Goal: Task Accomplishment & Management: Use online tool/utility

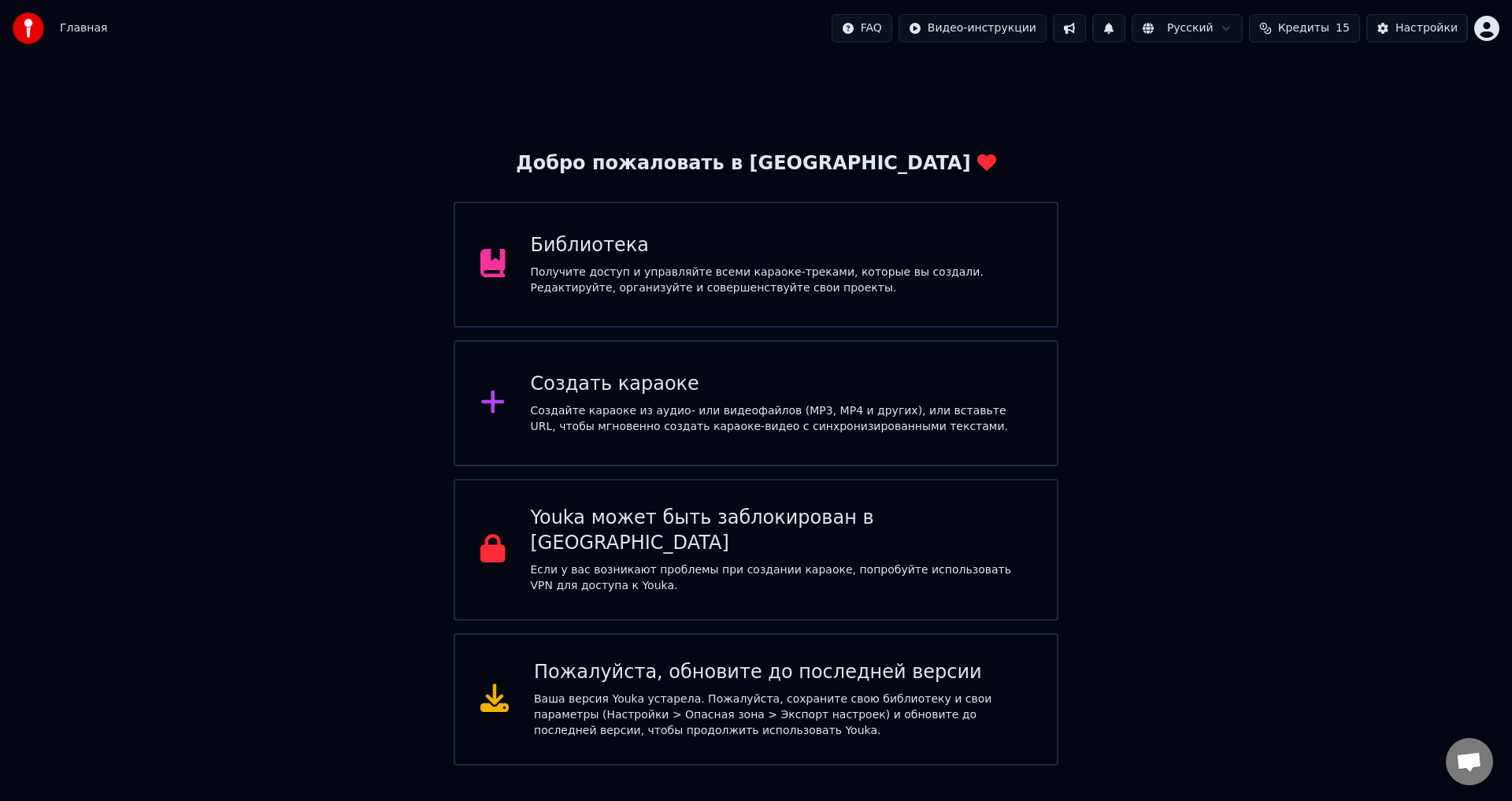
click at [629, 412] on div "Создайте караоке из аудио- или видеофайлов (MP3, MP4 и других), или вставьте UR…" at bounding box center [781, 419] width 502 height 31
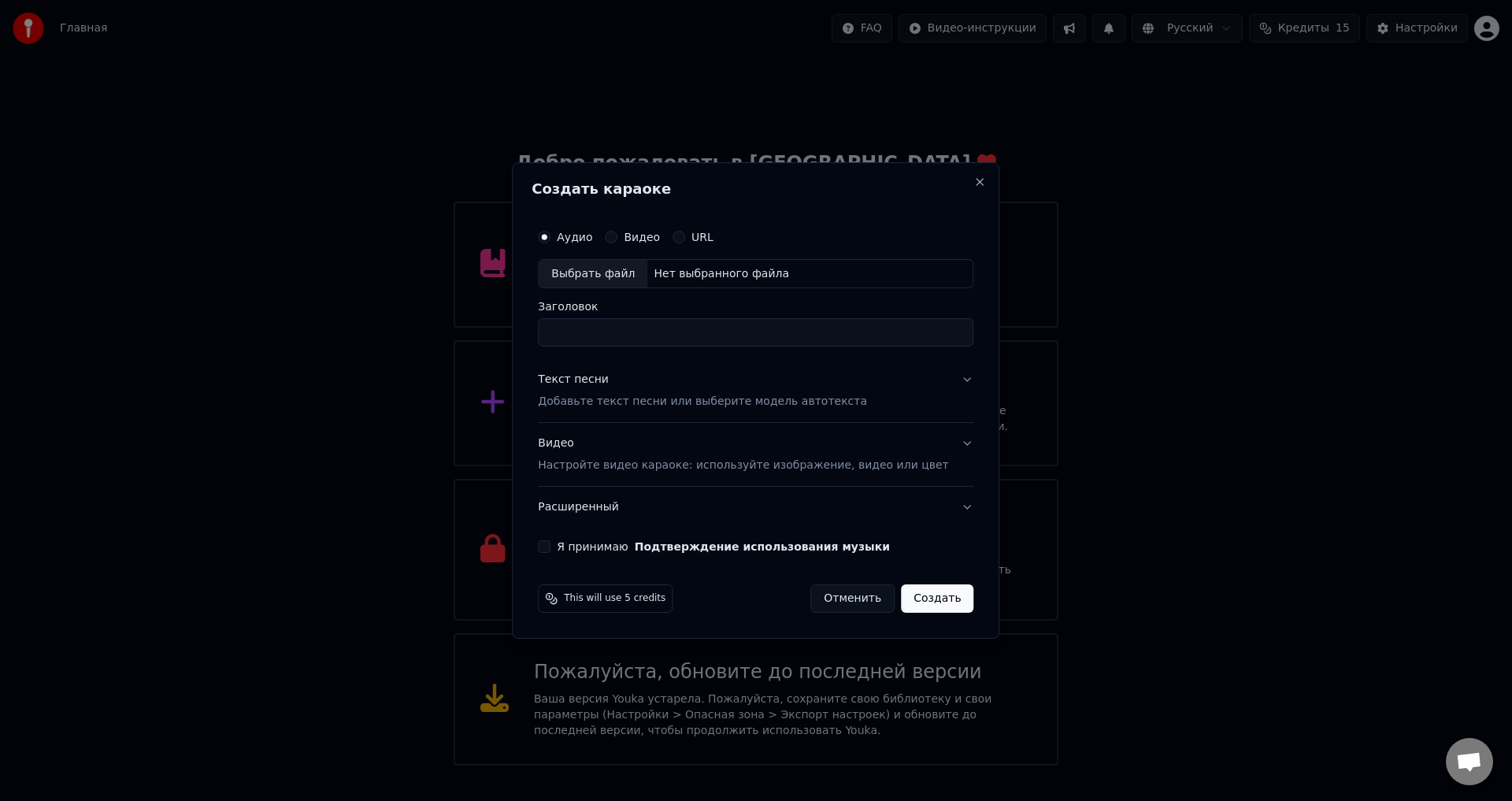
click at [621, 283] on div "Выбрать файл" at bounding box center [593, 274] width 108 height 29
type input "**********"
click at [936, 379] on button "Текст песни Добавьте текст песни или выберите модель автотекста" at bounding box center [756, 392] width 435 height 63
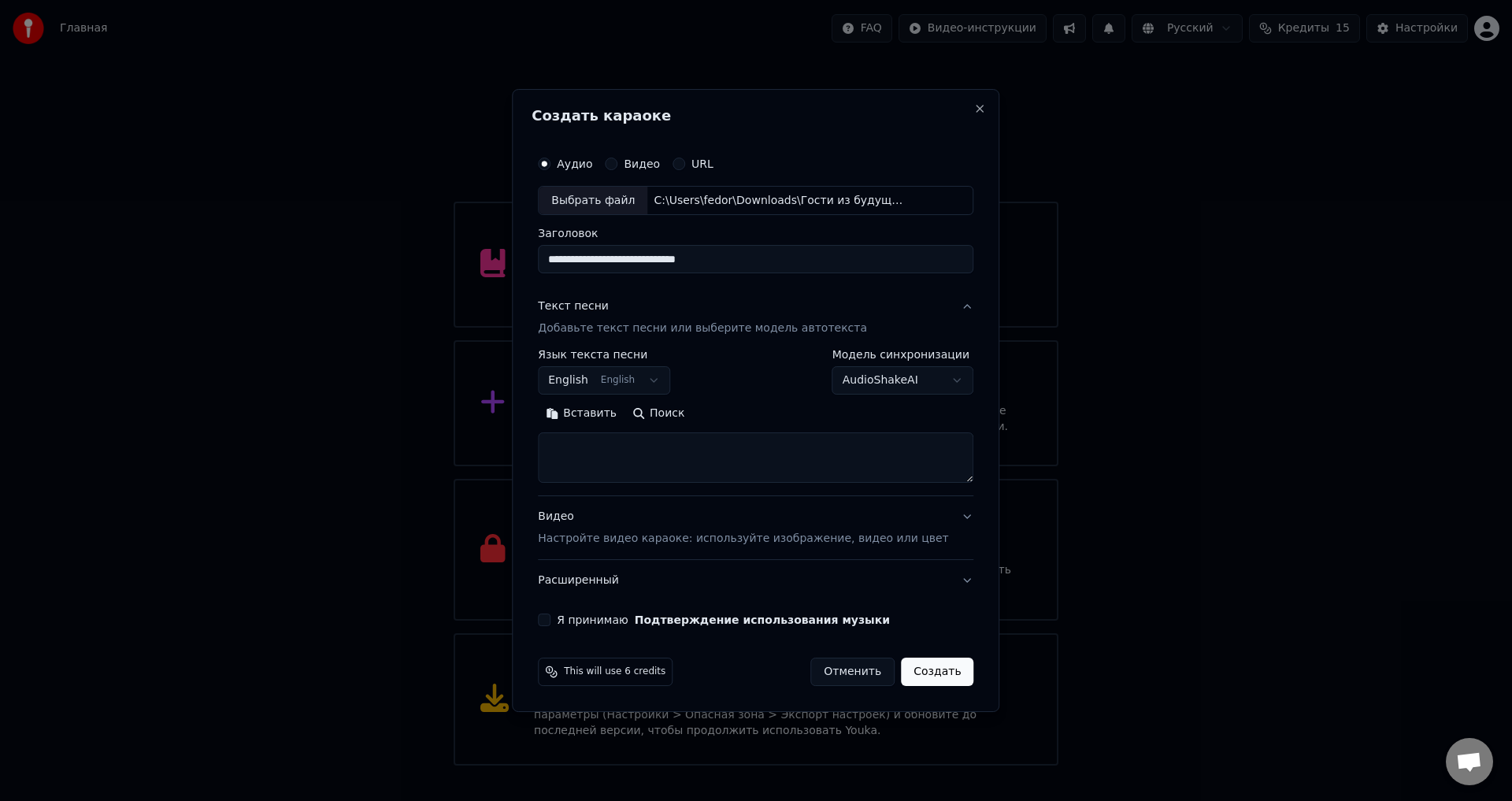
click at [621, 384] on button "English English" at bounding box center [604, 381] width 132 height 29
select select "**"
click at [672, 412] on button "Поиск" at bounding box center [658, 414] width 68 height 25
type textarea "**********"
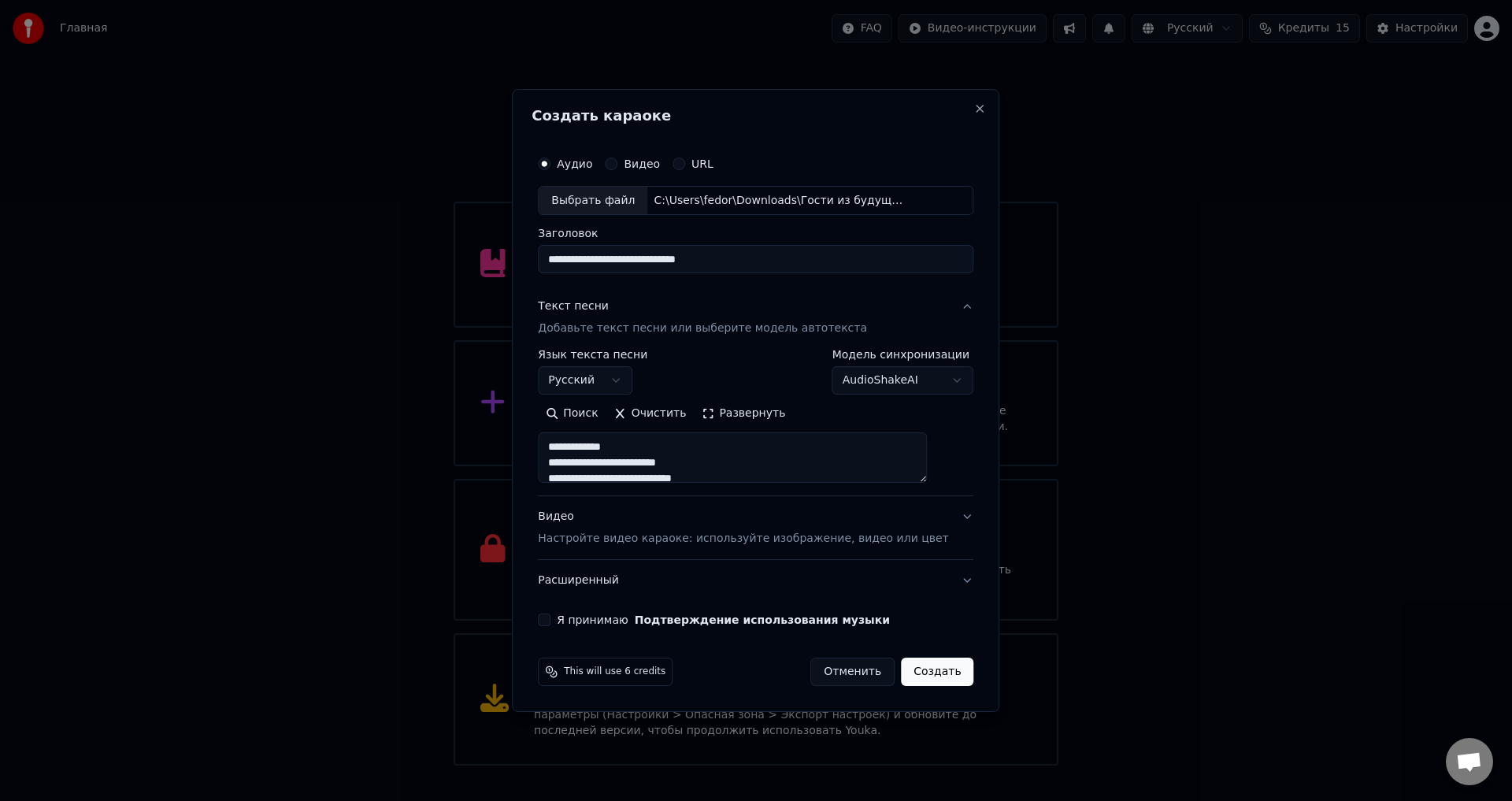
click at [660, 514] on div "Видео Настройте видео караоке: используйте изображение, видео или цвет" at bounding box center [743, 528] width 410 height 38
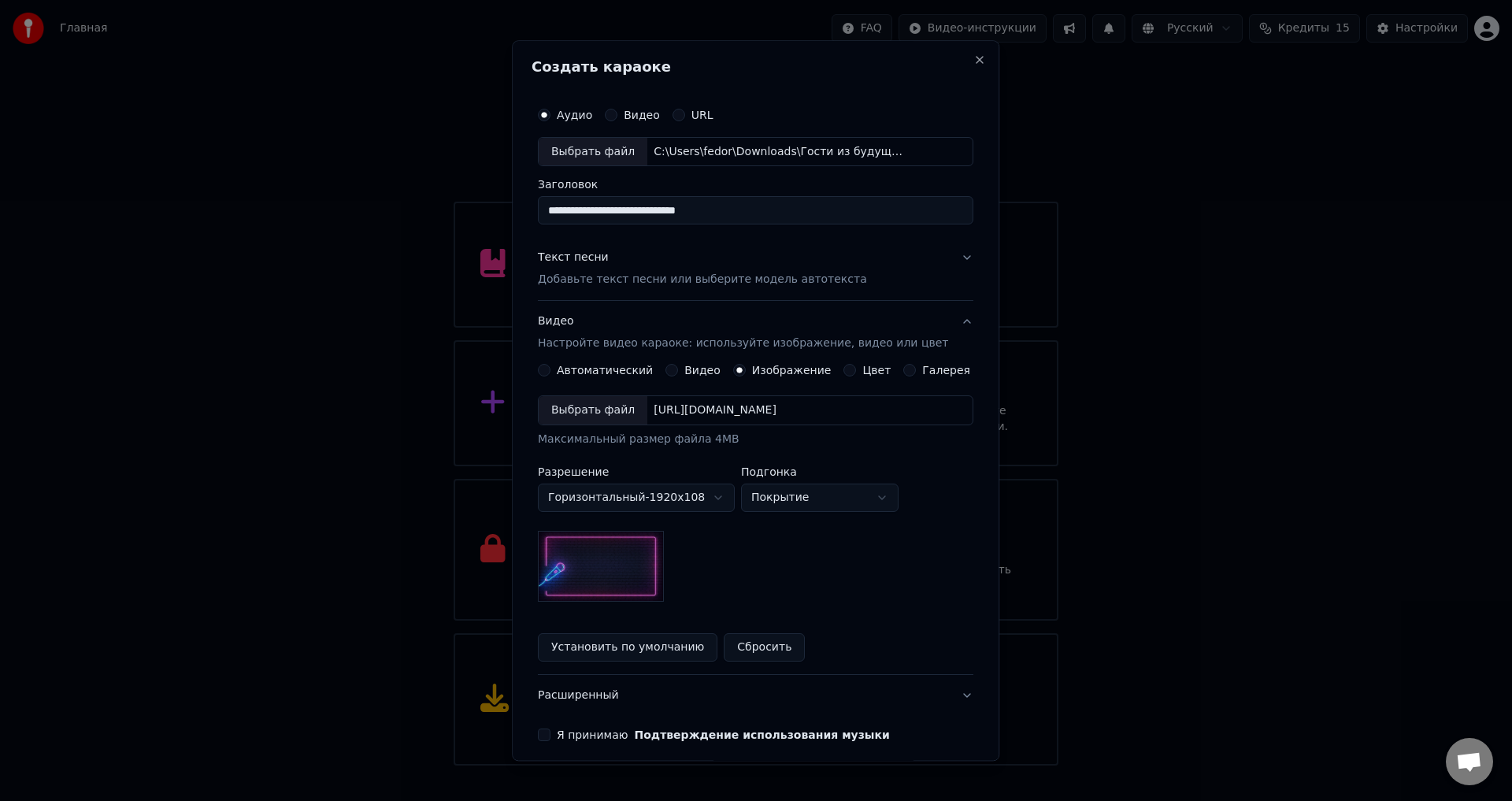
click at [604, 412] on div "Выбрать файл" at bounding box center [593, 411] width 108 height 29
click at [551, 731] on button "Я принимаю Подтверждение использования музыки" at bounding box center [544, 736] width 13 height 13
click at [915, 256] on button "Текст песни Добавьте текст песни или выберите модель автотекста" at bounding box center [756, 269] width 435 height 63
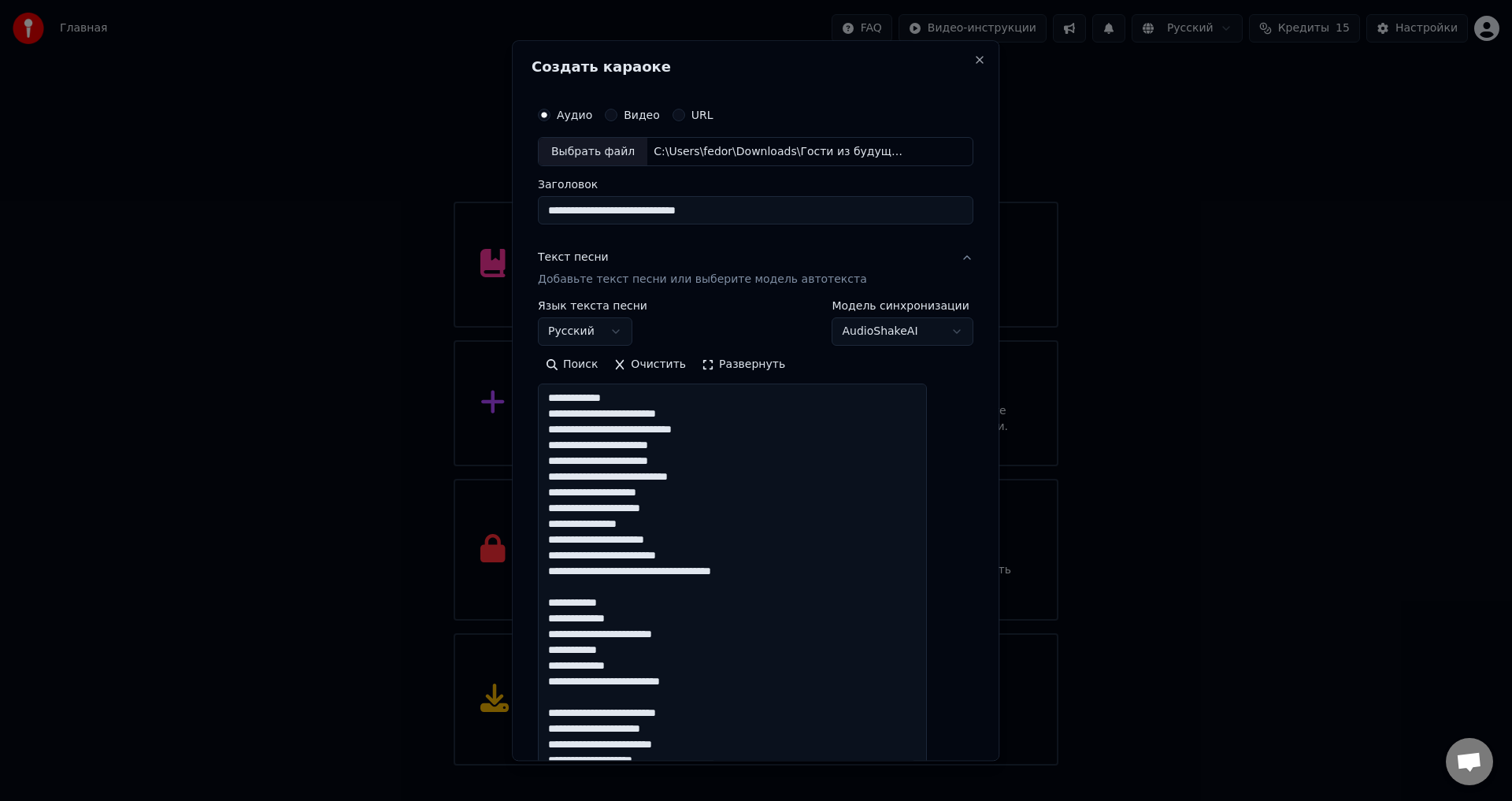
drag, startPoint x: 943, startPoint y: 482, endPoint x: 909, endPoint y: 779, distance: 298.9
click at [910, 766] on body "Главная FAQ Видео-инструкции Русский Кредиты 15 Настройки Добро пожаловать в Yo…" at bounding box center [756, 382] width 1512 height 766
drag, startPoint x: 654, startPoint y: 444, endPoint x: 697, endPoint y: 445, distance: 43.0
click at [697, 445] on textarea at bounding box center [732, 583] width 389 height 398
drag, startPoint x: 658, startPoint y: 492, endPoint x: 694, endPoint y: 494, distance: 36.1
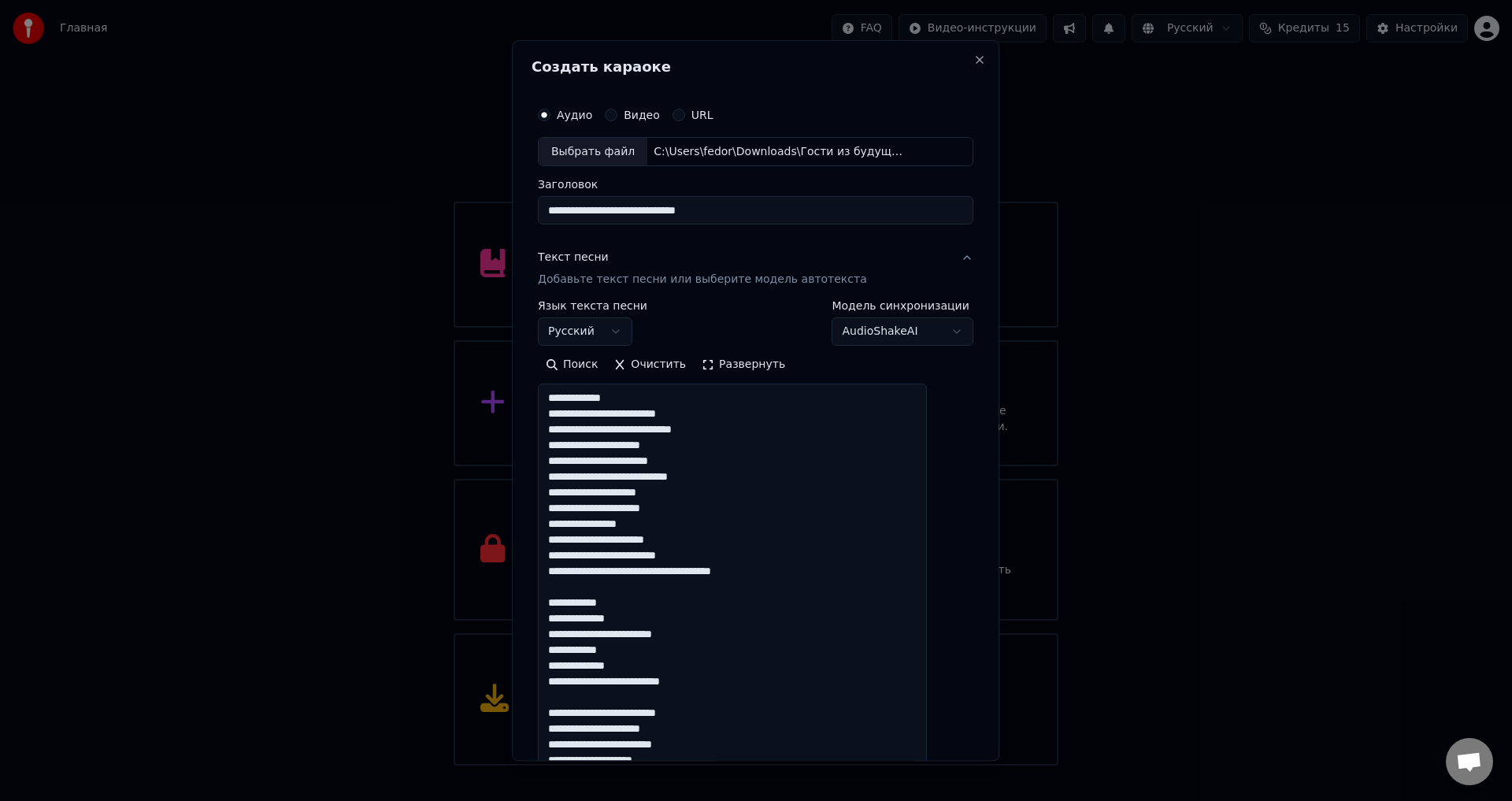
click at [694, 494] on textarea at bounding box center [732, 583] width 389 height 398
drag, startPoint x: 626, startPoint y: 540, endPoint x: 667, endPoint y: 540, distance: 41.0
click at [667, 540] on textarea at bounding box center [732, 583] width 389 height 398
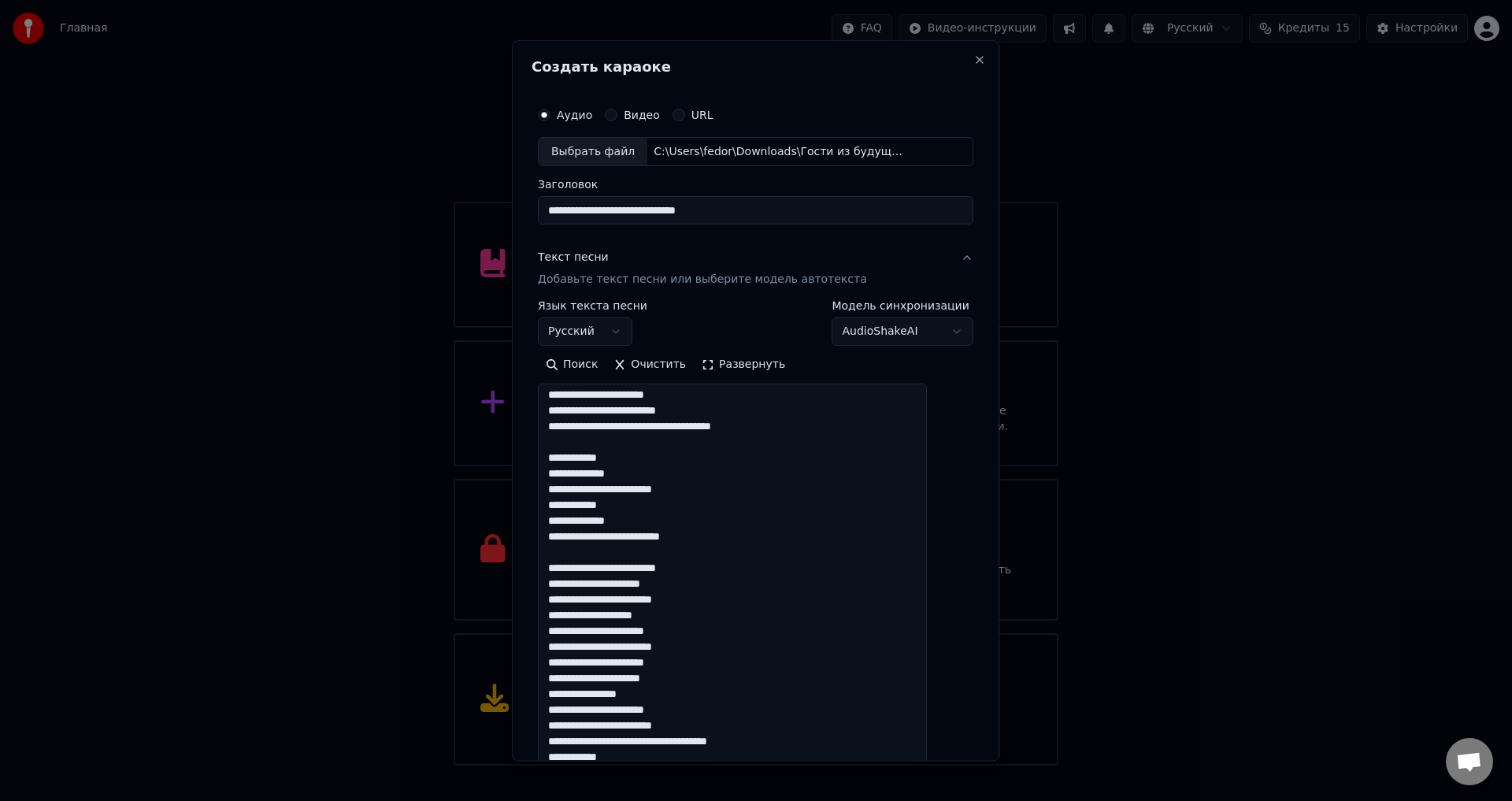
scroll to position [157, 0]
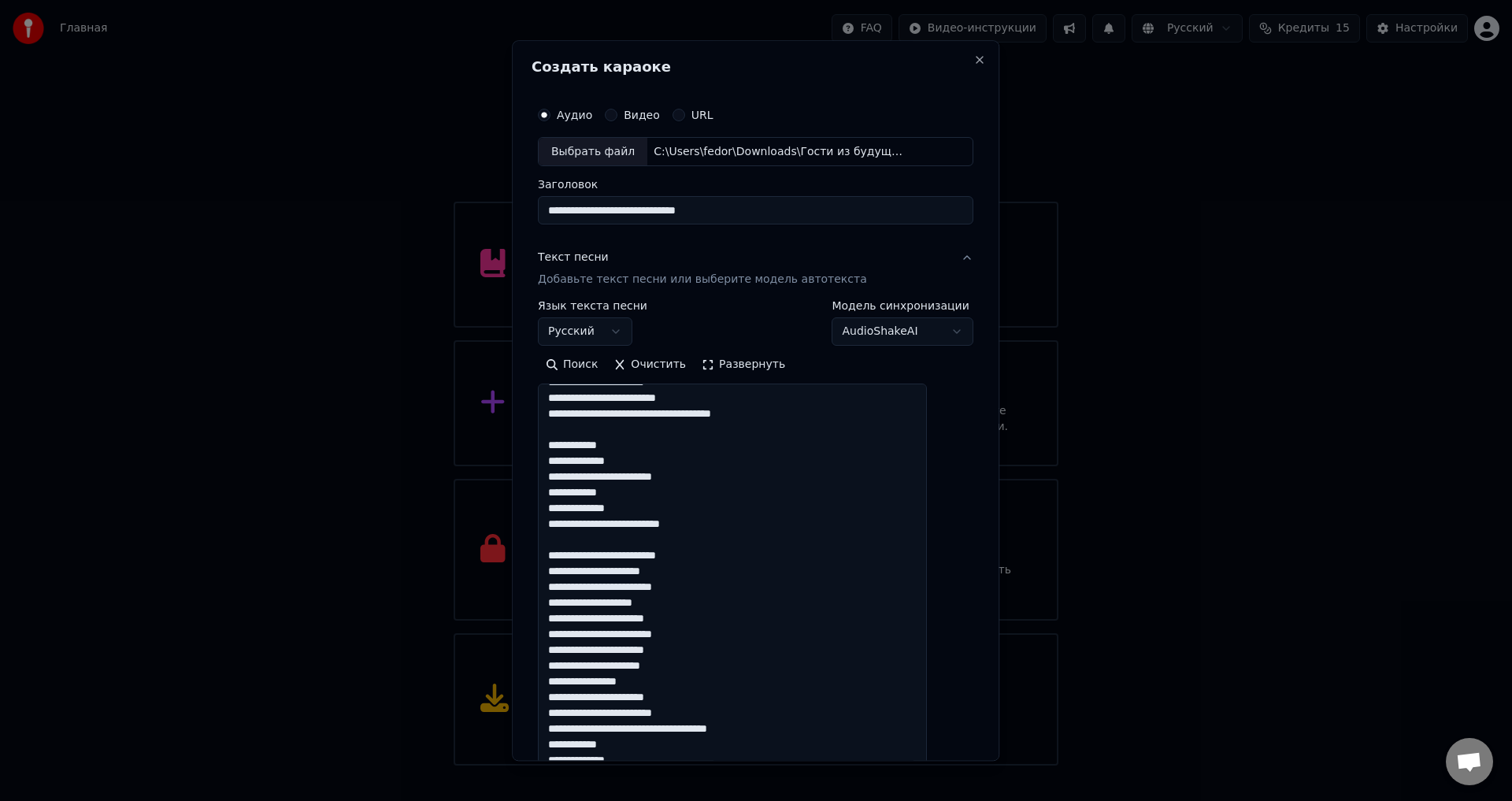
drag, startPoint x: 602, startPoint y: 586, endPoint x: 639, endPoint y: 588, distance: 37.1
click at [639, 588] on textarea at bounding box center [732, 583] width 389 height 398
drag, startPoint x: 599, startPoint y: 587, endPoint x: 639, endPoint y: 589, distance: 40.0
click at [639, 589] on textarea at bounding box center [732, 583] width 389 height 398
drag, startPoint x: 577, startPoint y: 635, endPoint x: 606, endPoint y: 636, distance: 29.0
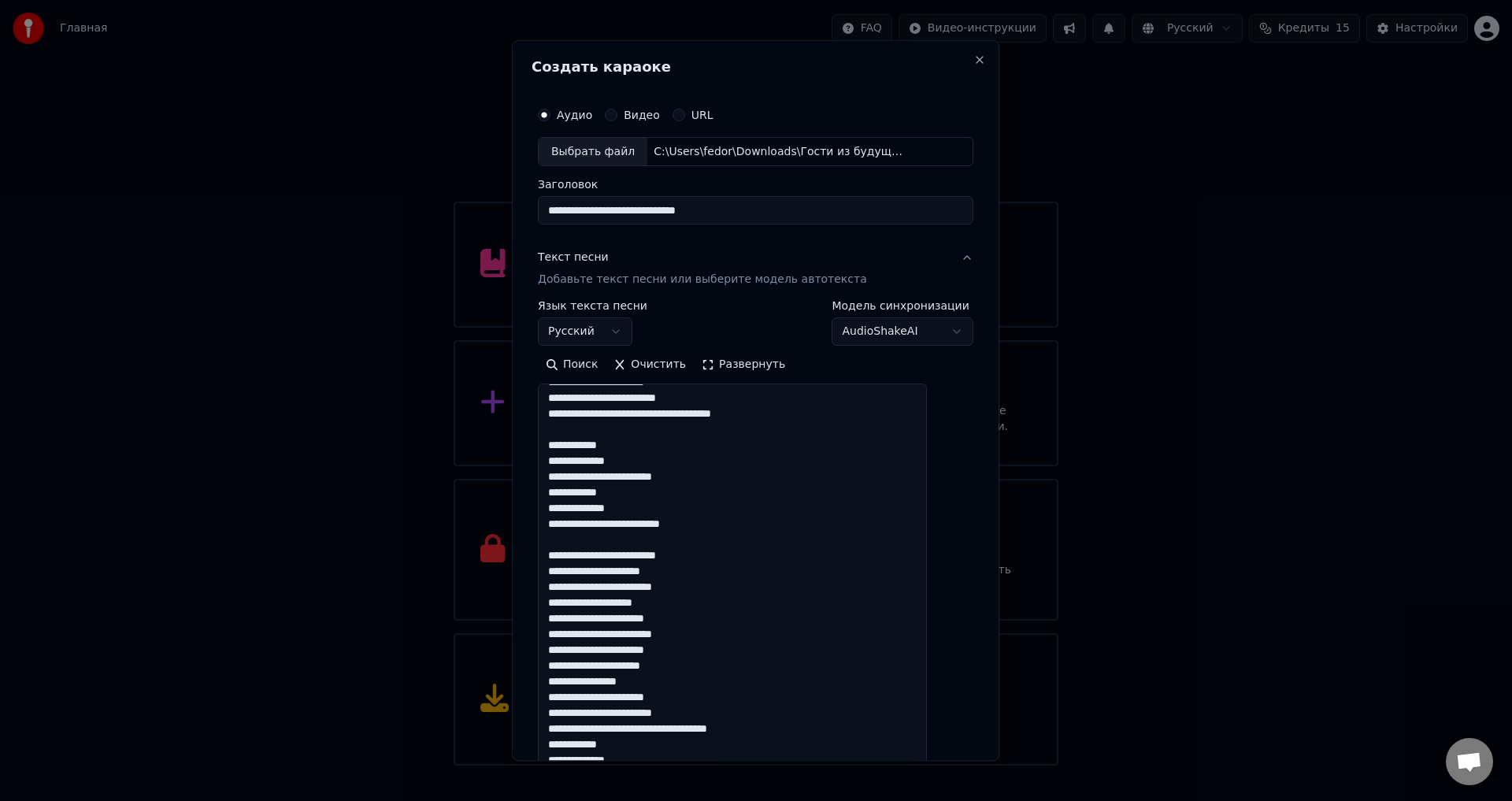
click at [606, 636] on textarea at bounding box center [732, 583] width 389 height 398
drag, startPoint x: 581, startPoint y: 698, endPoint x: 619, endPoint y: 700, distance: 38.1
click at [619, 700] on textarea at bounding box center [732, 583] width 389 height 398
type textarea "**********"
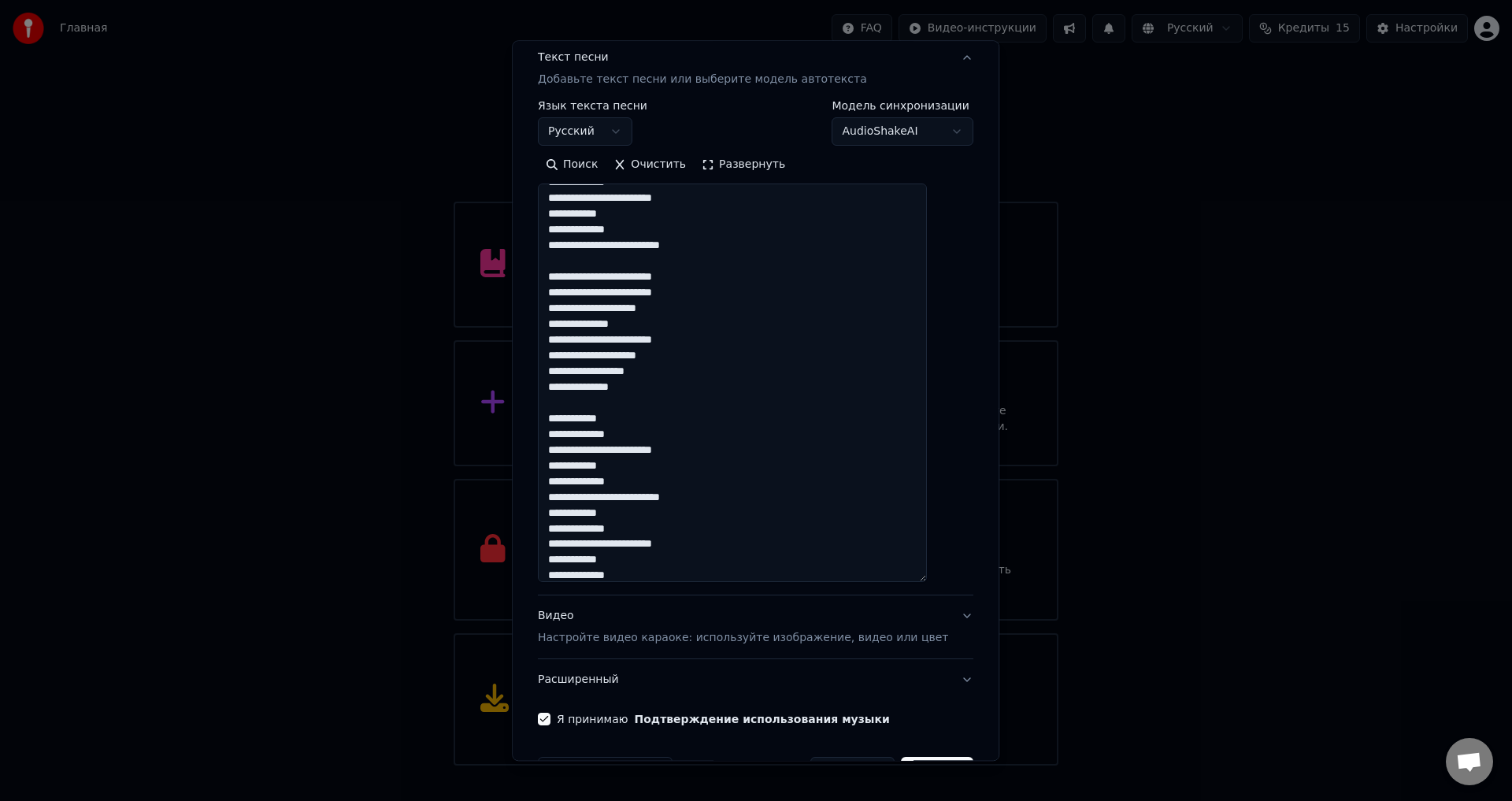
scroll to position [250, 0]
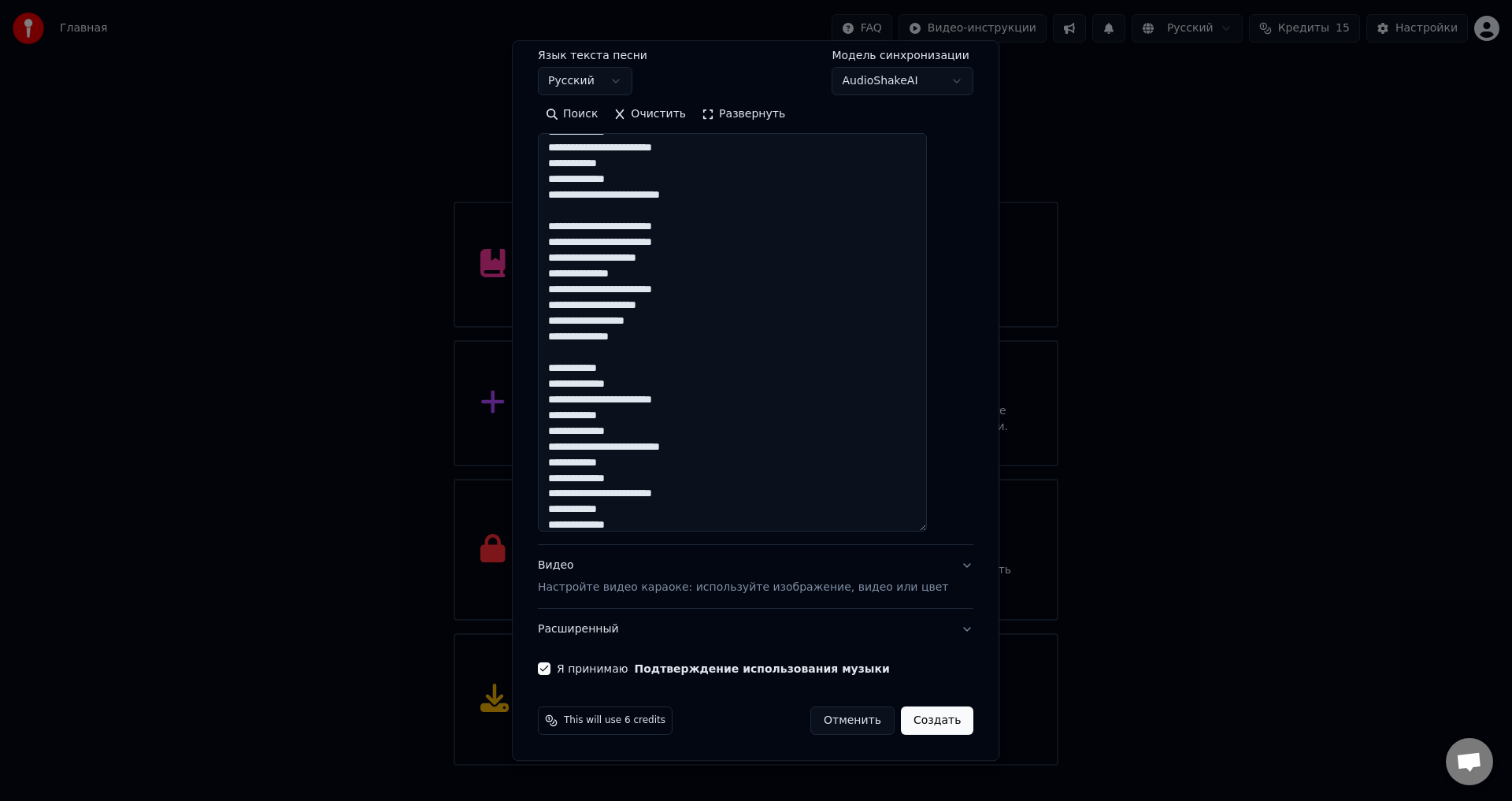
click at [906, 732] on button "Создать" at bounding box center [937, 721] width 72 height 29
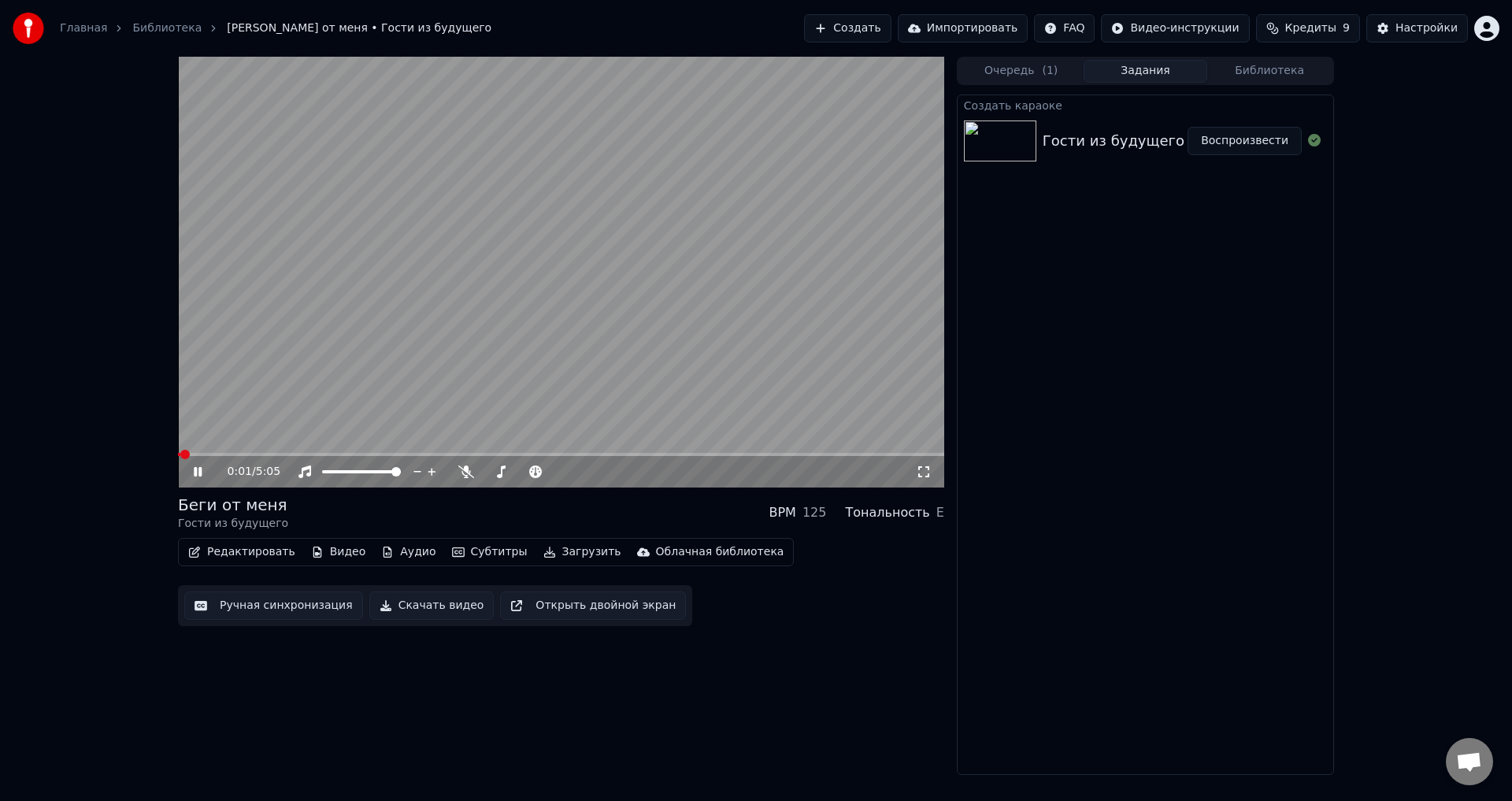
click at [180, 453] on span at bounding box center [179, 454] width 3 height 3
click at [208, 471] on icon at bounding box center [209, 472] width 37 height 13
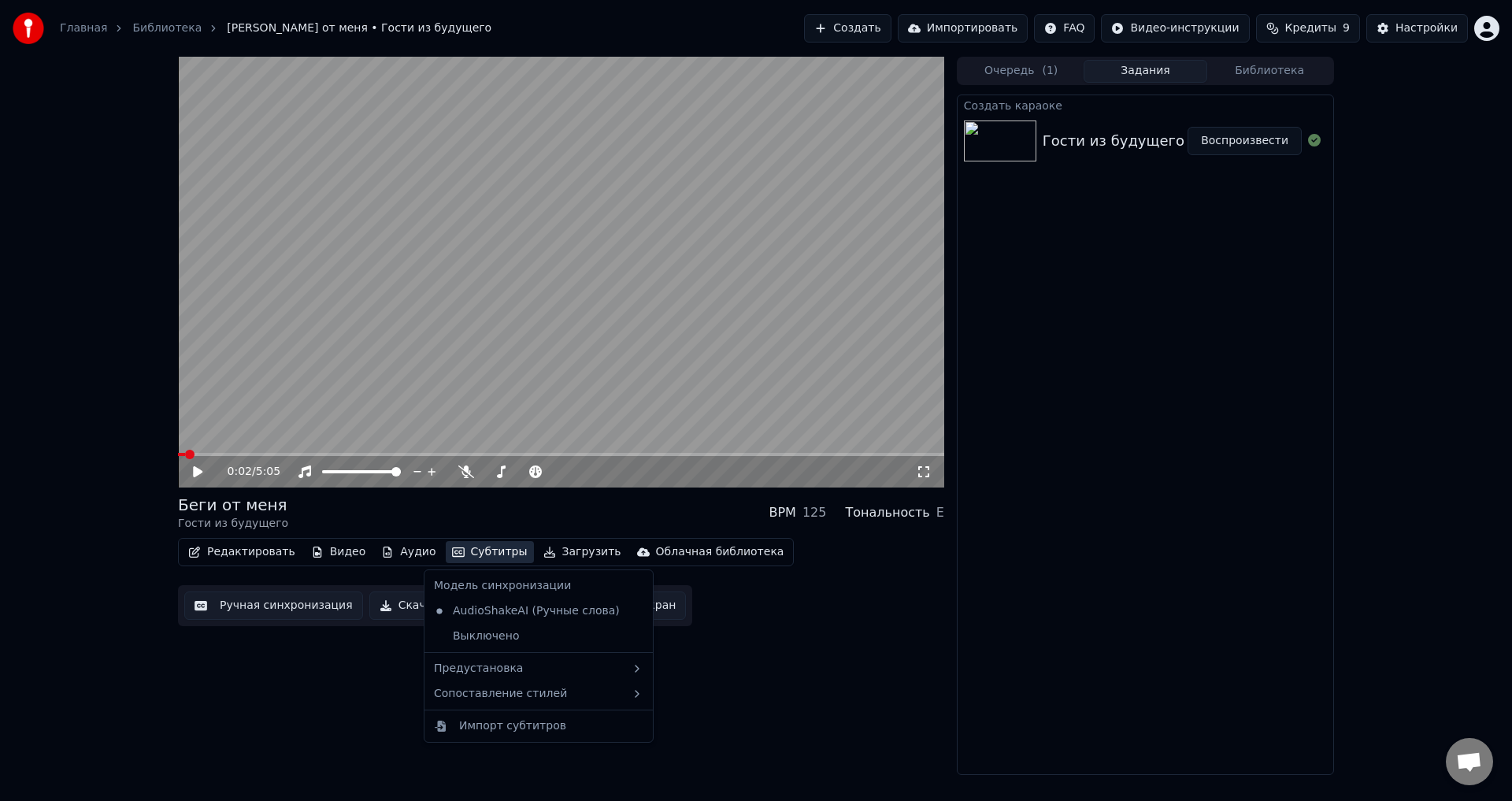
click at [495, 555] on button "Субтитры" at bounding box center [489, 552] width 88 height 22
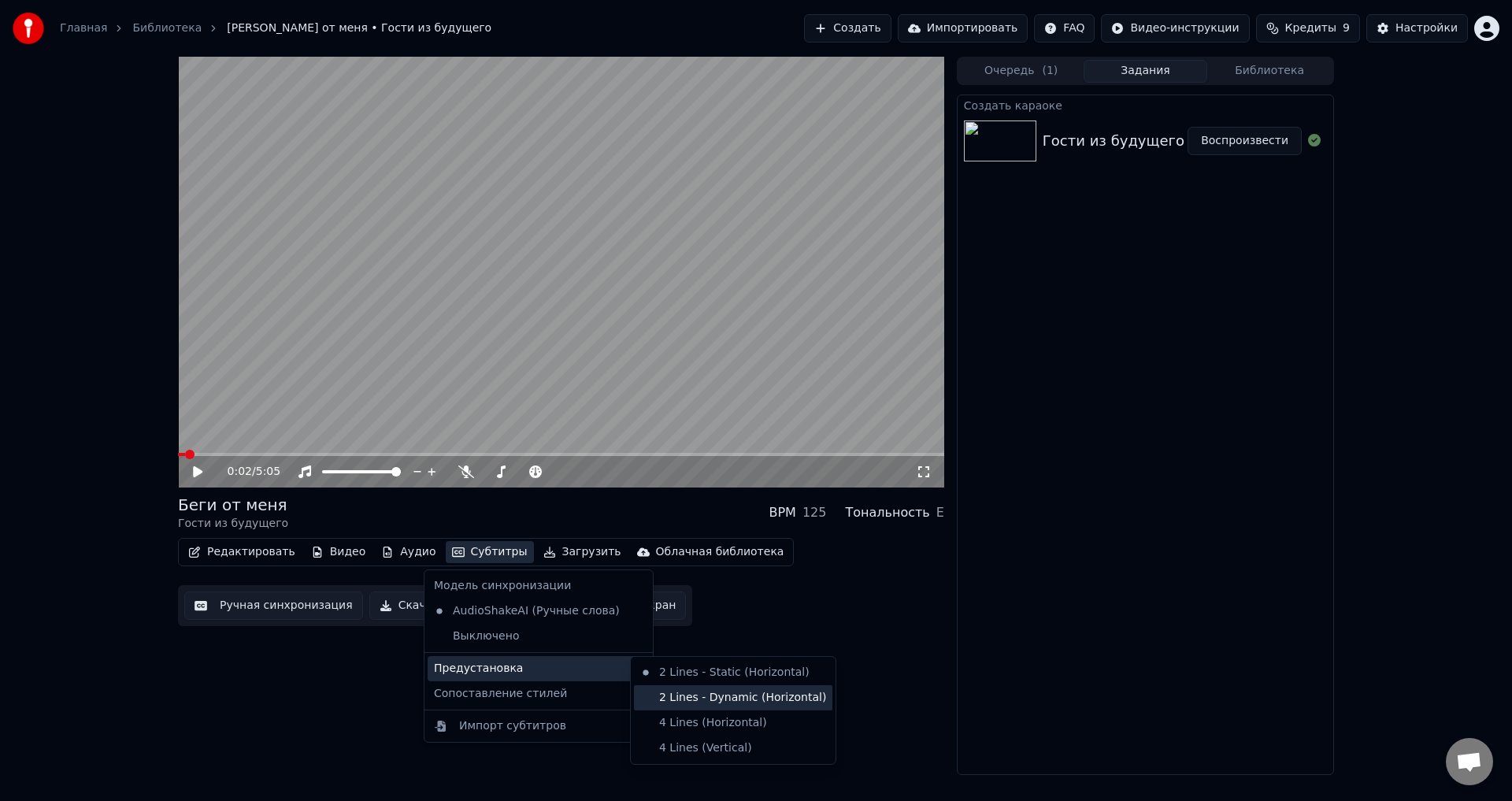
click at [688, 707] on div "2 Lines - Dynamic (Horizontal)" at bounding box center [733, 697] width 198 height 25
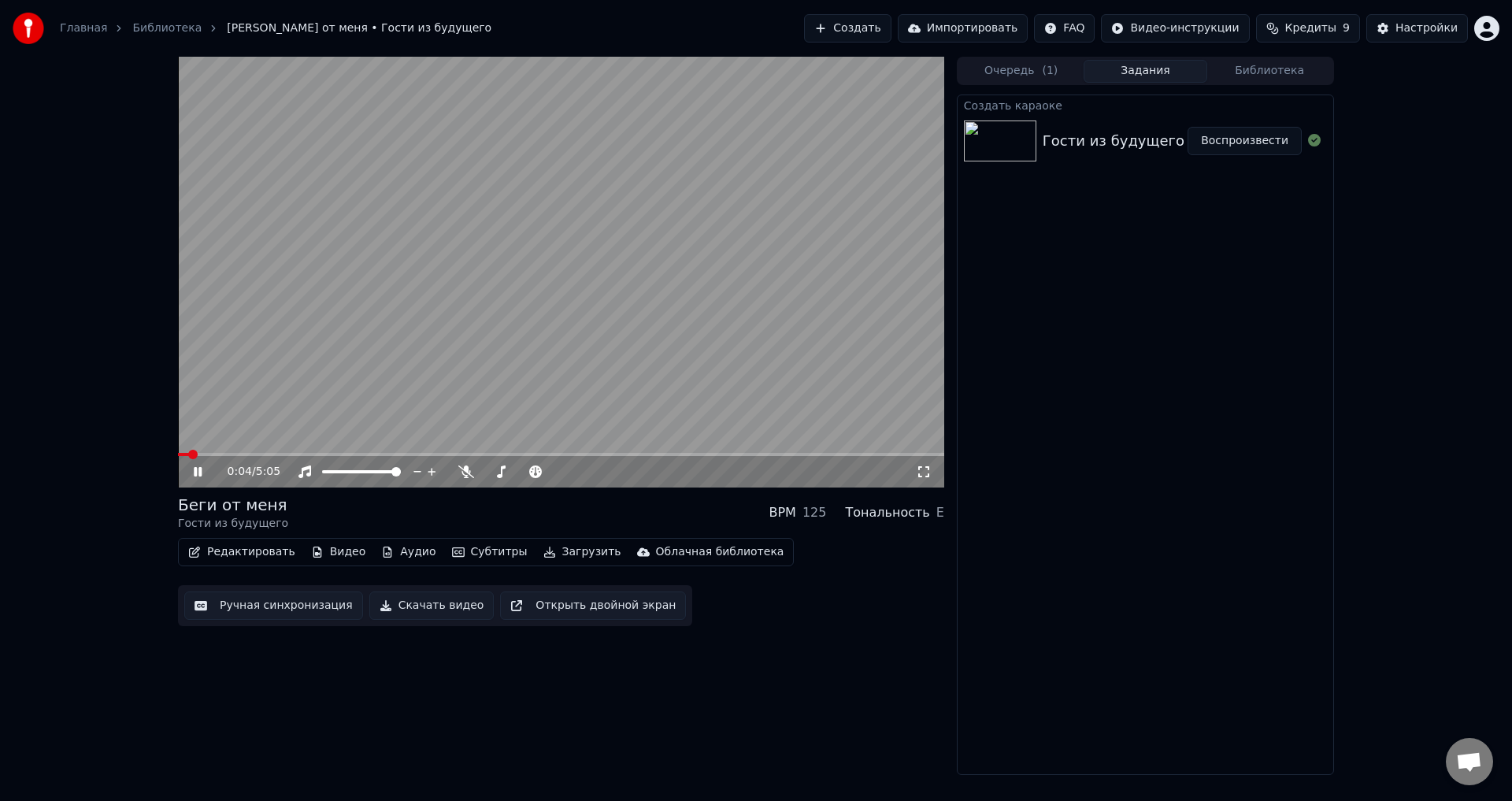
click at [925, 481] on div "0:04 / 5:05" at bounding box center [561, 471] width 767 height 31
click at [925, 477] on icon at bounding box center [923, 472] width 16 height 13
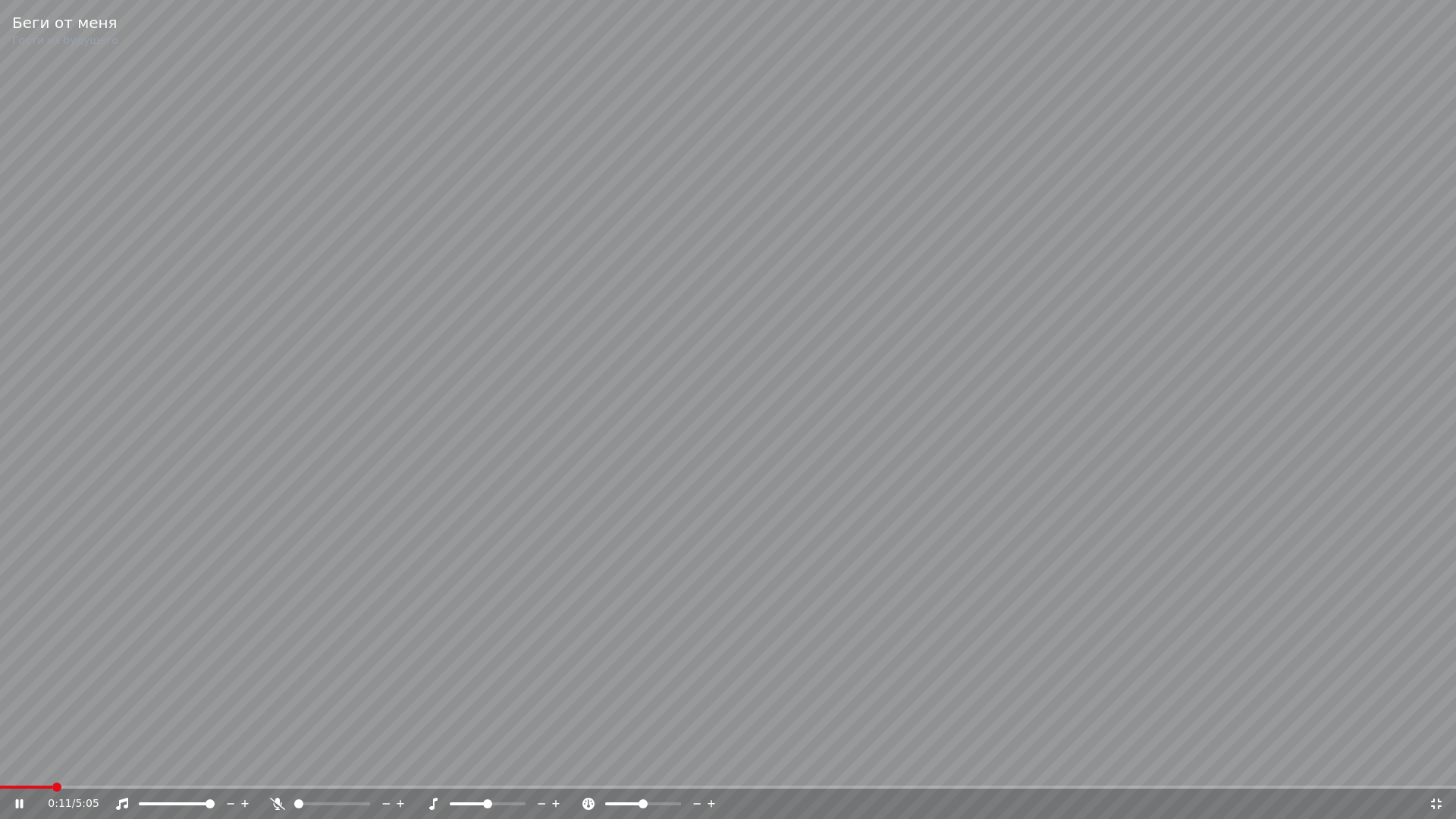
click at [83, 770] on span at bounding box center [728, 786] width 1456 height 3
click at [93, 770] on span at bounding box center [88, 787] width 9 height 9
click at [156, 770] on span at bounding box center [152, 787] width 9 height 9
click at [202, 770] on span at bounding box center [197, 787] width 9 height 9
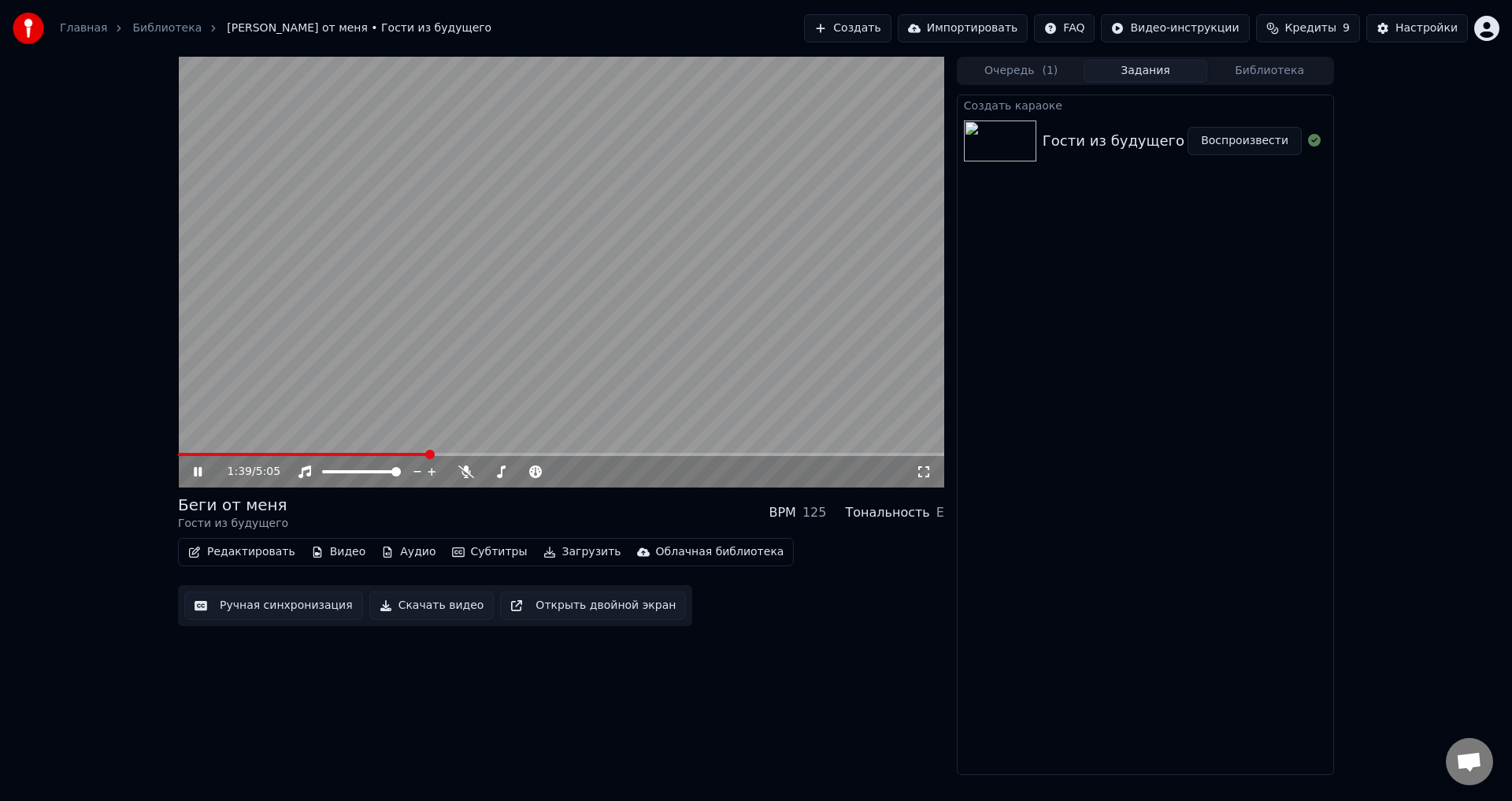
click at [205, 478] on icon at bounding box center [209, 472] width 37 height 13
click at [269, 547] on button "Редактировать" at bounding box center [241, 552] width 119 height 22
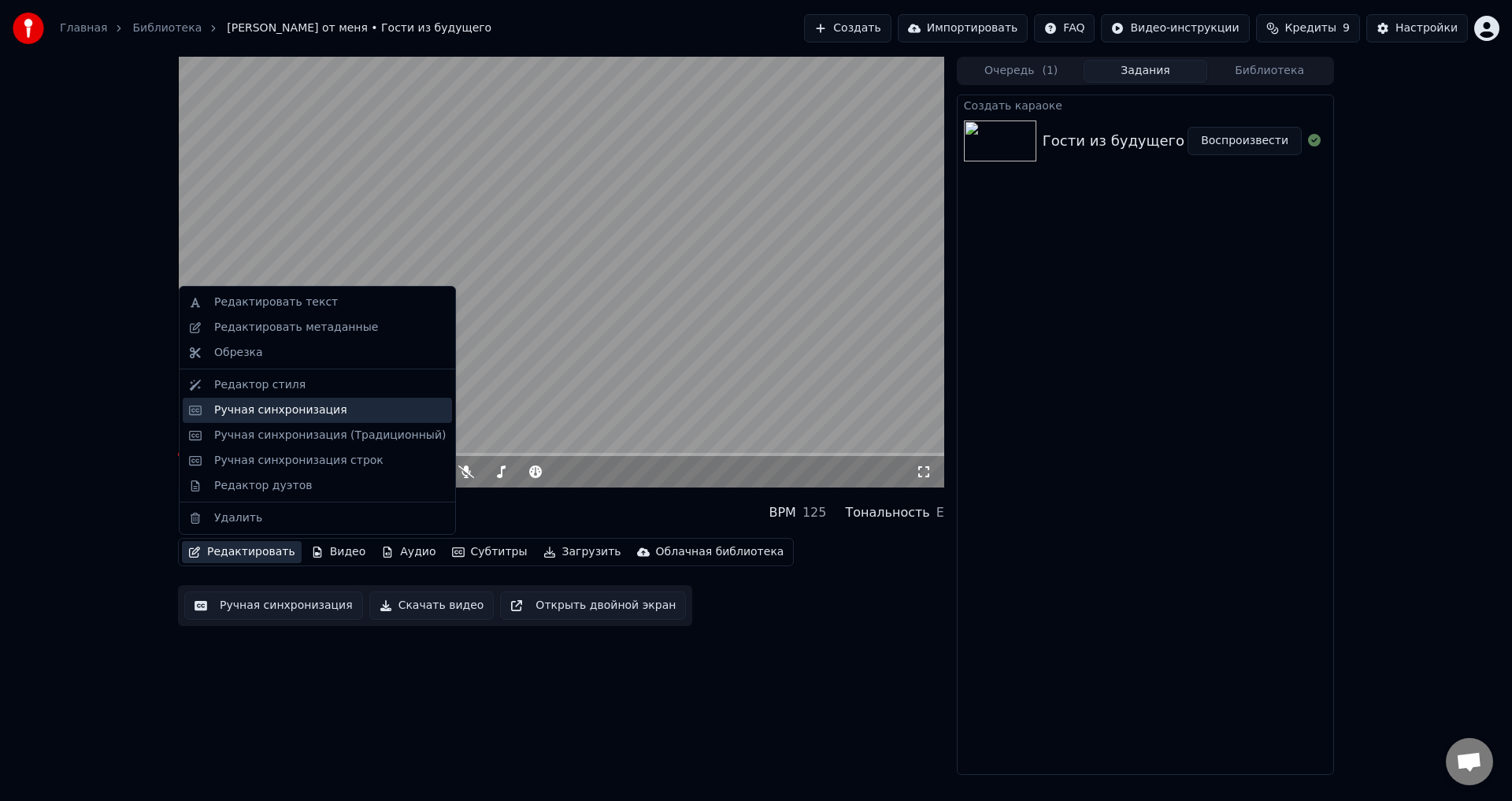
click at [256, 406] on div "Ручная синхронизация" at bounding box center [281, 410] width 133 height 16
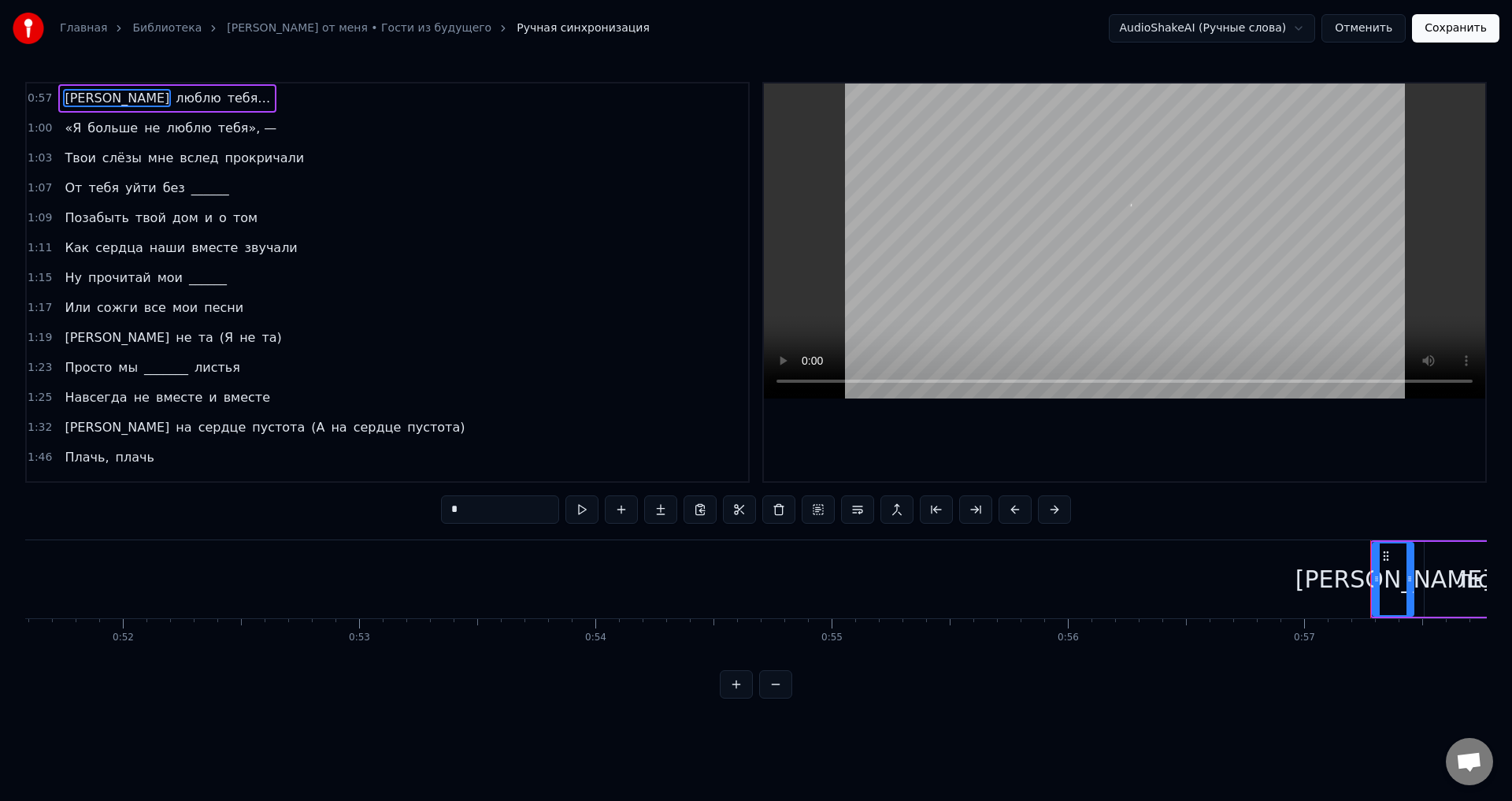
scroll to position [0, 13454]
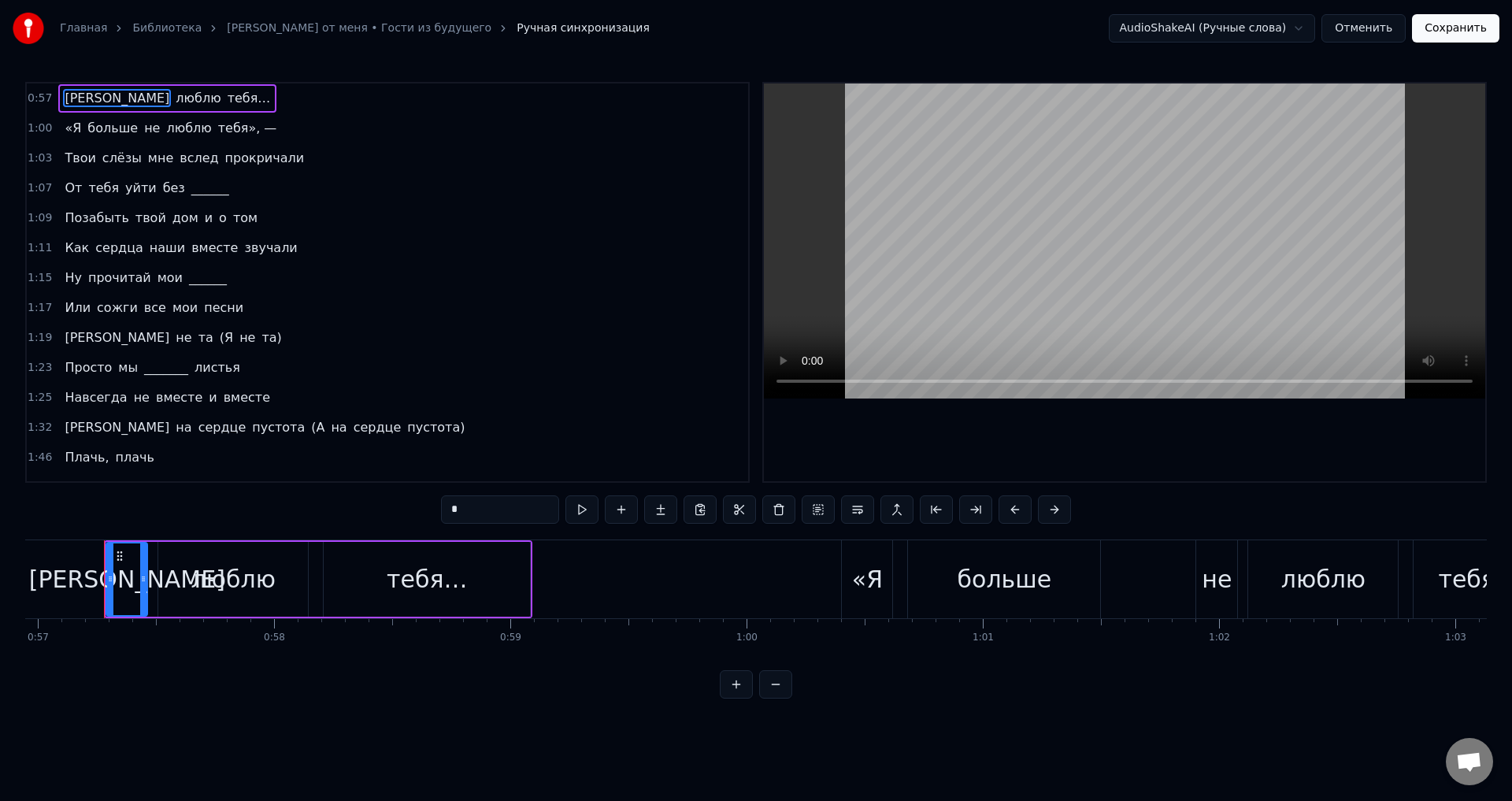
click at [71, 280] on span "Ну" at bounding box center [73, 278] width 20 height 19
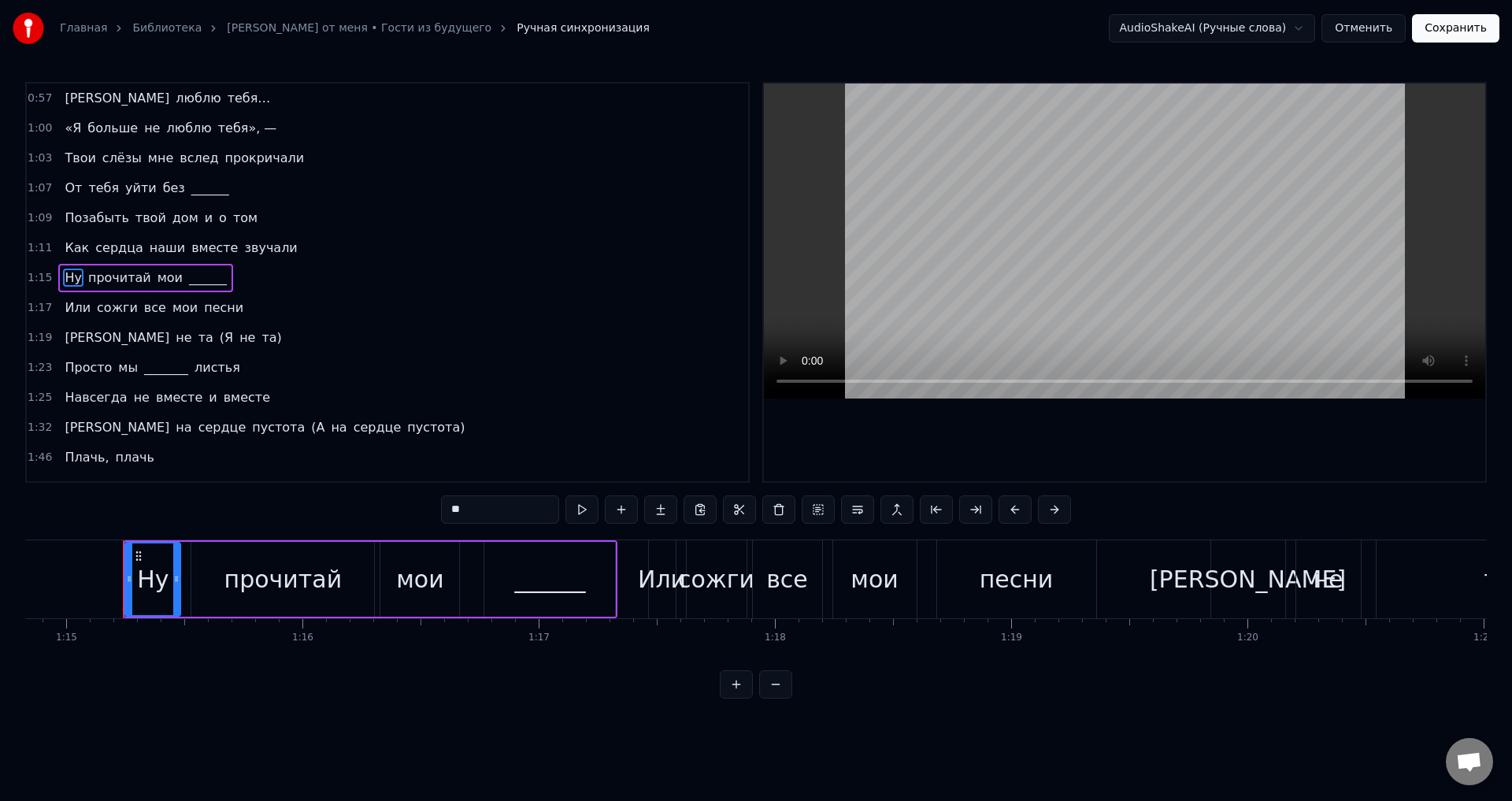
scroll to position [0, 17698]
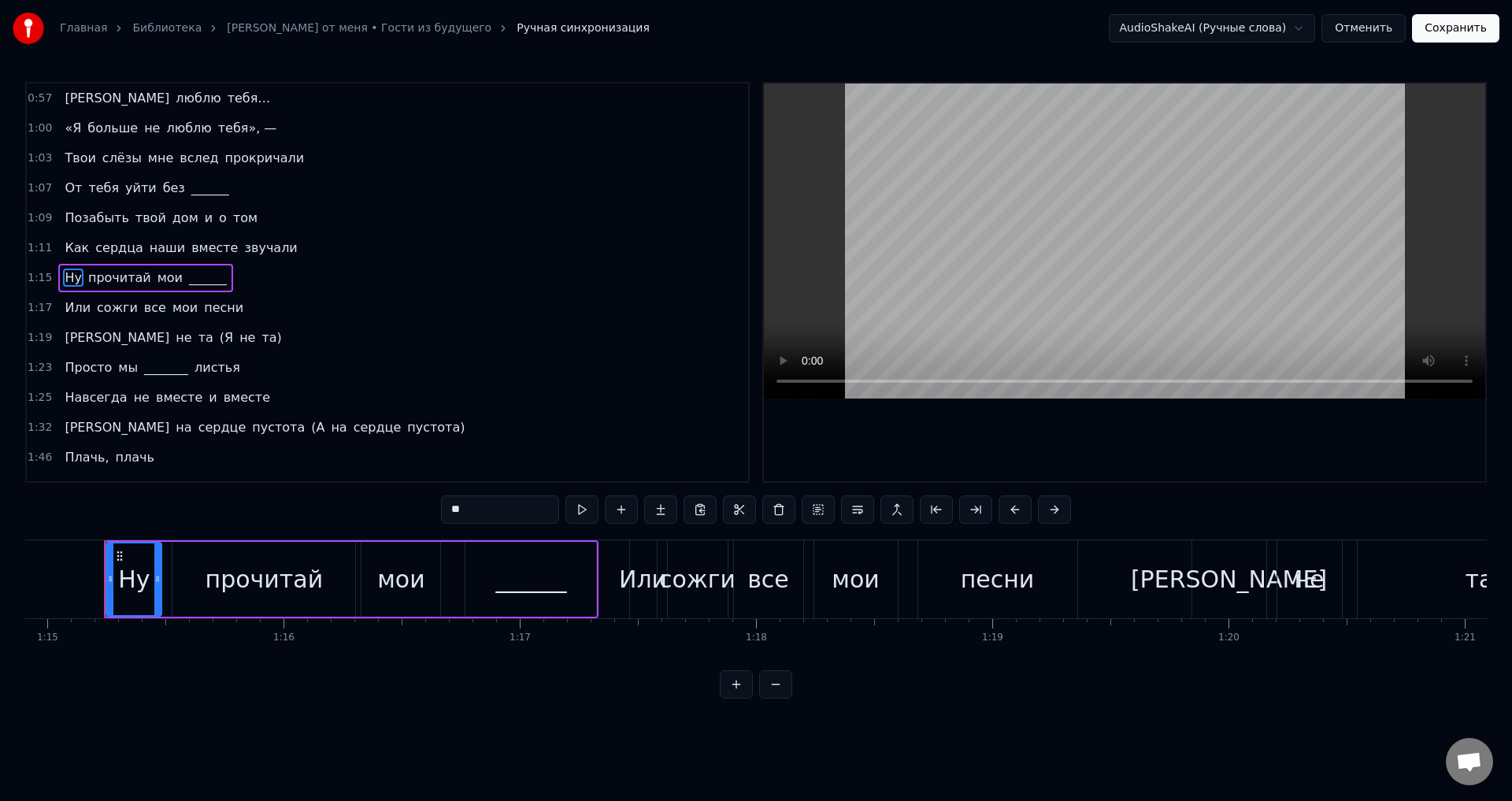
click at [187, 277] on span "______" at bounding box center [207, 278] width 41 height 19
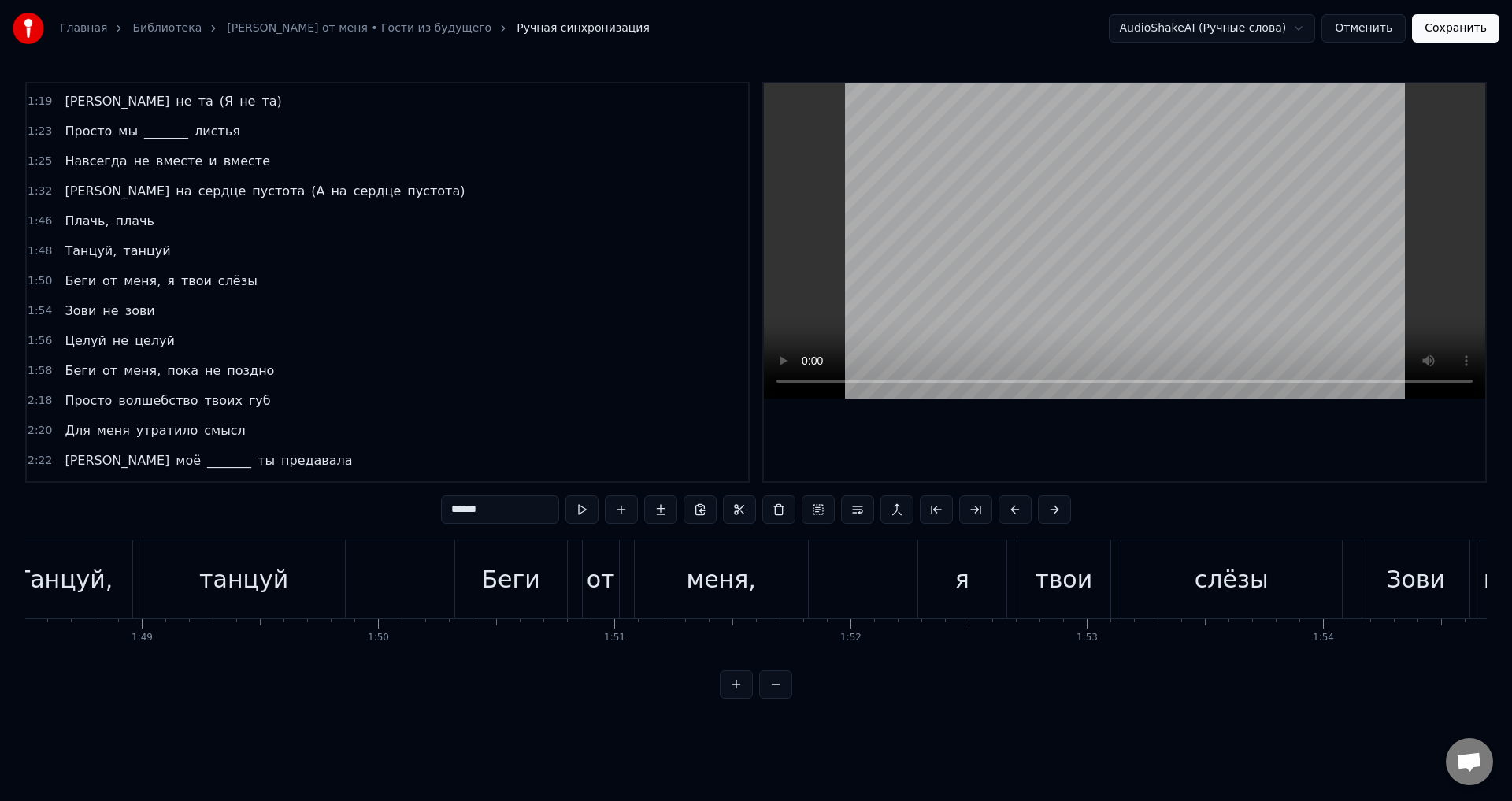
scroll to position [0, 25557]
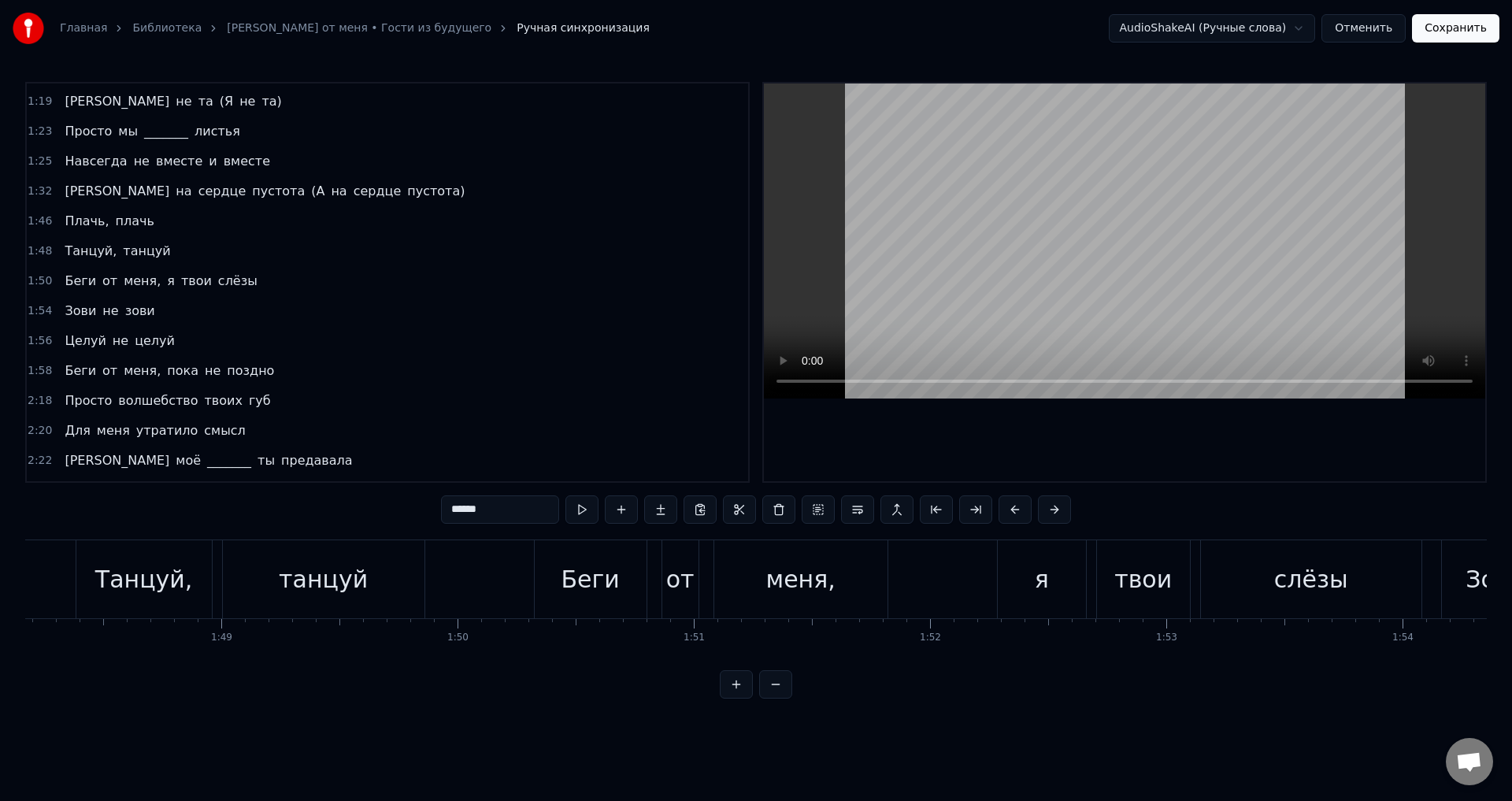
click at [551, 657] on div "Я люблю тебя… «Я больше не люблю тебя», — Твои слёзы мне вслед прокричали От те…" at bounding box center [756, 599] width 1462 height 119
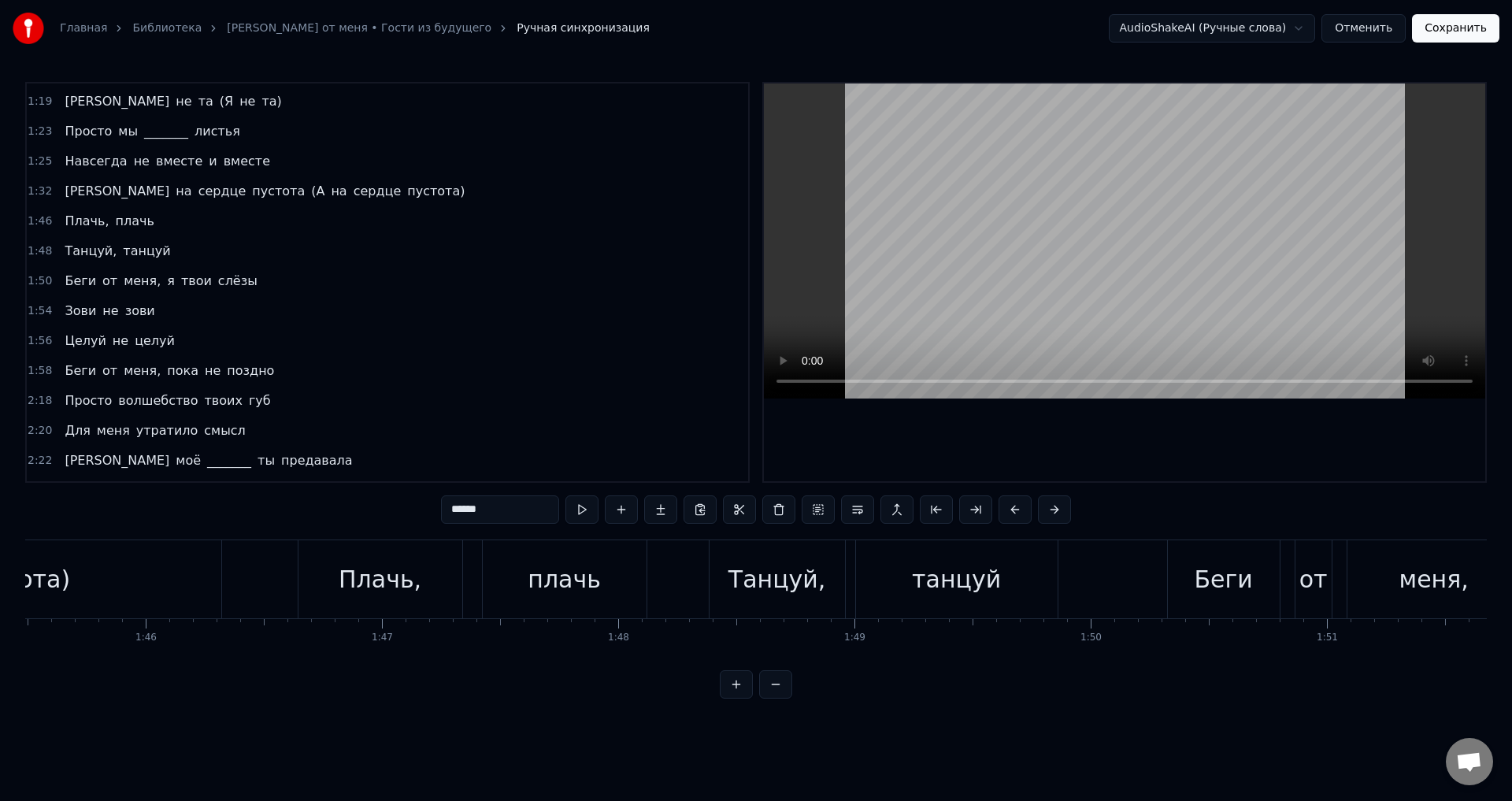
scroll to position [0, 24845]
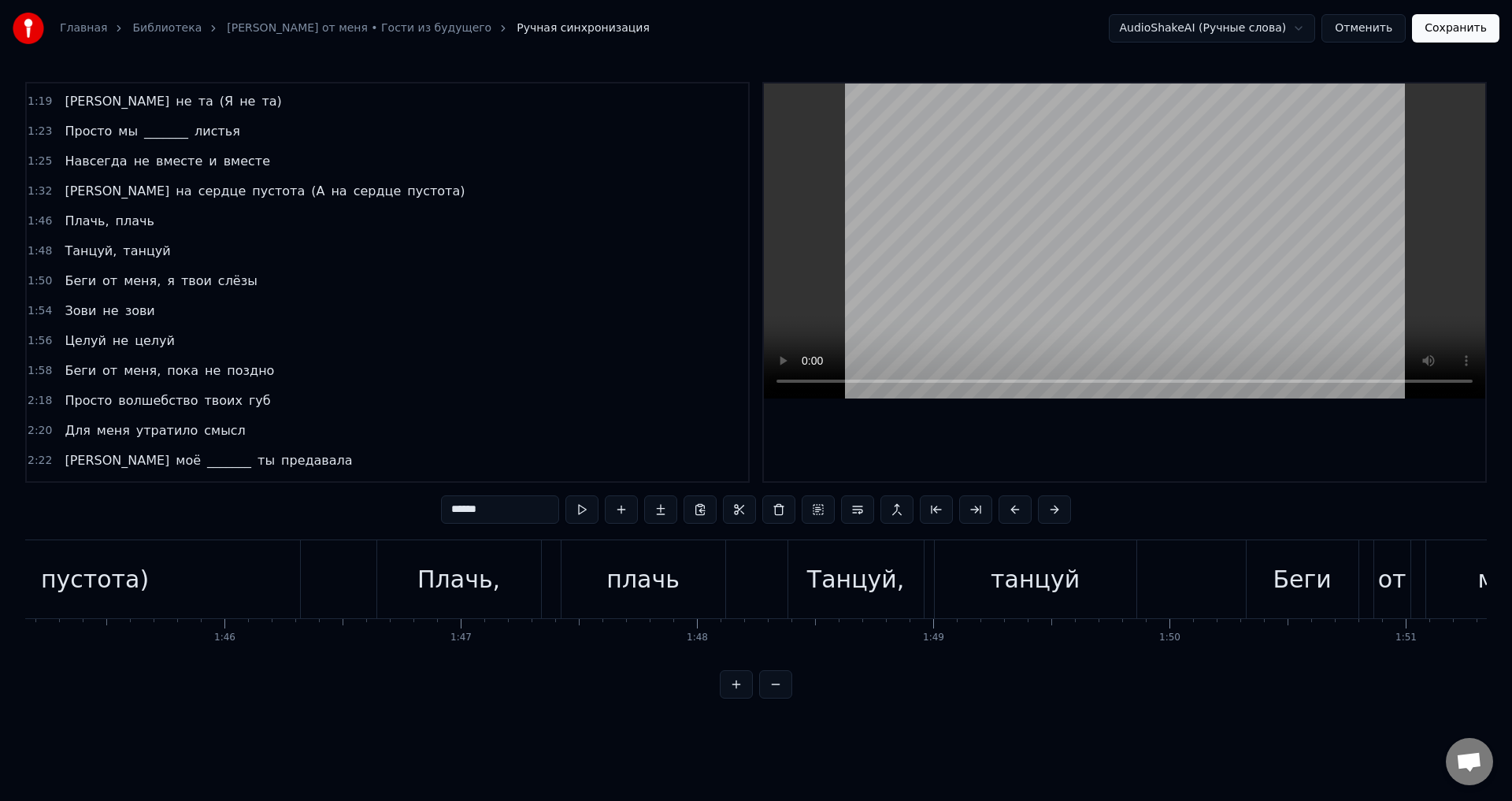
click at [238, 566] on div "пустота)" at bounding box center [95, 579] width 409 height 78
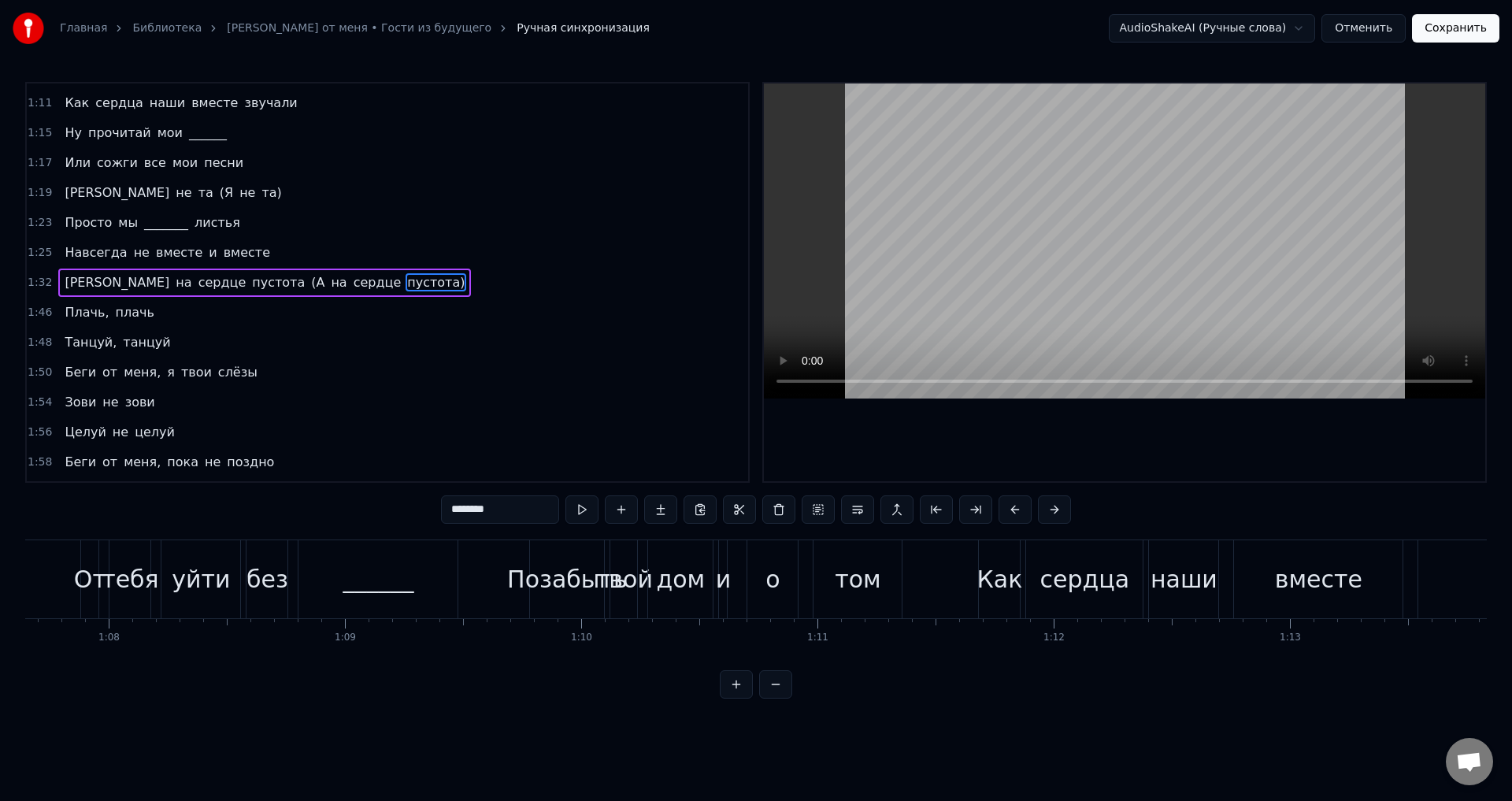
scroll to position [0, 16101]
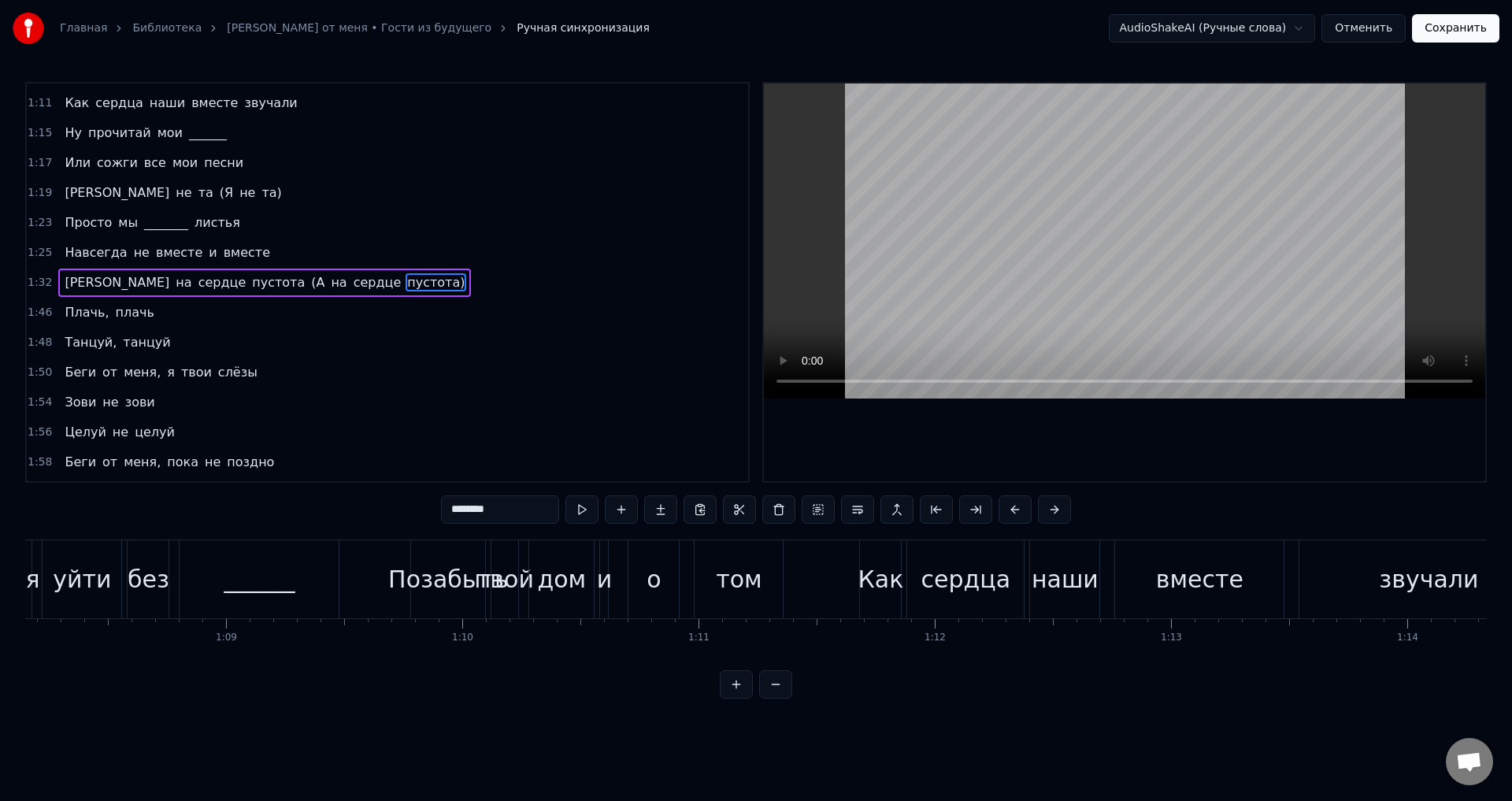
click at [84, 247] on span "Навсегда" at bounding box center [95, 253] width 66 height 19
type input "********"
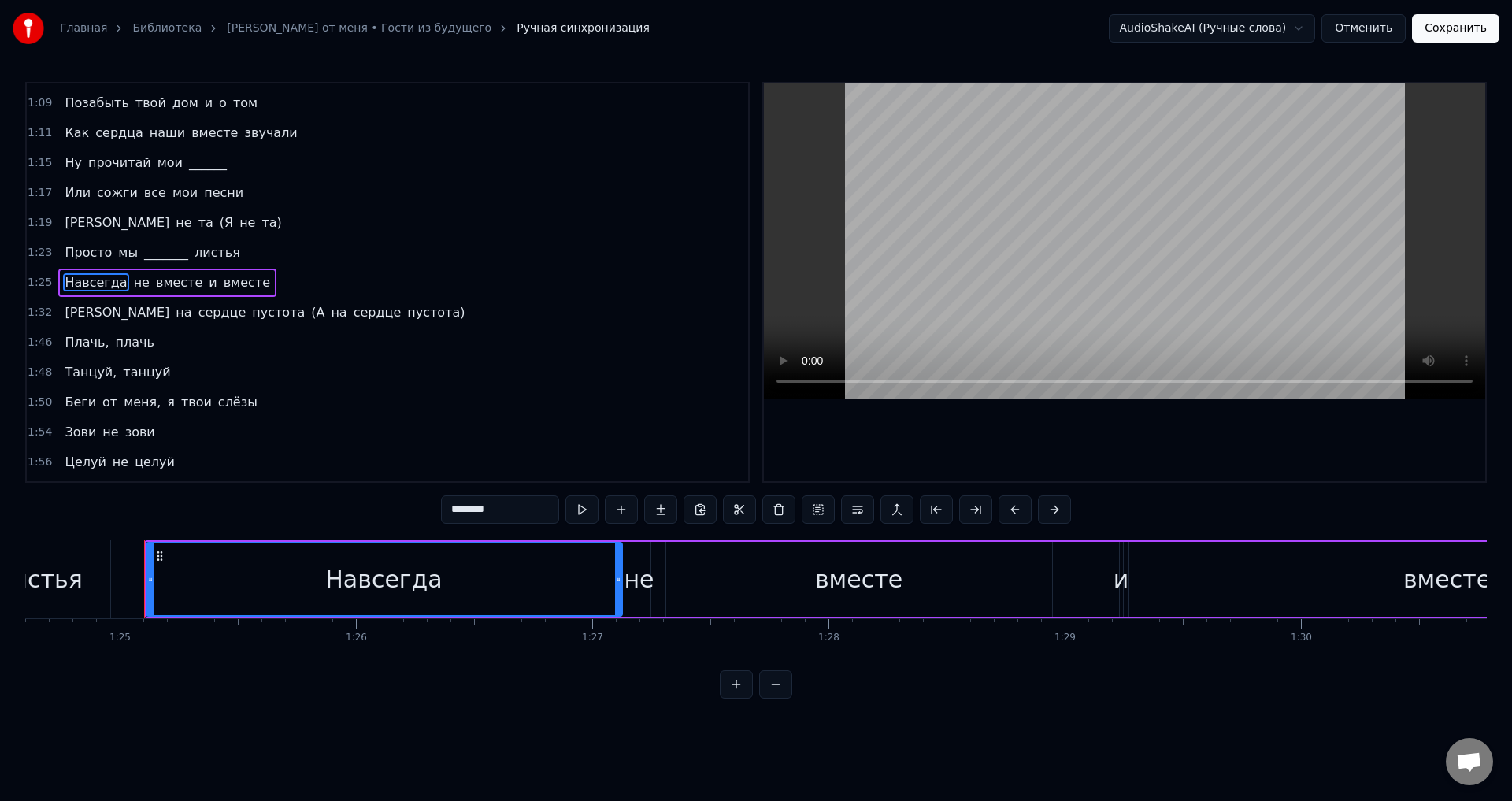
scroll to position [0, 20027]
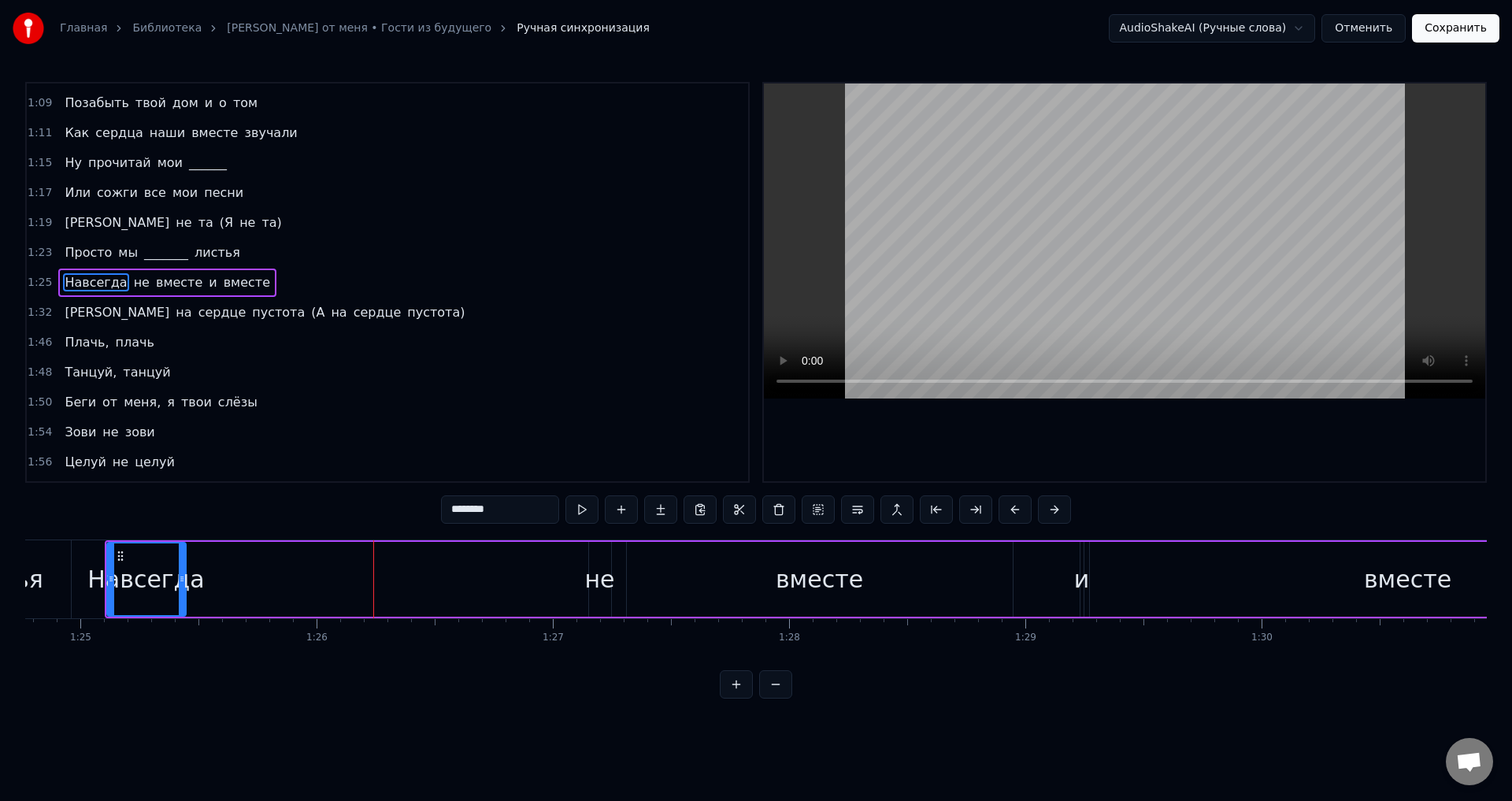
drag, startPoint x: 579, startPoint y: 580, endPoint x: 181, endPoint y: 583, distance: 398.0
click at [181, 583] on icon at bounding box center [181, 579] width 6 height 13
drag, startPoint x: 595, startPoint y: 581, endPoint x: 238, endPoint y: 582, distance: 357.0
click at [238, 582] on div "[PERSON_NAME] не вместе и вместе" at bounding box center [917, 579] width 1624 height 78
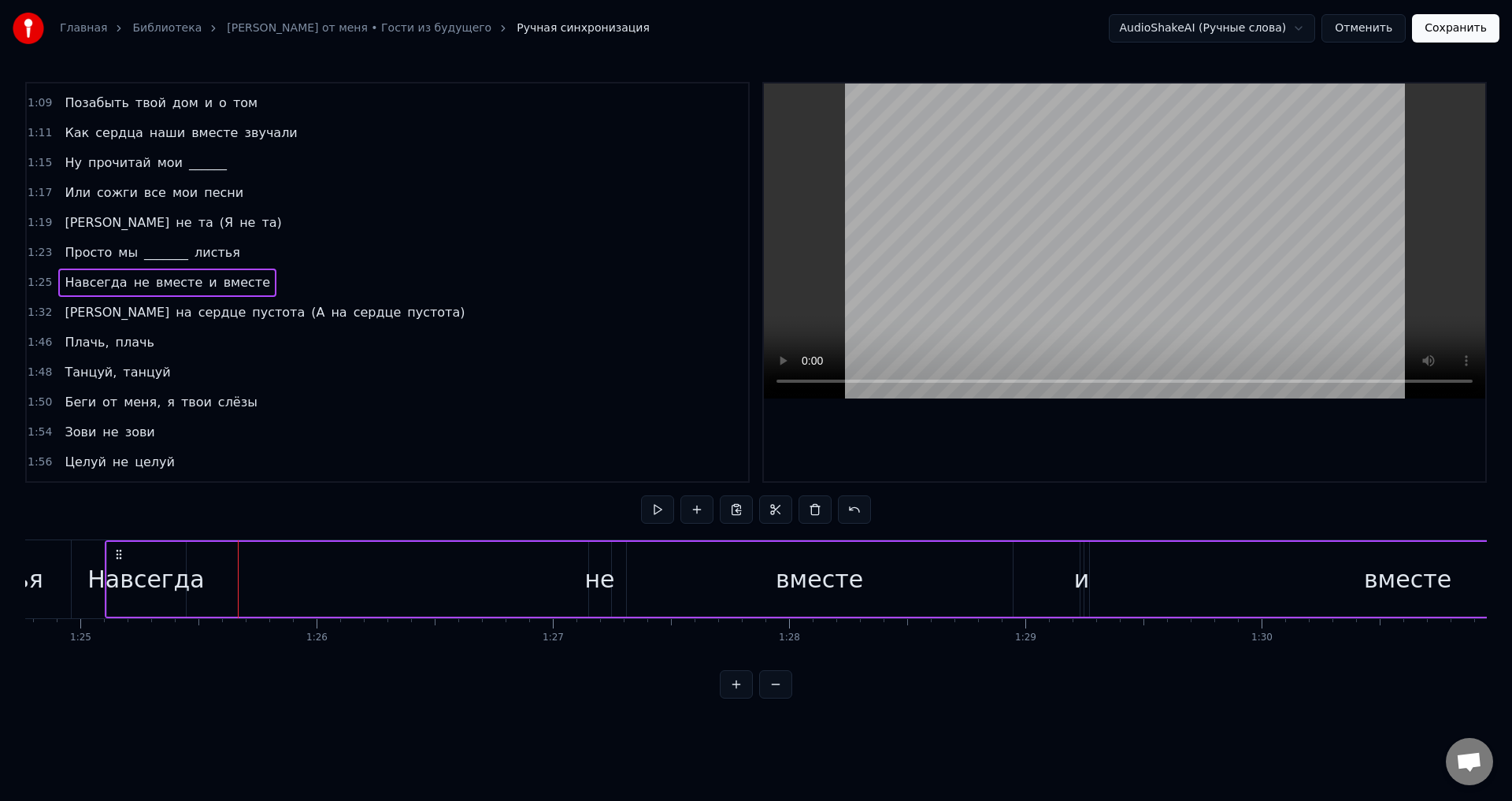
click at [604, 582] on div "не" at bounding box center [599, 579] width 30 height 35
drag, startPoint x: 604, startPoint y: 556, endPoint x: 298, endPoint y: 561, distance: 306.0
click at [240, 558] on div "[PERSON_NAME] не вместе и вместе" at bounding box center [917, 579] width 1624 height 78
click at [588, 565] on div "не" at bounding box center [588, 579] width 30 height 35
drag, startPoint x: 588, startPoint y: 566, endPoint x: 603, endPoint y: 565, distance: 15.0
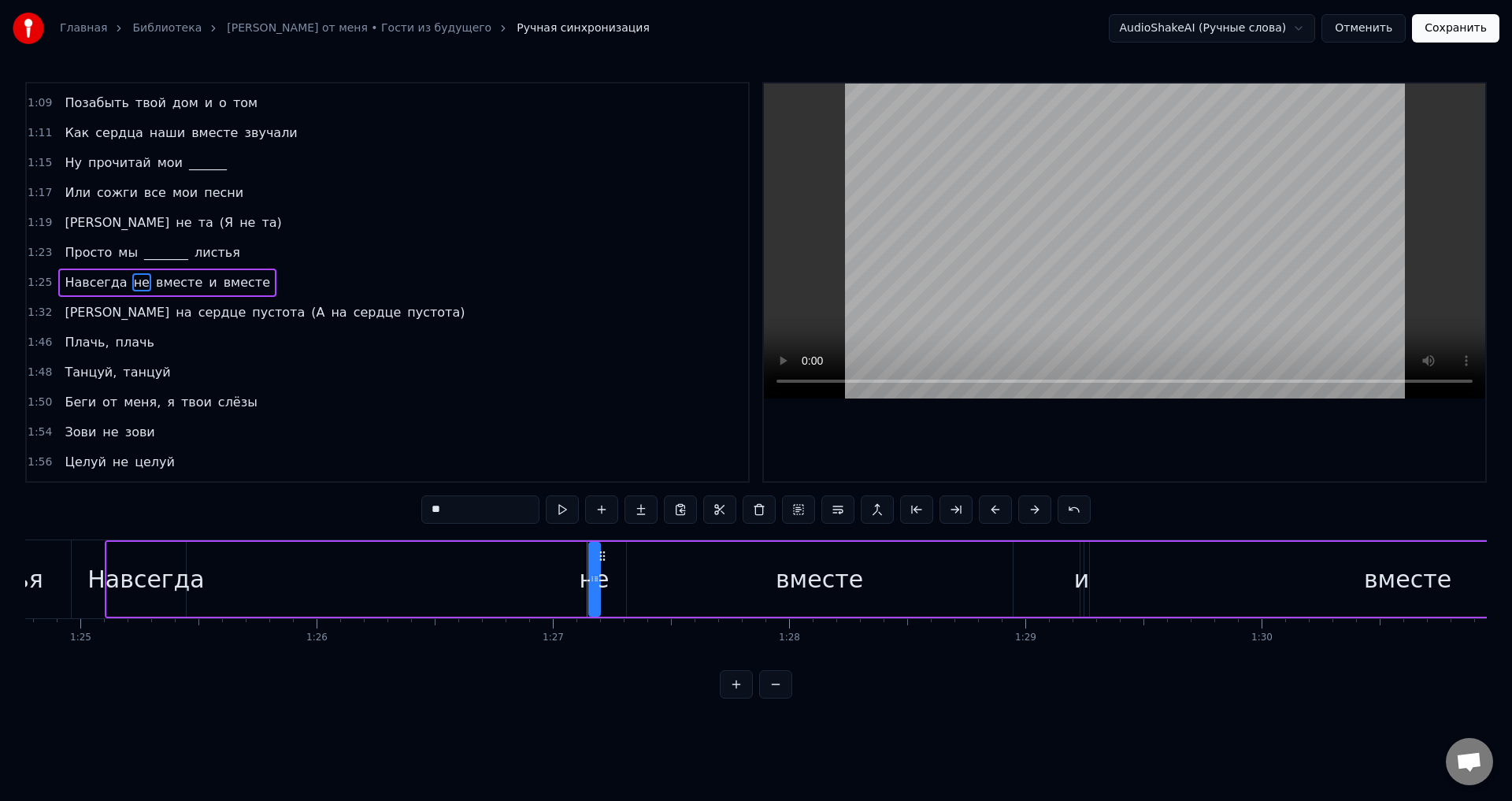
click at [599, 565] on div "не" at bounding box center [594, 579] width 9 height 71
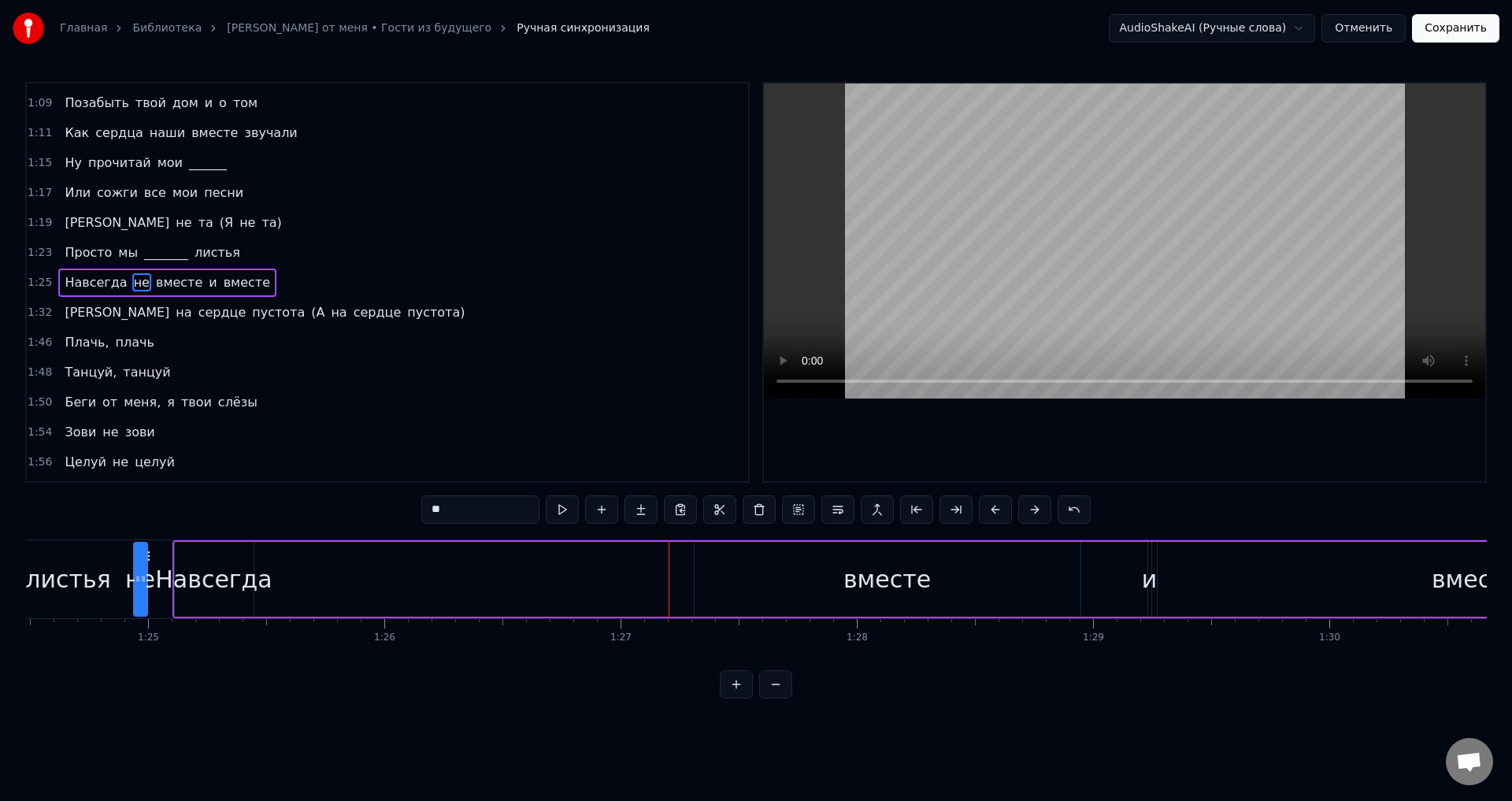
scroll to position [0, 19861]
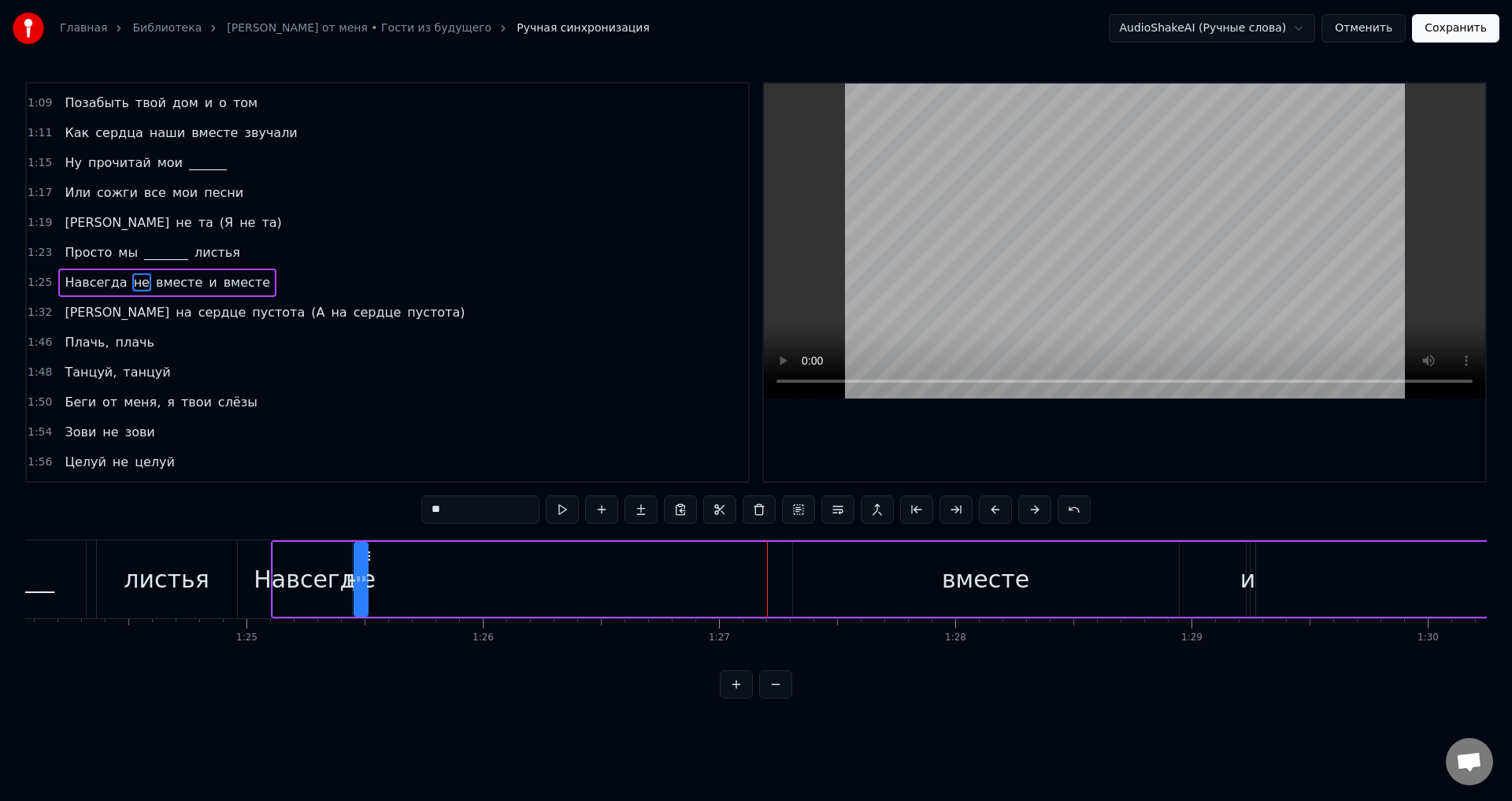
drag, startPoint x: 604, startPoint y: 556, endPoint x: 369, endPoint y: 566, distance: 235.2
click at [367, 566] on div "не" at bounding box center [361, 579] width 12 height 71
click at [341, 582] on div "Навсегда" at bounding box center [312, 579] width 117 height 35
drag, startPoint x: 349, startPoint y: 577, endPoint x: 305, endPoint y: 584, distance: 44.6
click at [306, 583] on icon at bounding box center [306, 579] width 6 height 13
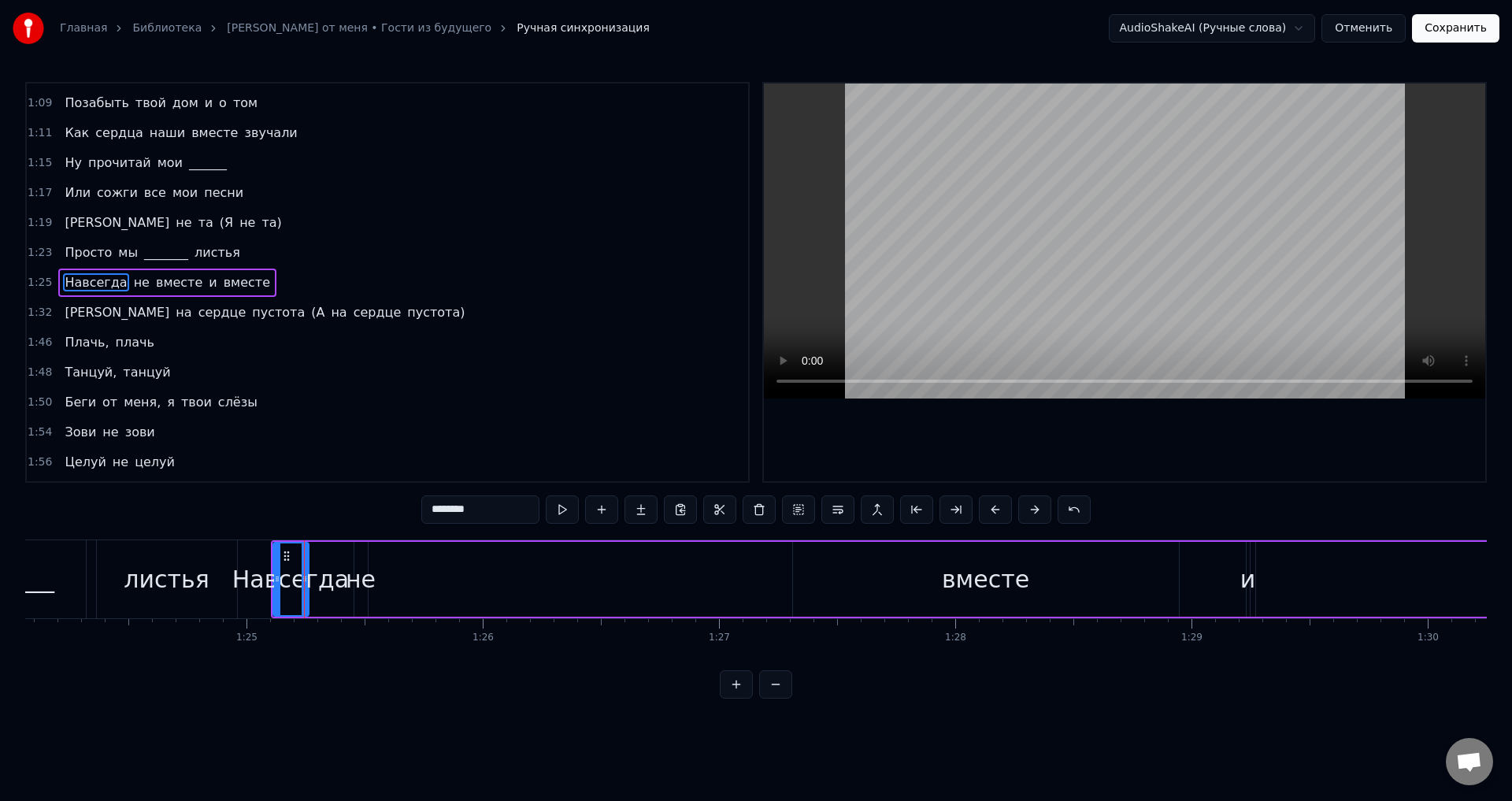
click at [367, 560] on div "не" at bounding box center [361, 579] width 13 height 75
drag, startPoint x: 369, startPoint y: 558, endPoint x: 325, endPoint y: 568, distance: 45.1
click at [324, 568] on div "не" at bounding box center [318, 579] width 12 height 71
click at [1044, 580] on div "вместе" at bounding box center [986, 579] width 386 height 75
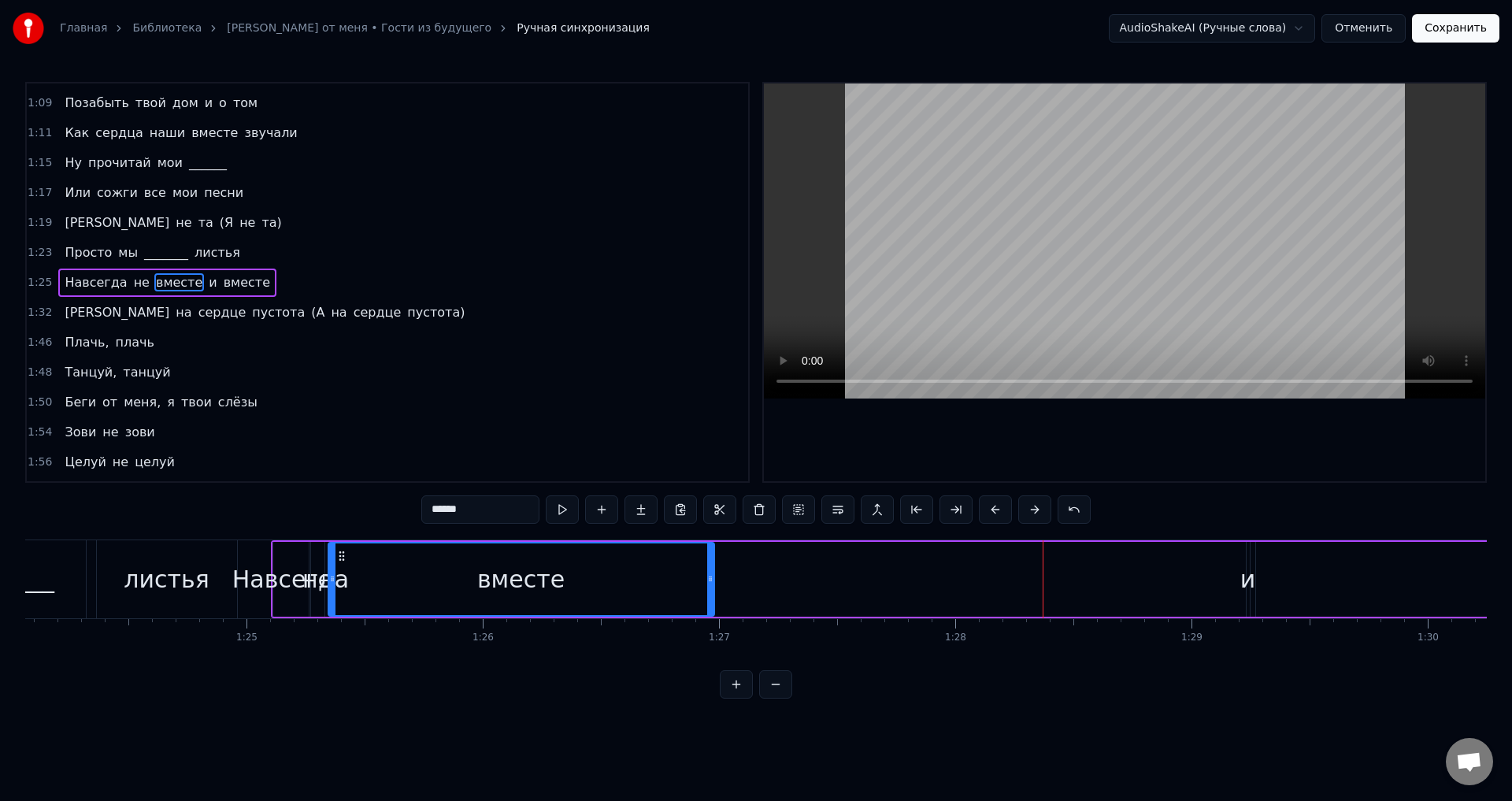
drag, startPoint x: 805, startPoint y: 553, endPoint x: 340, endPoint y: 572, distance: 465.4
click at [340, 572] on div "вместе" at bounding box center [521, 579] width 384 height 71
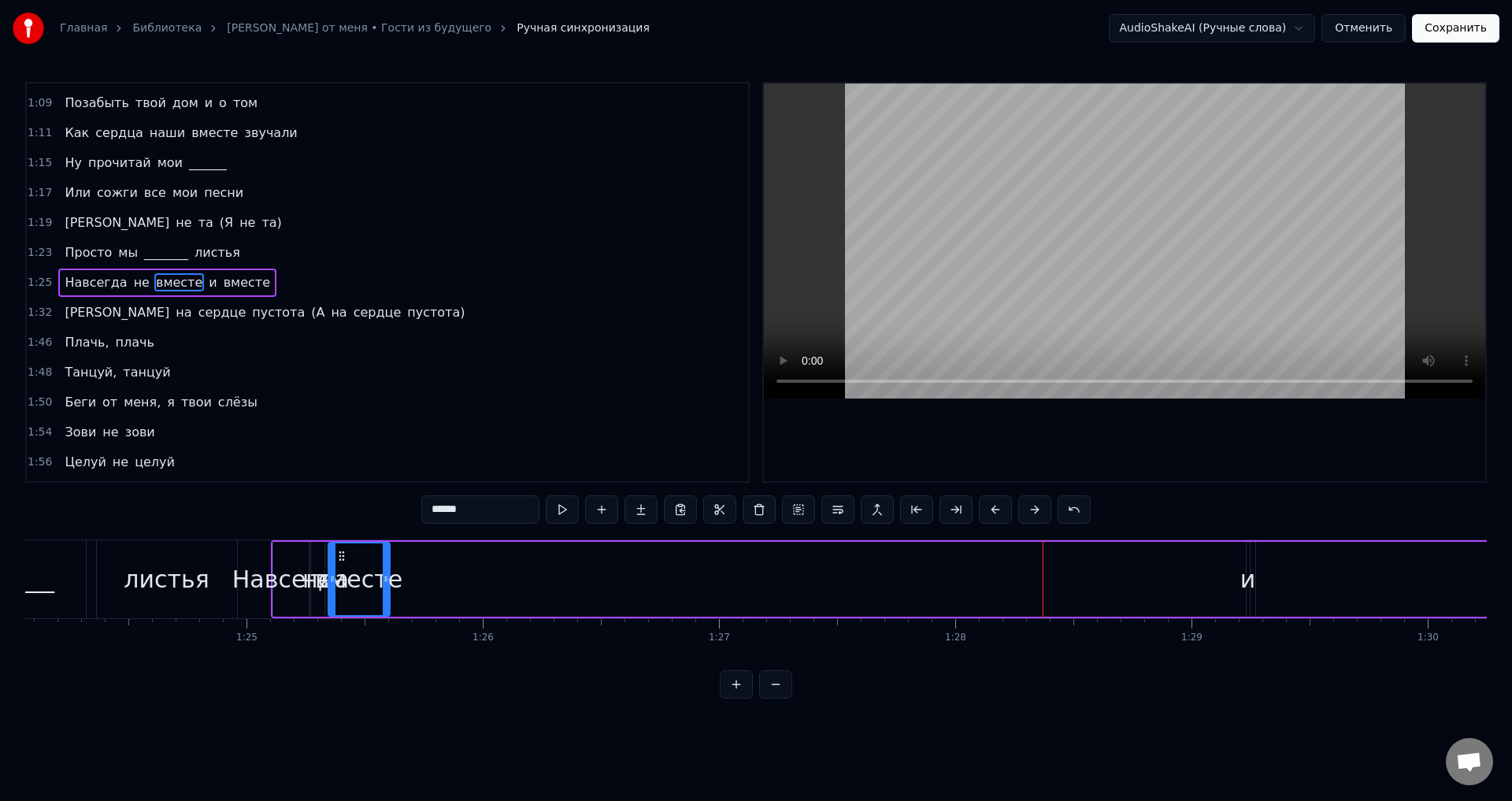
drag, startPoint x: 708, startPoint y: 576, endPoint x: 383, endPoint y: 580, distance: 325.0
click at [383, 580] on icon at bounding box center [385, 579] width 6 height 13
click at [1246, 577] on div "и" at bounding box center [1248, 579] width 16 height 35
drag, startPoint x: 1261, startPoint y: 555, endPoint x: 408, endPoint y: 547, distance: 853.0
click at [408, 547] on div "[PERSON_NAME] не вместе и вместе" at bounding box center [1083, 579] width 1624 height 78
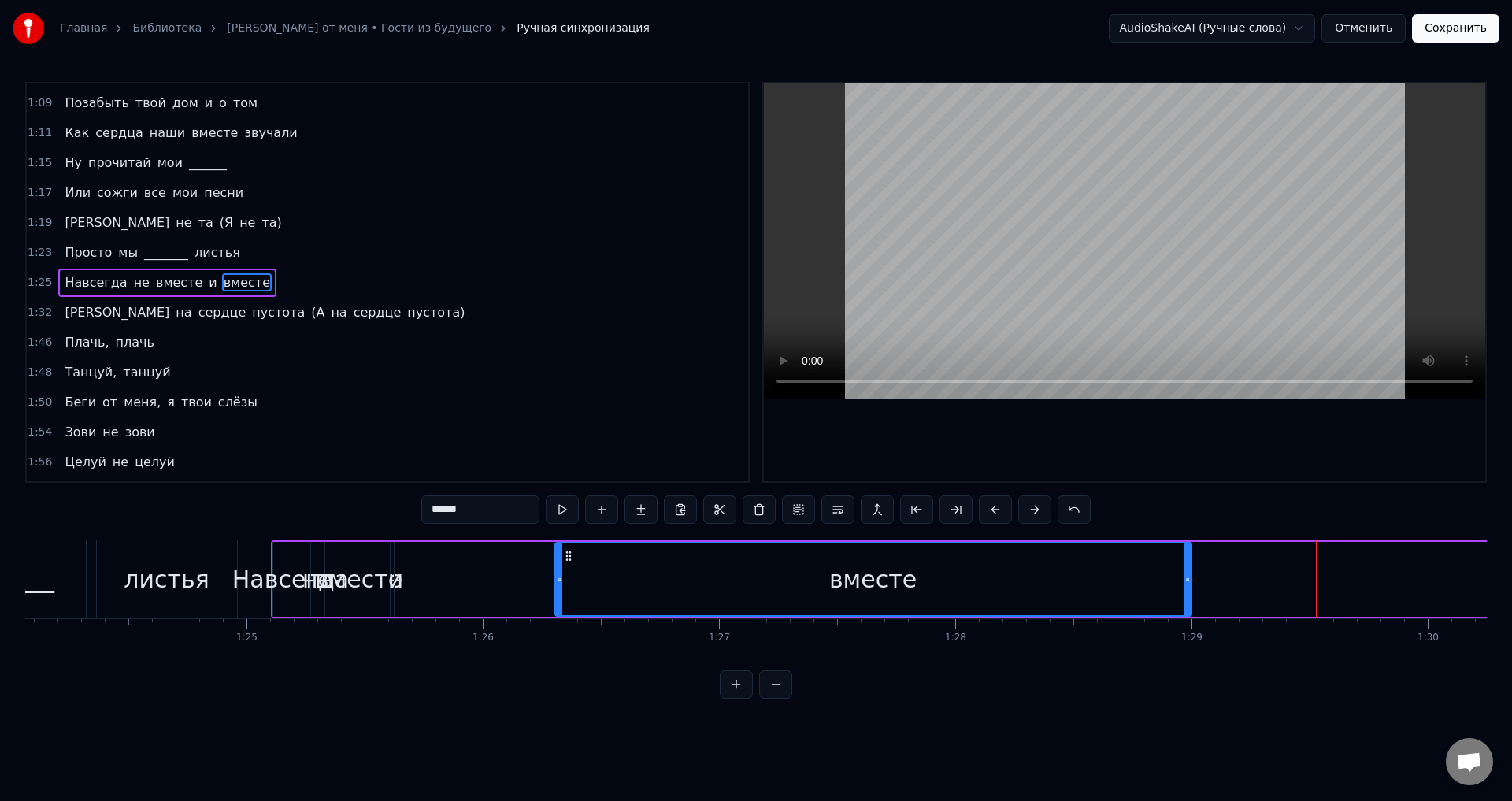
drag, startPoint x: 1268, startPoint y: 557, endPoint x: 568, endPoint y: 561, distance: 700.0
click at [568, 561] on icon at bounding box center [569, 557] width 13 height 13
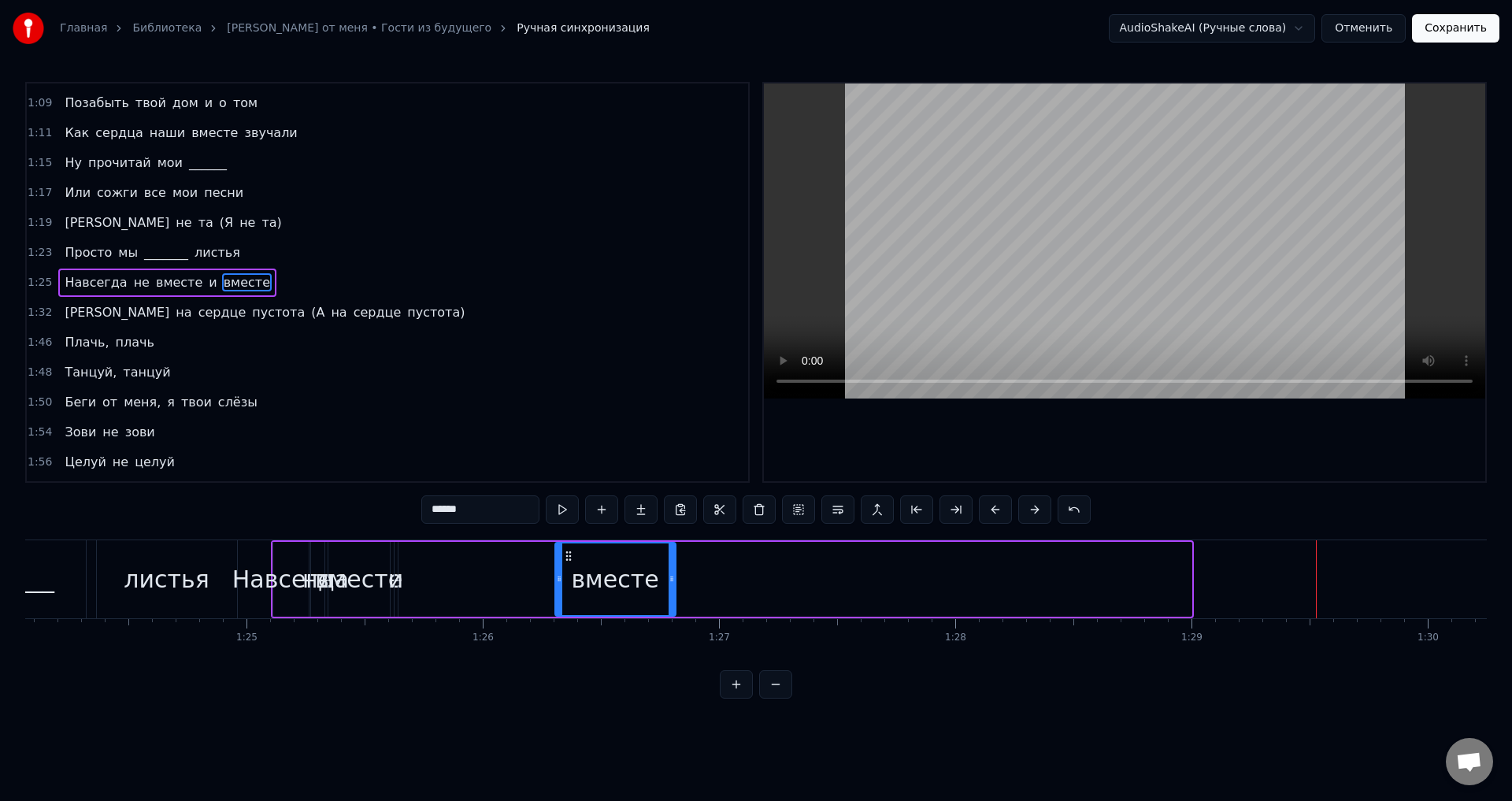
drag, startPoint x: 1190, startPoint y: 582, endPoint x: 654, endPoint y: 582, distance: 536.0
click at [669, 582] on icon at bounding box center [671, 579] width 6 height 13
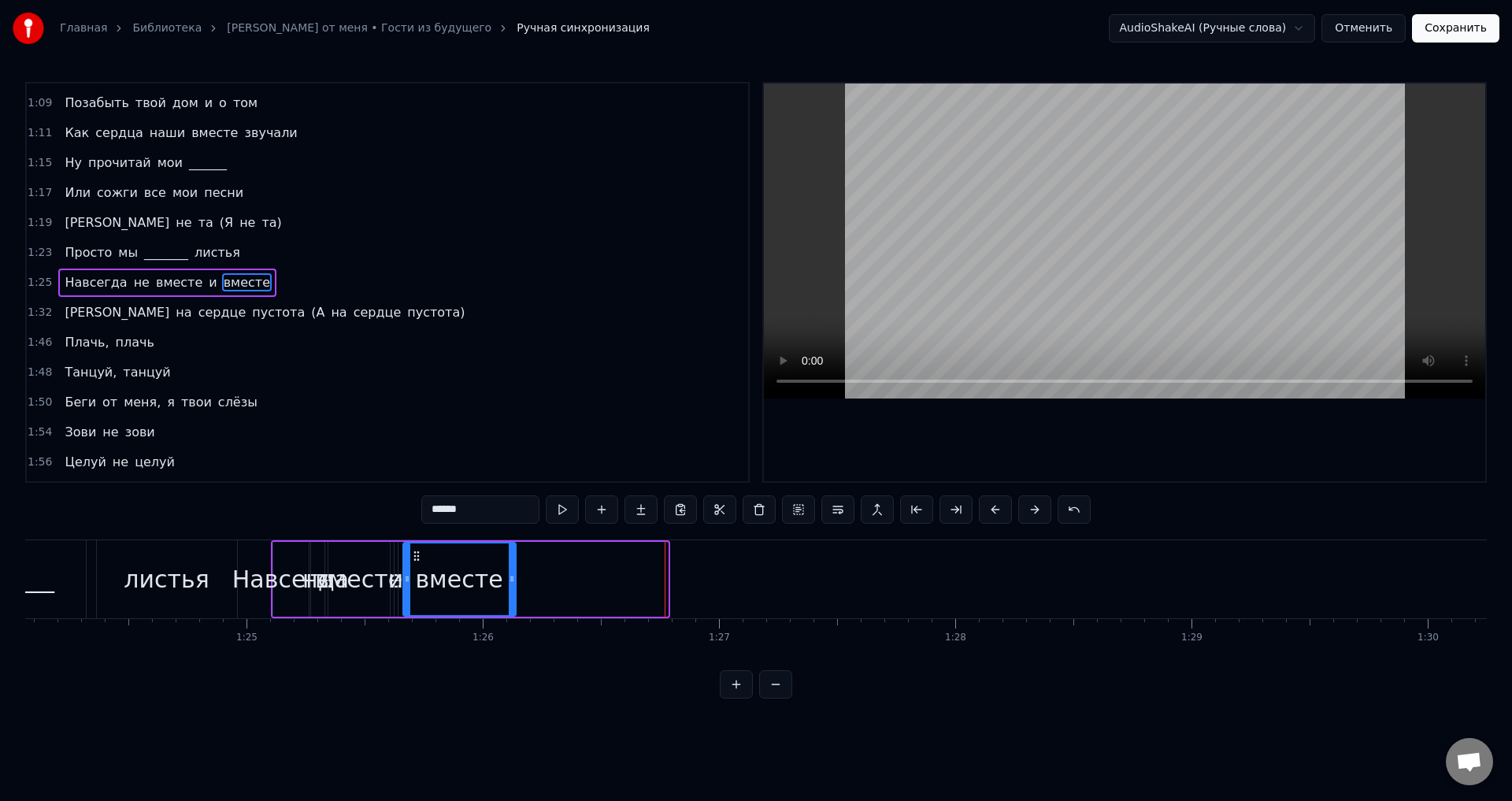
drag, startPoint x: 567, startPoint y: 556, endPoint x: 414, endPoint y: 557, distance: 153.0
click at [414, 557] on icon at bounding box center [417, 557] width 13 height 13
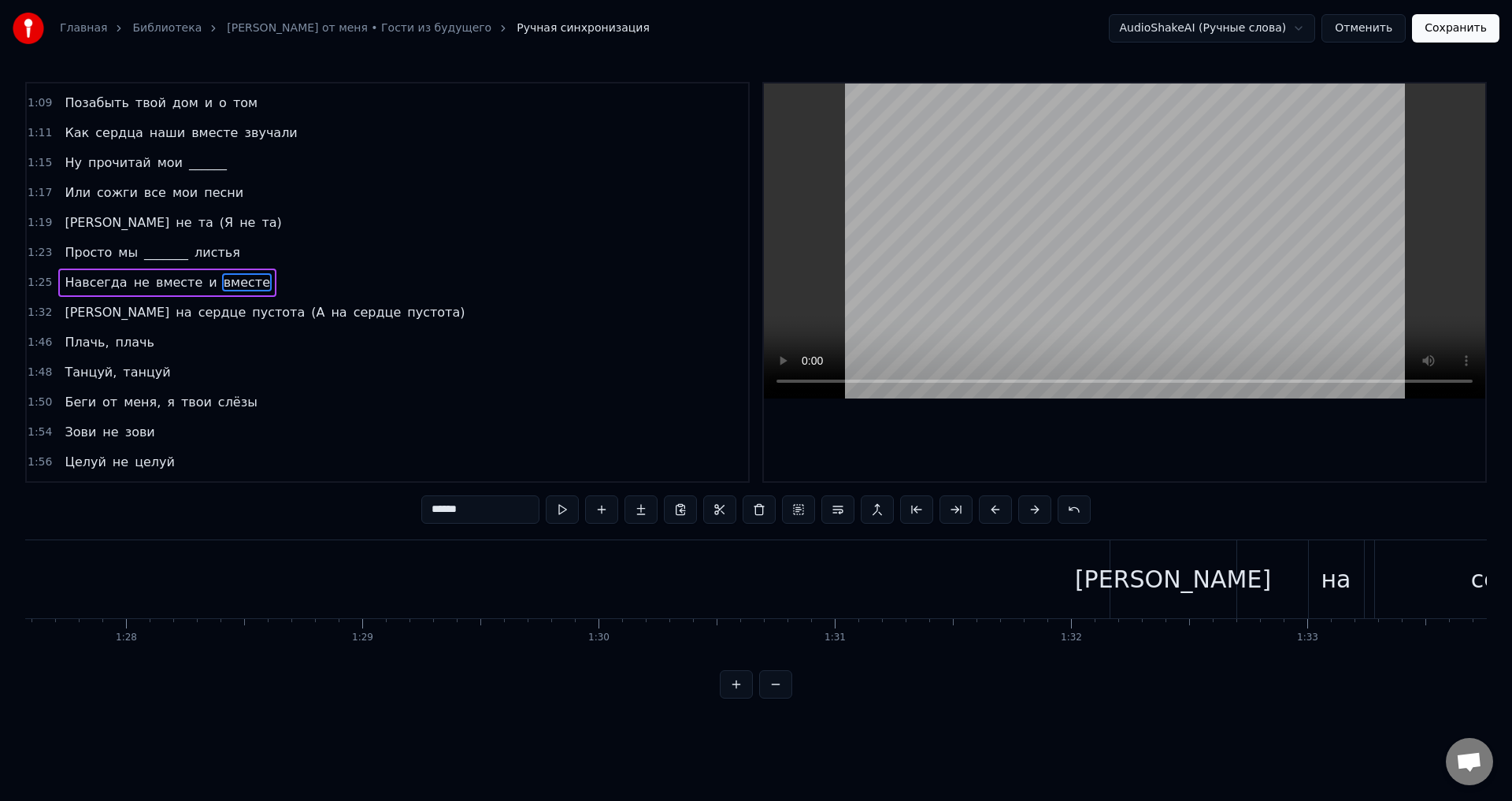
scroll to position [0, 20928]
click at [1085, 581] on div "на" at bounding box center [1098, 579] width 30 height 35
type input "**"
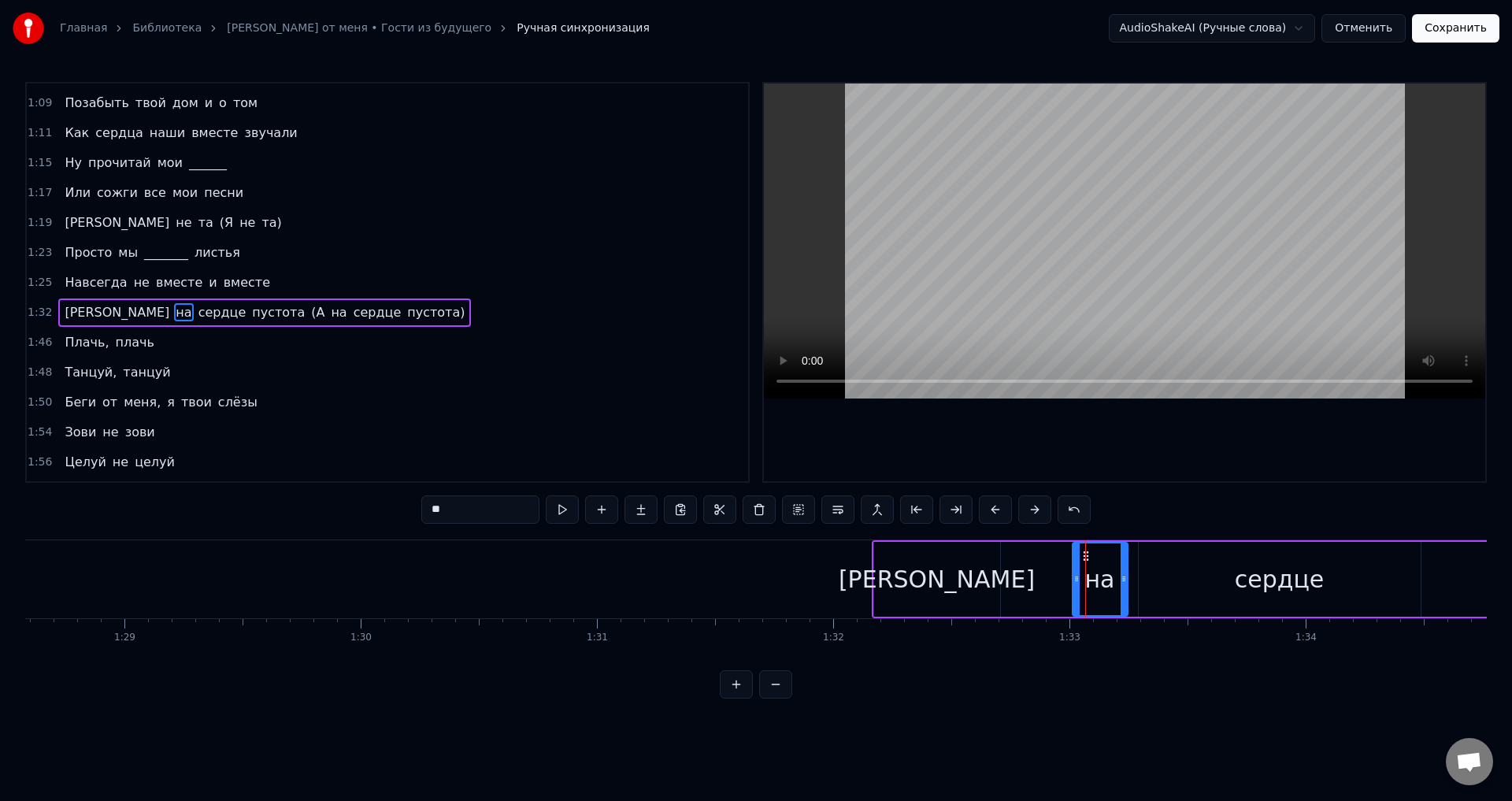
scroll to position [145, 0]
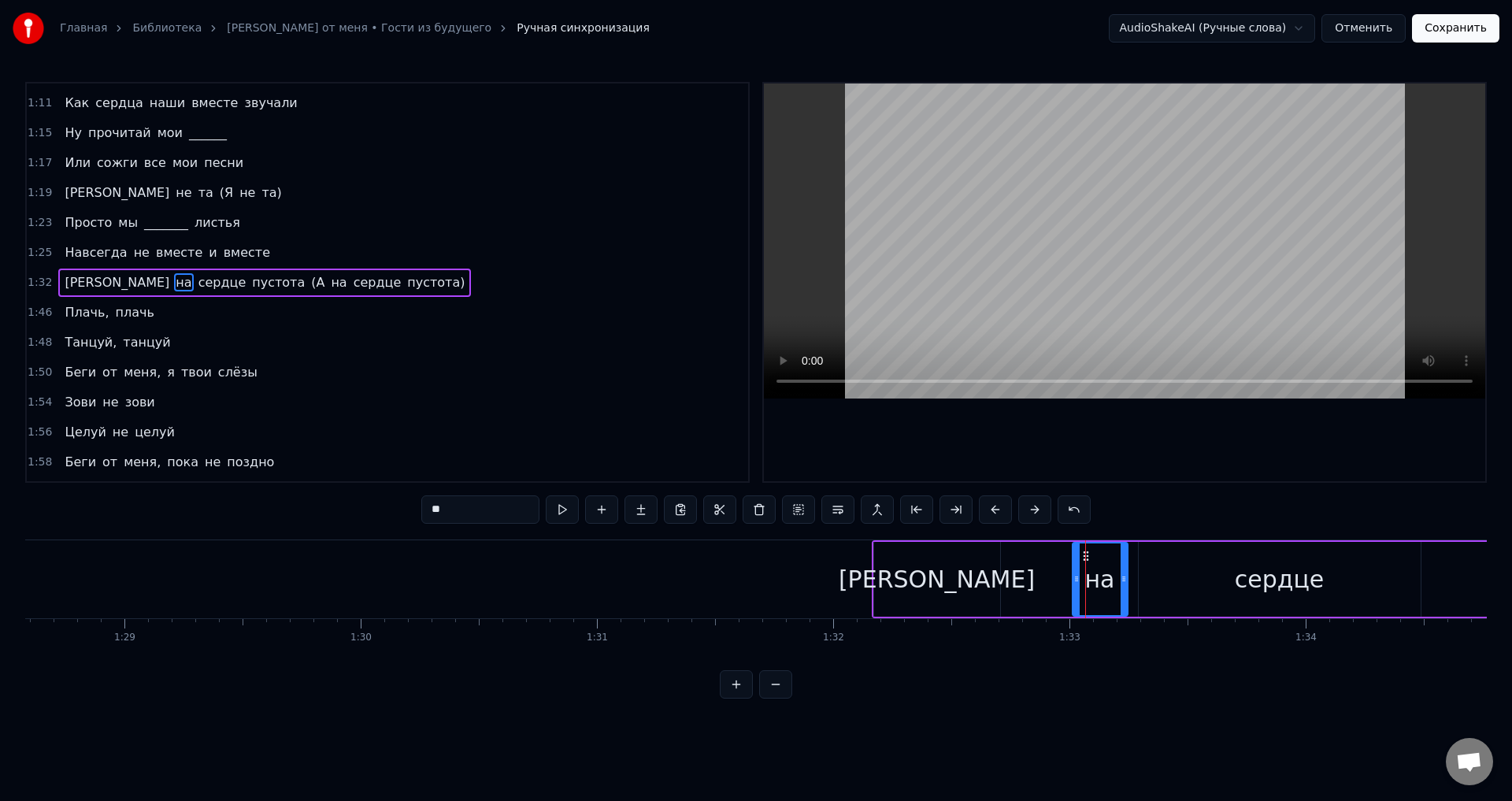
drag, startPoint x: 1037, startPoint y: 557, endPoint x: 963, endPoint y: 561, distance: 74.1
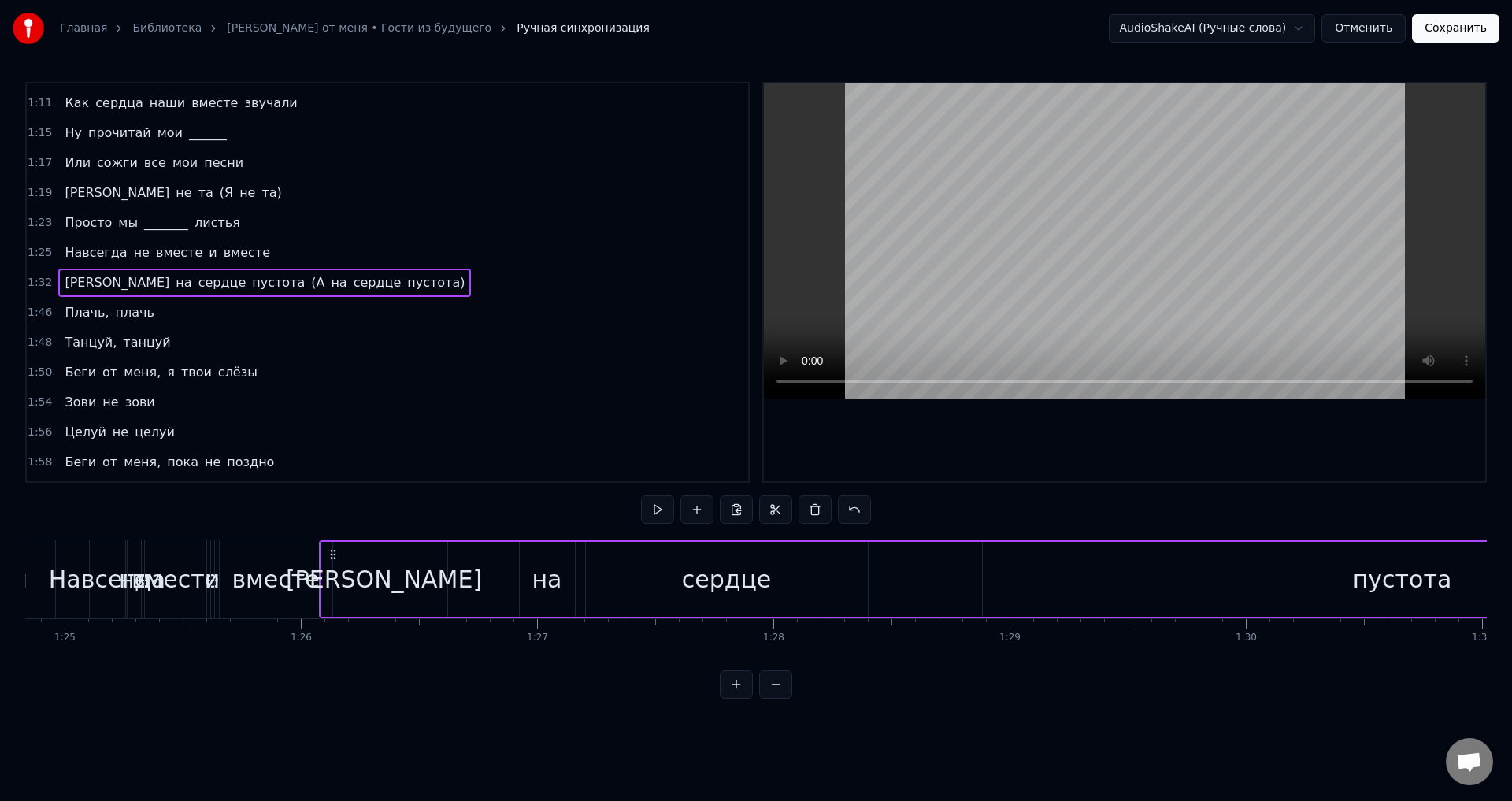
scroll to position [0, 20042]
drag, startPoint x: 883, startPoint y: 554, endPoint x: 348, endPoint y: 578, distance: 535.5
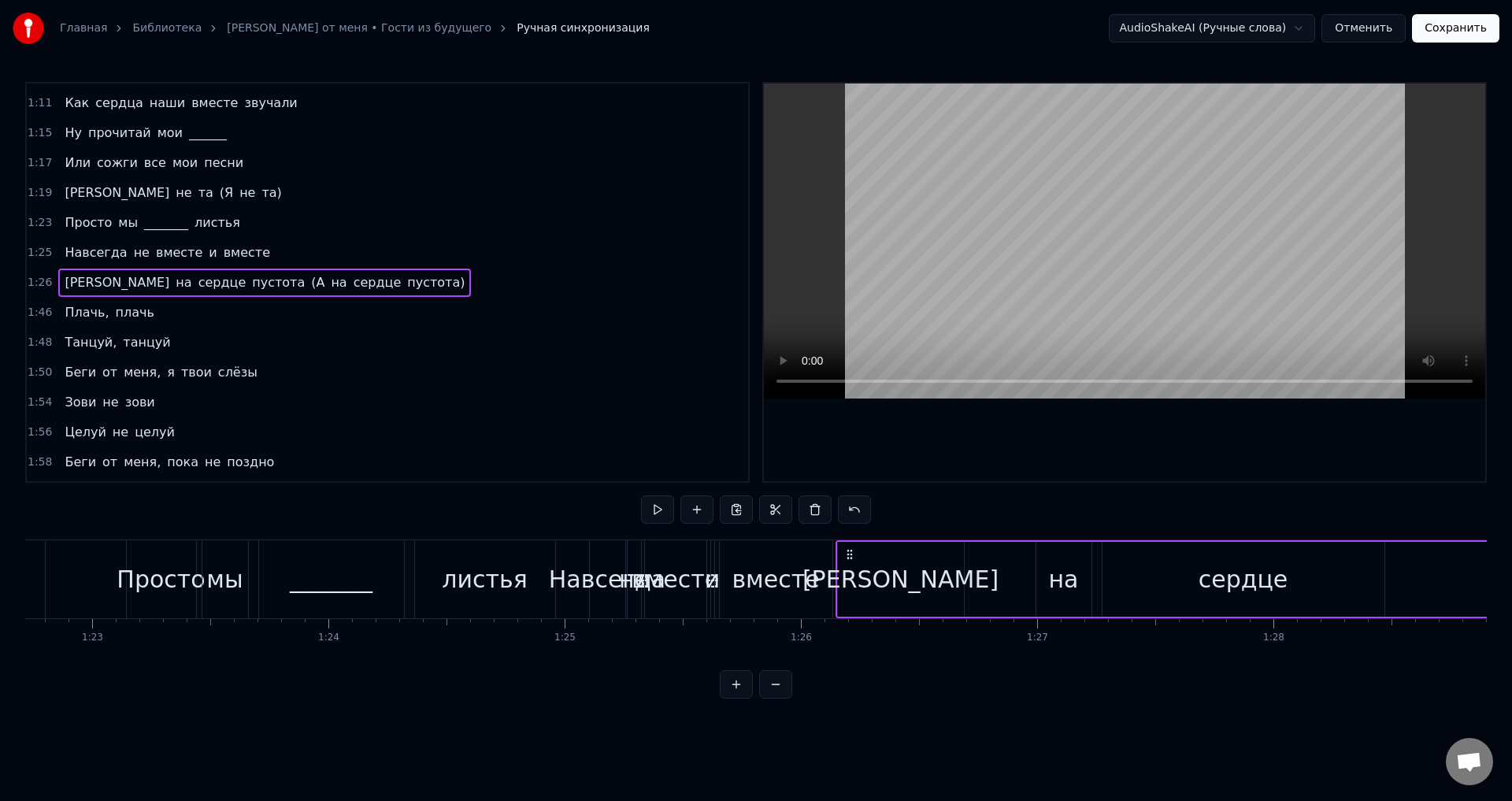
scroll to position [0, 19306]
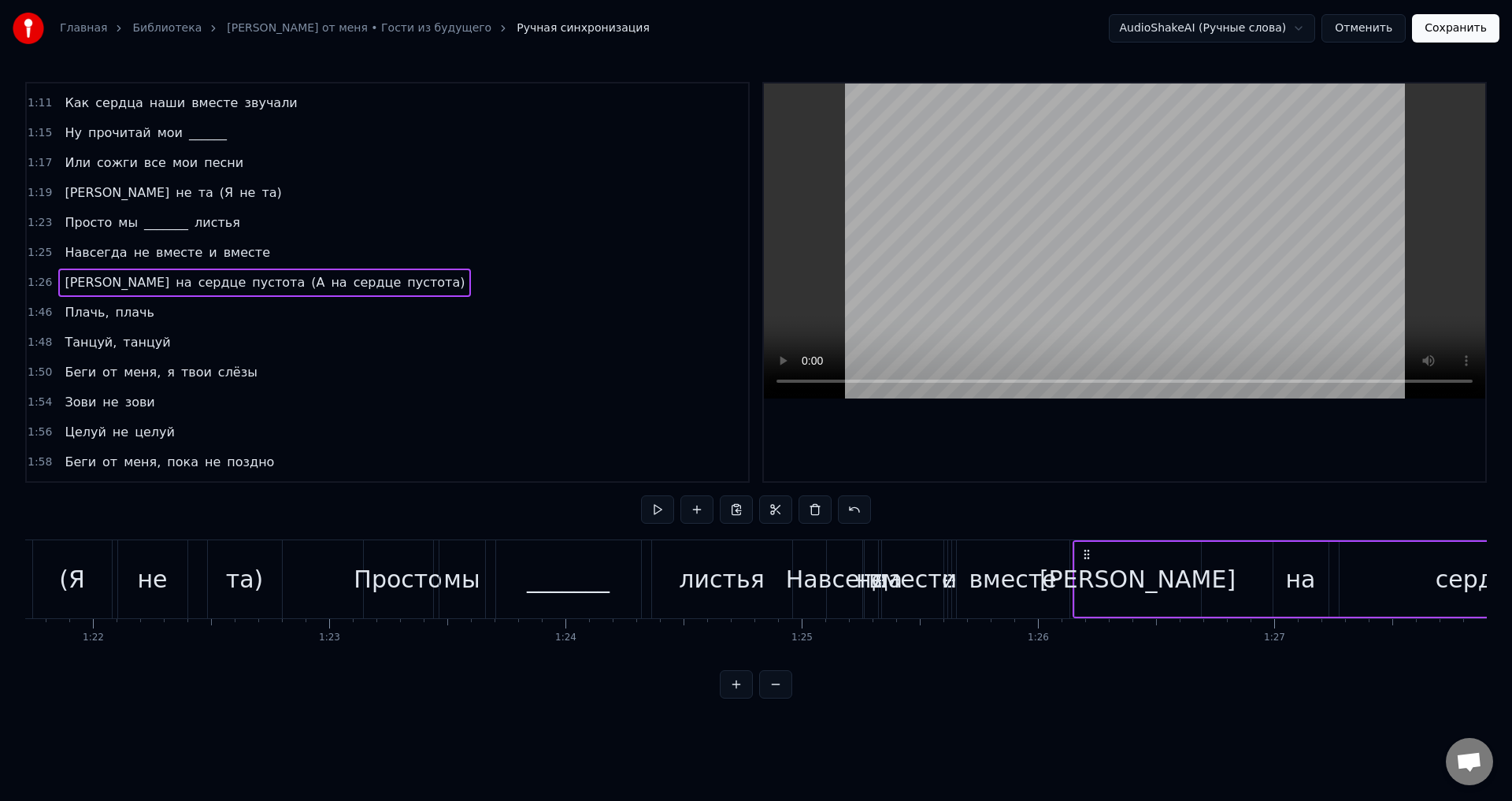
click at [270, 578] on div "та)" at bounding box center [245, 579] width 74 height 78
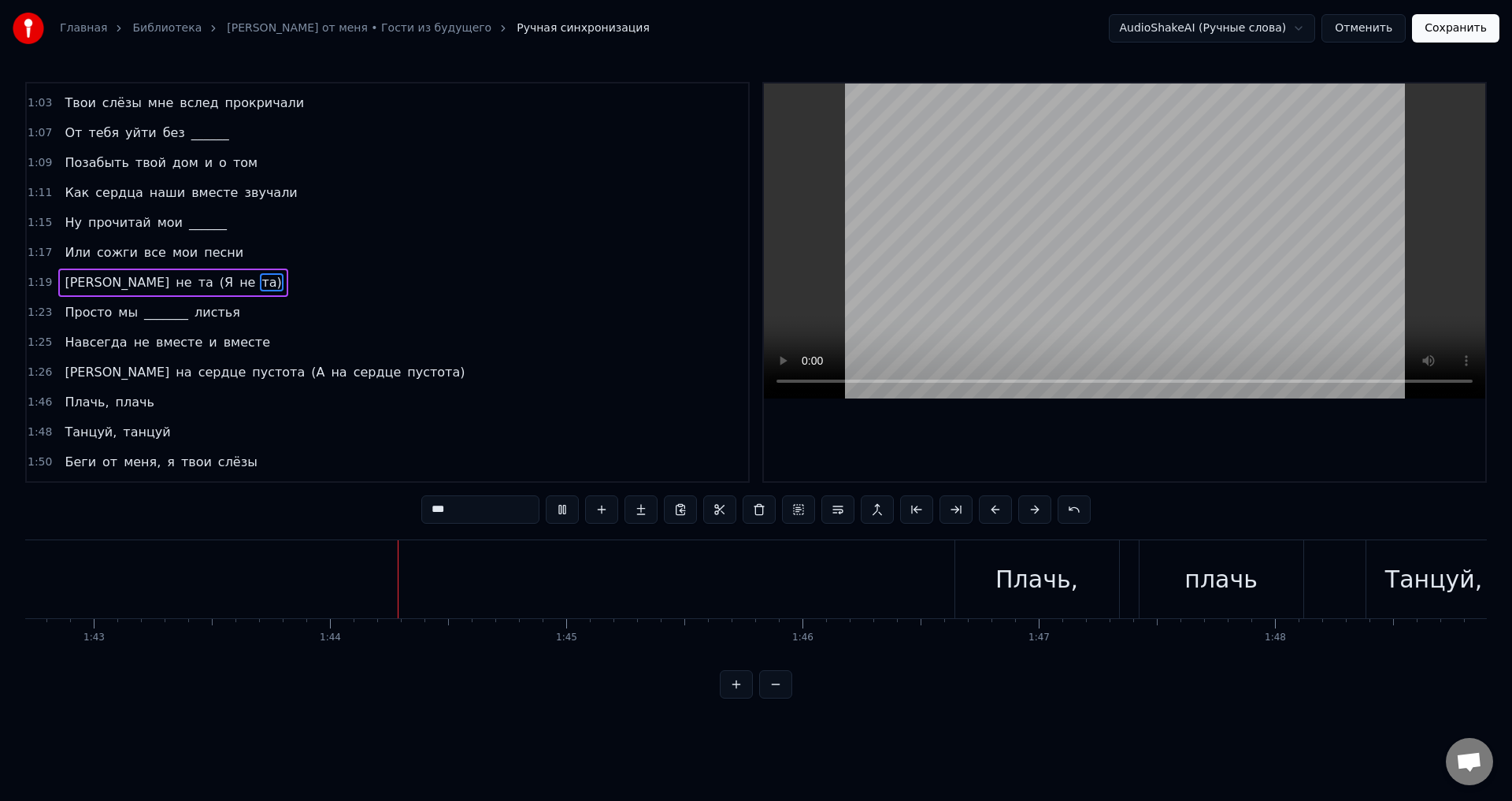
scroll to position [0, 24444]
click at [69, 373] on span "[PERSON_NAME]" at bounding box center [117, 372] width 108 height 19
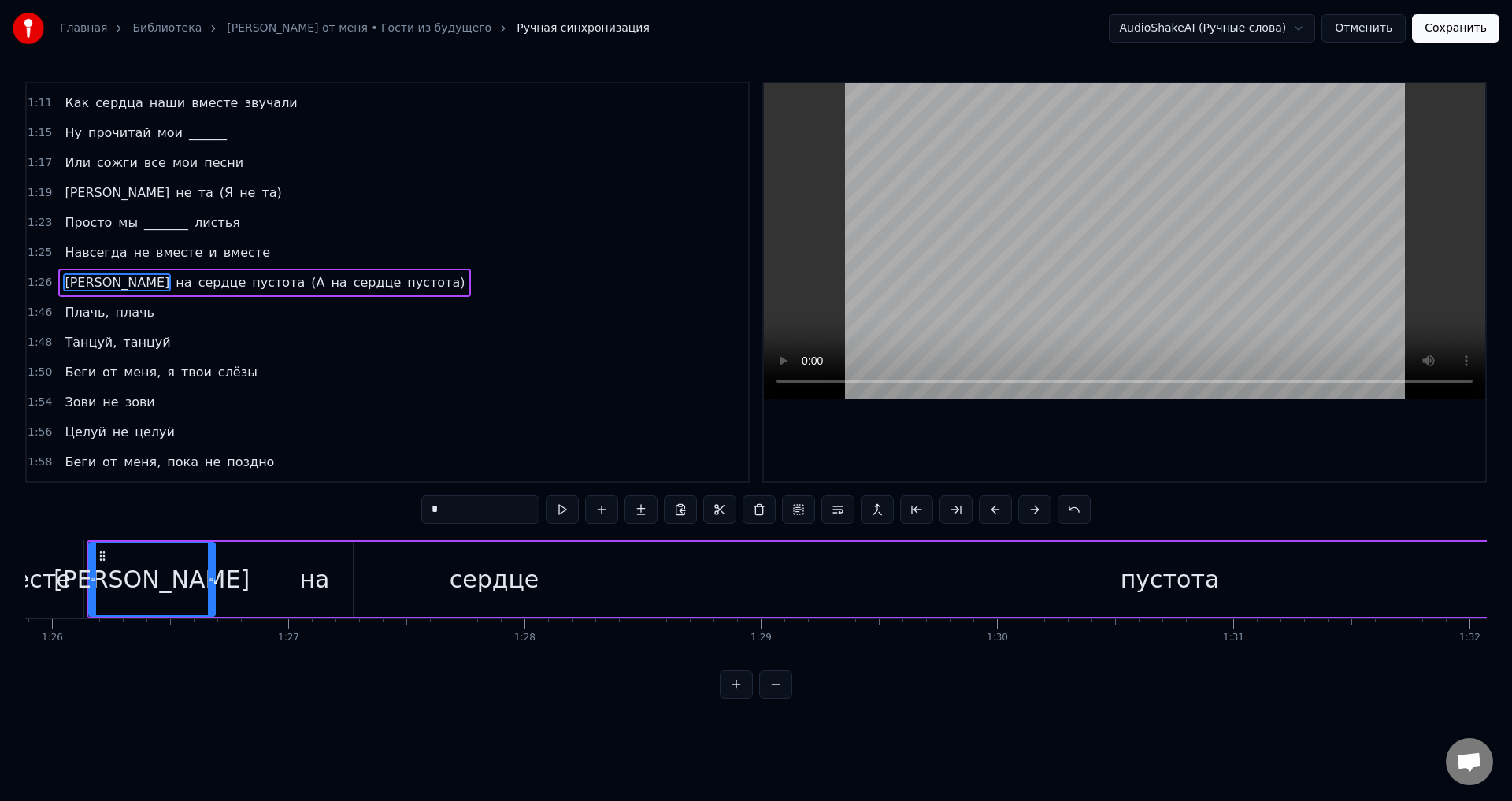
scroll to position [0, 20274]
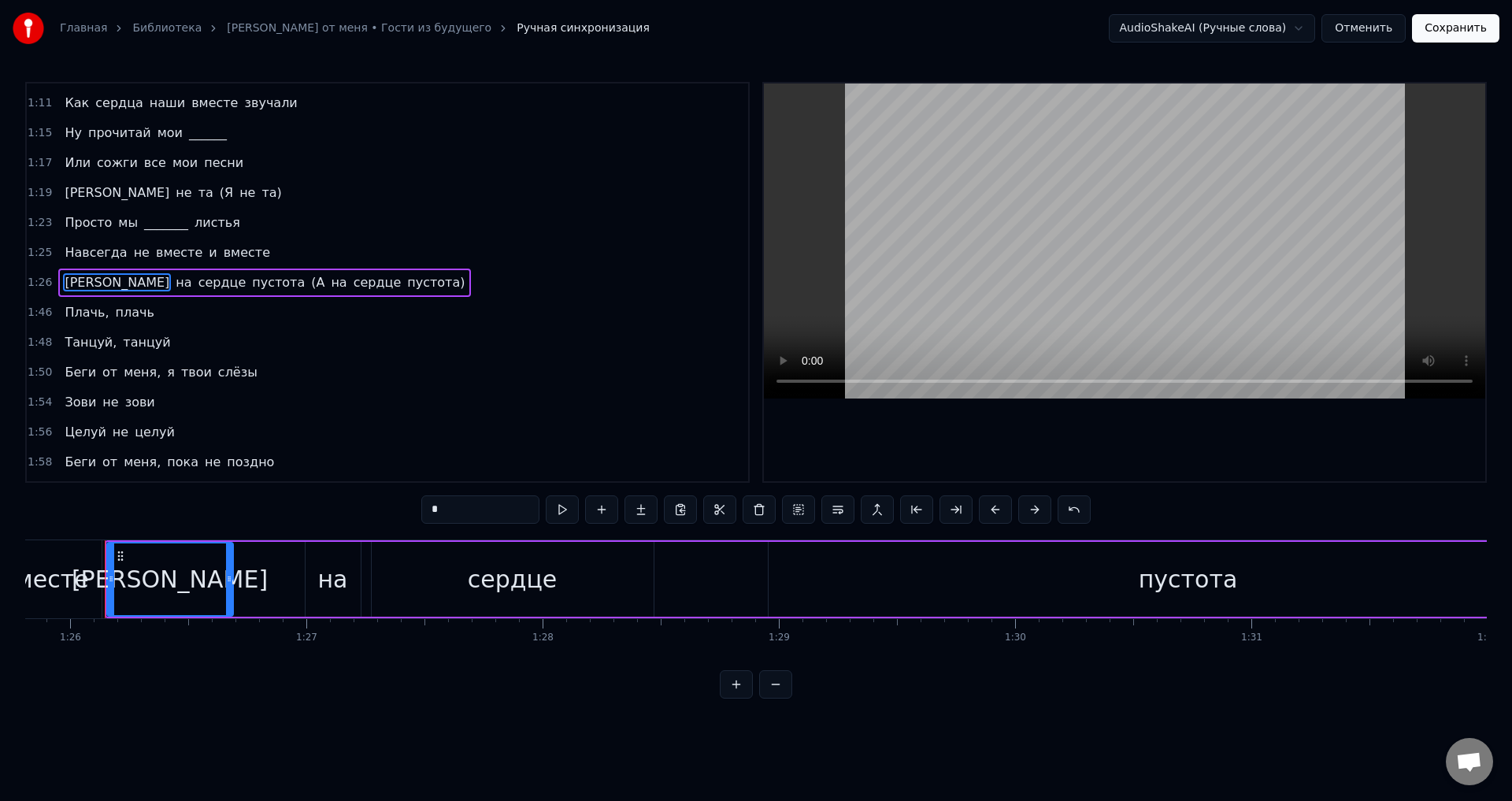
click at [1184, 588] on div "пустота" at bounding box center [1188, 579] width 99 height 35
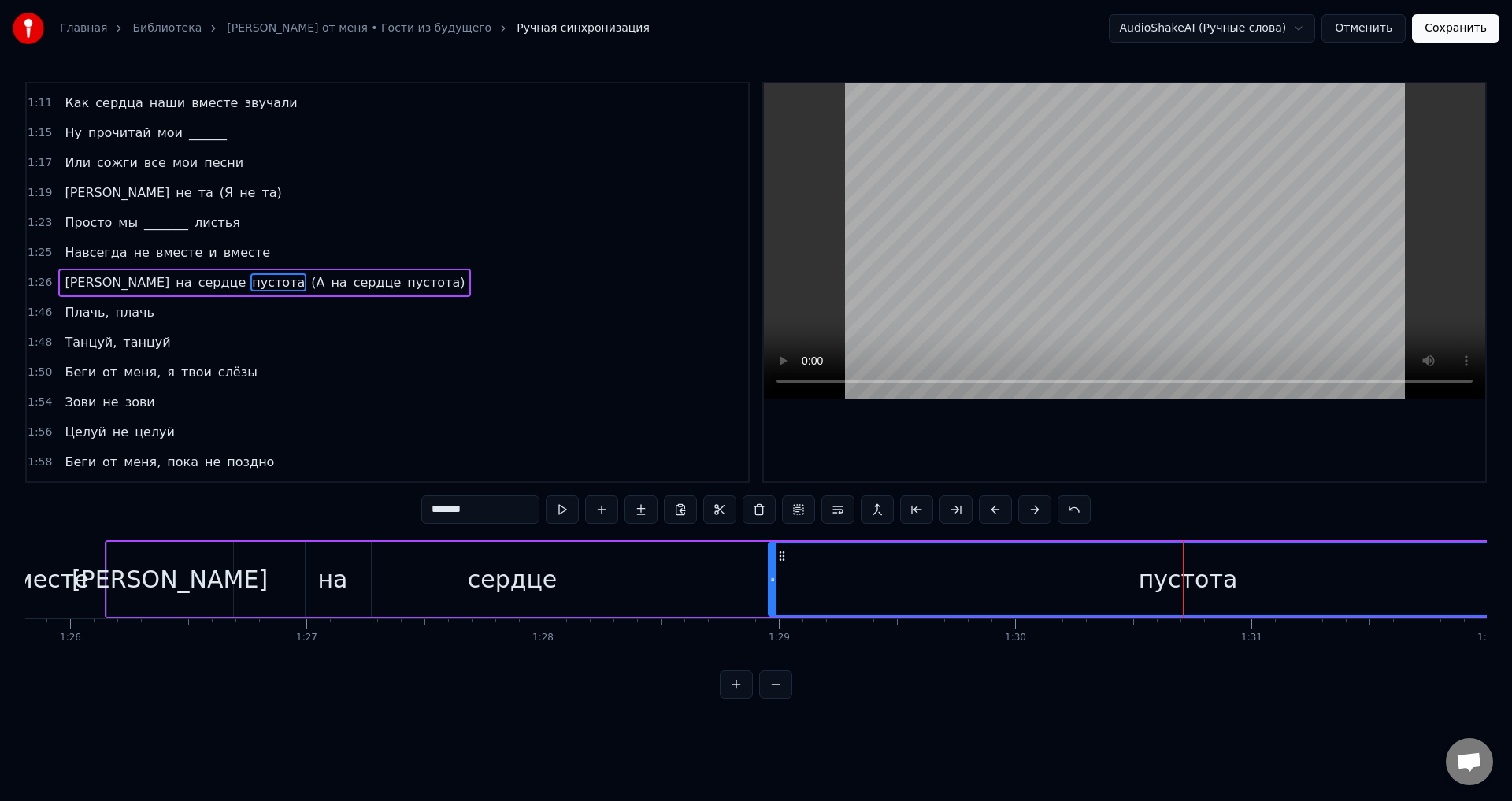
click at [185, 569] on div "[PERSON_NAME]" at bounding box center [170, 579] width 126 height 75
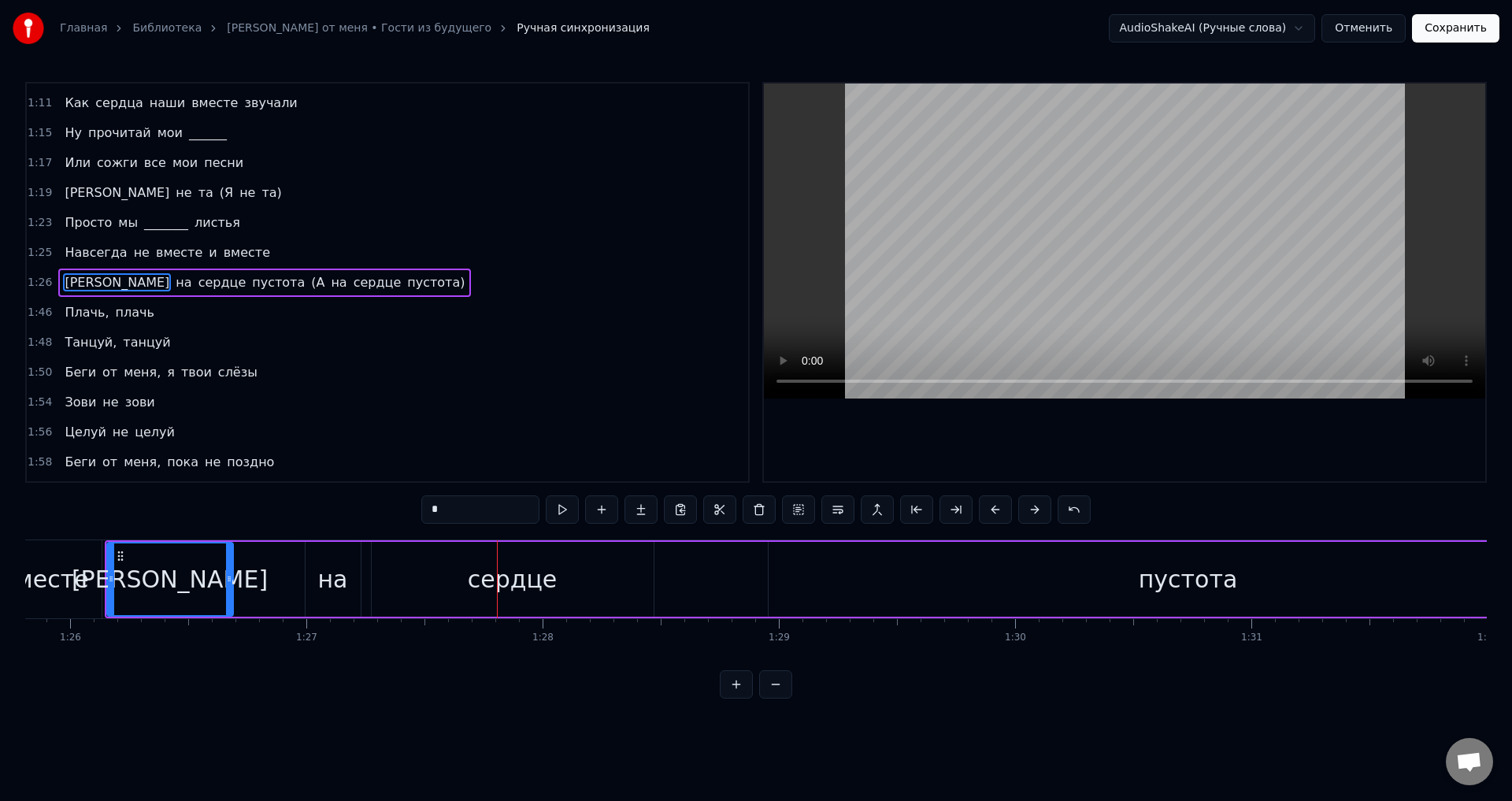
click at [56, 563] on div "вместе" at bounding box center [44, 579] width 87 height 35
type input "******"
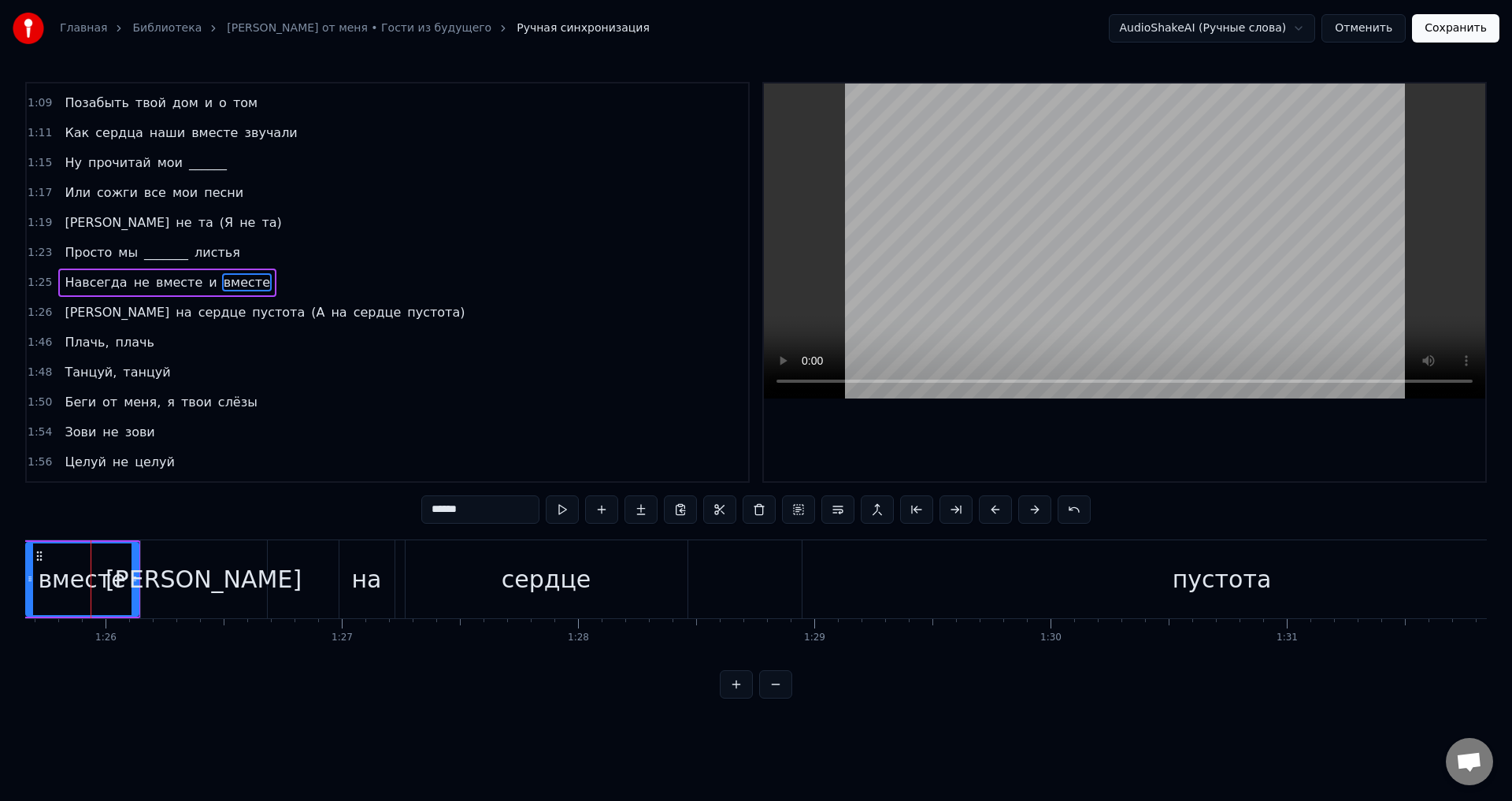
scroll to position [0, 20225]
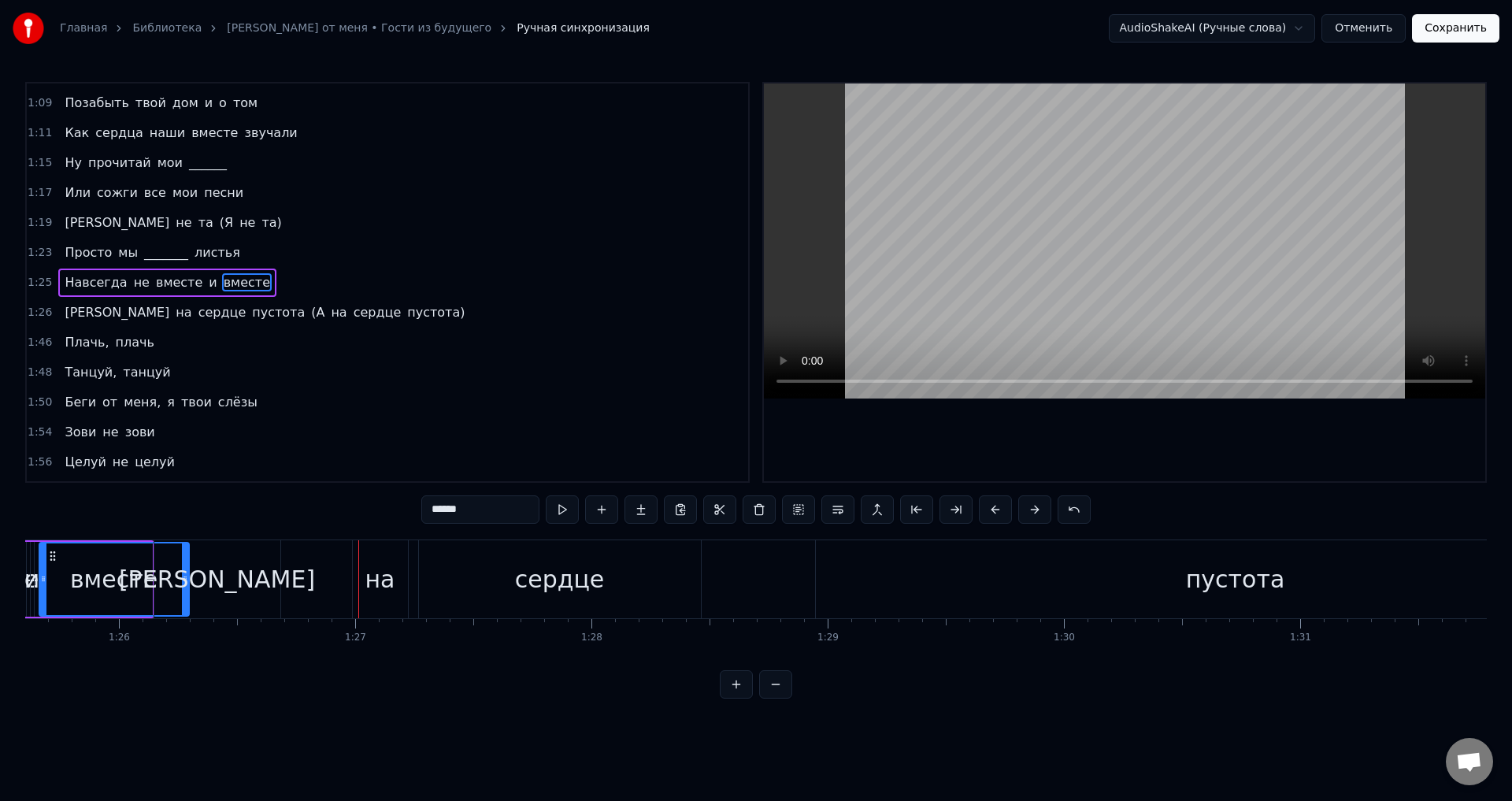
drag, startPoint x: 150, startPoint y: 577, endPoint x: 189, endPoint y: 575, distance: 39.1
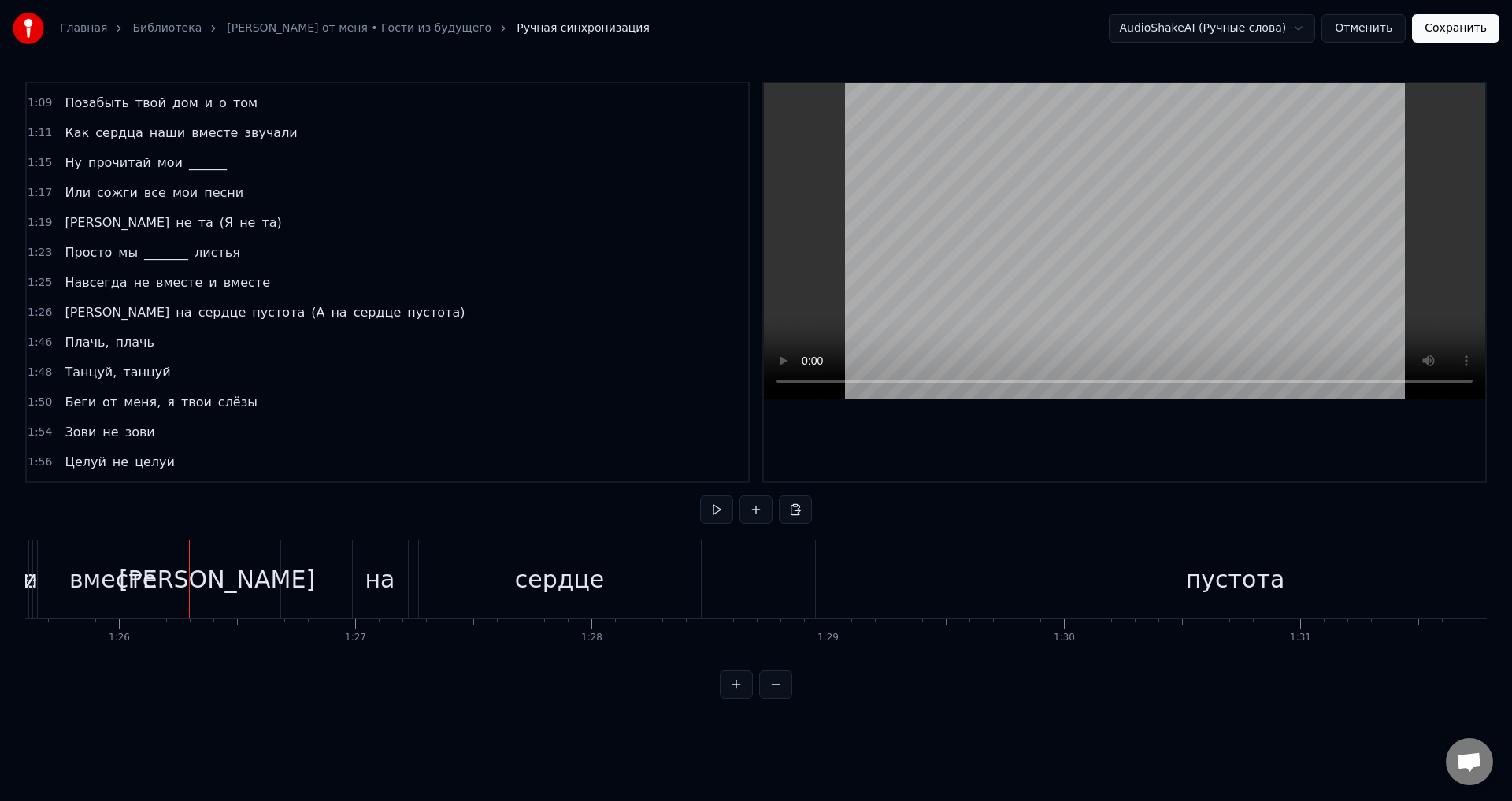
click at [210, 576] on div "[PERSON_NAME]" at bounding box center [217, 579] width 196 height 35
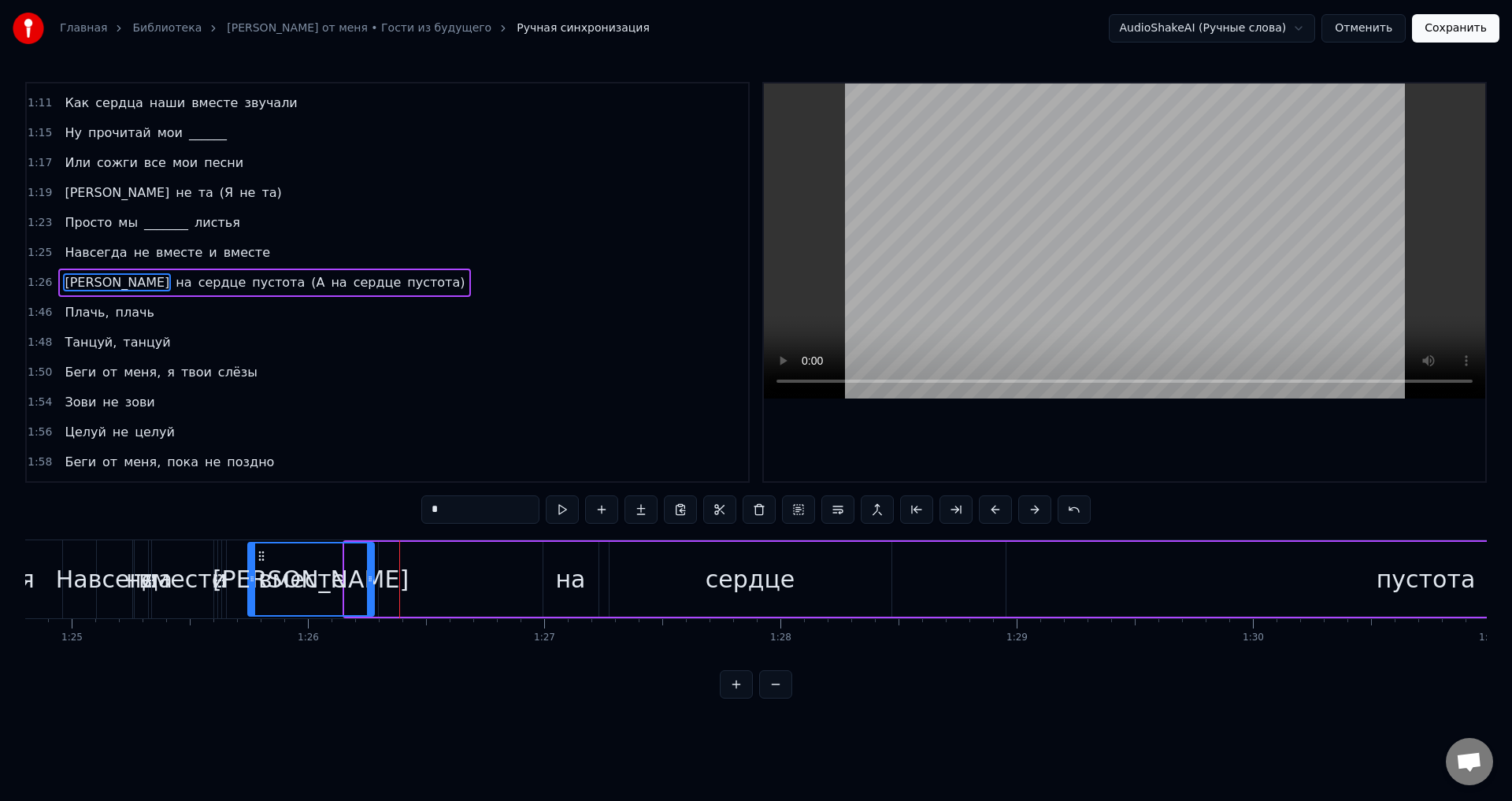
scroll to position [0, 20033]
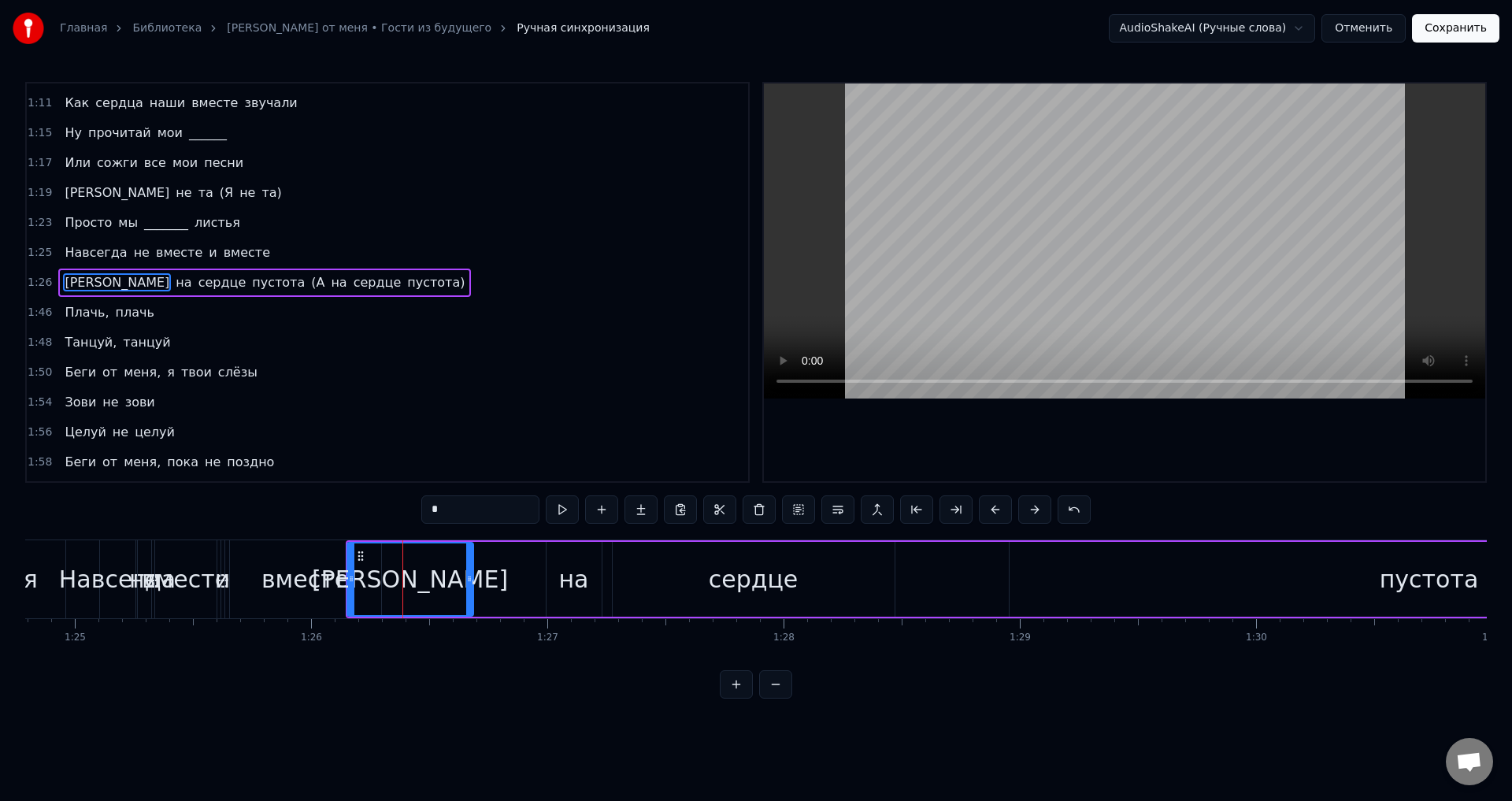
drag, startPoint x: 170, startPoint y: 556, endPoint x: 361, endPoint y: 572, distance: 191.7
click at [361, 572] on div "[PERSON_NAME]" at bounding box center [410, 579] width 124 height 71
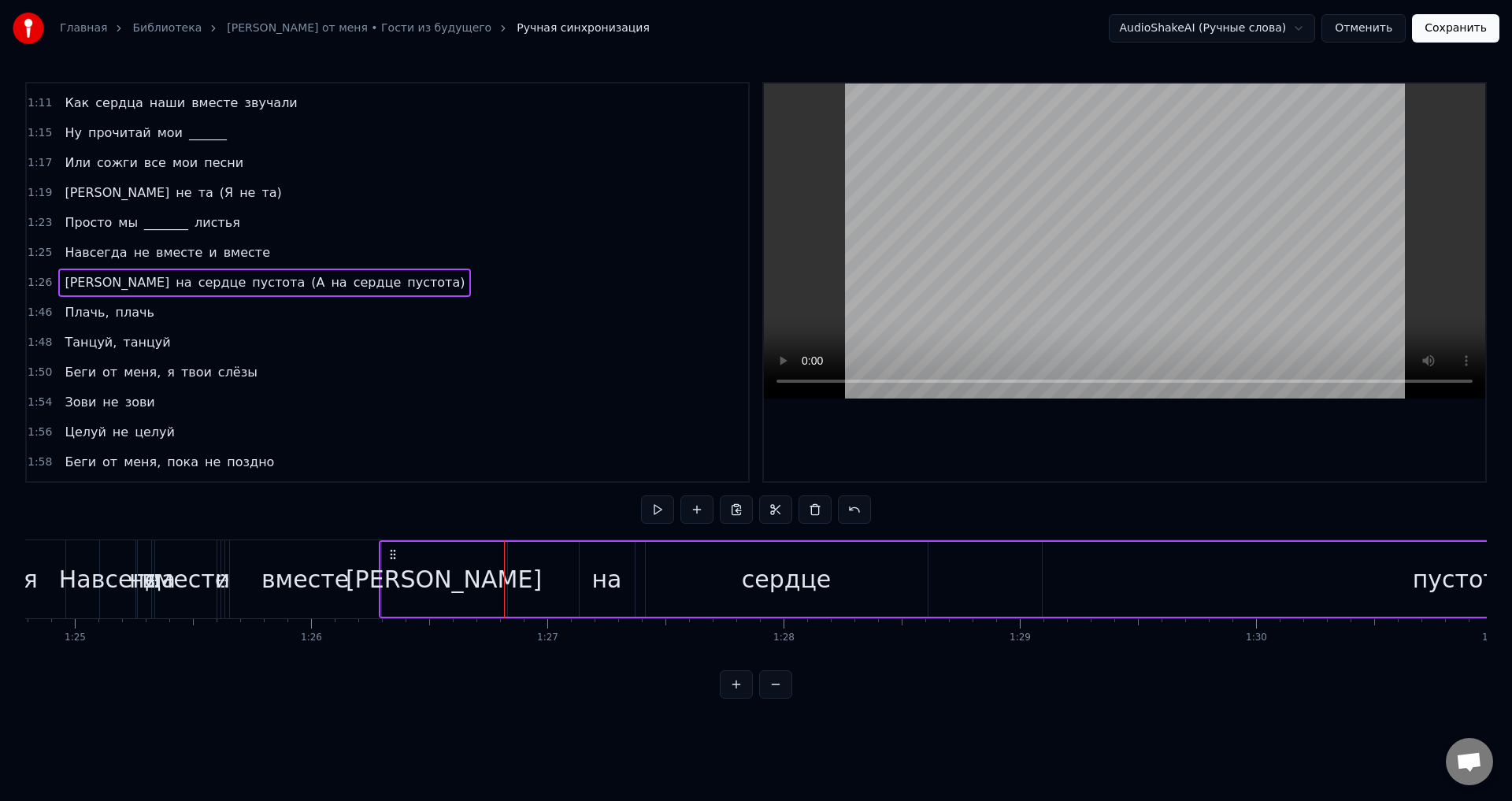
drag, startPoint x: 357, startPoint y: 555, endPoint x: 391, endPoint y: 565, distance: 35.4
click at [146, 559] on div "не" at bounding box center [144, 579] width 13 height 78
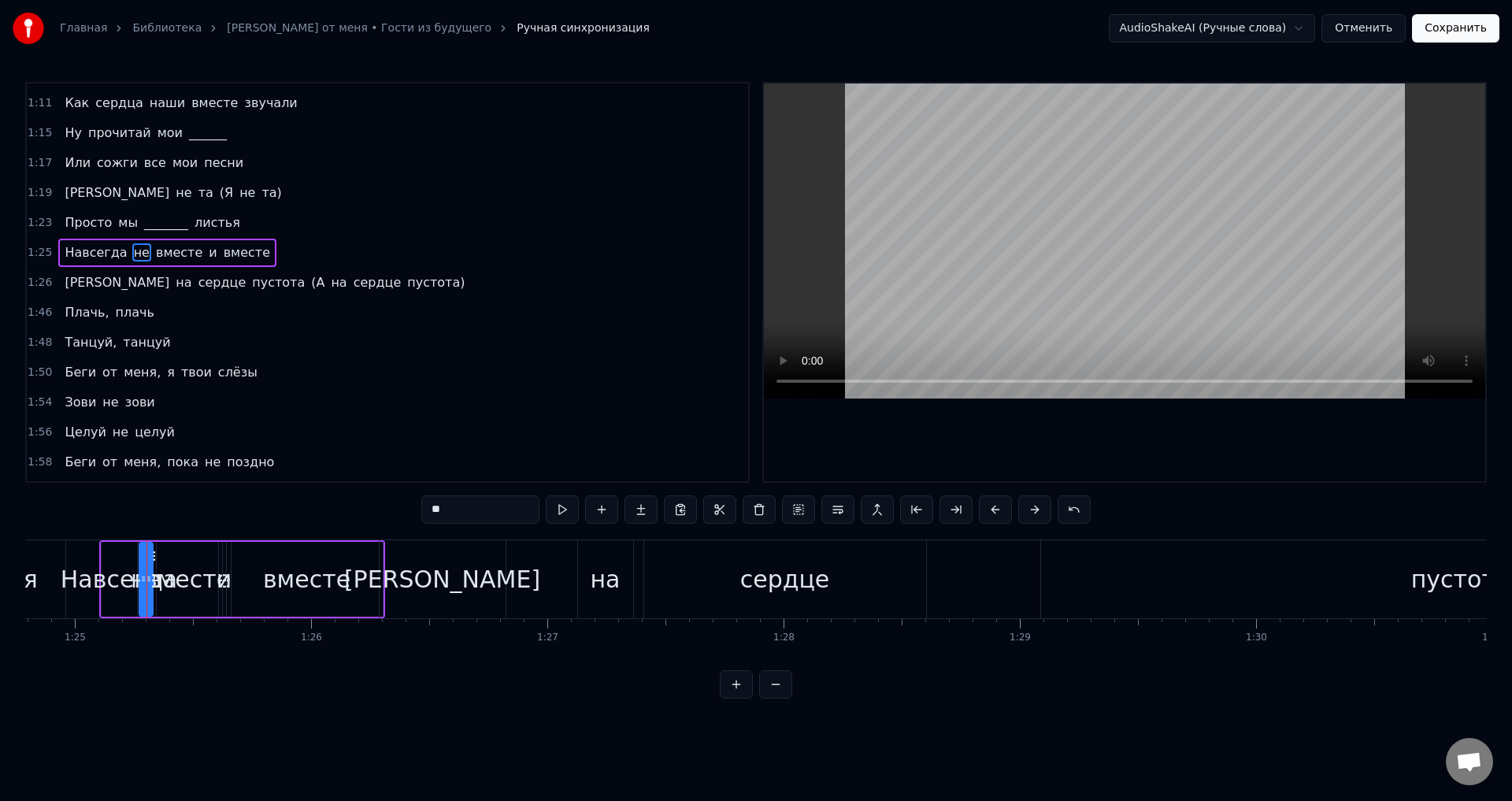
scroll to position [115, 0]
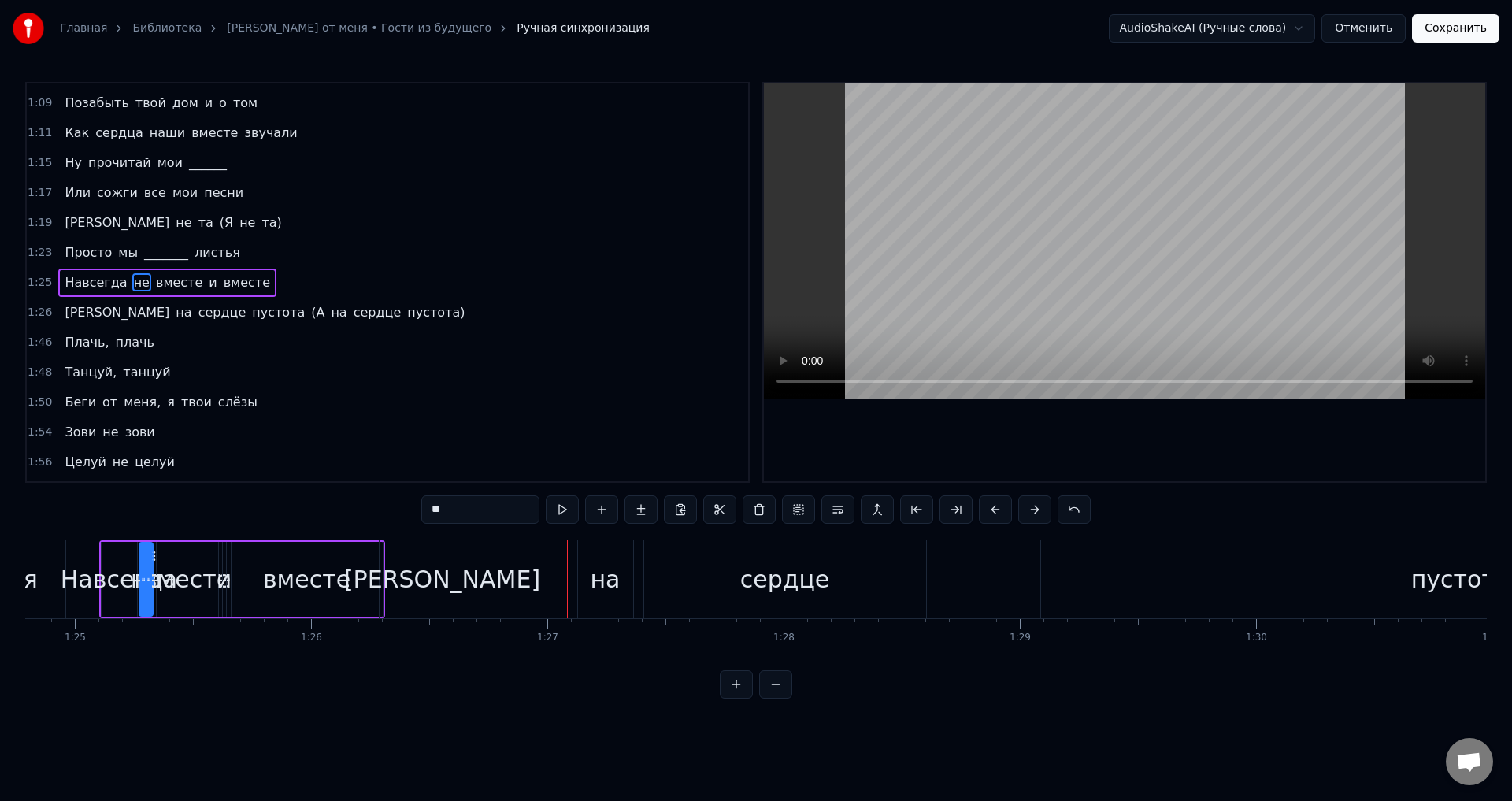
click at [454, 582] on div "[PERSON_NAME]" at bounding box center [443, 579] width 126 height 78
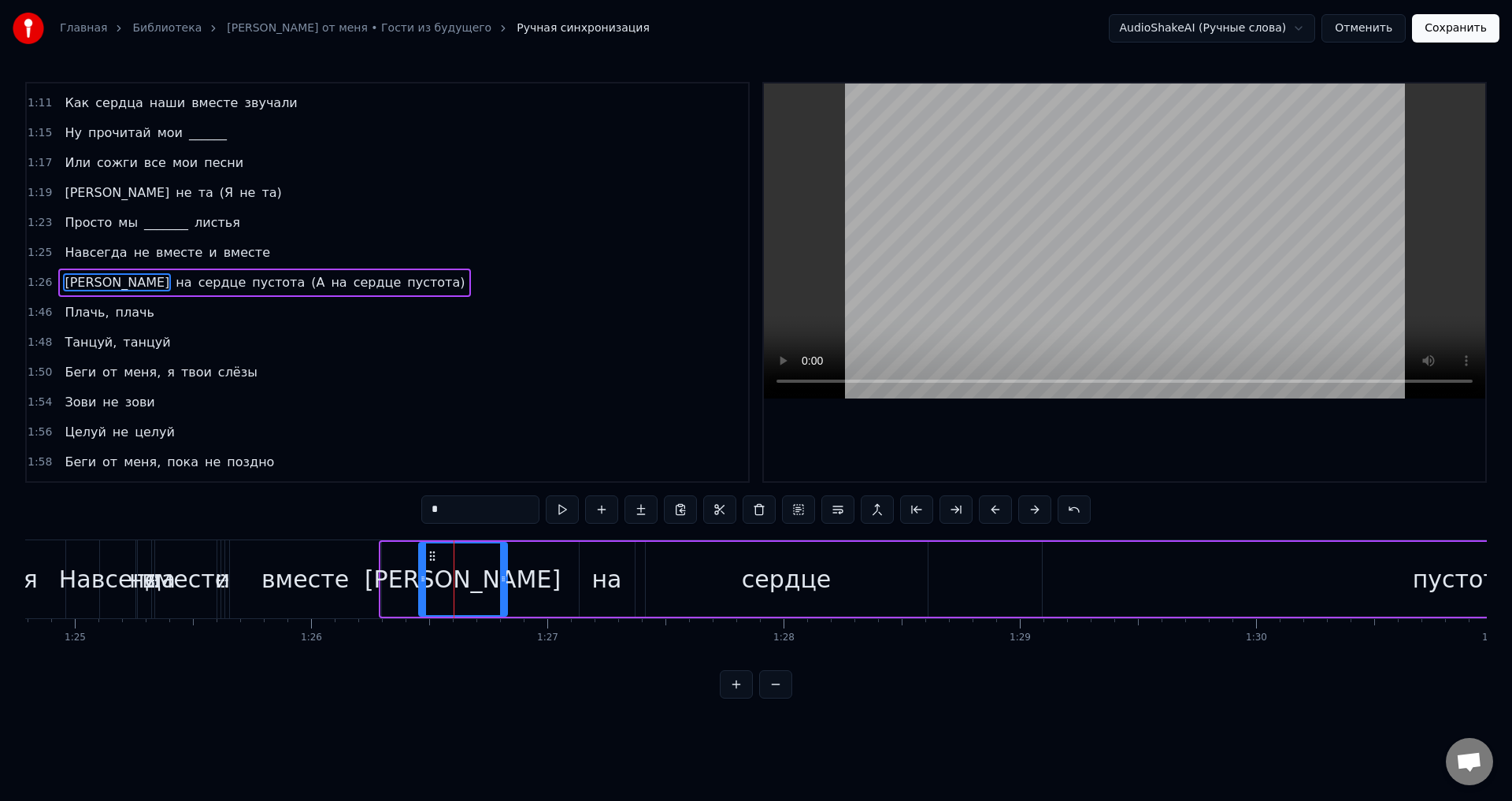
drag, startPoint x: 381, startPoint y: 581, endPoint x: 419, endPoint y: 575, distance: 38.5
click at [419, 575] on icon at bounding box center [422, 579] width 6 height 13
click at [284, 579] on div "вместе" at bounding box center [305, 579] width 87 height 35
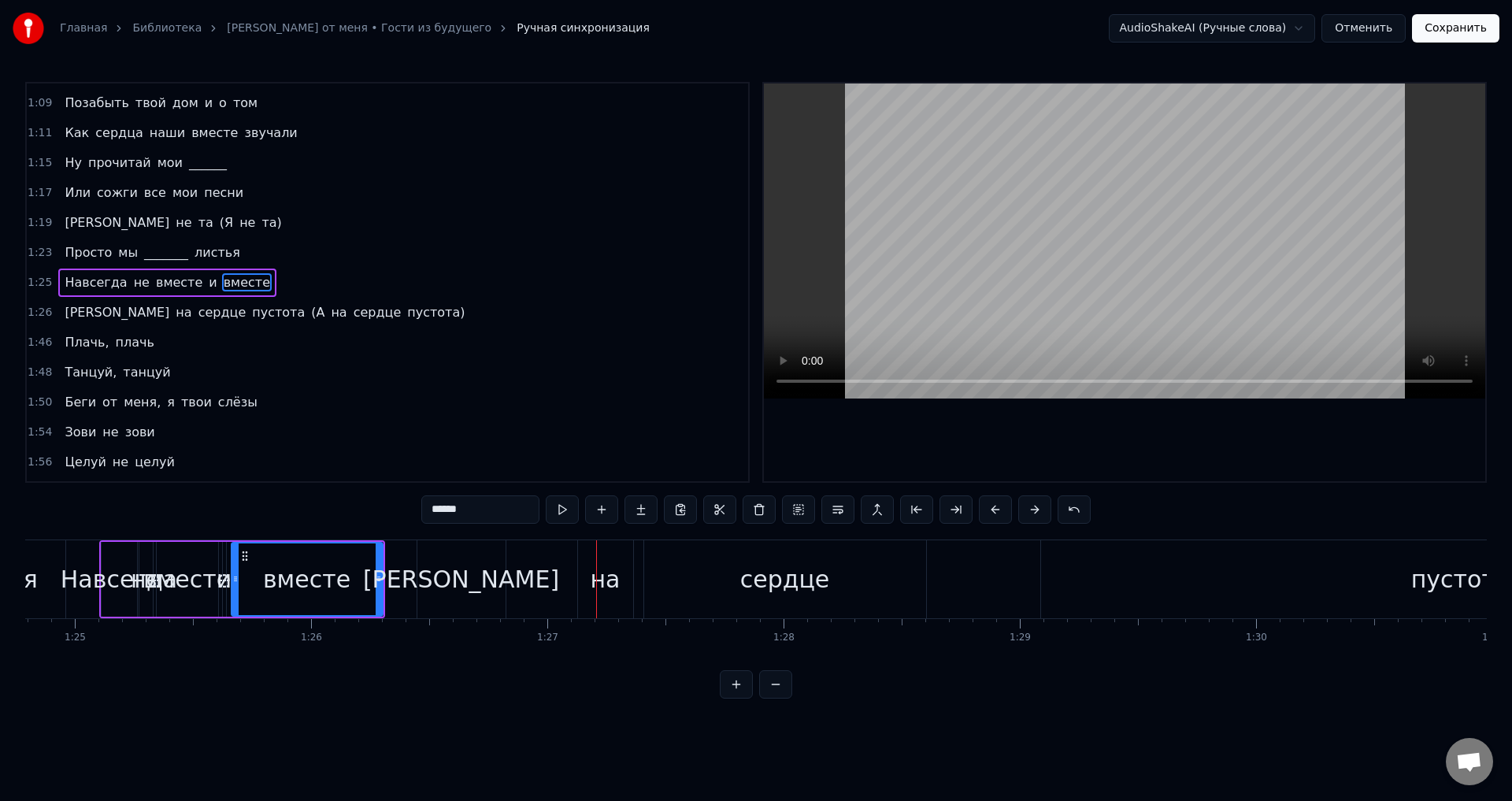
click at [471, 597] on div "[PERSON_NAME]" at bounding box center [461, 579] width 88 height 78
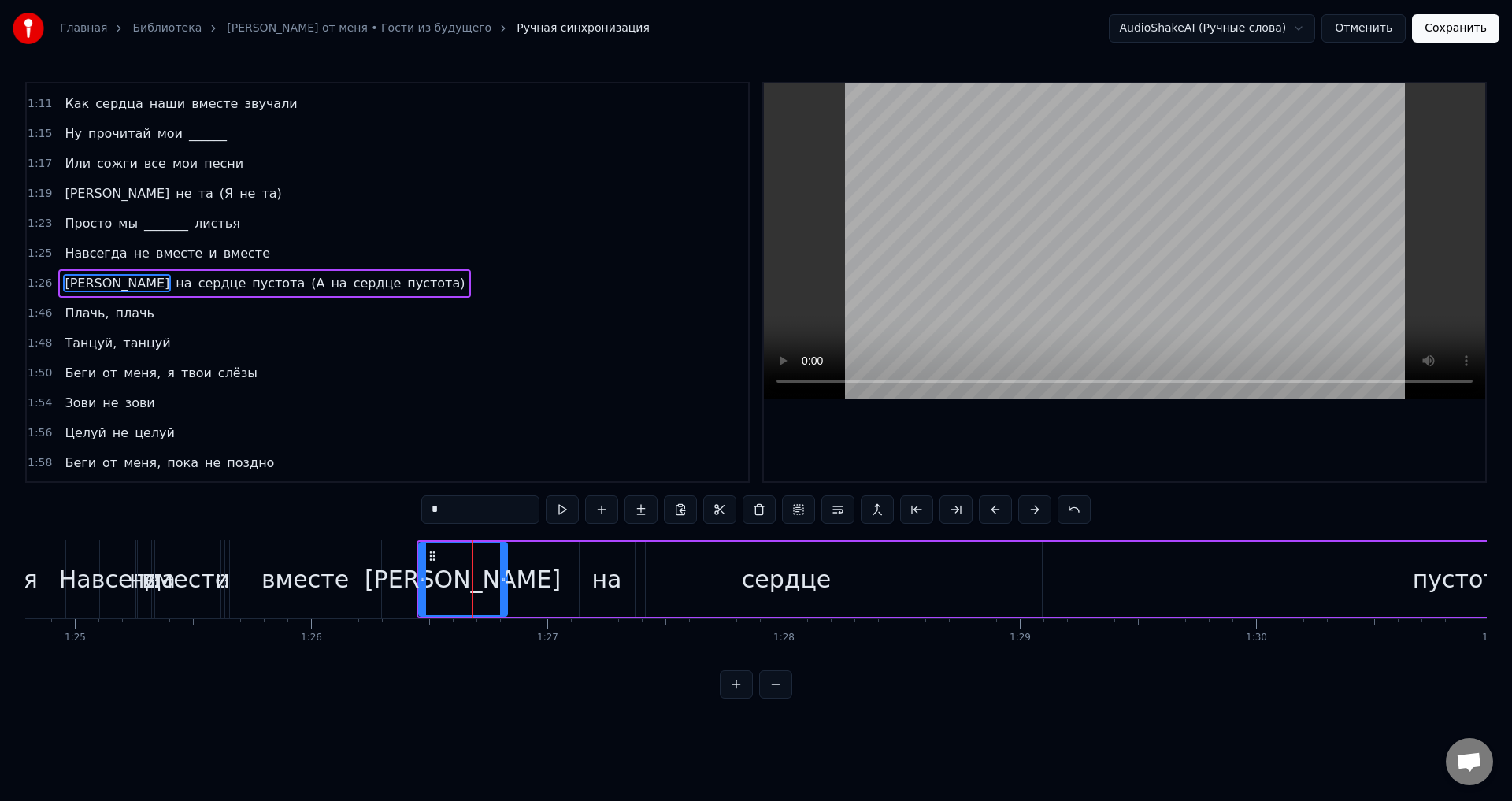
scroll to position [145, 0]
drag, startPoint x: 424, startPoint y: 580, endPoint x: 466, endPoint y: 580, distance: 42.0
click at [466, 580] on icon at bounding box center [464, 579] width 6 height 13
click at [325, 574] on div "вместе" at bounding box center [305, 579] width 87 height 35
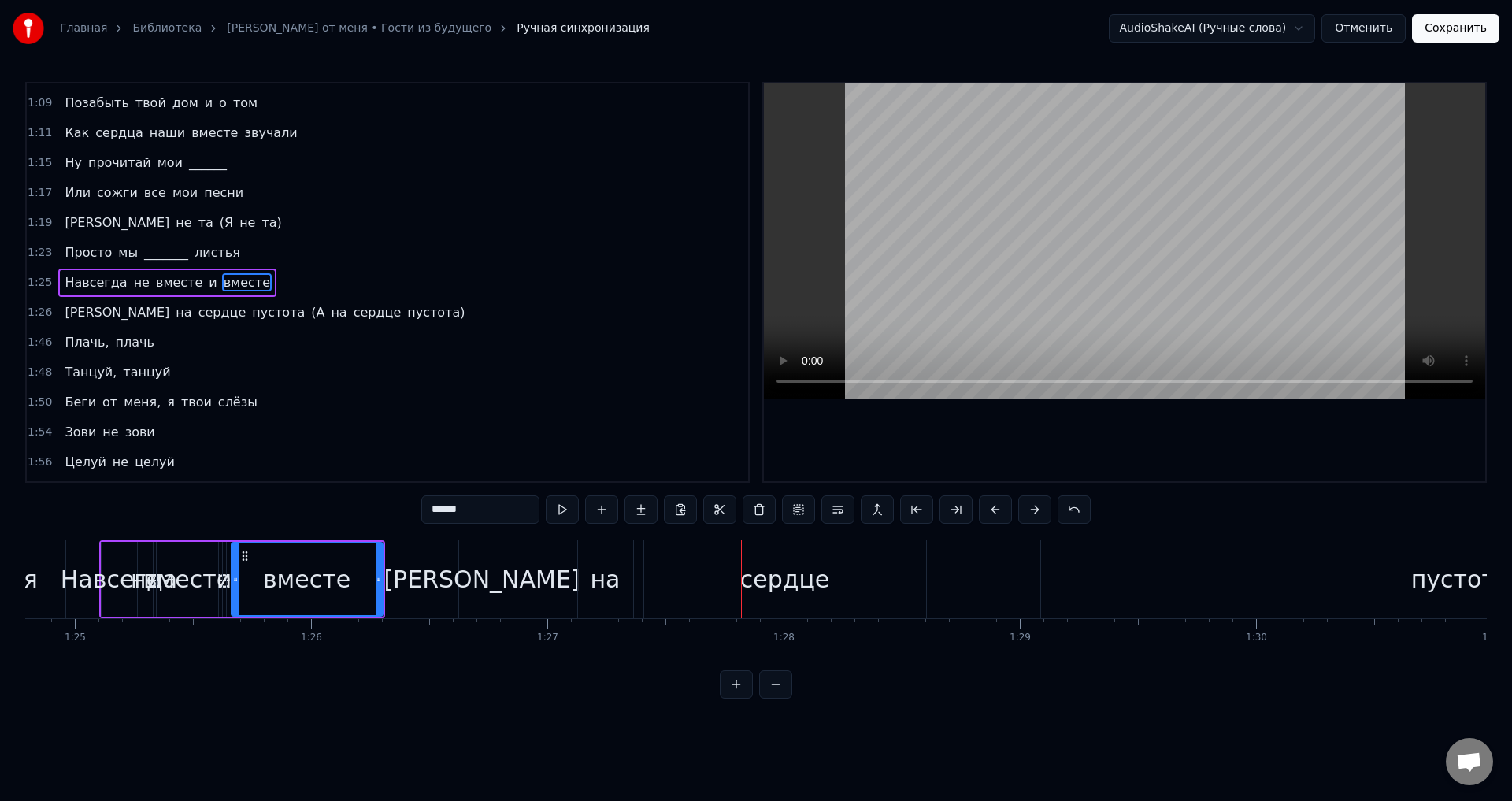
click at [698, 586] on div "сердце" at bounding box center [785, 579] width 282 height 78
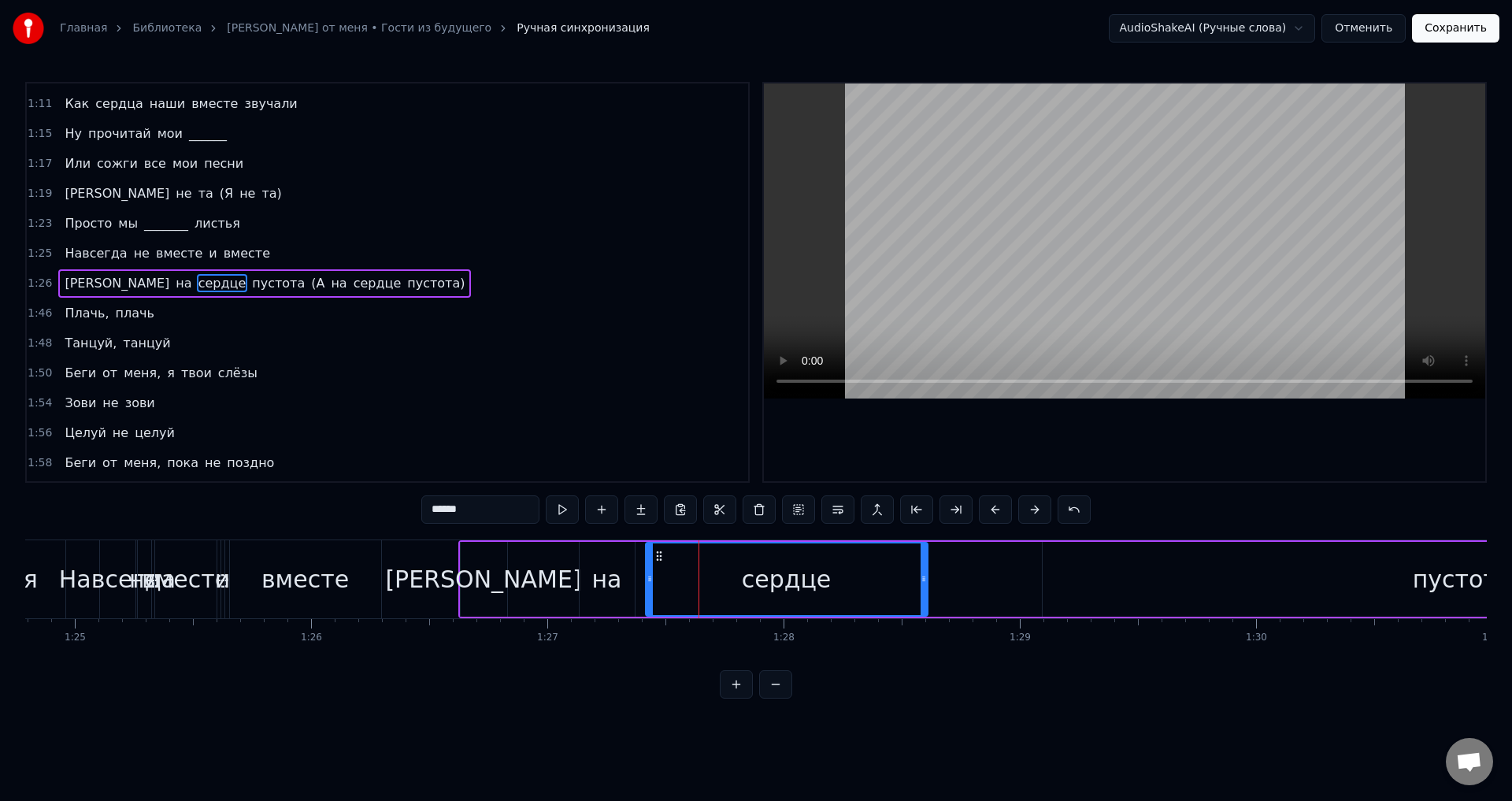
scroll to position [145, 0]
drag, startPoint x: 925, startPoint y: 579, endPoint x: 748, endPoint y: 567, distance: 177.4
click at [748, 567] on div at bounding box center [747, 579] width 6 height 71
click at [1045, 579] on div "пустота" at bounding box center [1462, 579] width 840 height 75
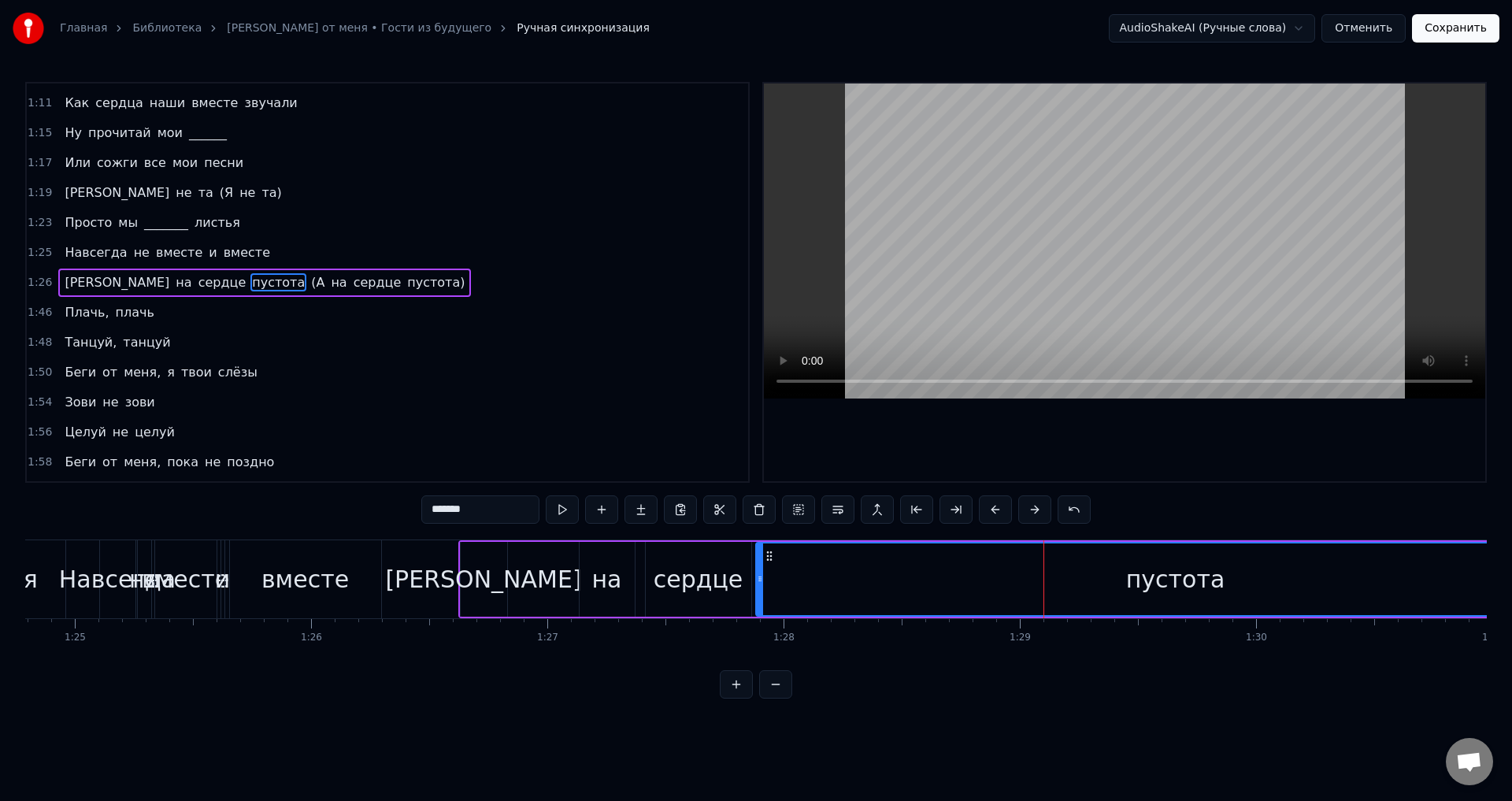
drag, startPoint x: 1030, startPoint y: 558, endPoint x: 765, endPoint y: 560, distance: 265.0
click at [765, 560] on icon at bounding box center [769, 557] width 13 height 13
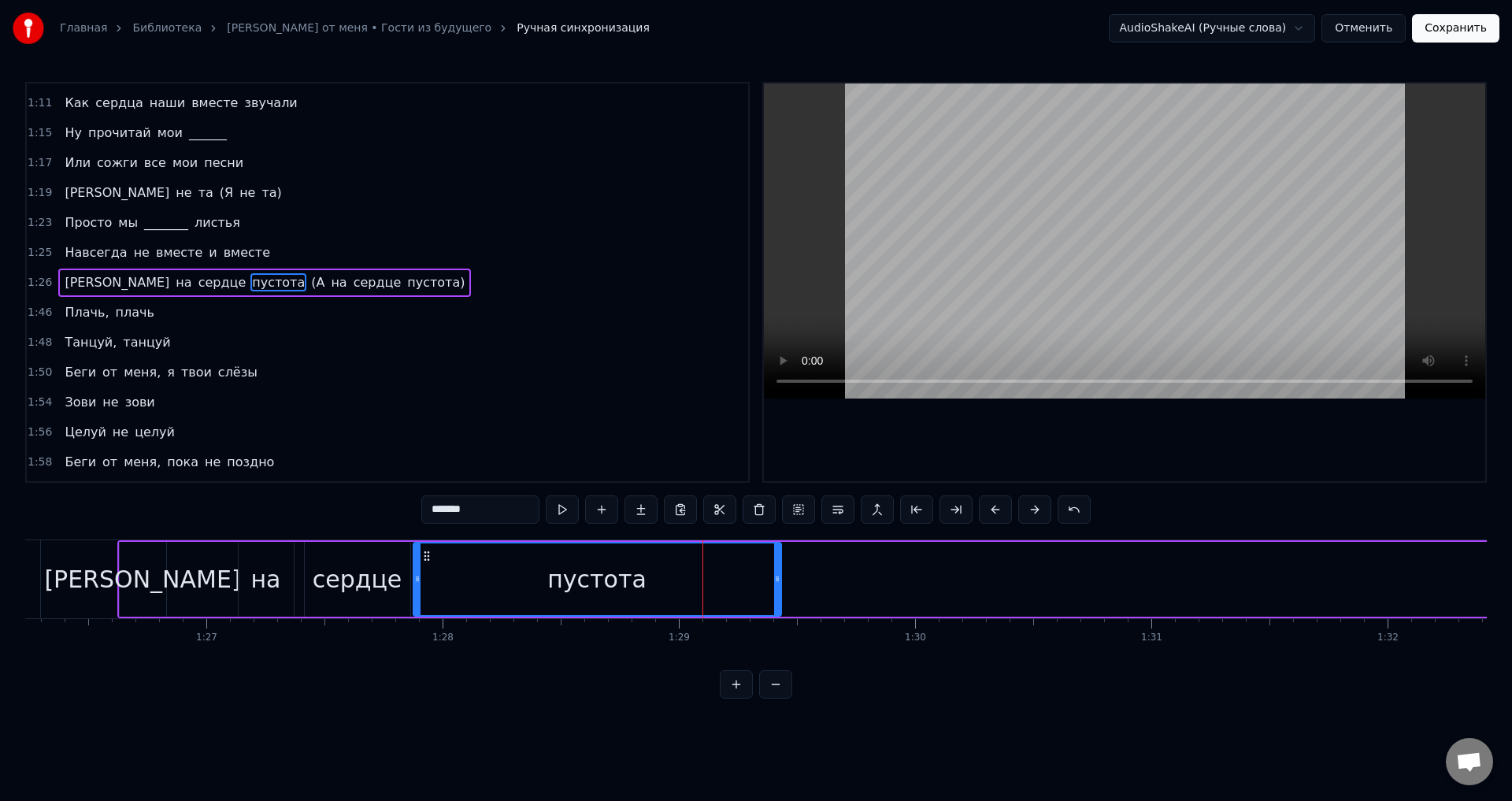
drag, startPoint x: 1250, startPoint y: 560, endPoint x: 735, endPoint y: 582, distance: 515.5
click at [774, 582] on div at bounding box center [777, 579] width 6 height 71
click at [148, 562] on div "[PERSON_NAME]" at bounding box center [143, 579] width 196 height 35
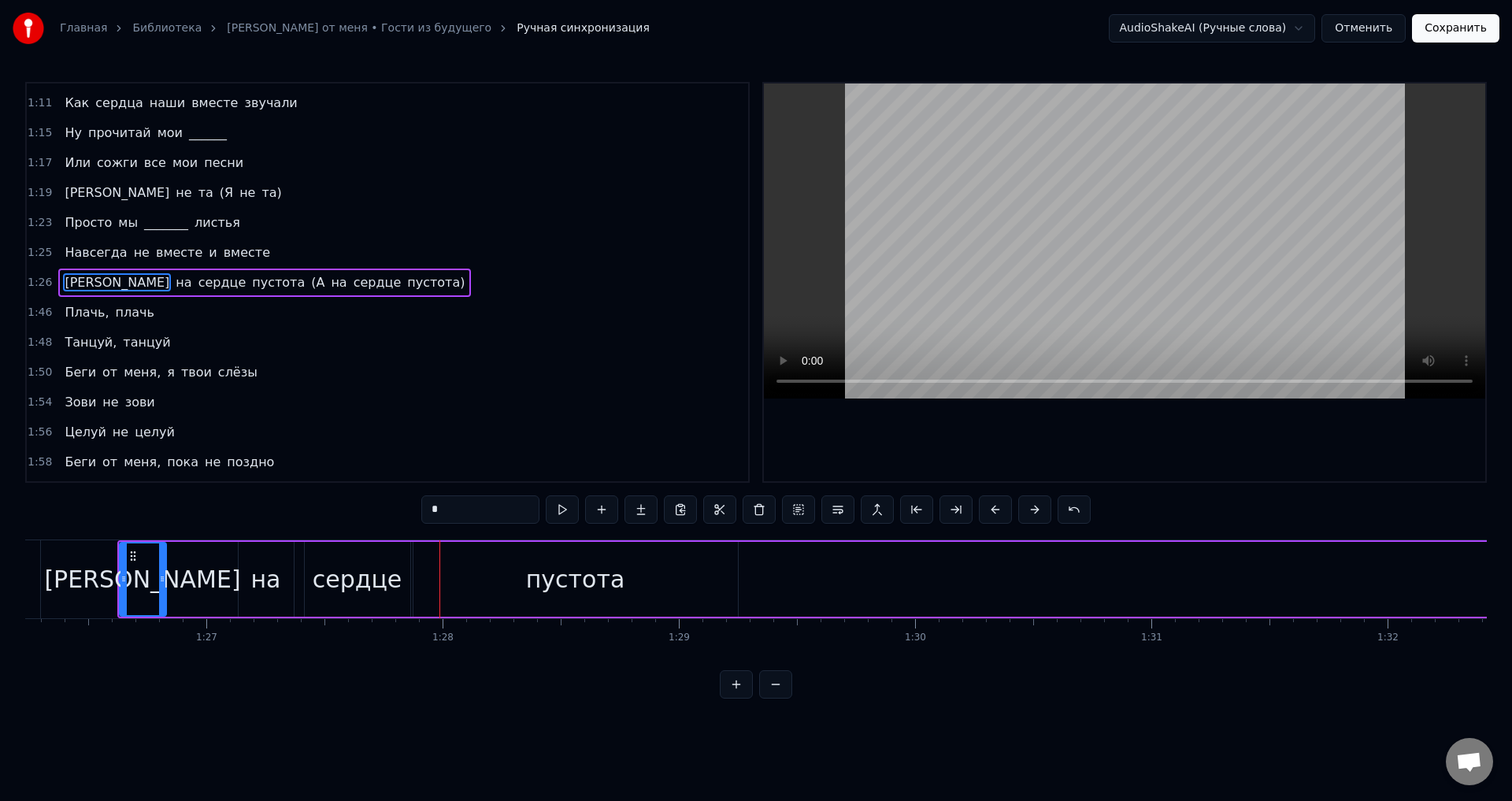
click at [393, 577] on div "сердце" at bounding box center [357, 579] width 90 height 35
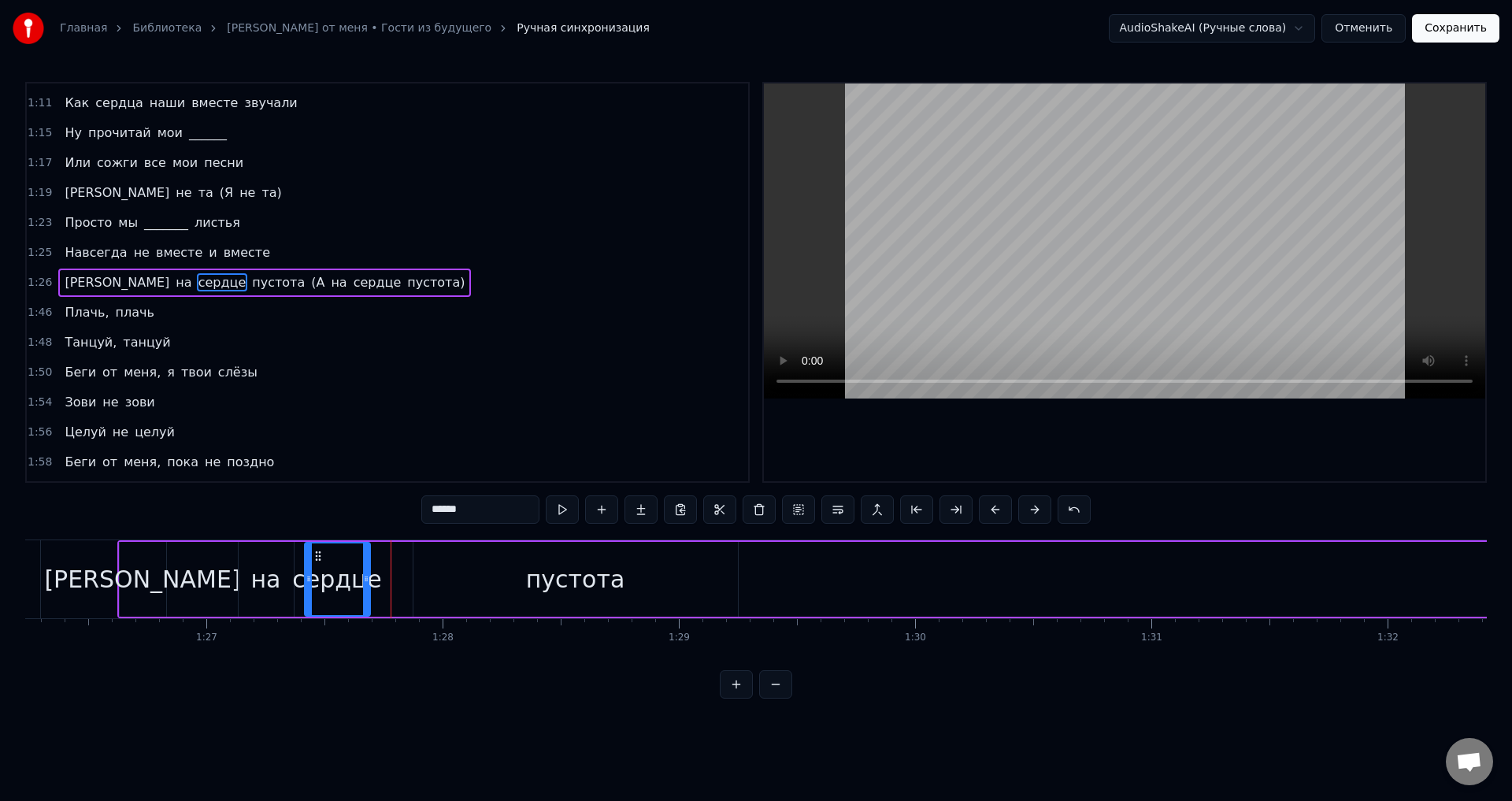
drag, startPoint x: 401, startPoint y: 577, endPoint x: 358, endPoint y: 575, distance: 43.0
click at [363, 575] on icon at bounding box center [366, 579] width 6 height 13
click at [436, 577] on div "пустота" at bounding box center [576, 579] width 324 height 75
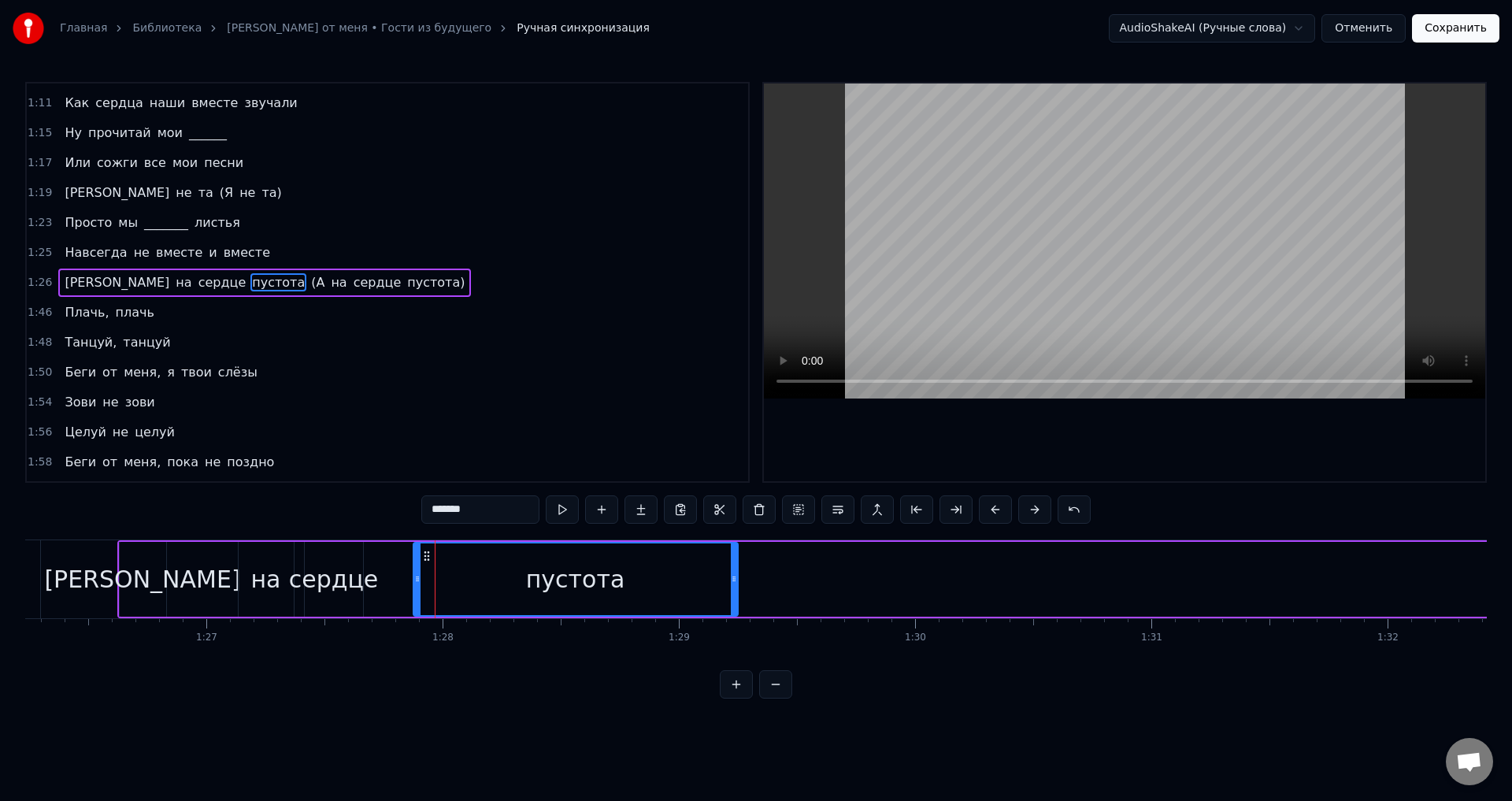
click at [126, 573] on div "[PERSON_NAME]" at bounding box center [143, 579] width 46 height 75
type input "*"
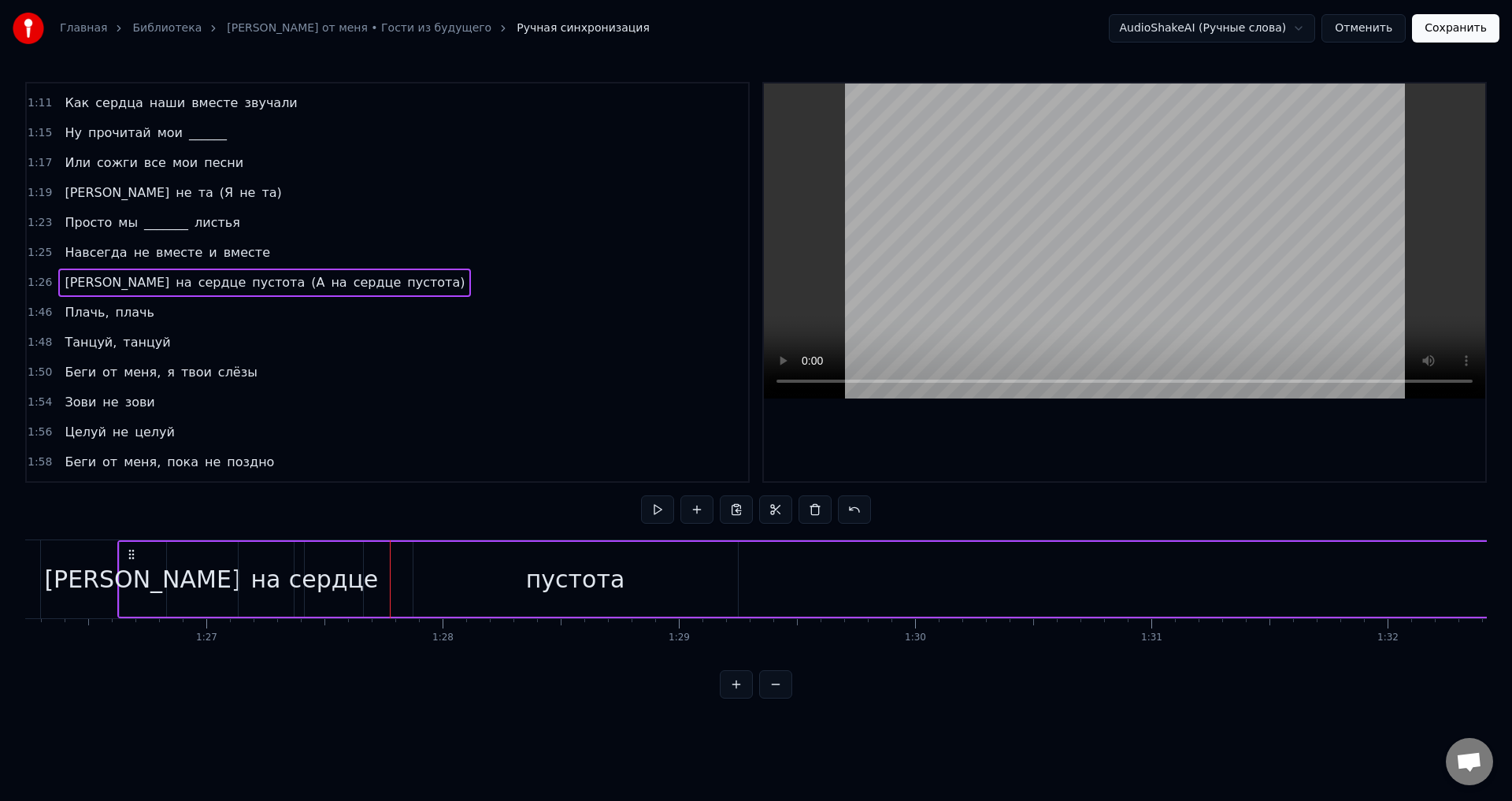
click at [261, 572] on div "на" at bounding box center [266, 579] width 30 height 35
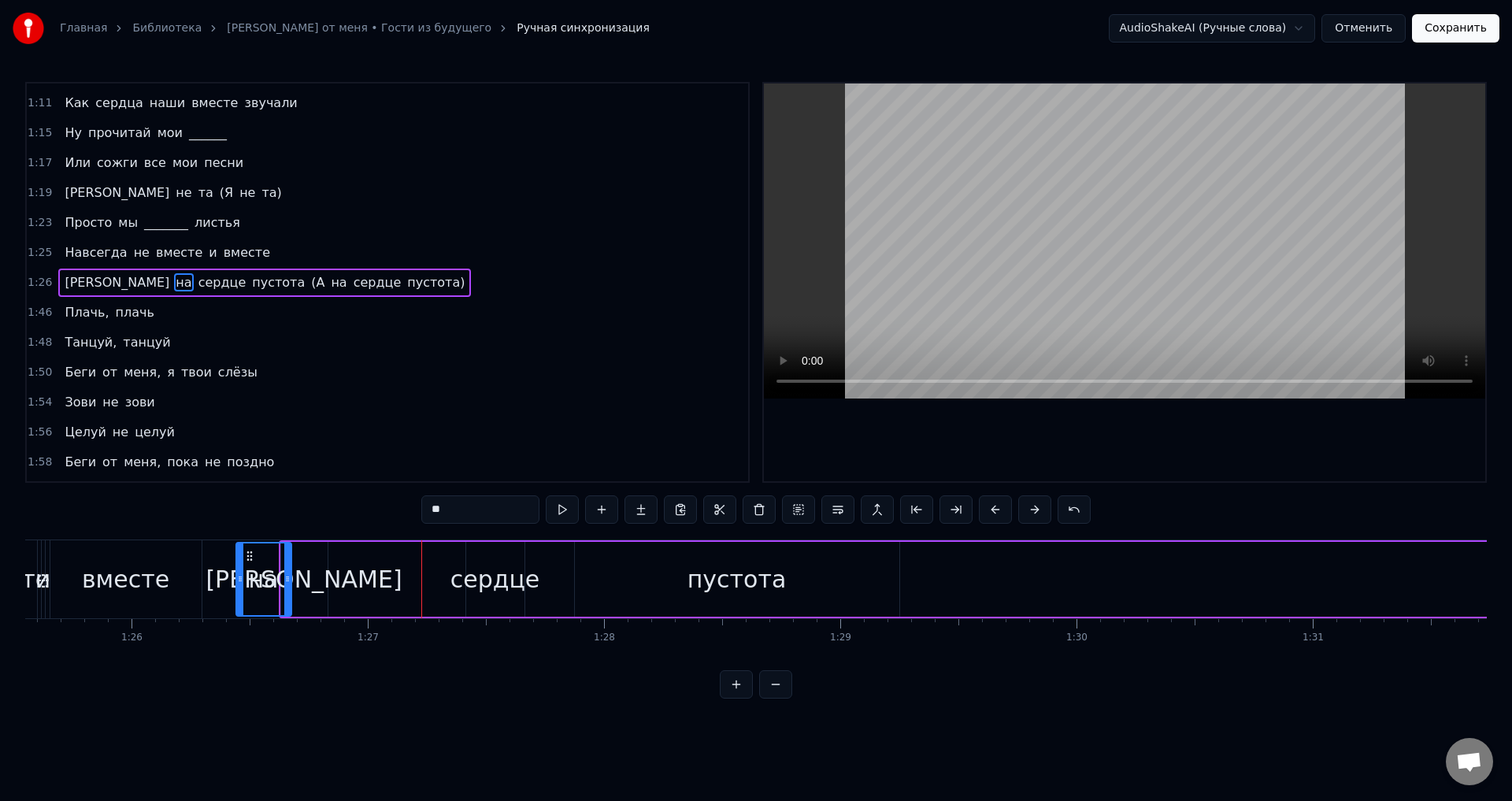
scroll to position [0, 20212]
drag, startPoint x: 246, startPoint y: 557, endPoint x: 339, endPoint y: 572, distance: 94.2
click at [339, 572] on div "на" at bounding box center [362, 579] width 54 height 71
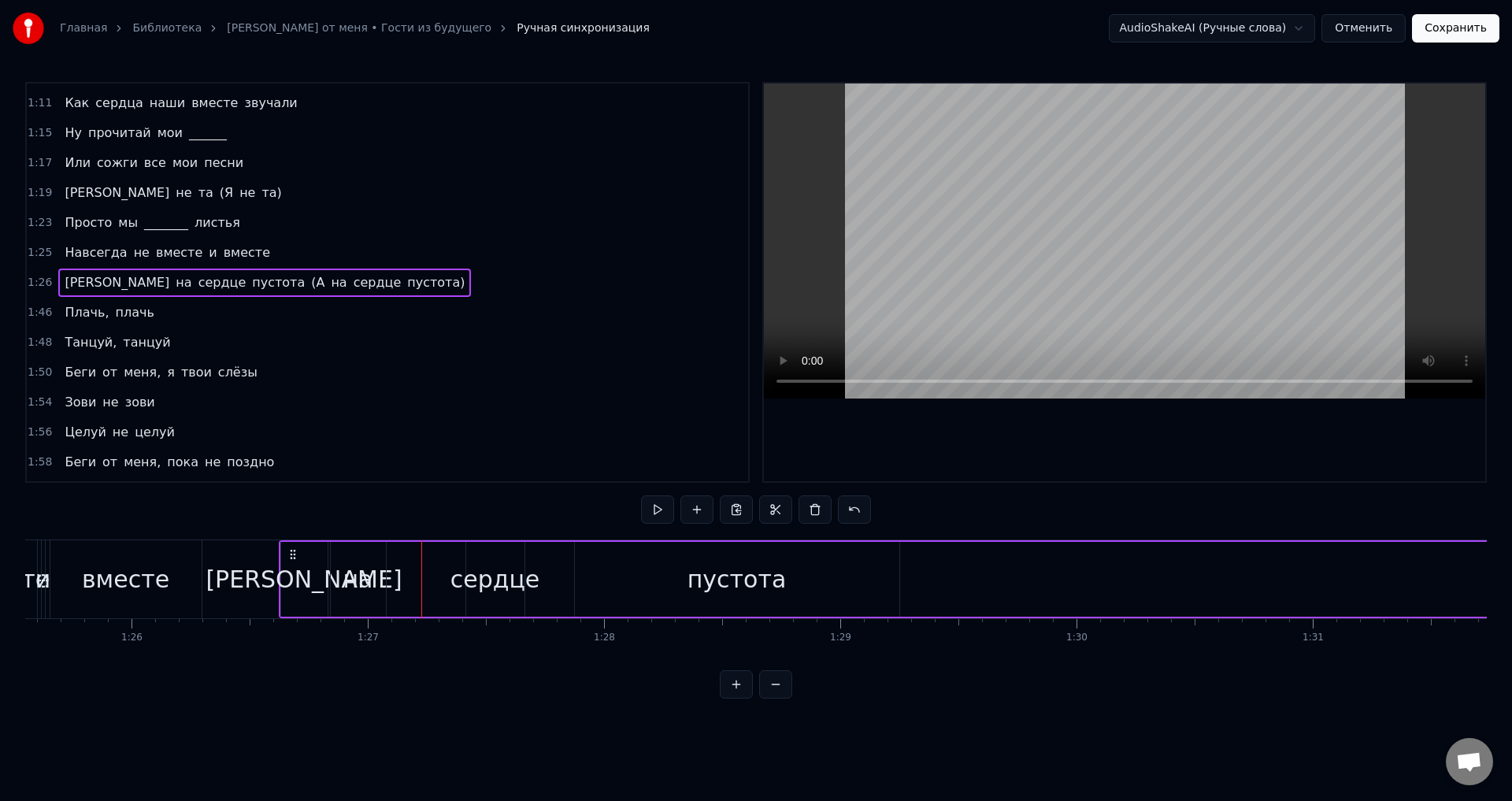
click at [481, 562] on div "сердце" at bounding box center [495, 579] width 90 height 35
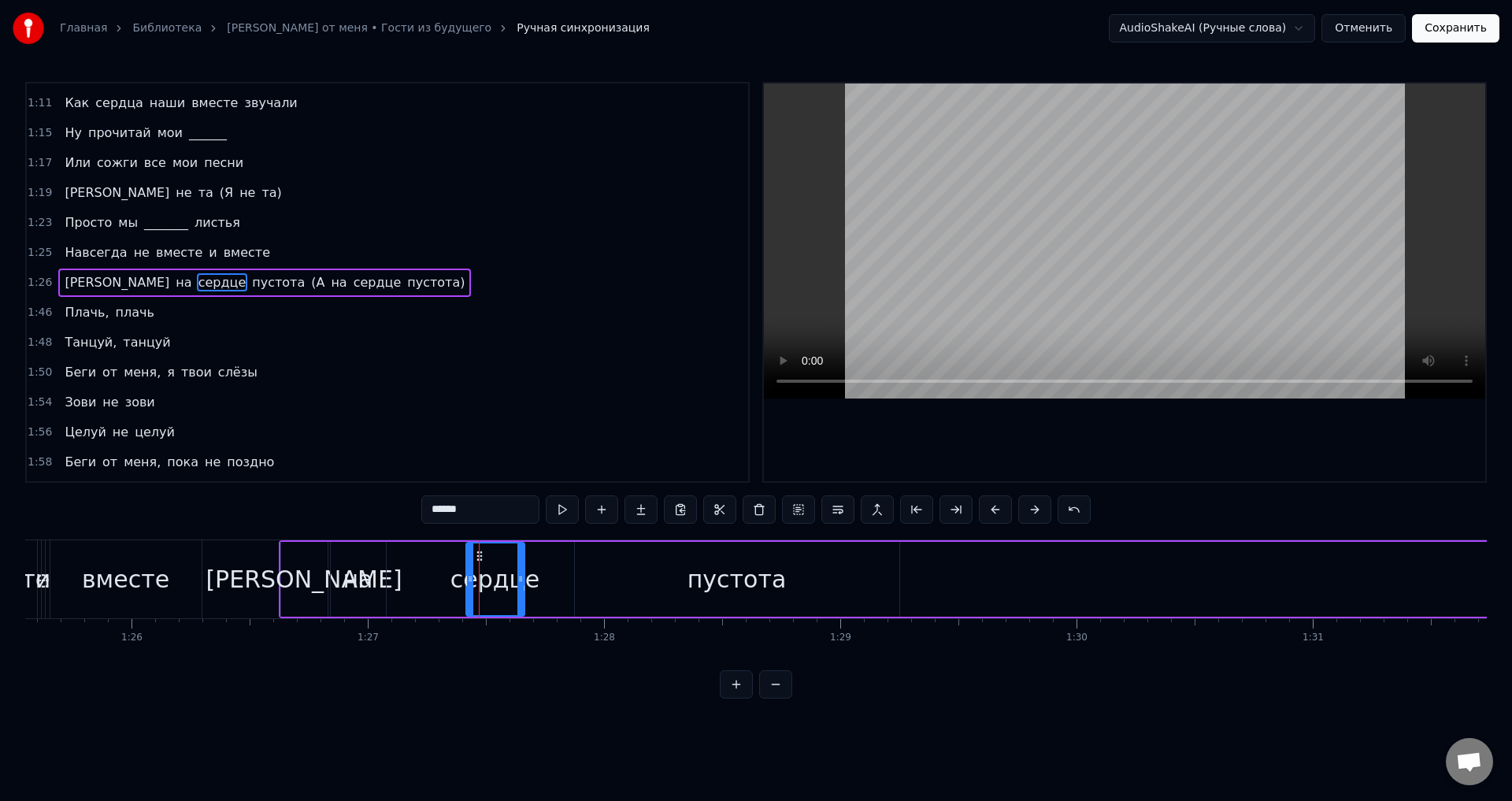
drag, startPoint x: 479, startPoint y: 553, endPoint x: 443, endPoint y: 560, distance: 36.7
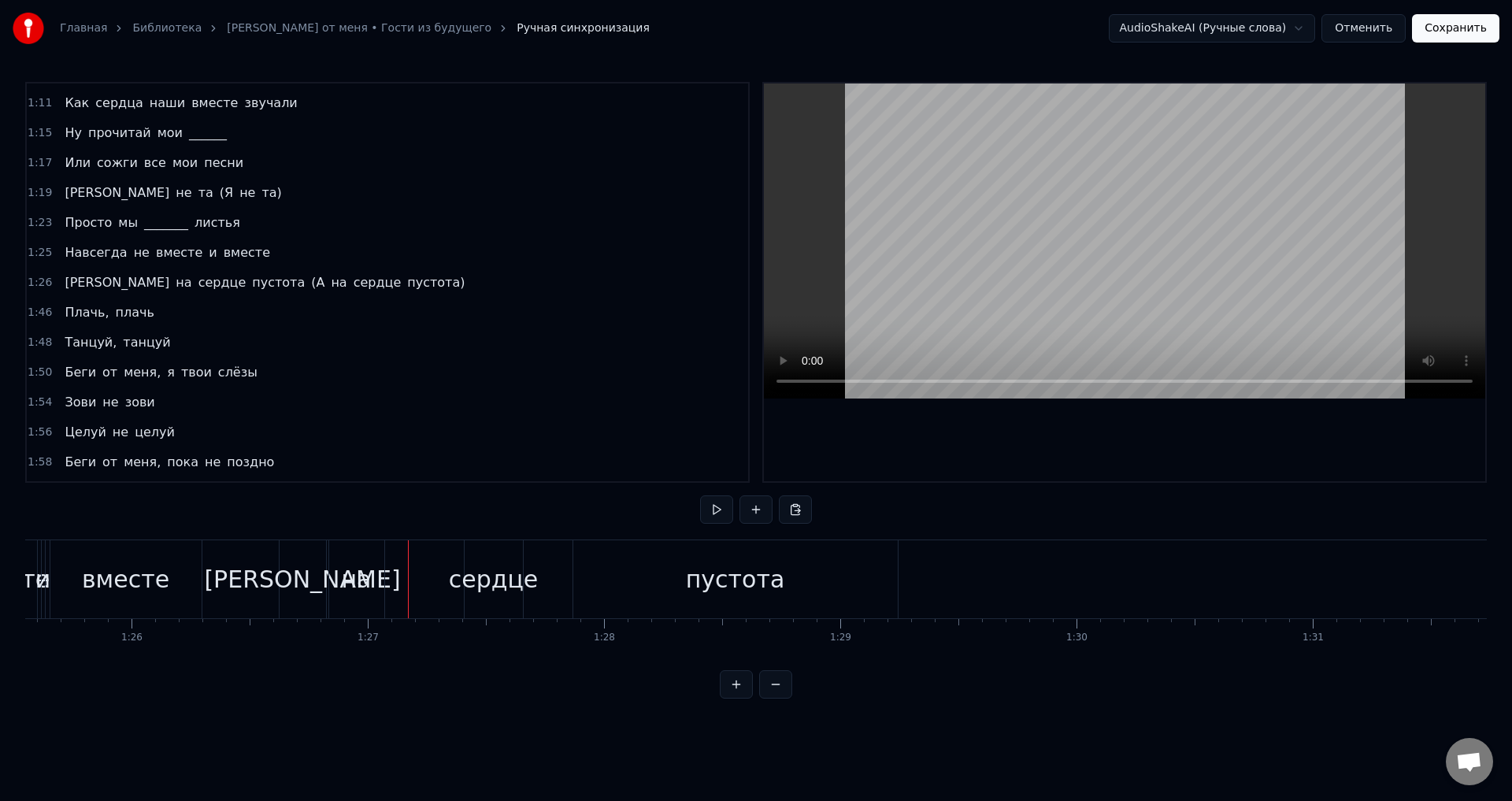
click at [481, 557] on div "сердце" at bounding box center [494, 579] width 58 height 78
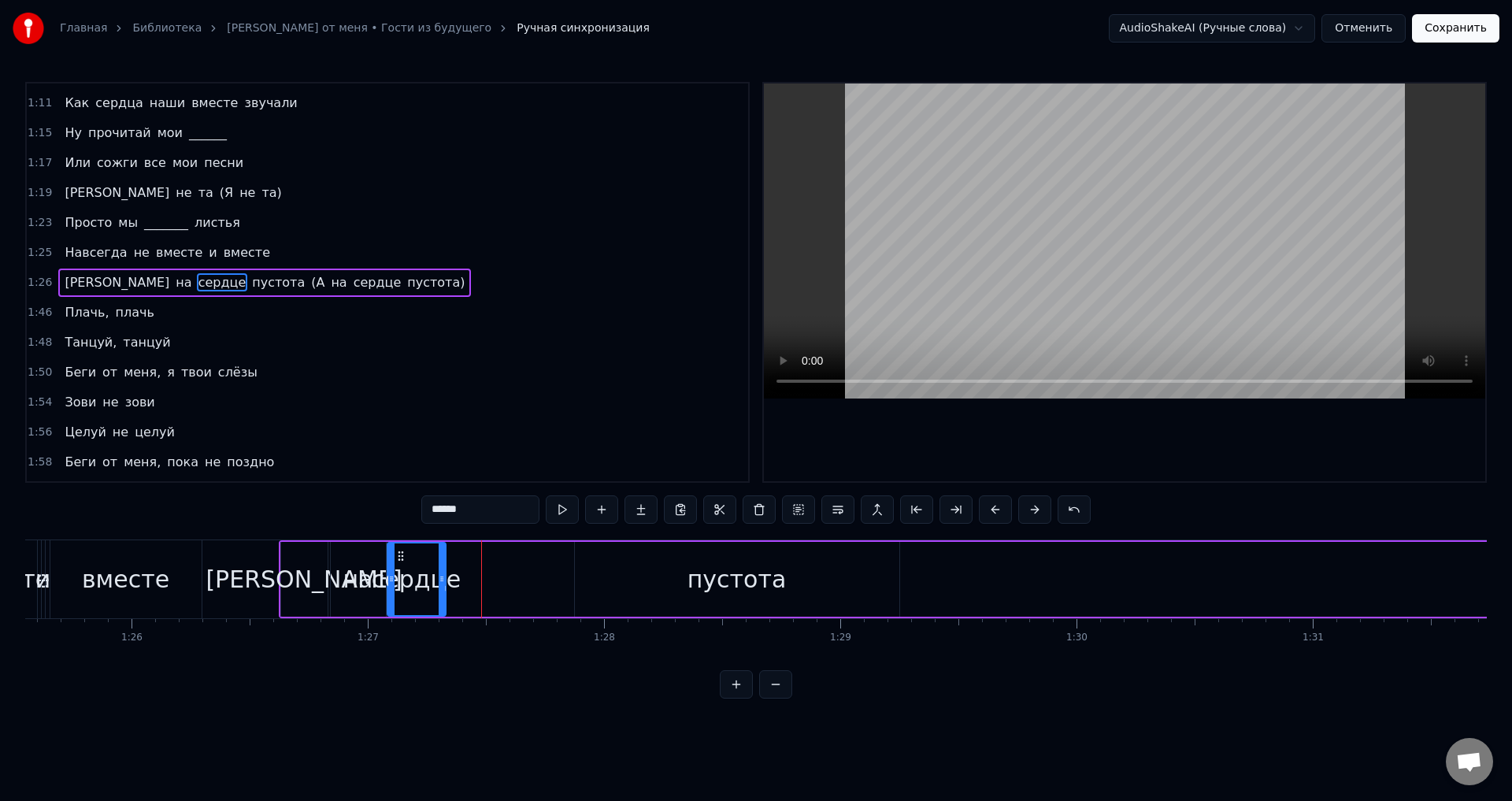
drag, startPoint x: 480, startPoint y: 557, endPoint x: 401, endPoint y: 559, distance: 79.0
click at [401, 559] on icon at bounding box center [401, 557] width 13 height 13
click at [757, 588] on div "пустота" at bounding box center [737, 579] width 99 height 35
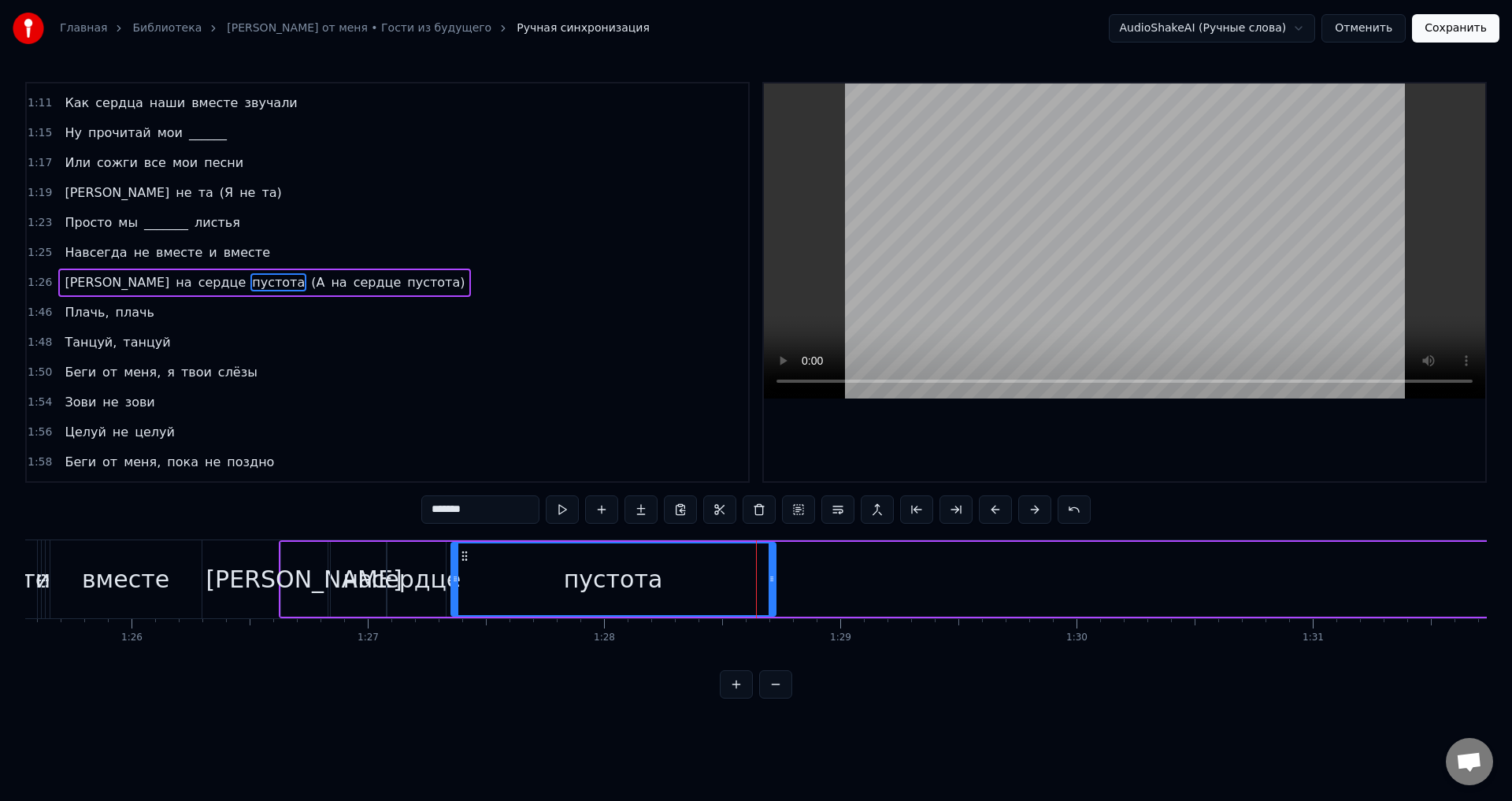
drag, startPoint x: 590, startPoint y: 553, endPoint x: 463, endPoint y: 551, distance: 127.0
click at [464, 555] on icon at bounding box center [465, 557] width 13 height 13
click at [281, 582] on div "[PERSON_NAME]" at bounding box center [305, 579] width 46 height 75
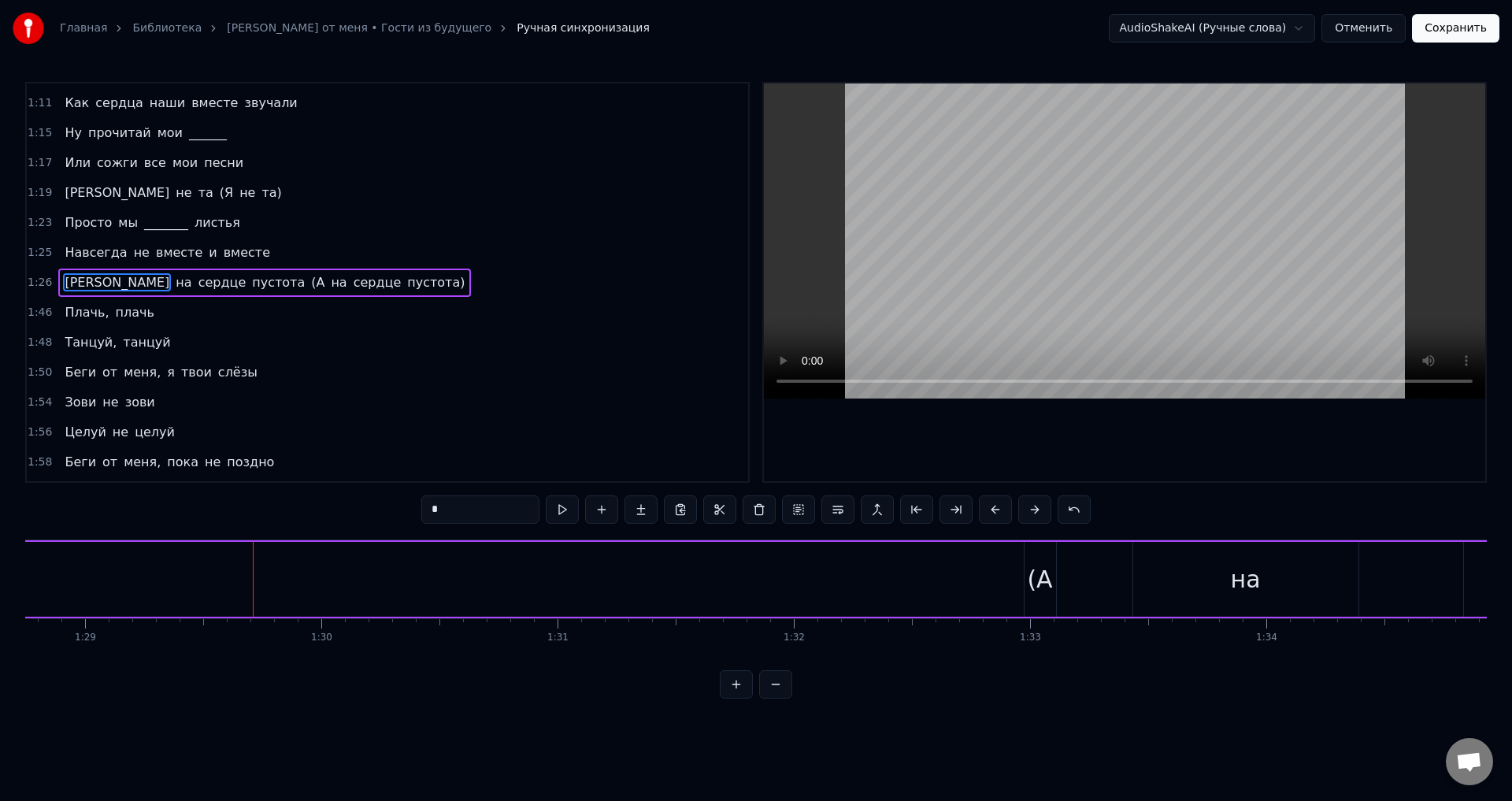
scroll to position [0, 21047]
click at [958, 567] on div "(А" at bounding box center [960, 579] width 25 height 35
type input "**"
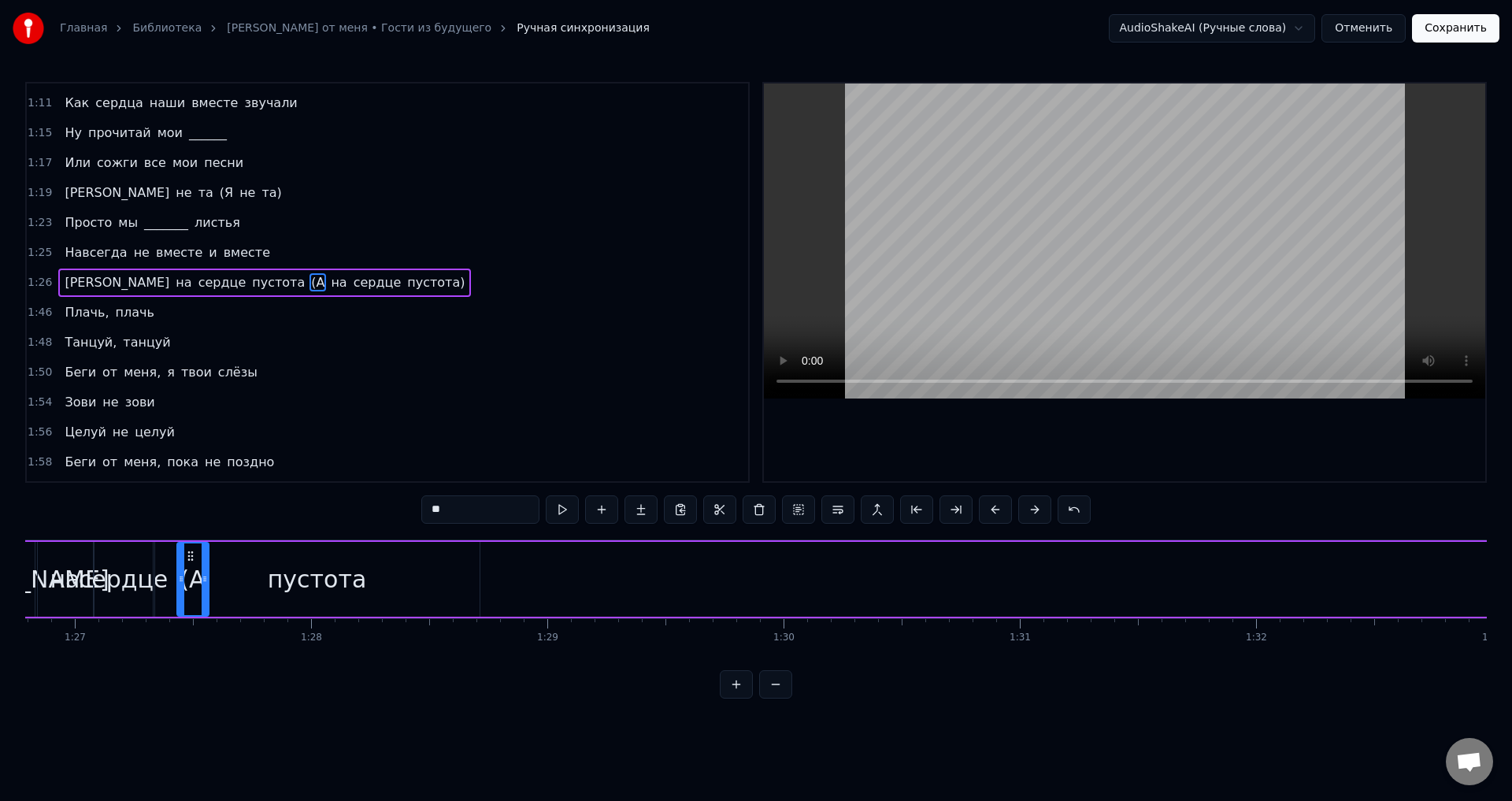
scroll to position [0, 20462]
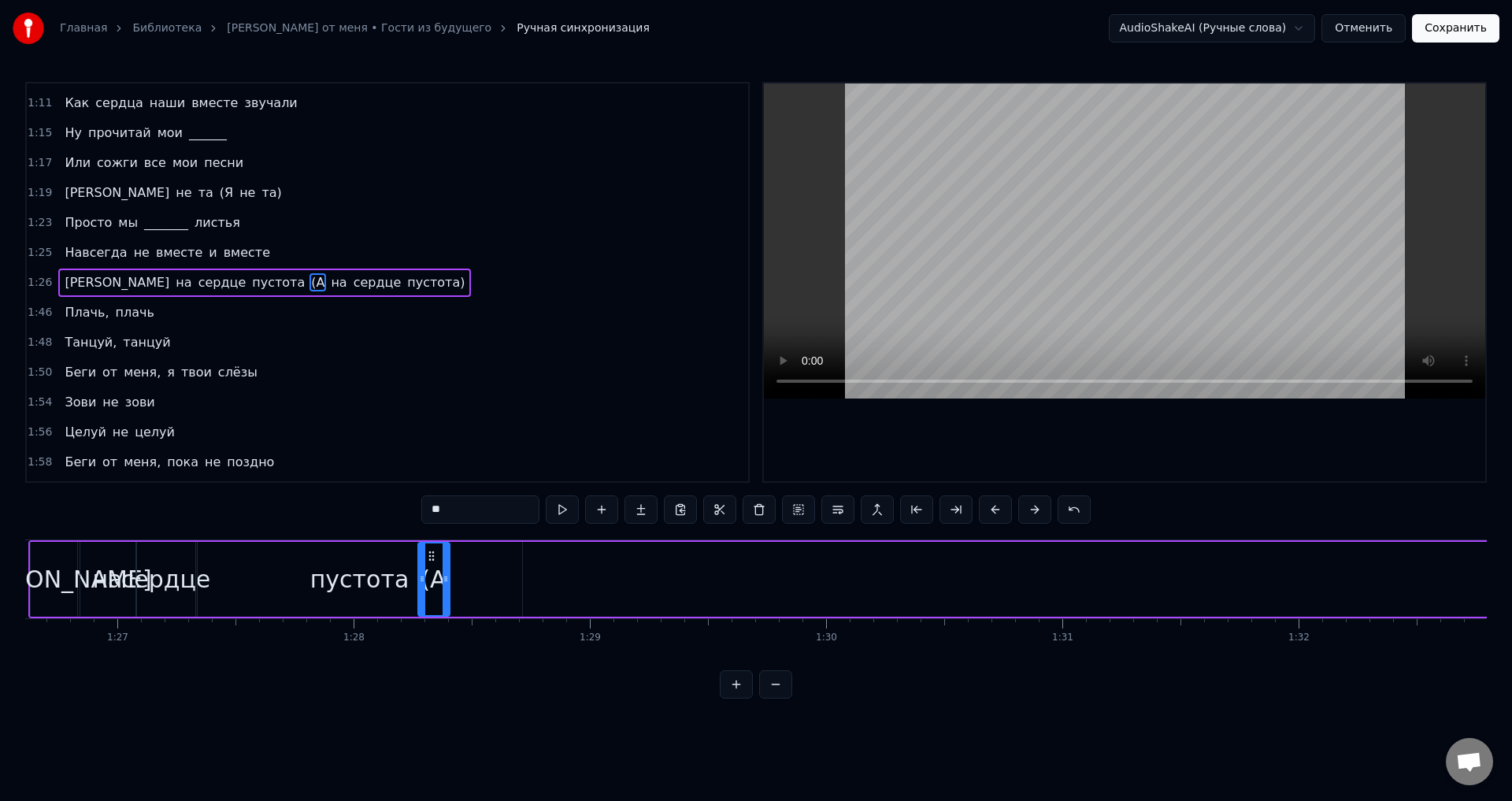
drag, startPoint x: 961, startPoint y: 553, endPoint x: 433, endPoint y: 589, distance: 529.2
click at [433, 589] on div "(А" at bounding box center [434, 579] width 30 height 71
drag, startPoint x: 435, startPoint y: 587, endPoint x: 471, endPoint y: 587, distance: 36.0
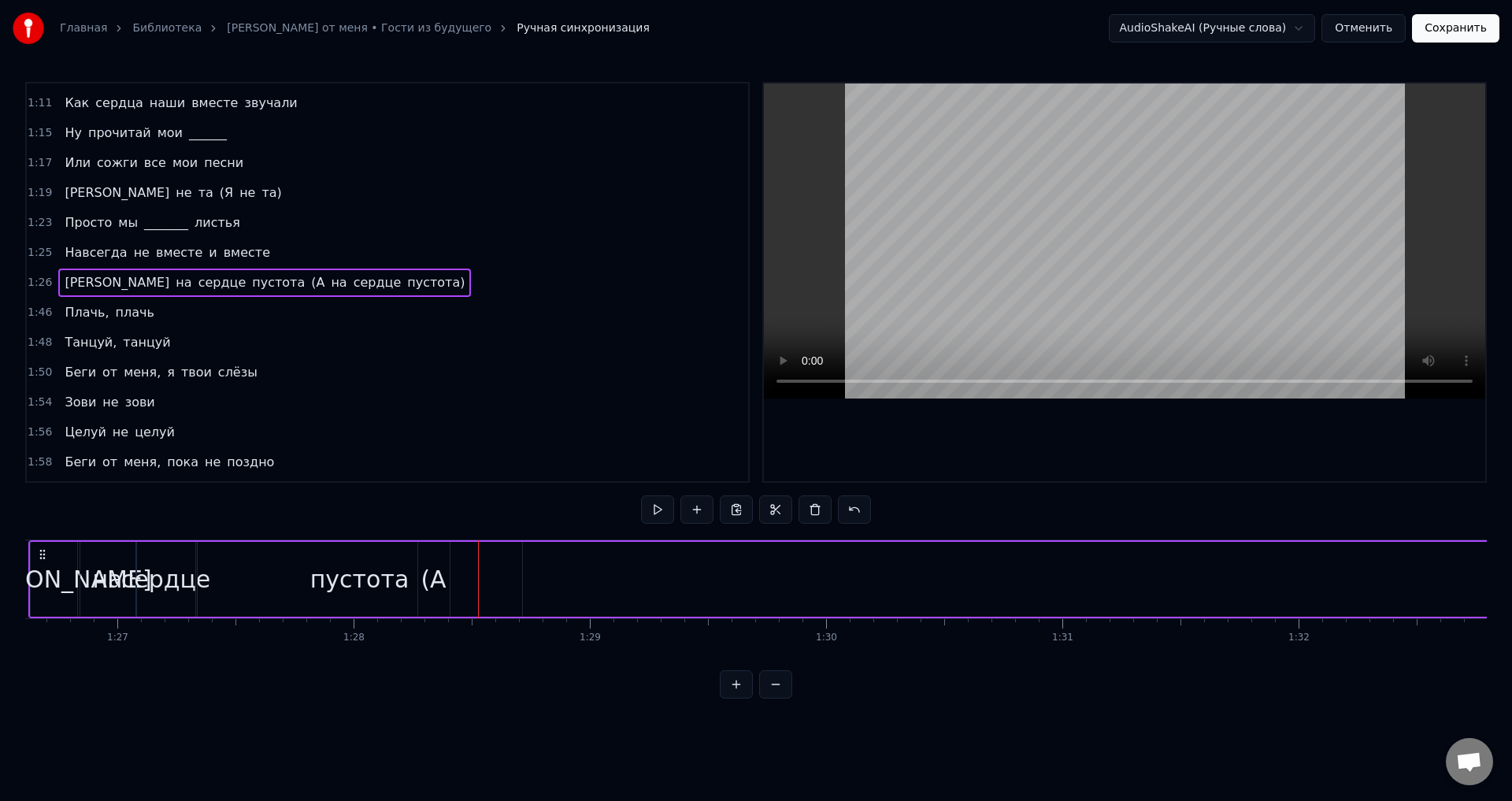
click at [432, 557] on div "(А" at bounding box center [434, 579] width 31 height 75
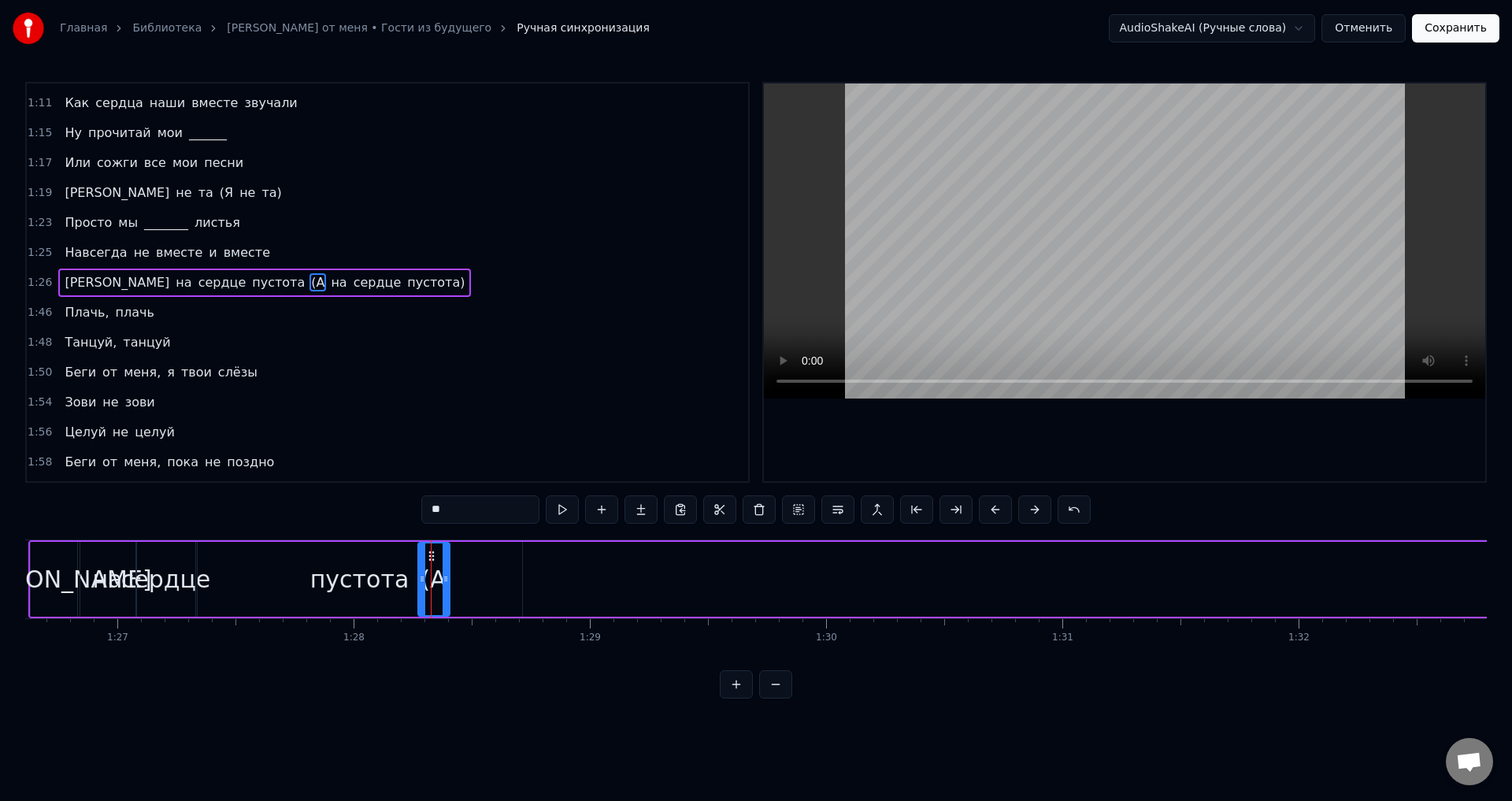
drag, startPoint x: 431, startPoint y: 556, endPoint x: 491, endPoint y: 565, distance: 60.7
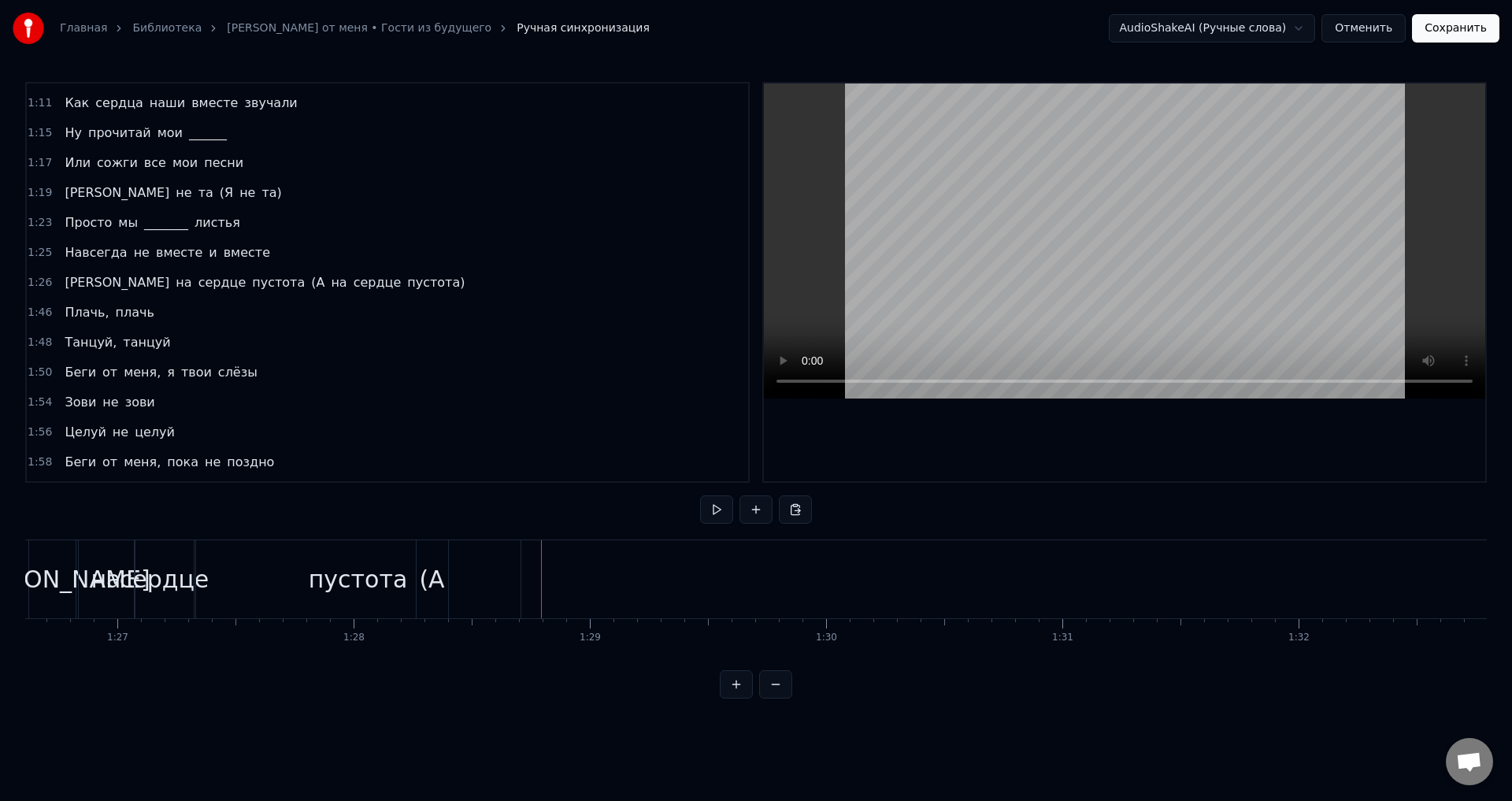
click at [439, 557] on div "(А" at bounding box center [432, 579] width 31 height 78
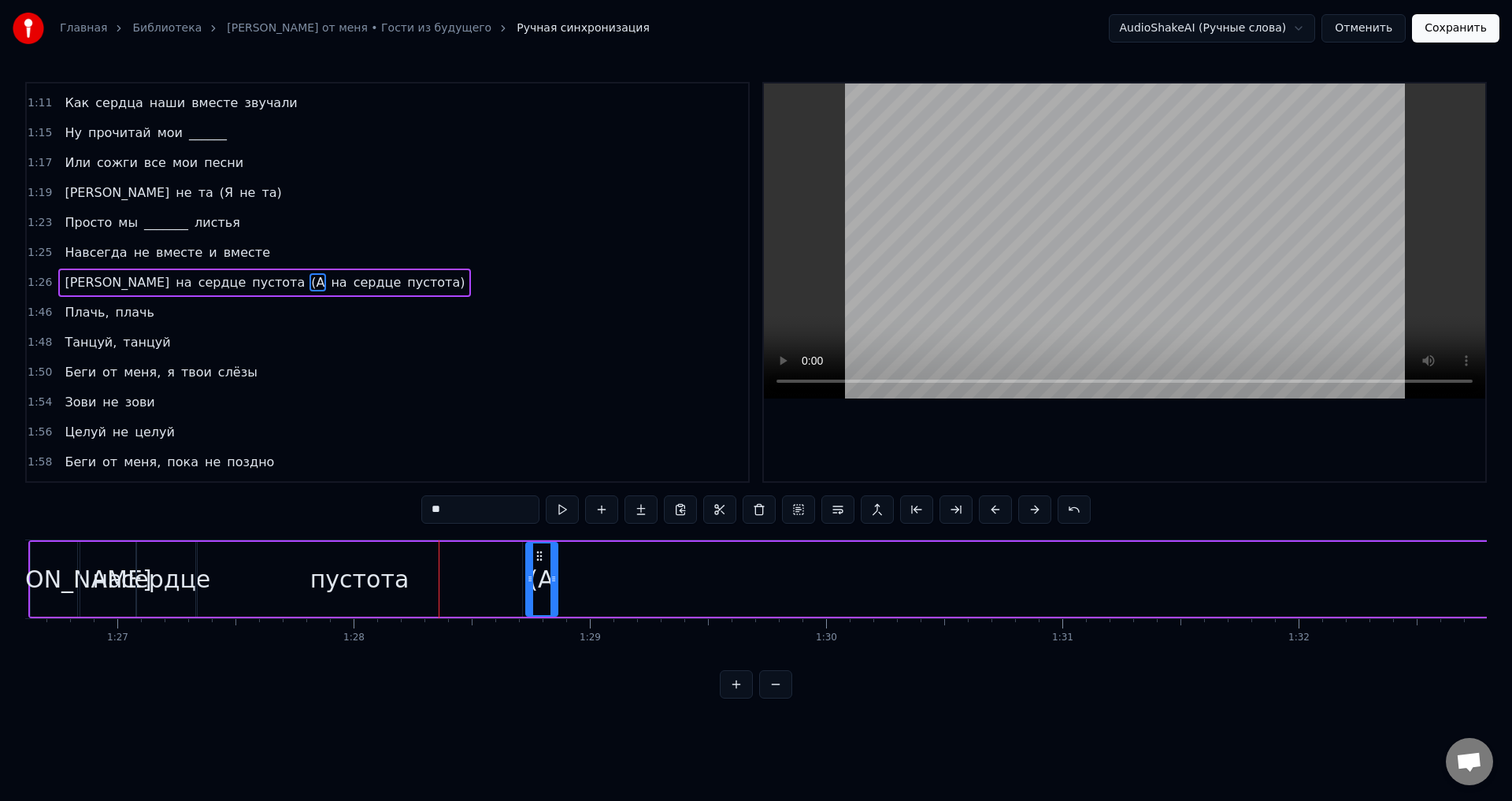
drag, startPoint x: 433, startPoint y: 553, endPoint x: 541, endPoint y: 568, distance: 109.0
click at [541, 568] on div "(А" at bounding box center [542, 579] width 30 height 71
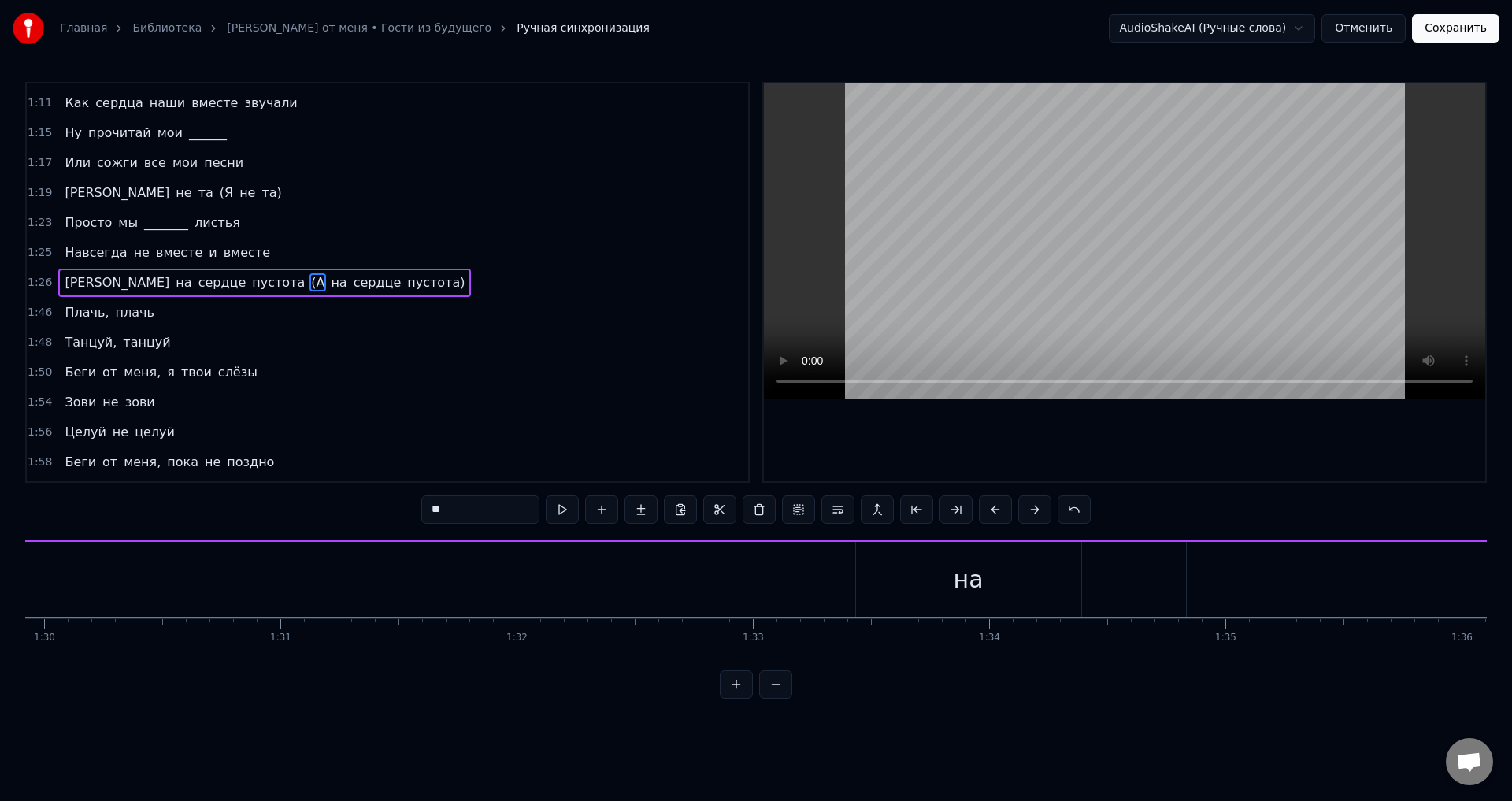
scroll to position [0, 21363]
click at [791, 552] on div "на" at bounding box center [850, 579] width 225 height 75
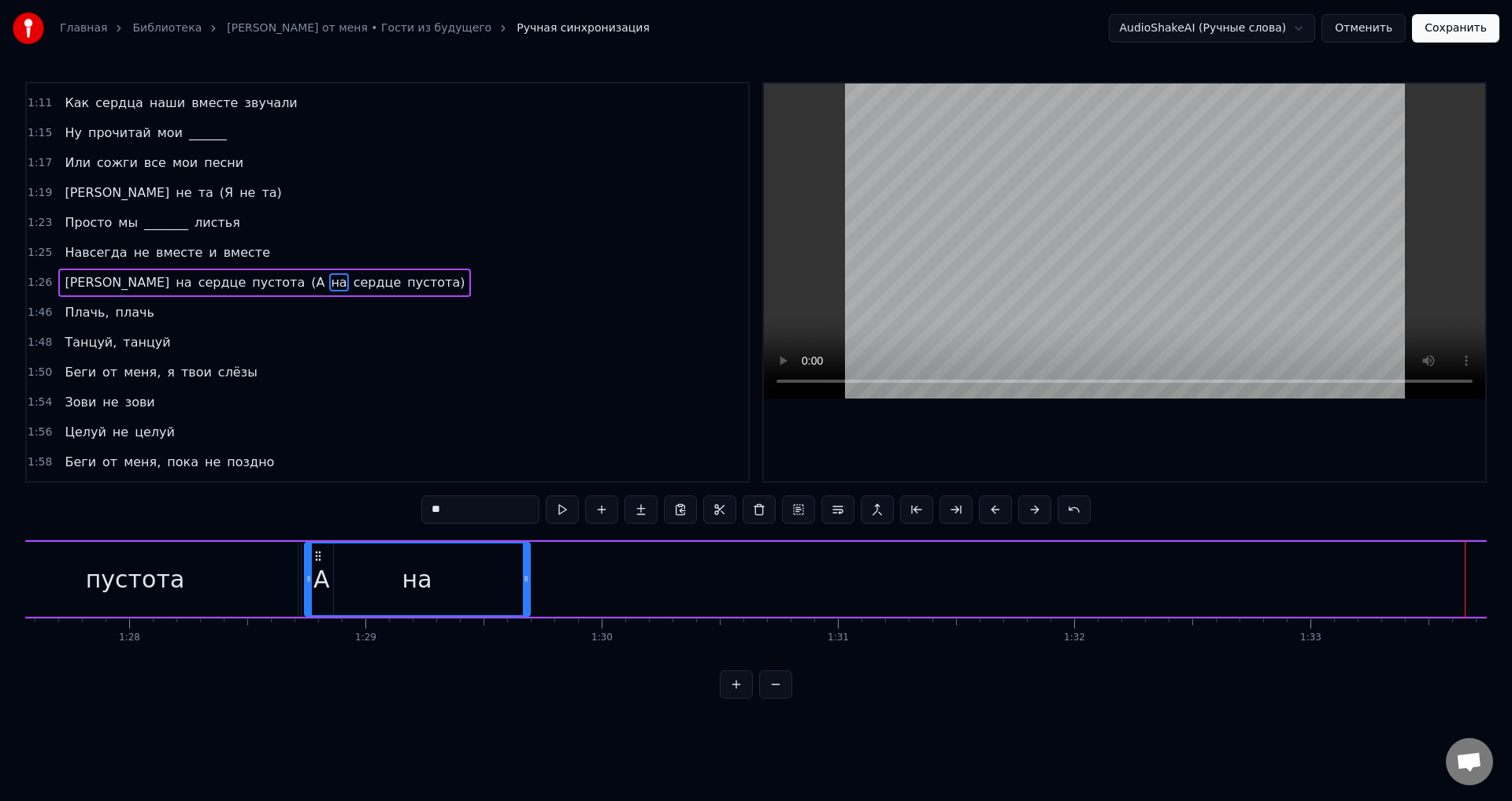
scroll to position [0, 20683]
drag, startPoint x: 750, startPoint y: 554, endPoint x: 353, endPoint y: 596, distance: 399.2
click at [353, 596] on div "на" at bounding box center [454, 579] width 224 height 71
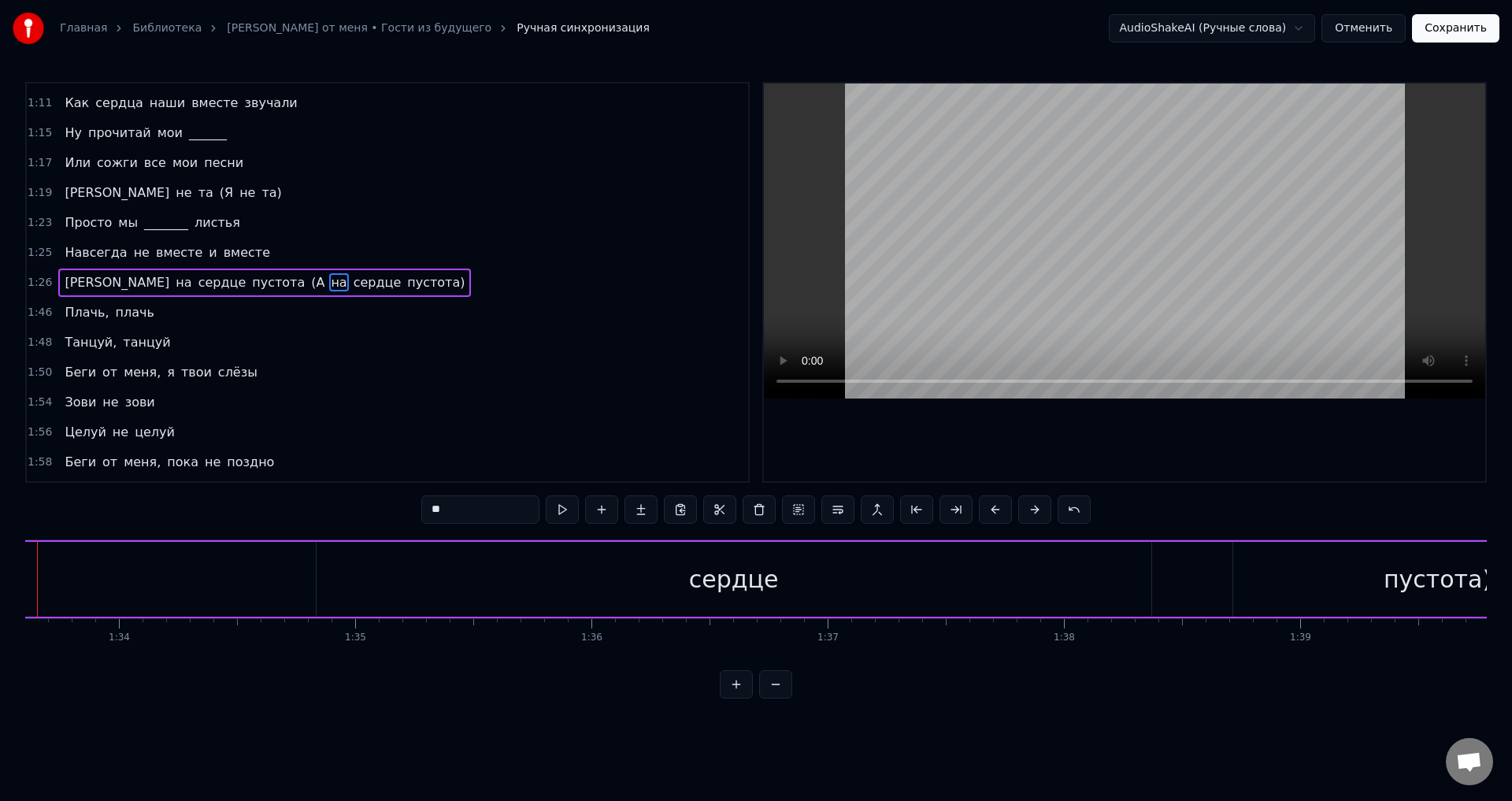
scroll to position [0, 22194]
click at [614, 582] on div "сердце" at bounding box center [656, 579] width 835 height 75
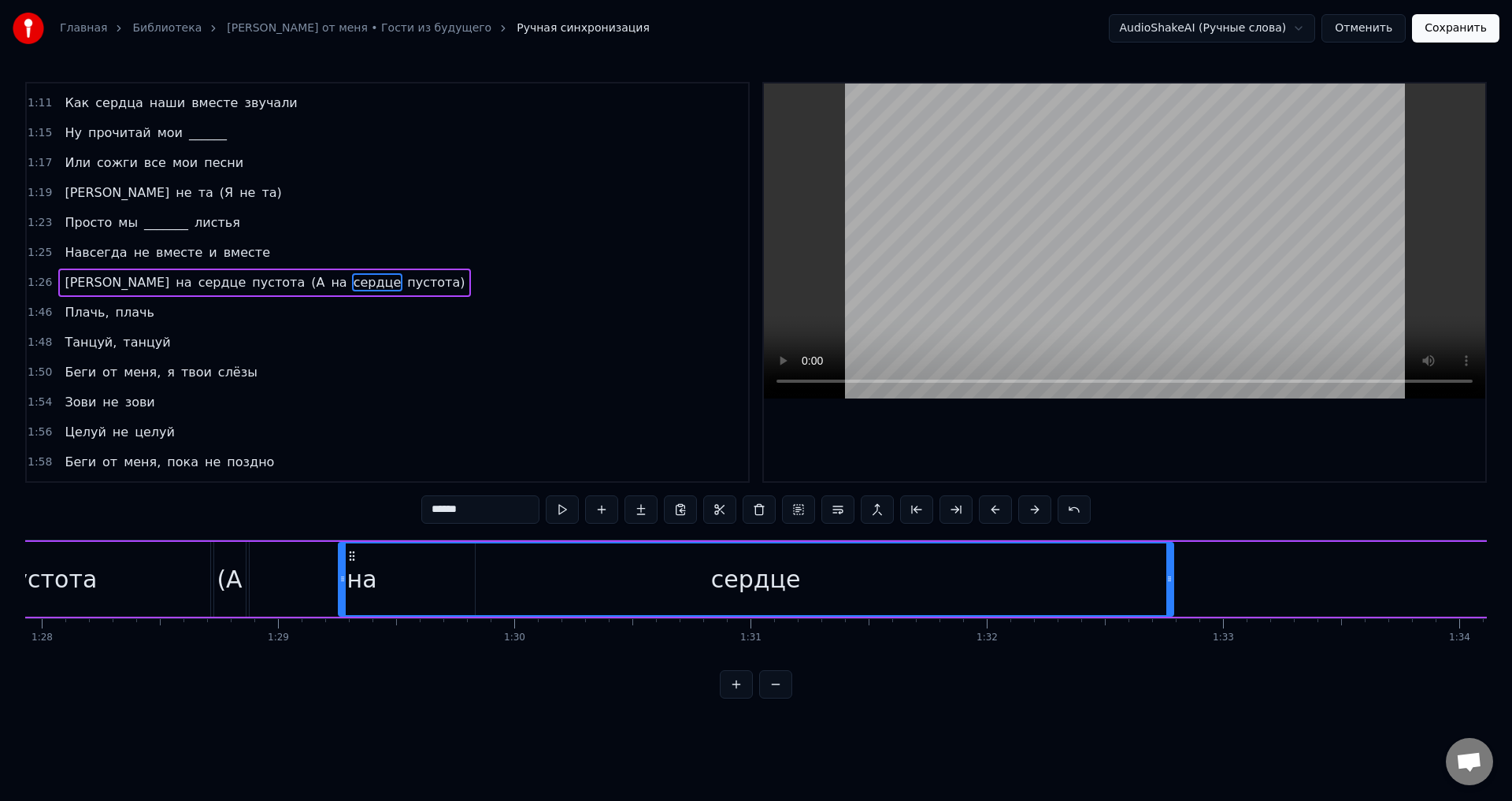
scroll to position [0, 20763]
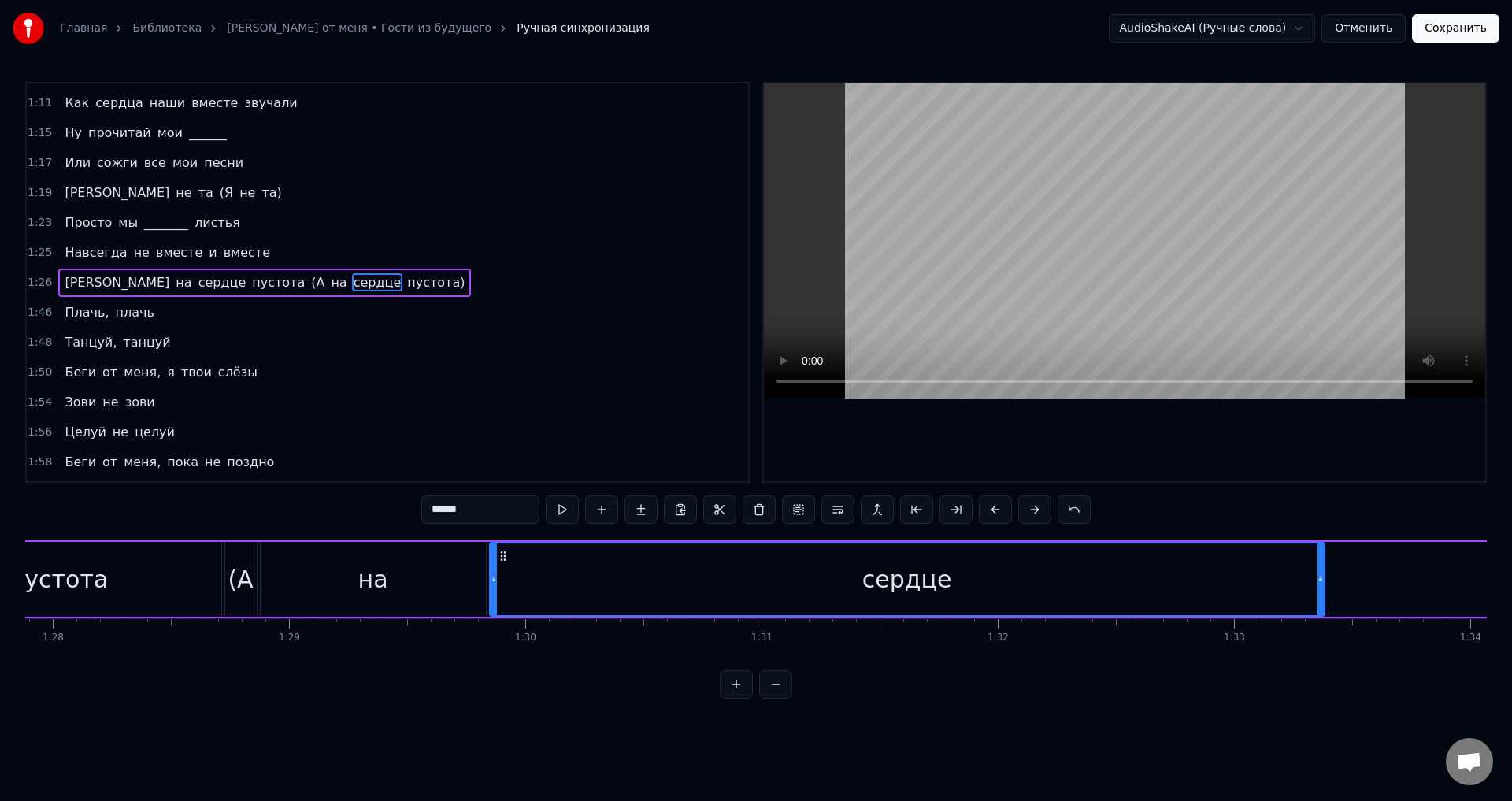
drag, startPoint x: 250, startPoint y: 557, endPoint x: 506, endPoint y: 591, distance: 258.2
click at [506, 591] on div "сердце" at bounding box center [907, 579] width 833 height 71
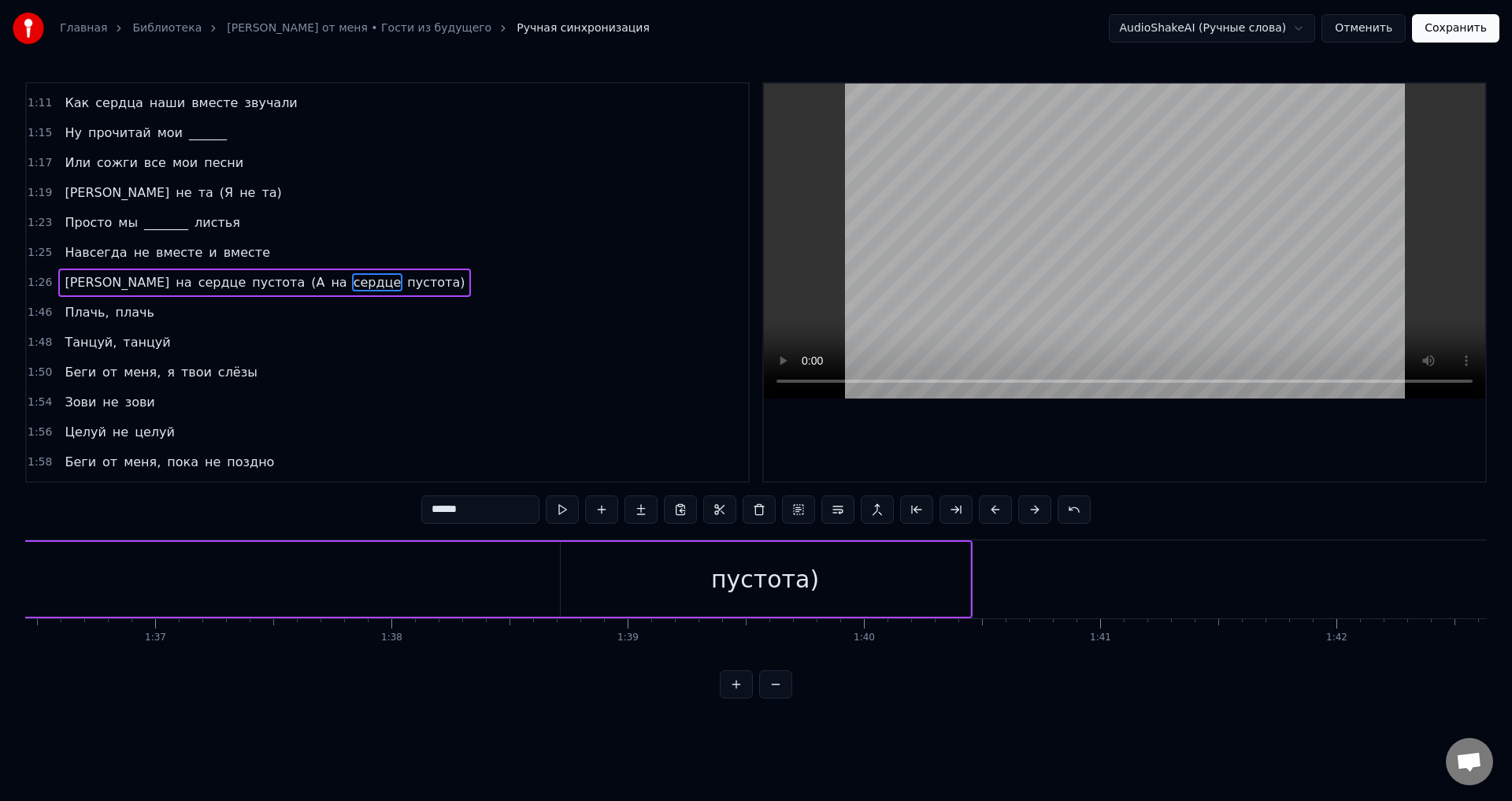
scroll to position [0, 22866]
click at [633, 585] on div "пустота)" at bounding box center [687, 579] width 409 height 75
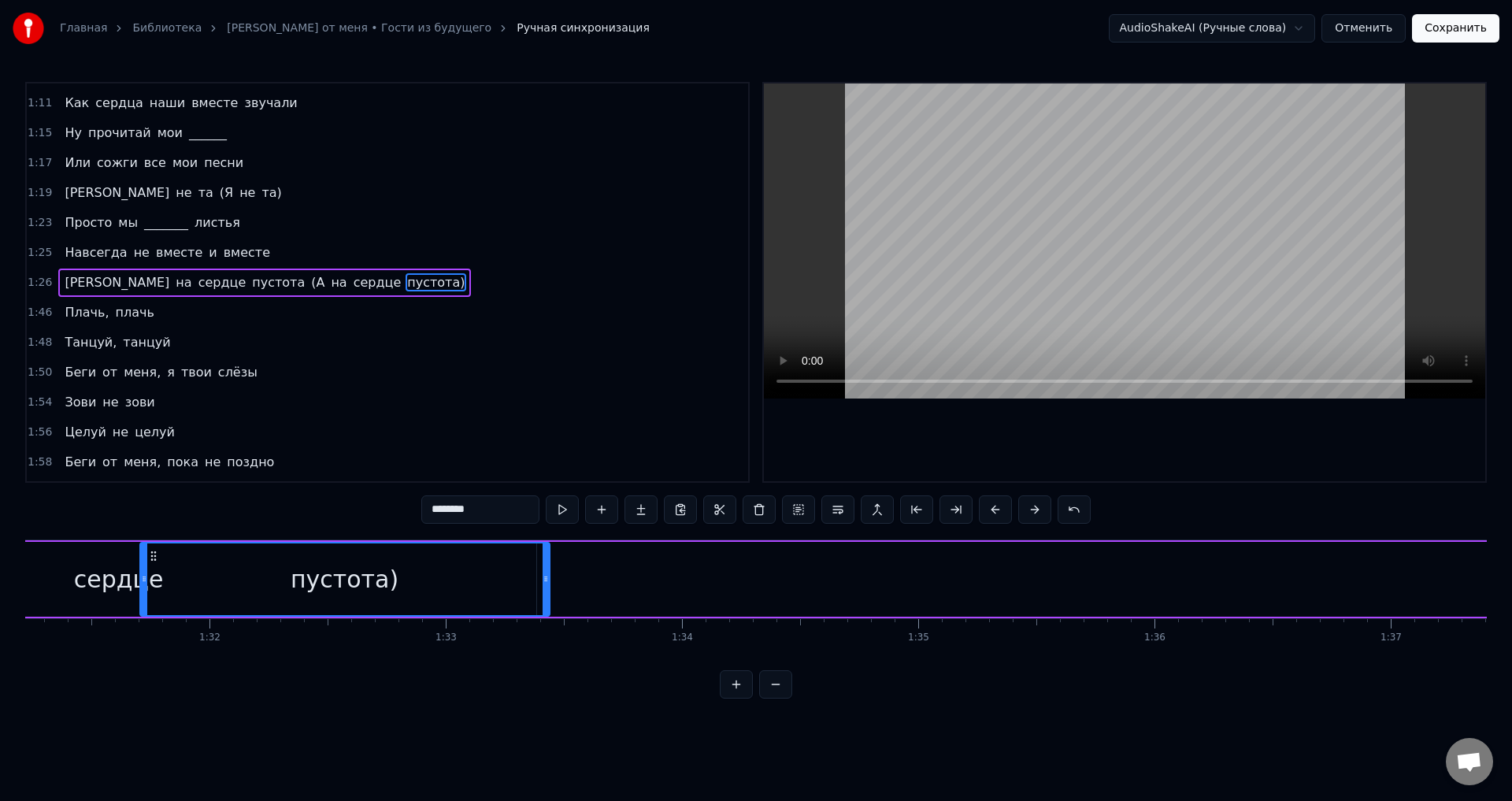
scroll to position [0, 21527]
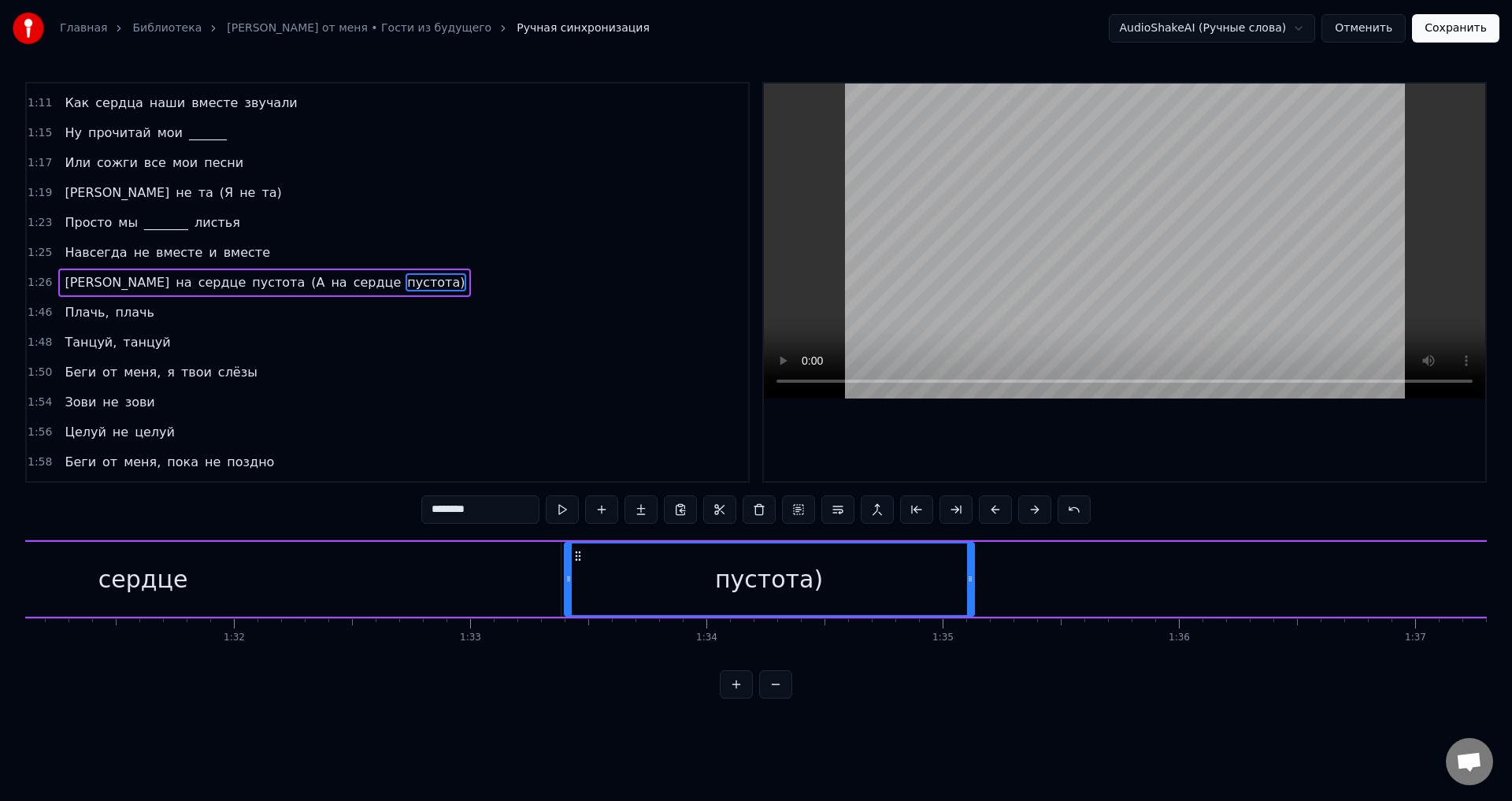
drag, startPoint x: 493, startPoint y: 554, endPoint x: 577, endPoint y: 603, distance: 97.2
click at [577, 603] on div "пустота)" at bounding box center [769, 579] width 408 height 71
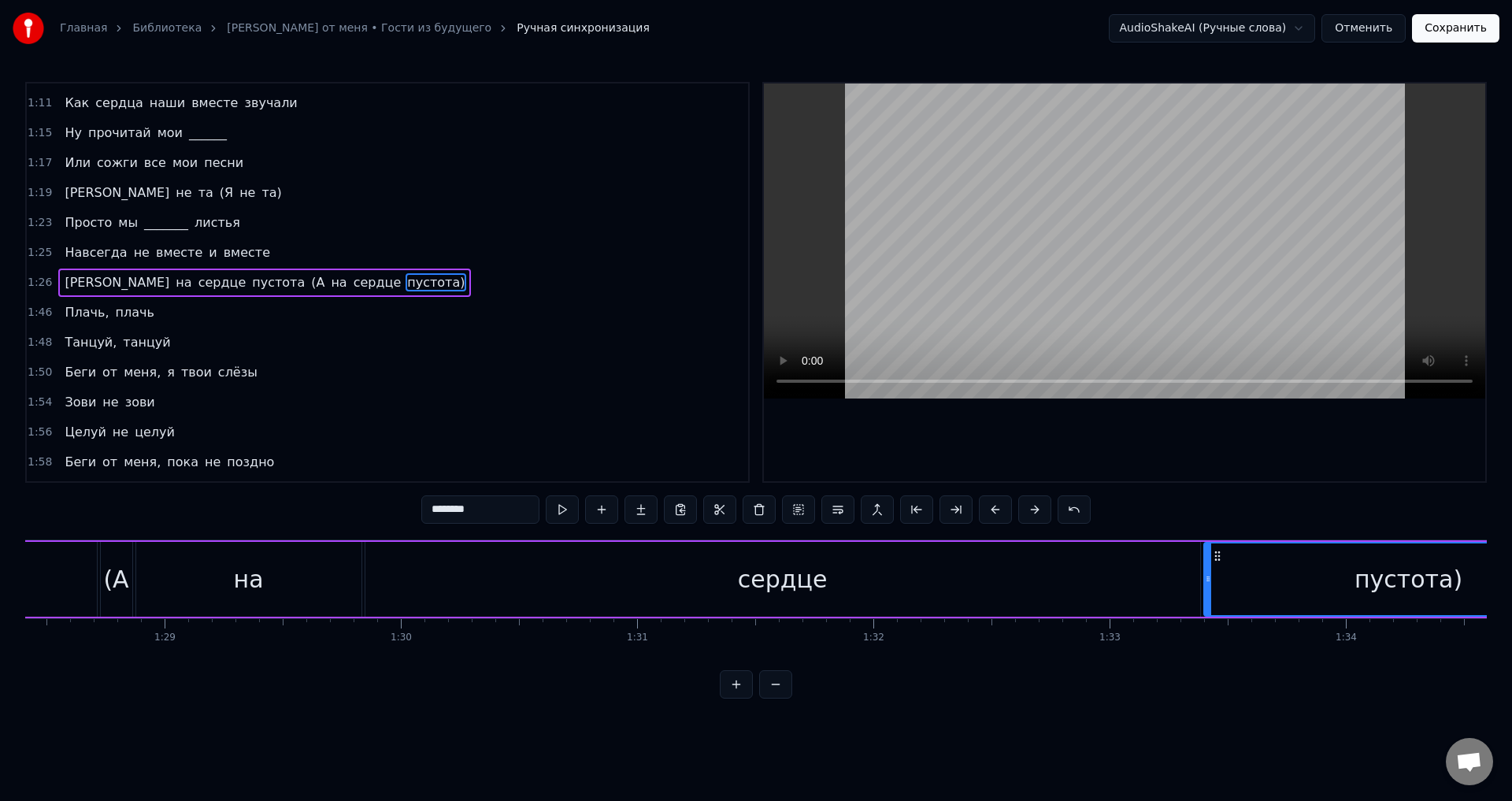
scroll to position [0, 20690]
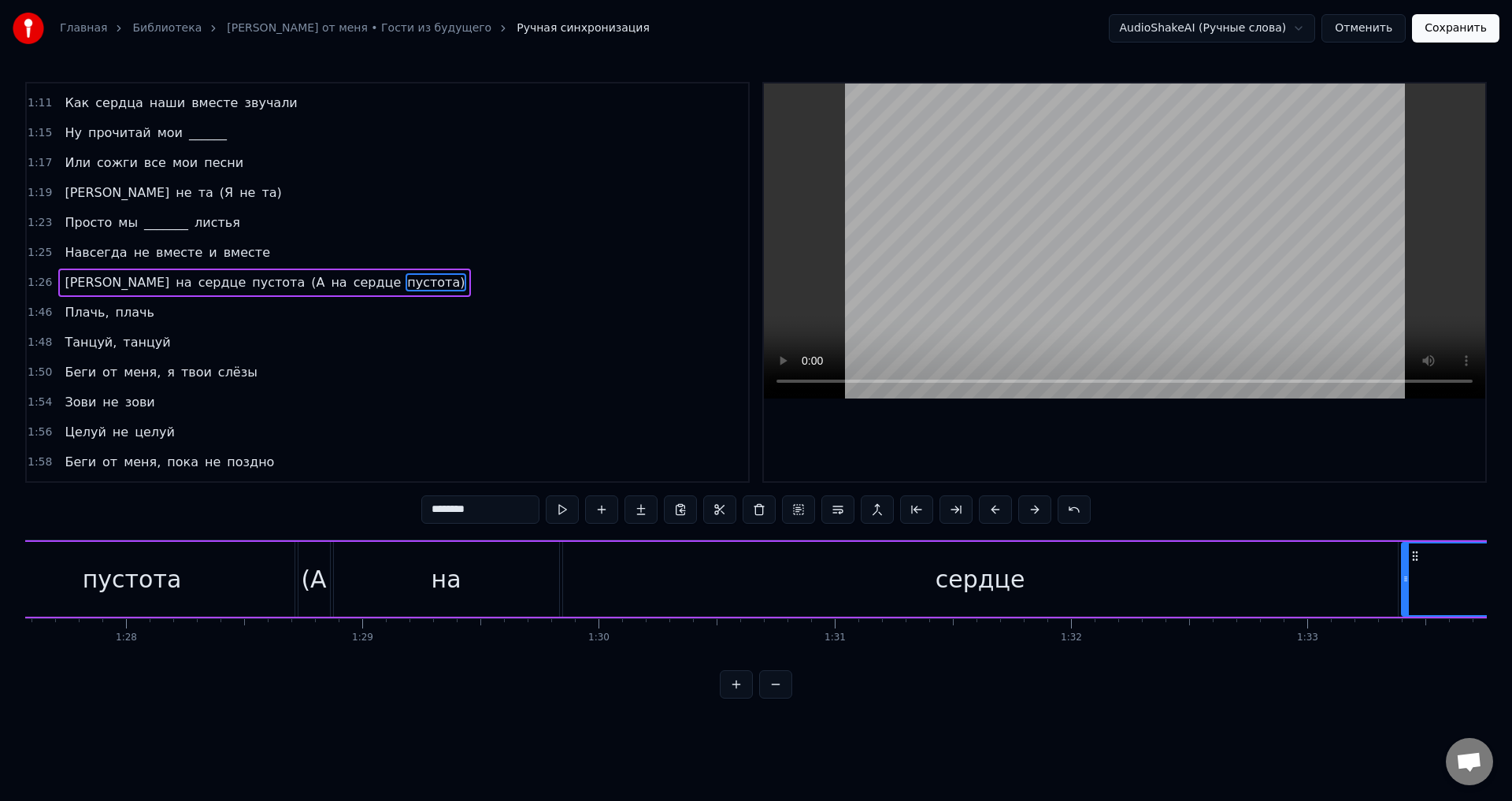
click at [478, 588] on div "на" at bounding box center [446, 579] width 225 height 75
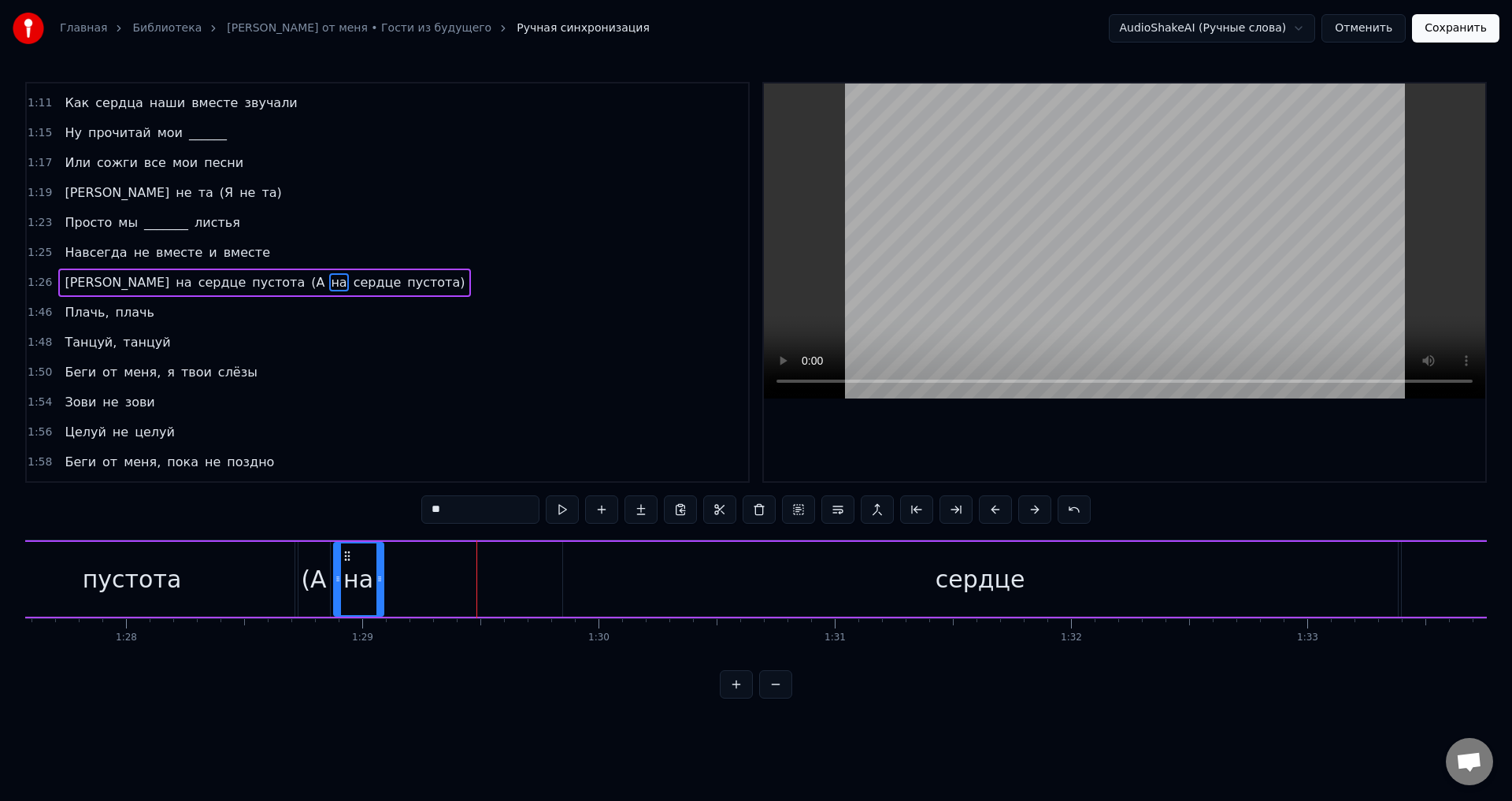
drag, startPoint x: 552, startPoint y: 582, endPoint x: 378, endPoint y: 588, distance: 174.1
click at [377, 588] on div at bounding box center [380, 579] width 6 height 71
click at [640, 591] on div "сердце" at bounding box center [981, 579] width 835 height 75
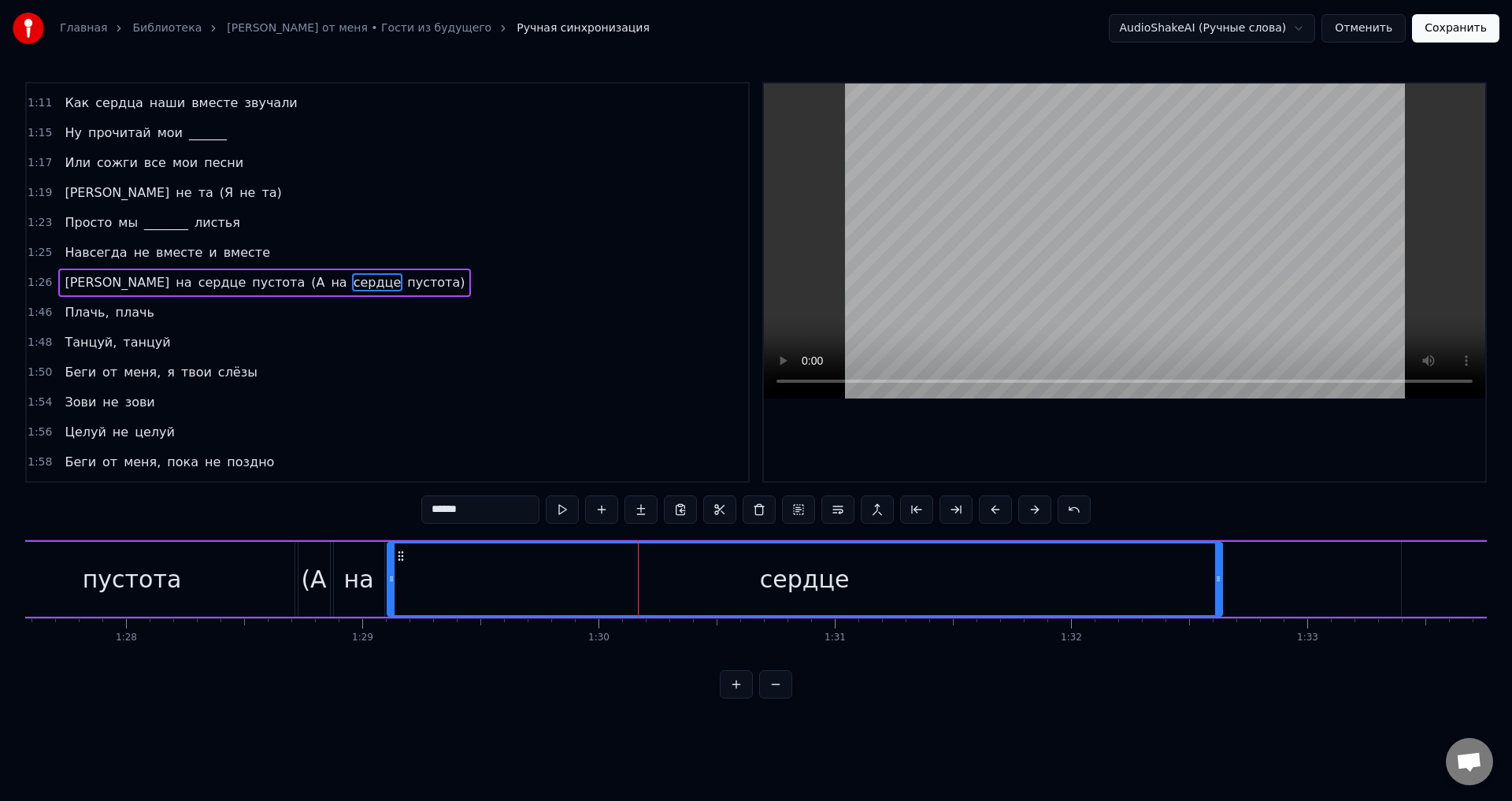
drag, startPoint x: 577, startPoint y: 557, endPoint x: 403, endPoint y: 554, distance: 174.0
click at [403, 554] on icon at bounding box center [401, 557] width 13 height 13
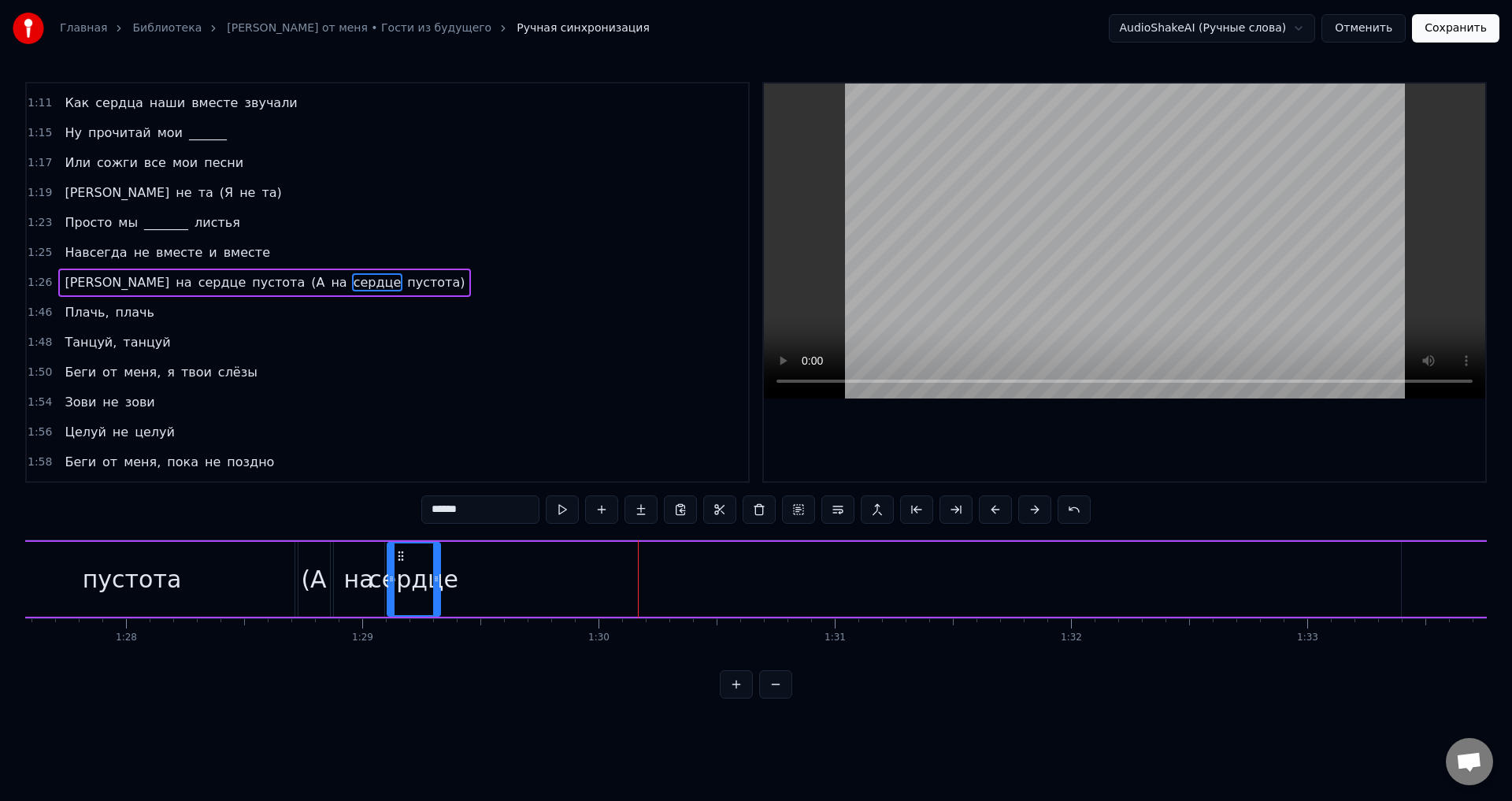
drag, startPoint x: 1215, startPoint y: 577, endPoint x: 433, endPoint y: 607, distance: 782.6
click at [433, 607] on div at bounding box center [436, 579] width 6 height 71
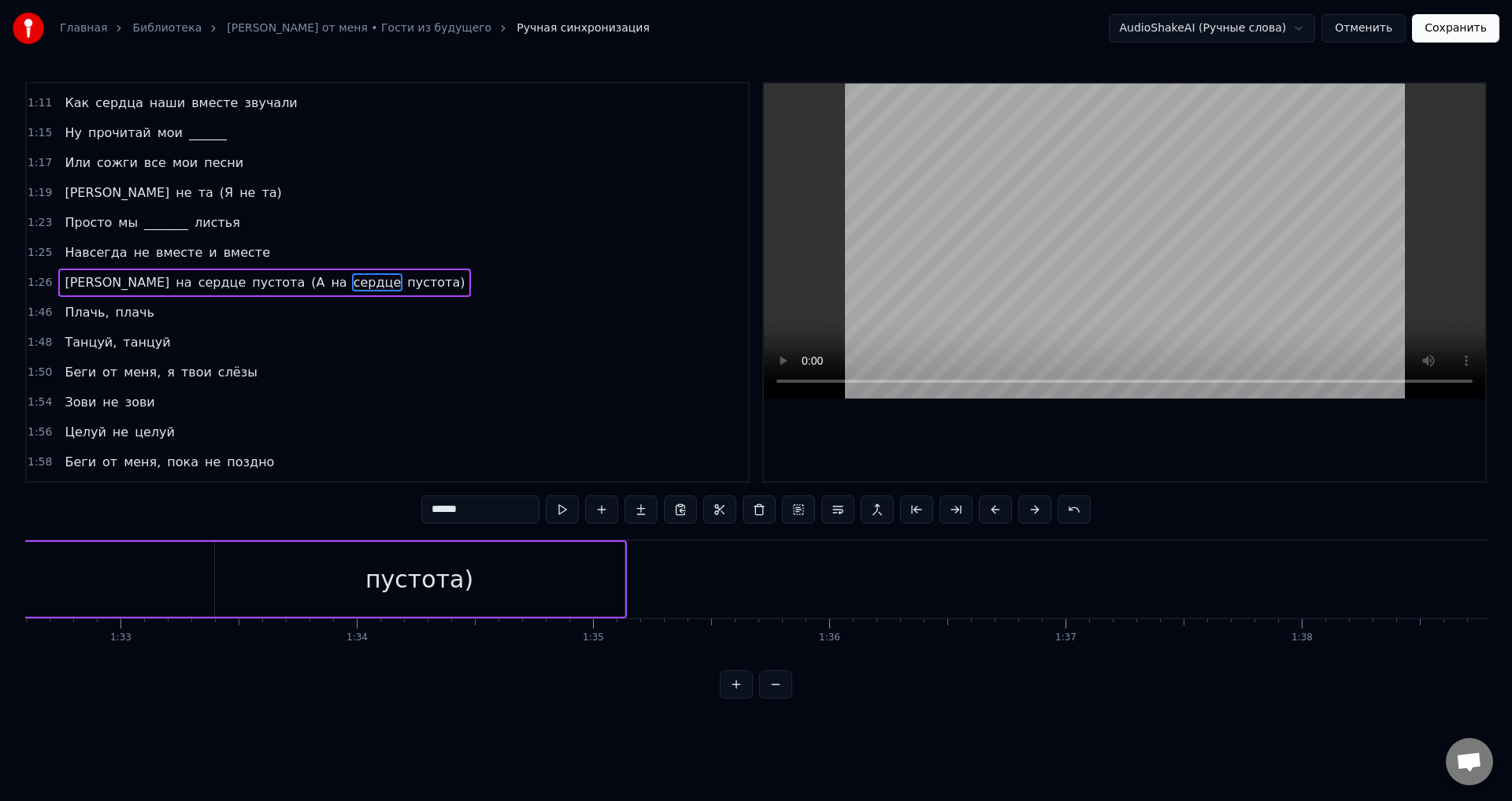
scroll to position [0, 21799]
click at [497, 587] on div "пустота)" at bounding box center [498, 579] width 108 height 35
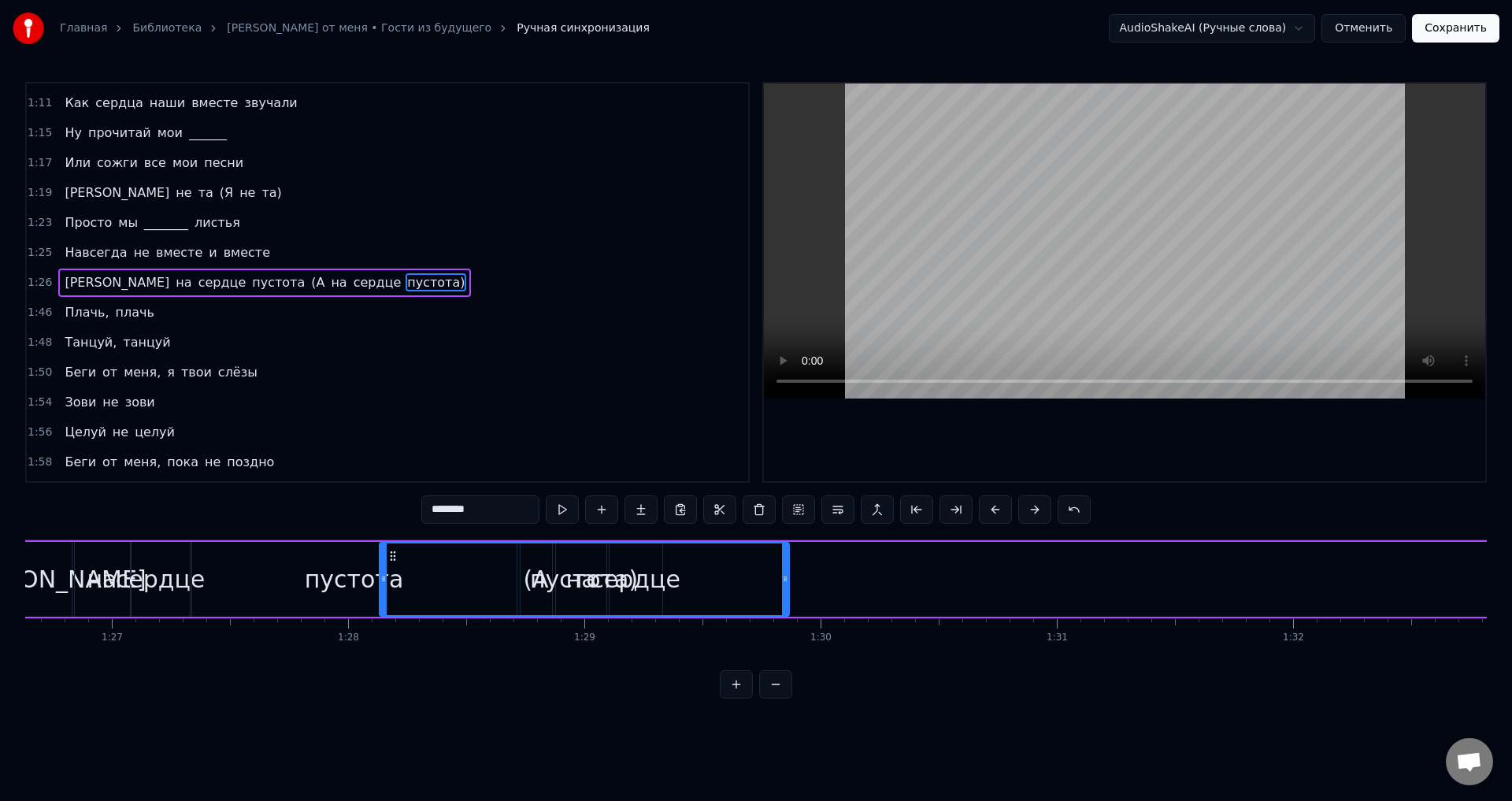
scroll to position [0, 20467]
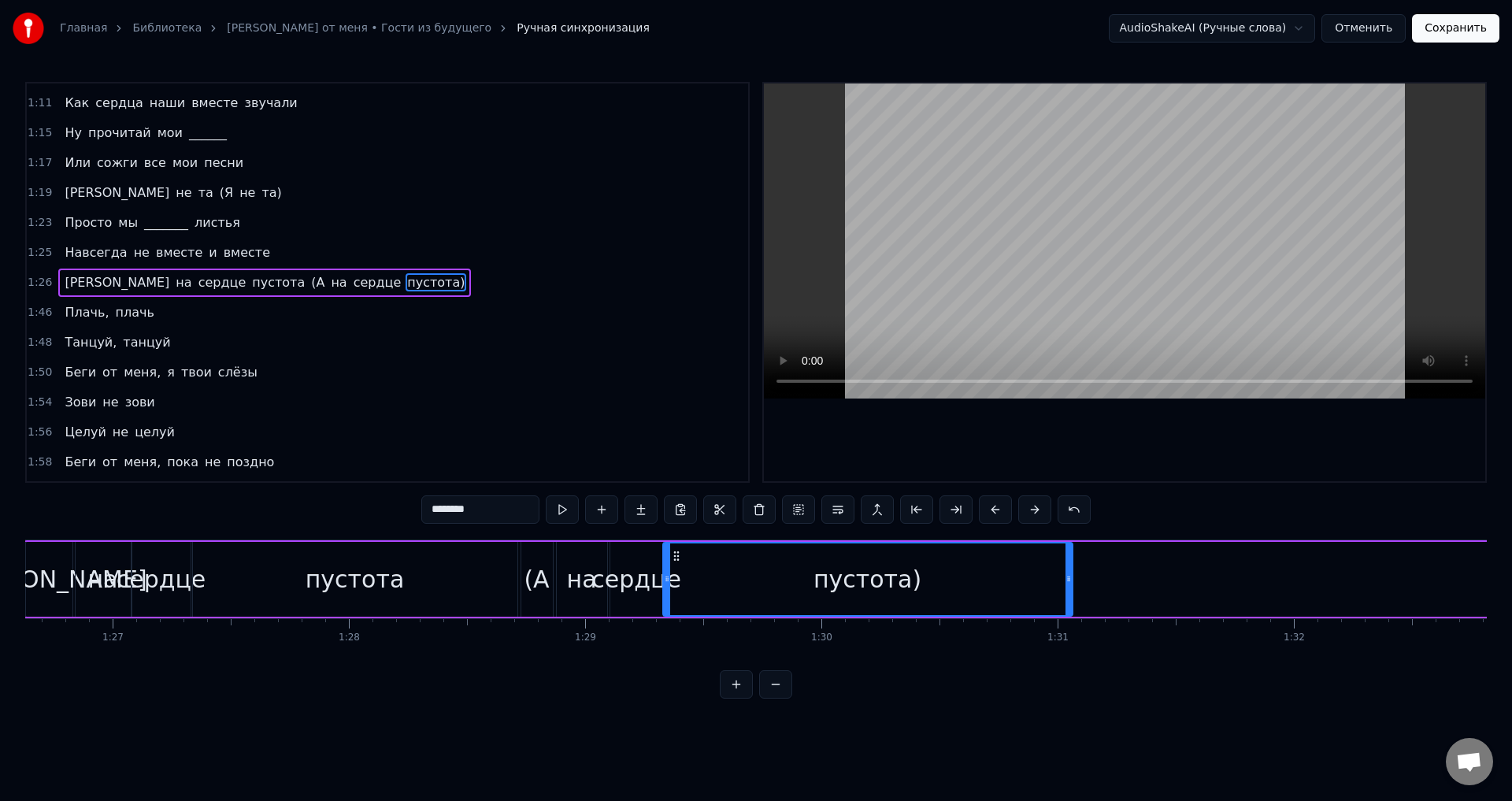
drag, startPoint x: 310, startPoint y: 557, endPoint x: 680, endPoint y: 607, distance: 373.4
click at [680, 607] on div "пустота)" at bounding box center [868, 579] width 408 height 71
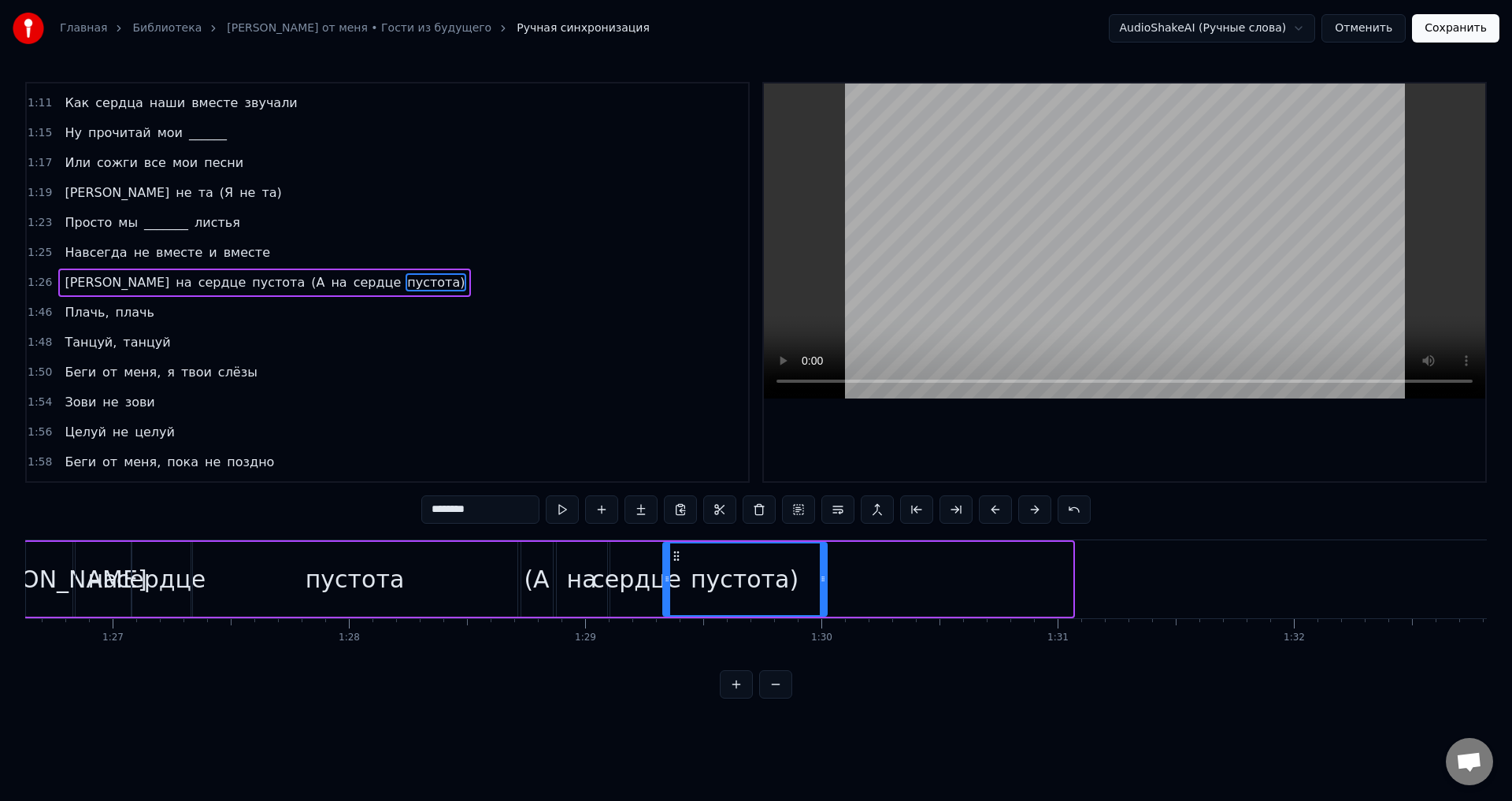
drag, startPoint x: 1070, startPoint y: 584, endPoint x: 824, endPoint y: 578, distance: 246.1
click at [824, 578] on icon at bounding box center [822, 579] width 6 height 13
click at [174, 280] on span "на" at bounding box center [183, 282] width 19 height 19
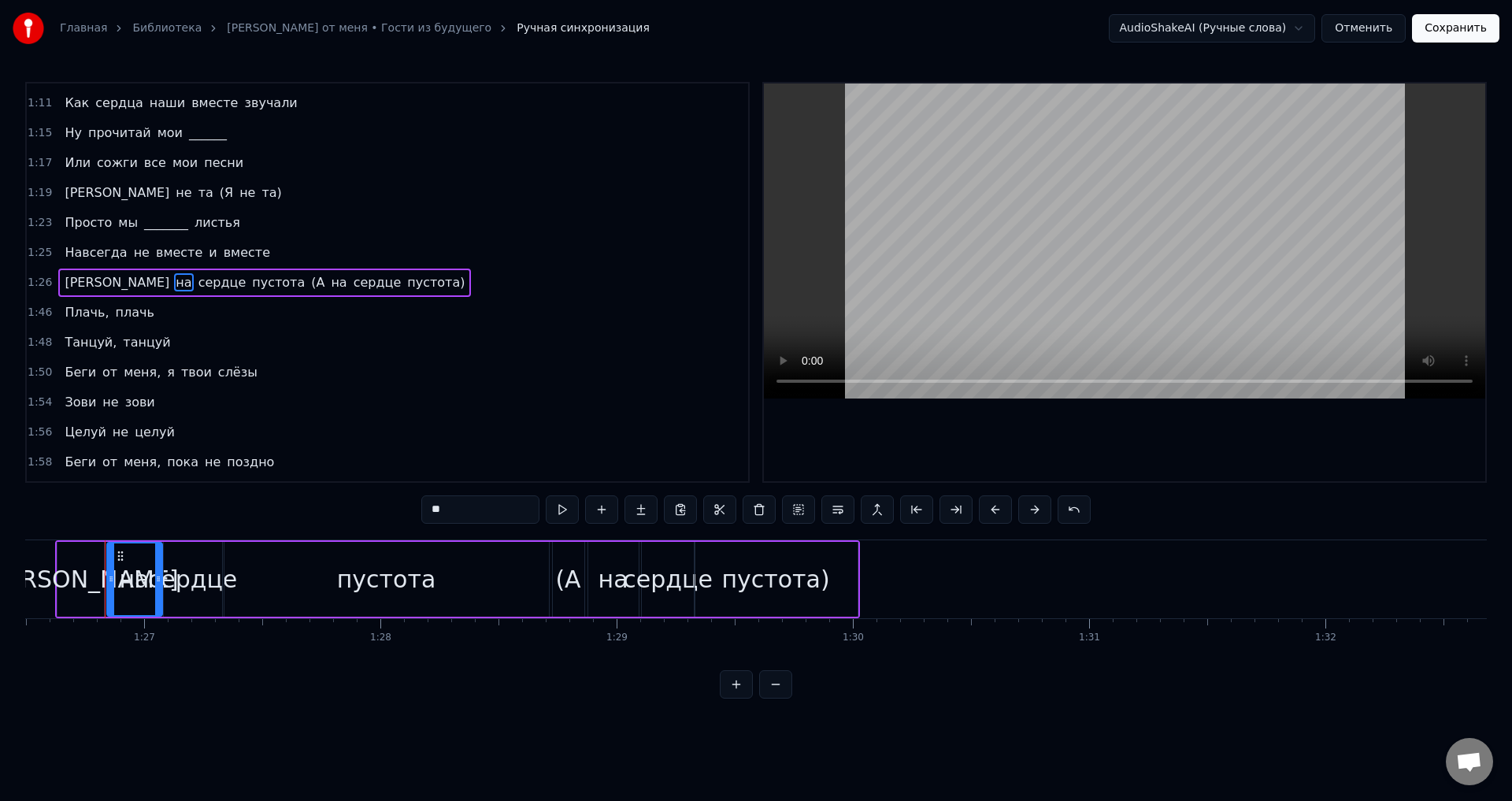
click at [65, 282] on span "[PERSON_NAME]" at bounding box center [117, 282] width 108 height 19
type input "*"
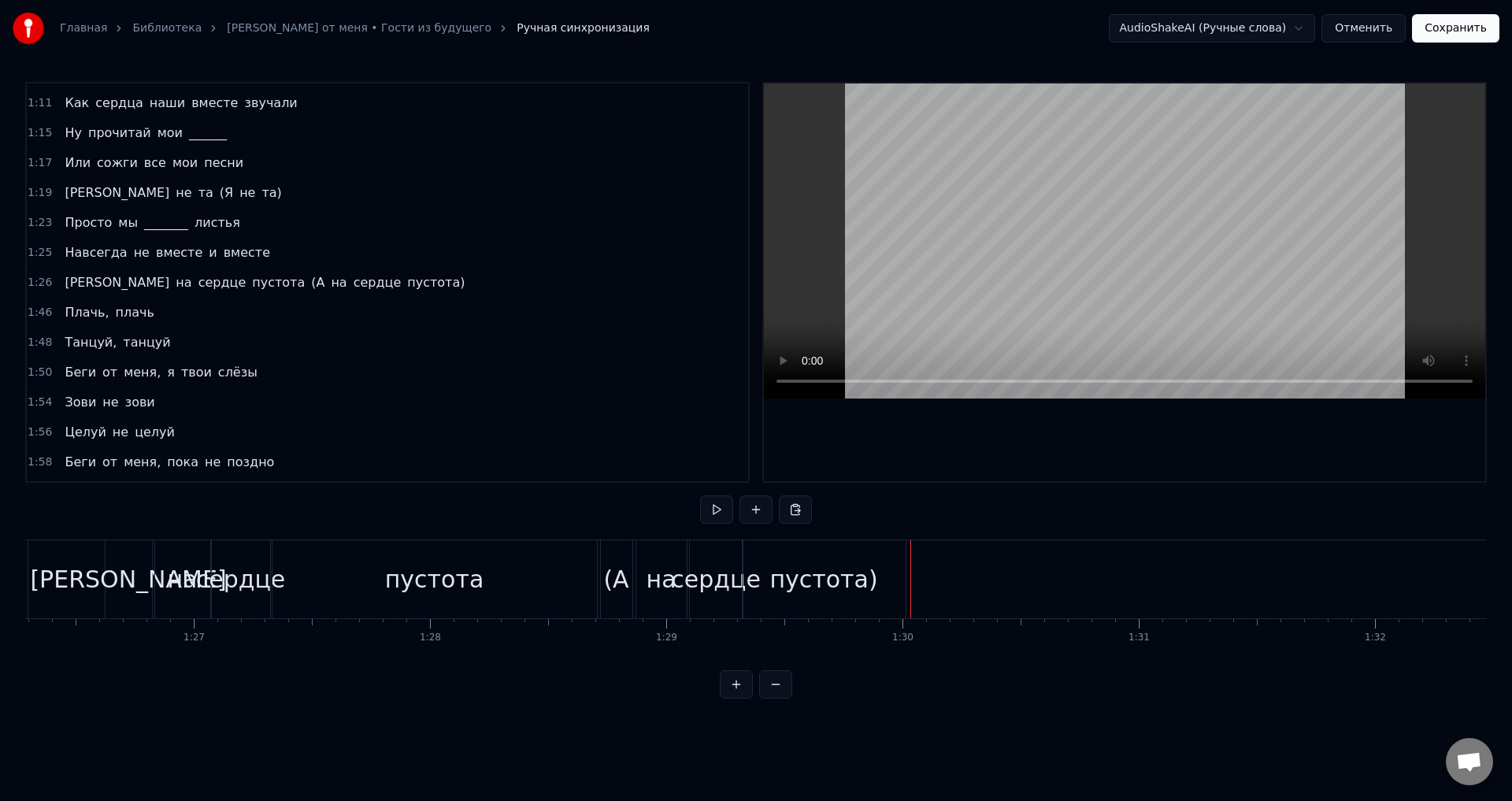
click at [898, 581] on div "пустота)" at bounding box center [824, 579] width 163 height 78
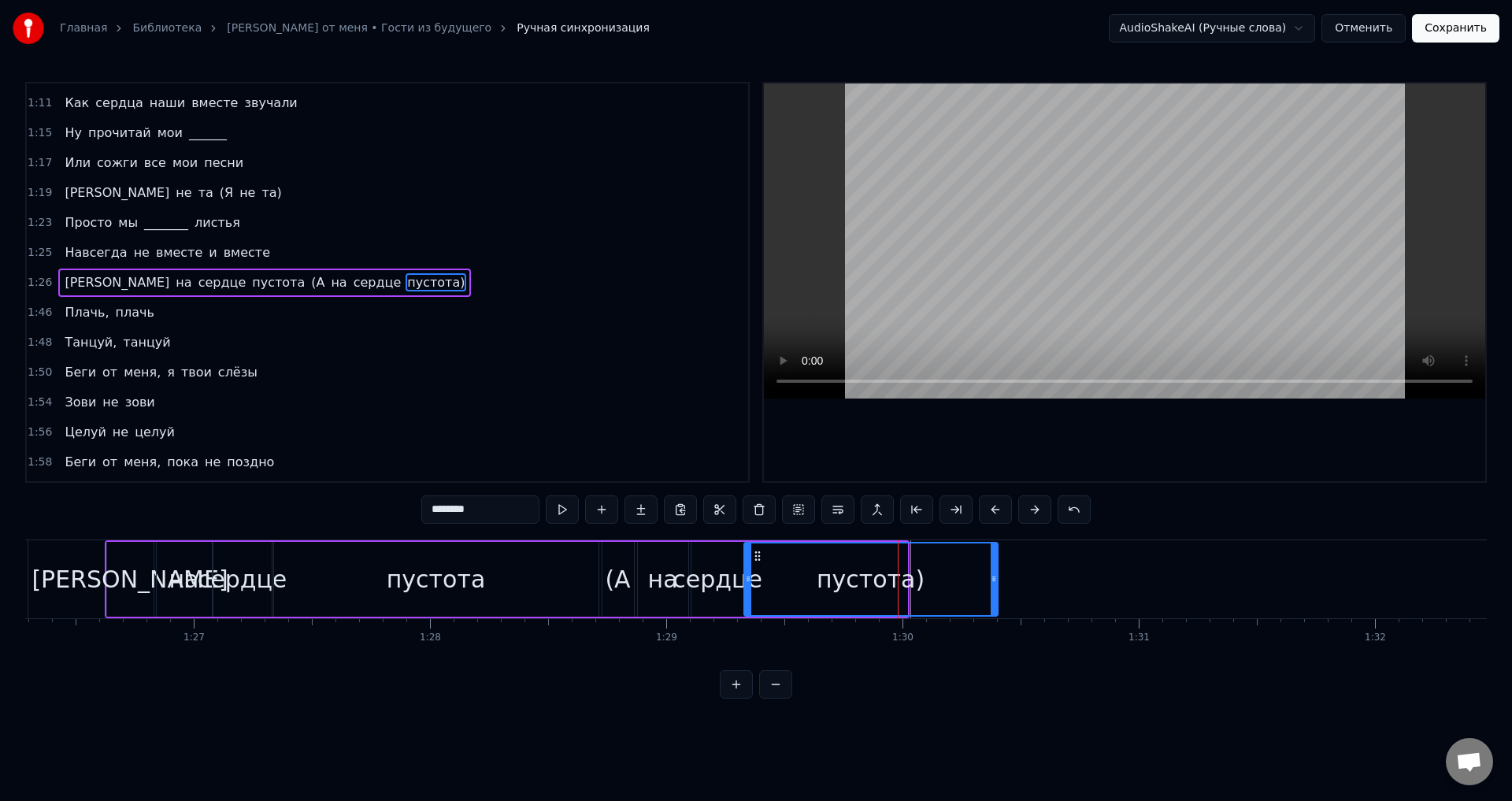
drag, startPoint x: 904, startPoint y: 577, endPoint x: 1001, endPoint y: 586, distance: 97.4
click at [997, 586] on div at bounding box center [993, 579] width 6 height 71
click at [687, 566] on div "сердце" at bounding box center [717, 579] width 90 height 35
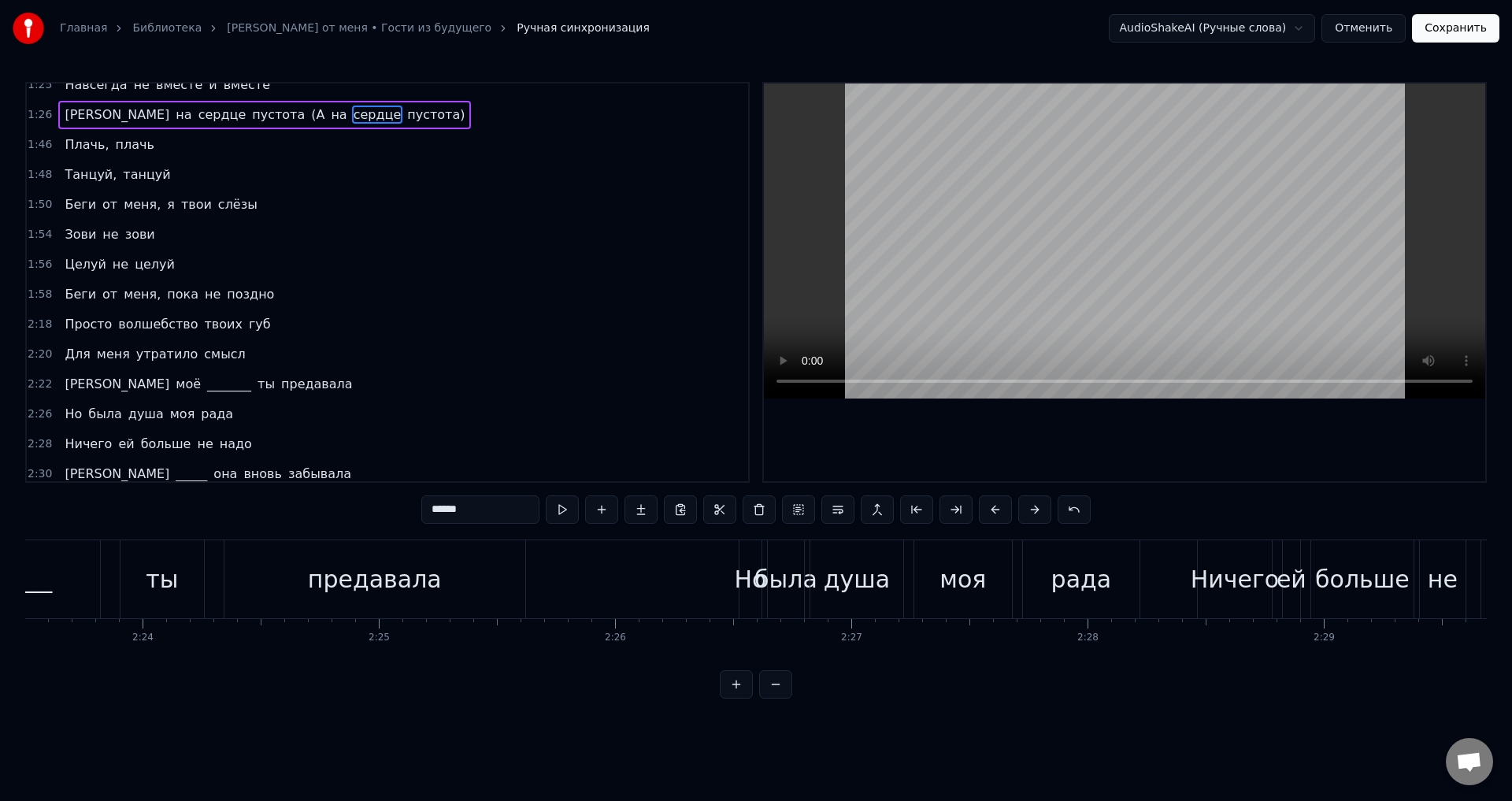
scroll to position [358, 0]
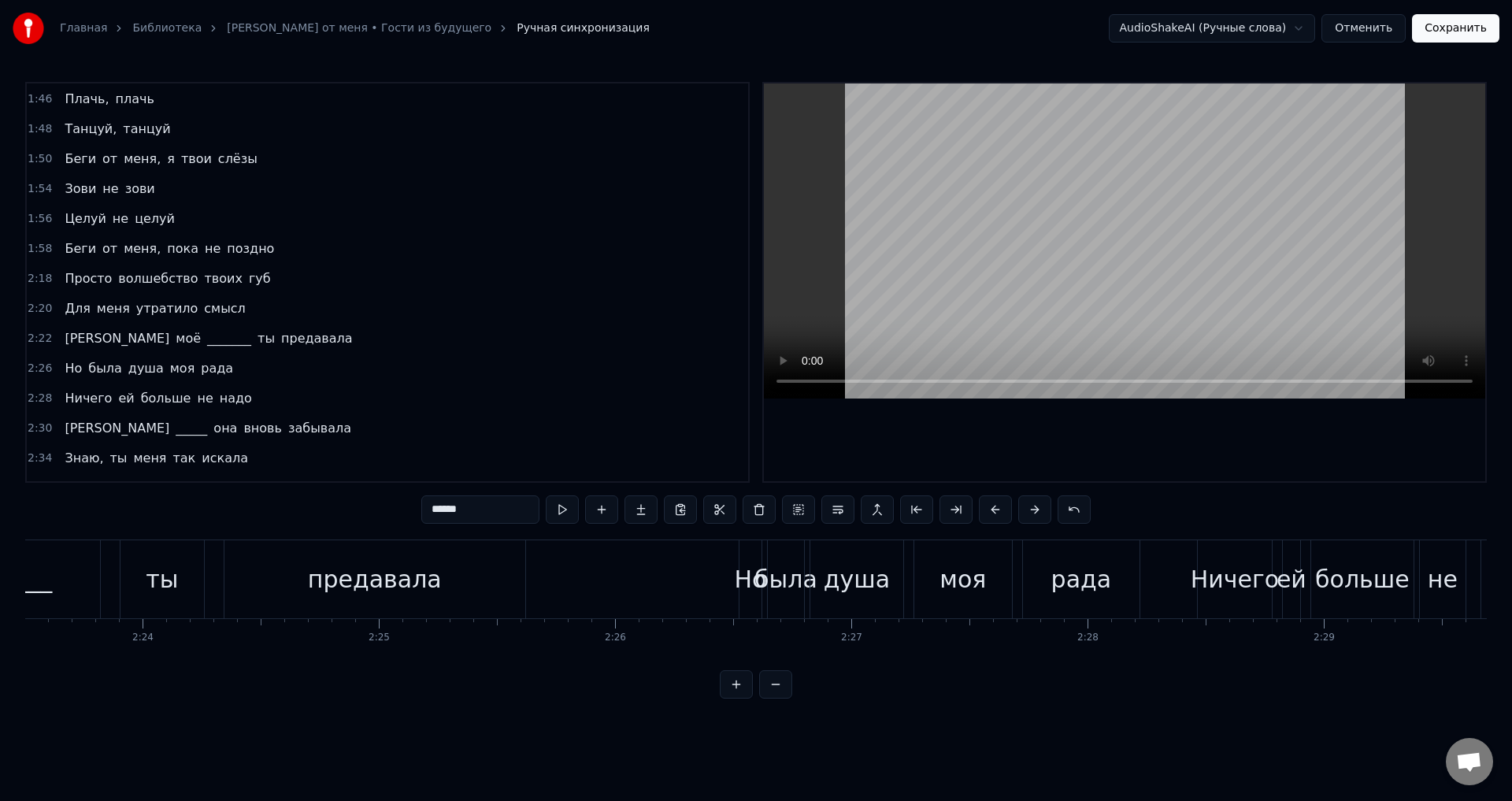
click at [83, 284] on span "Просто" at bounding box center [88, 279] width 50 height 19
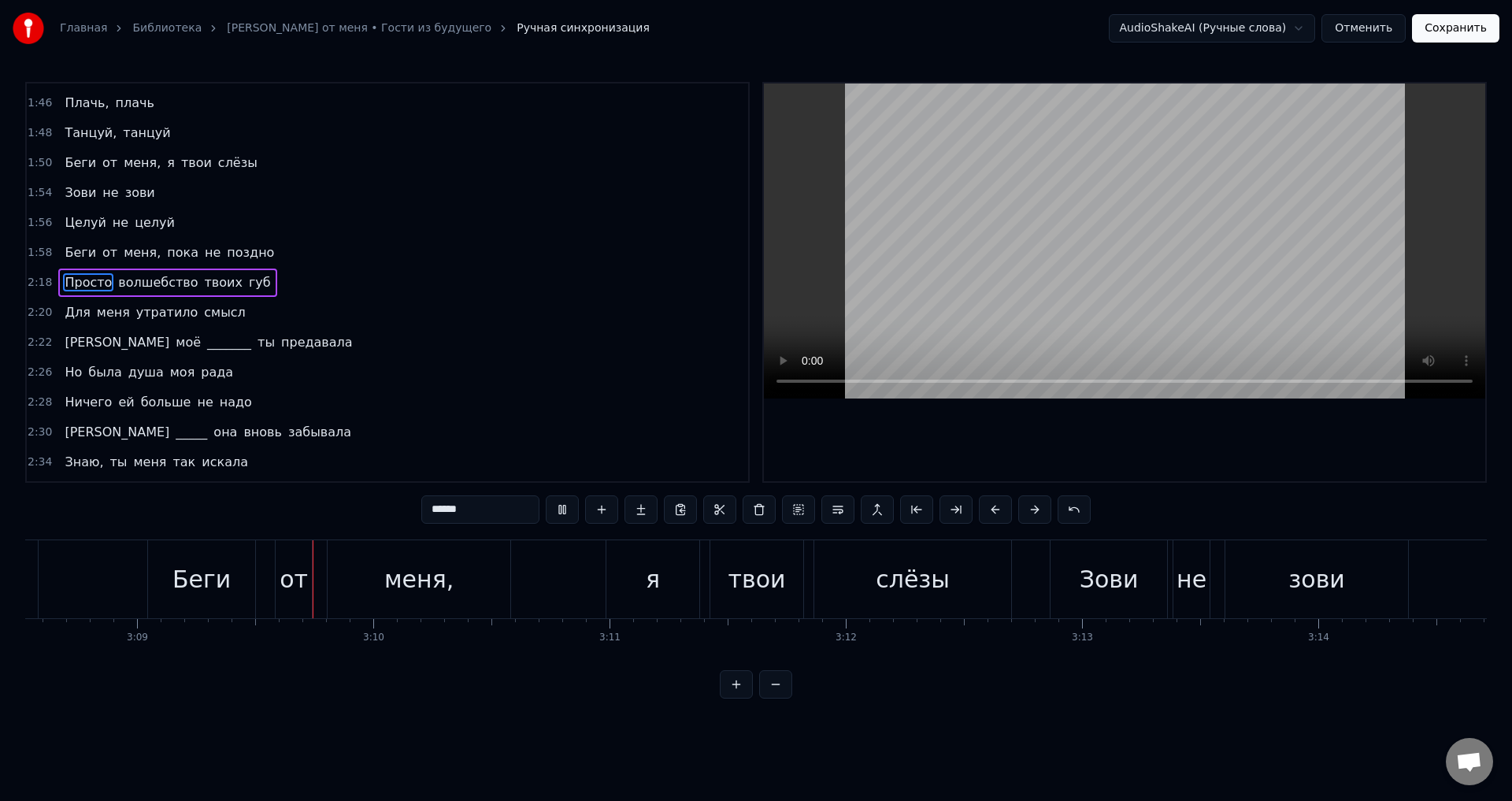
scroll to position [0, 44619]
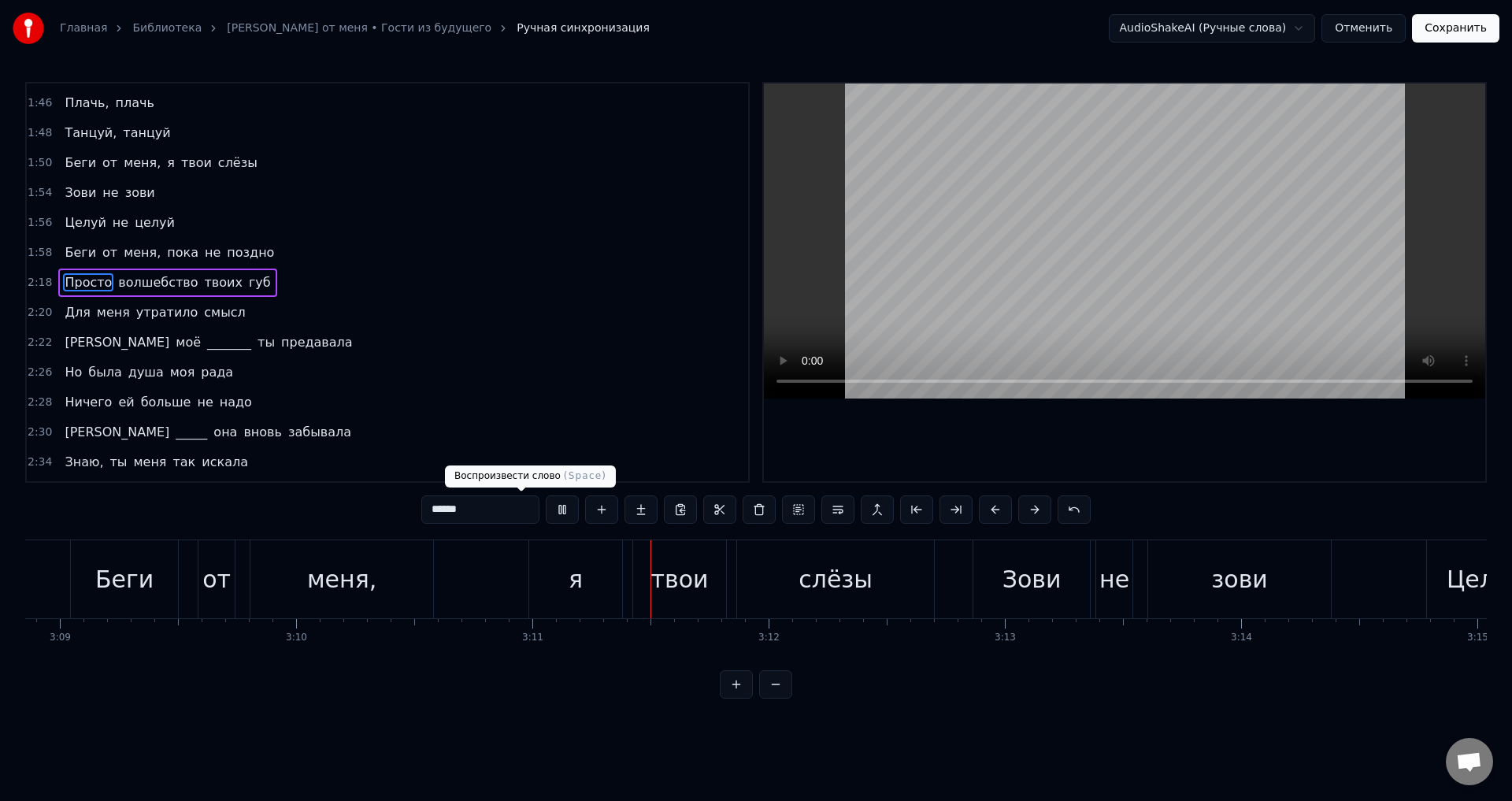
click at [545, 504] on button at bounding box center [562, 509] width 33 height 29
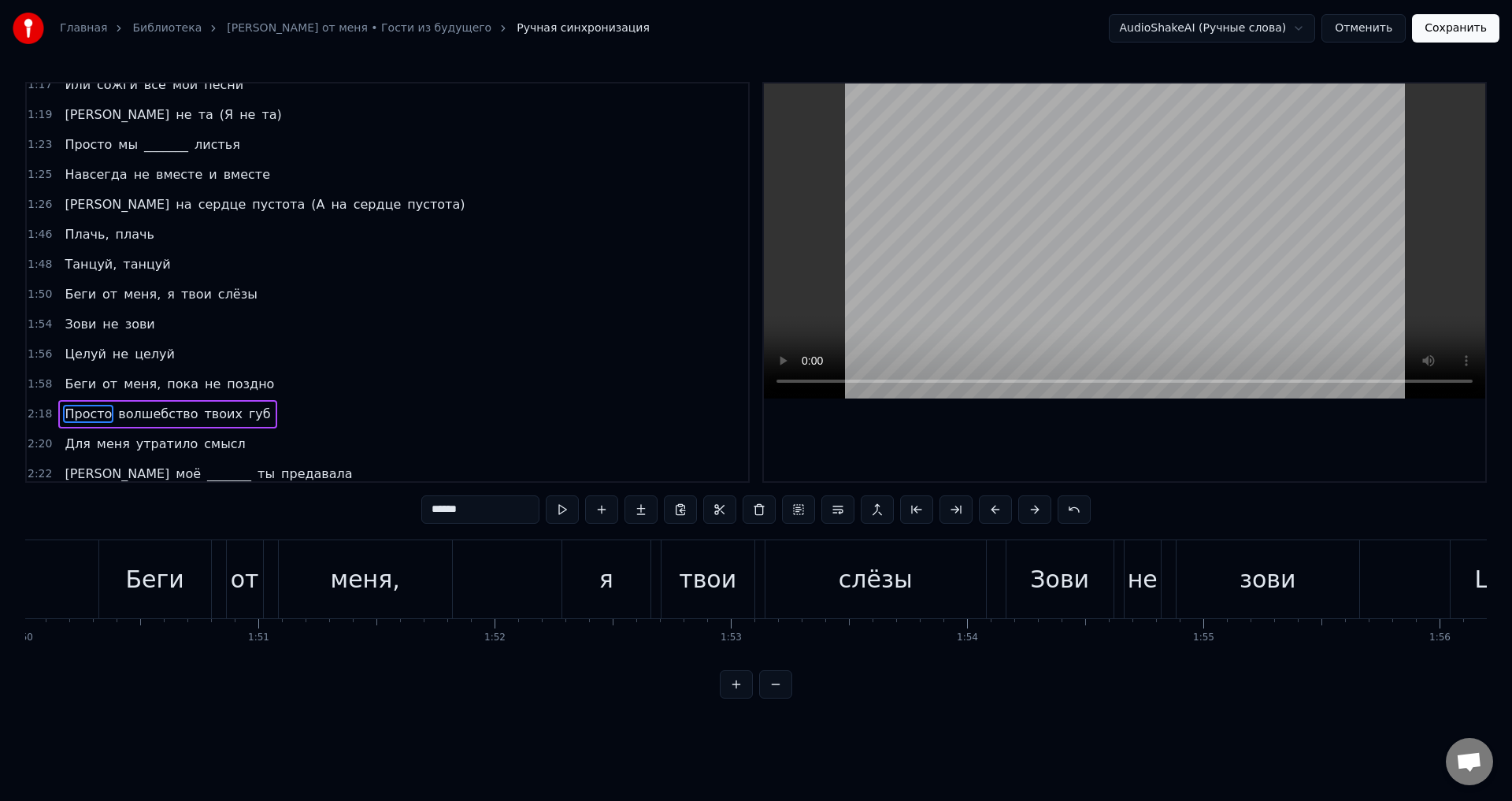
scroll to position [197, 0]
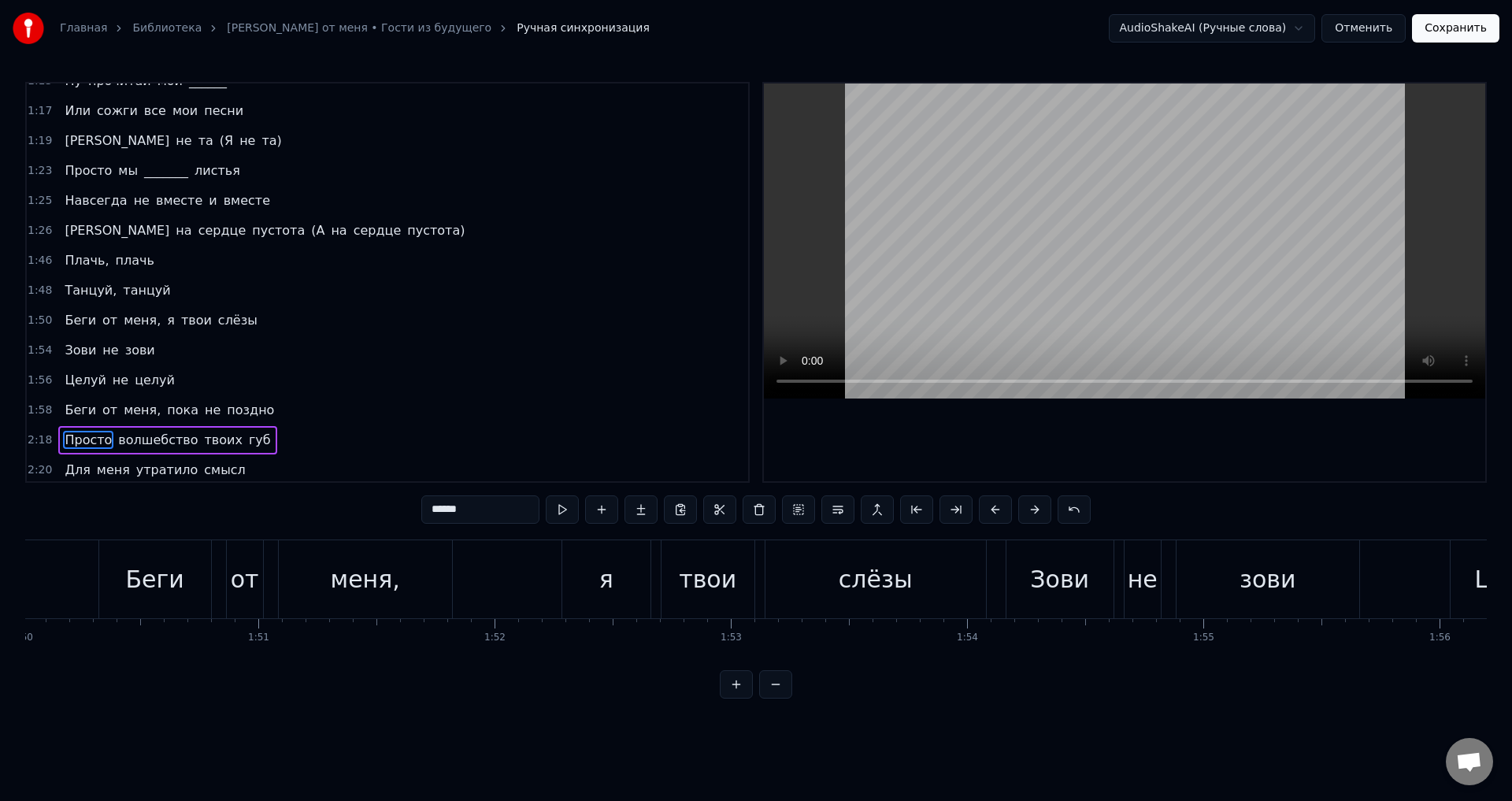
click at [76, 168] on span "Просто" at bounding box center [88, 170] width 50 height 19
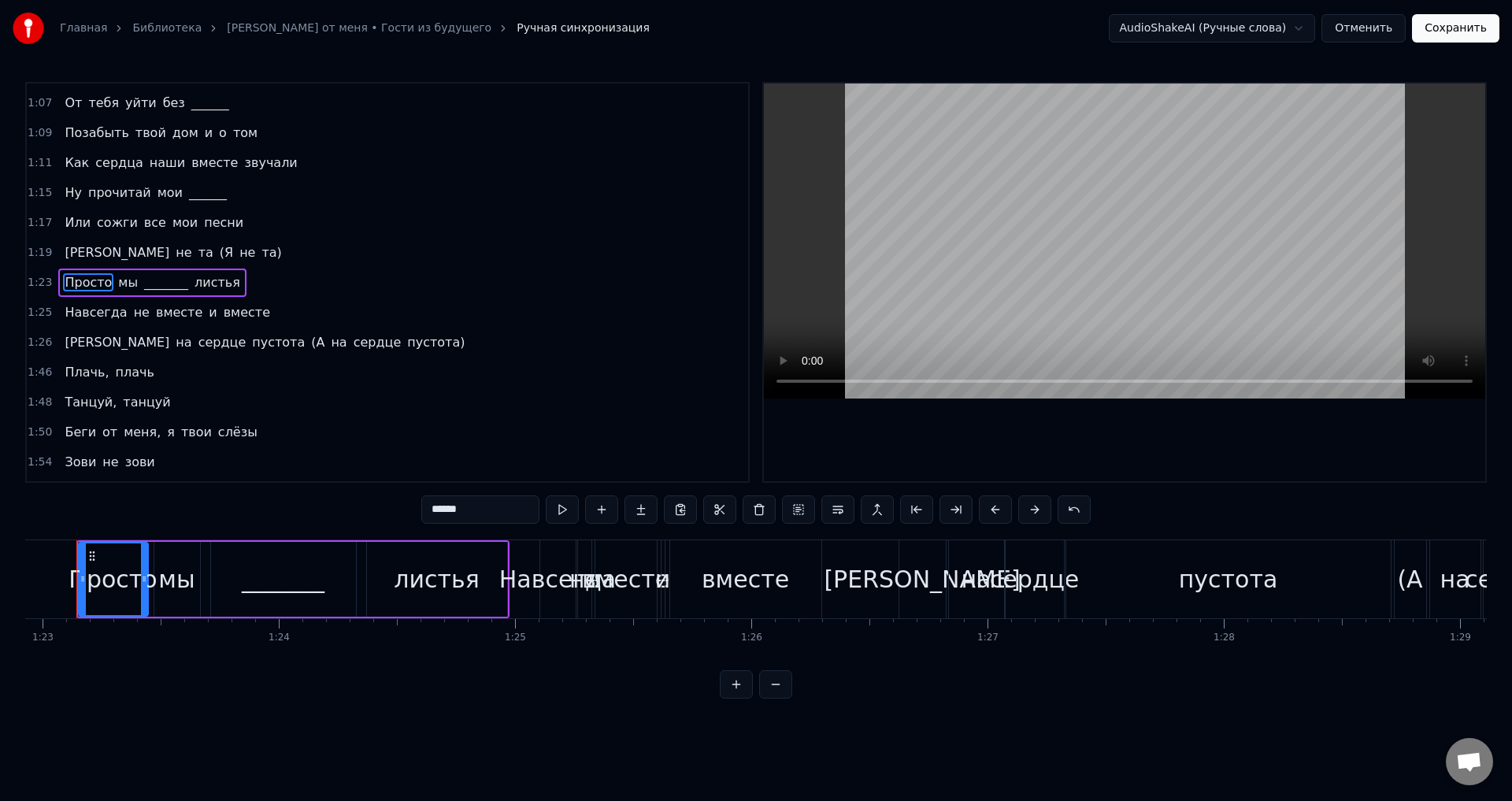
scroll to position [0, 19564]
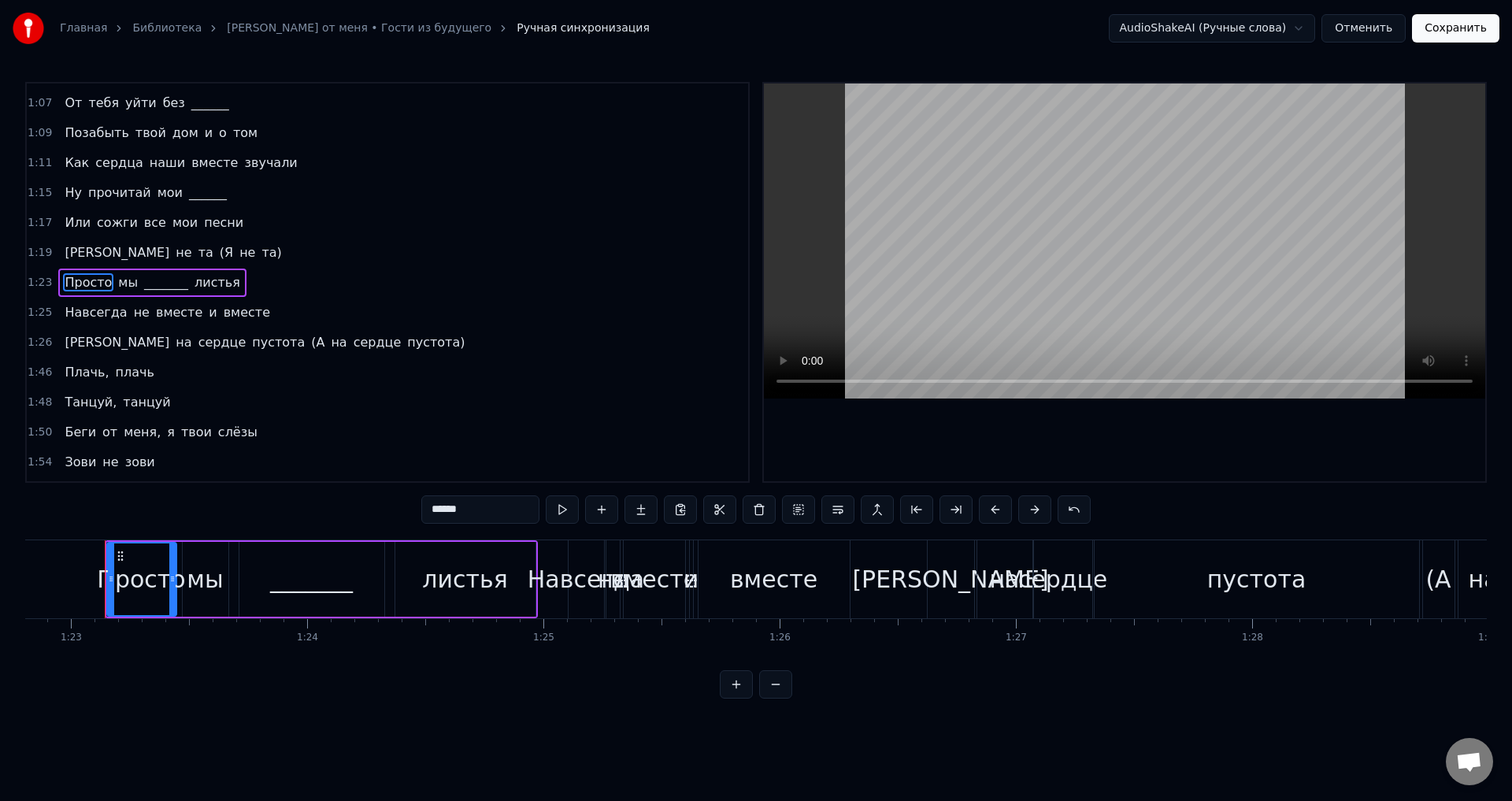
click at [309, 336] on span "(А" at bounding box center [318, 343] width 17 height 19
type input "**"
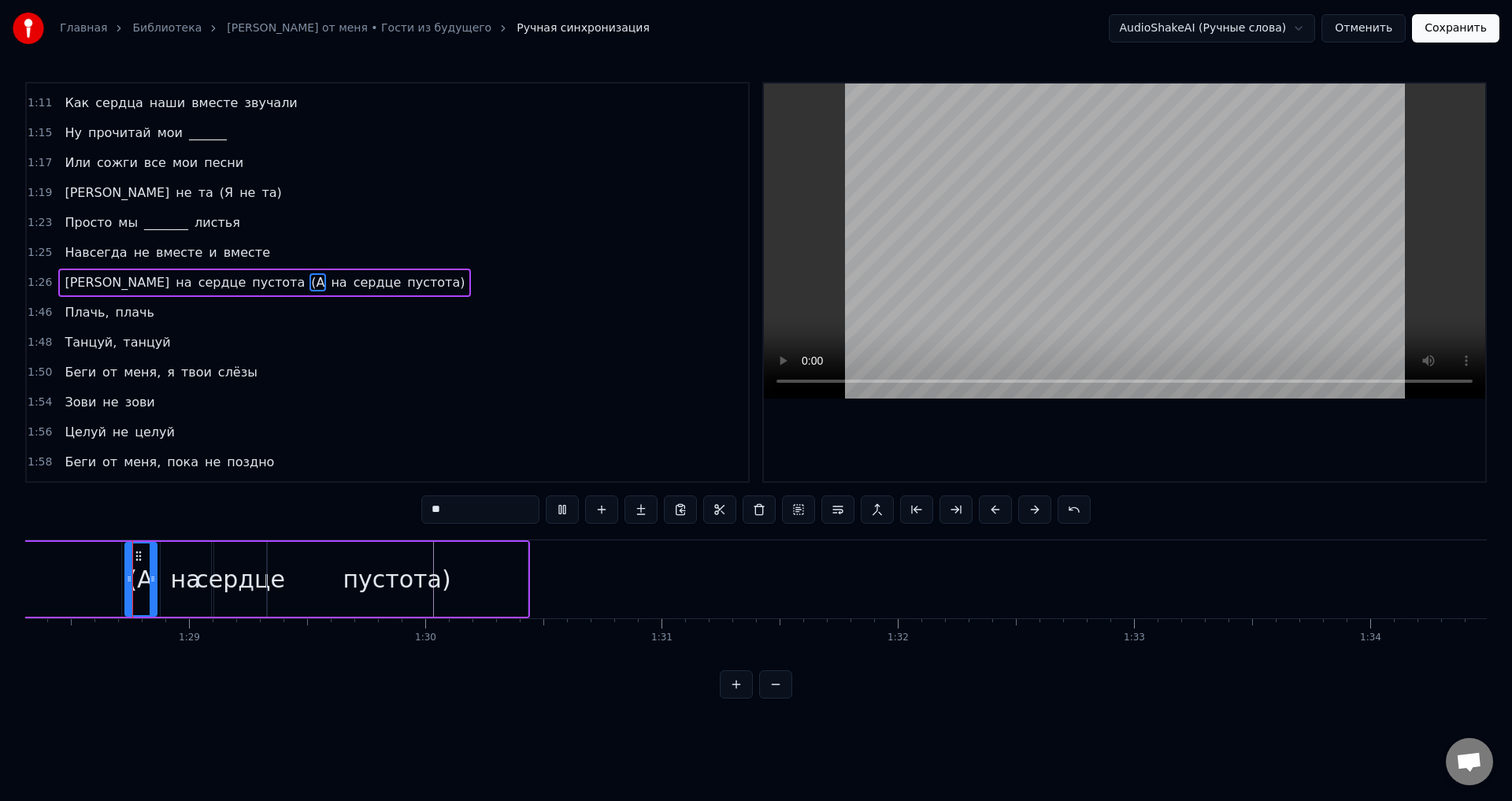
scroll to position [0, 20882]
click at [69, 322] on div "Плачь, плачь" at bounding box center [109, 312] width 102 height 29
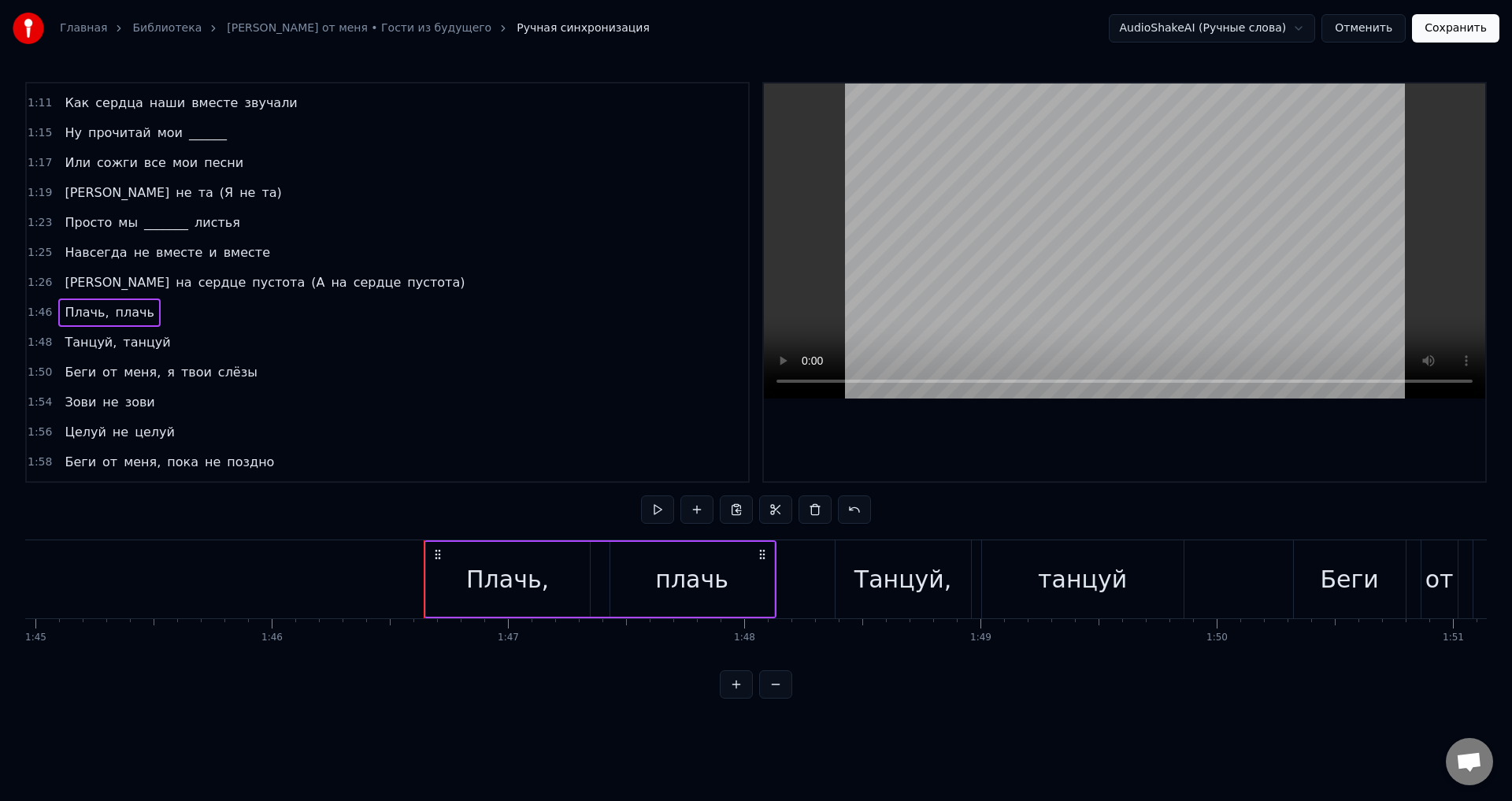
scroll to position [0, 25116]
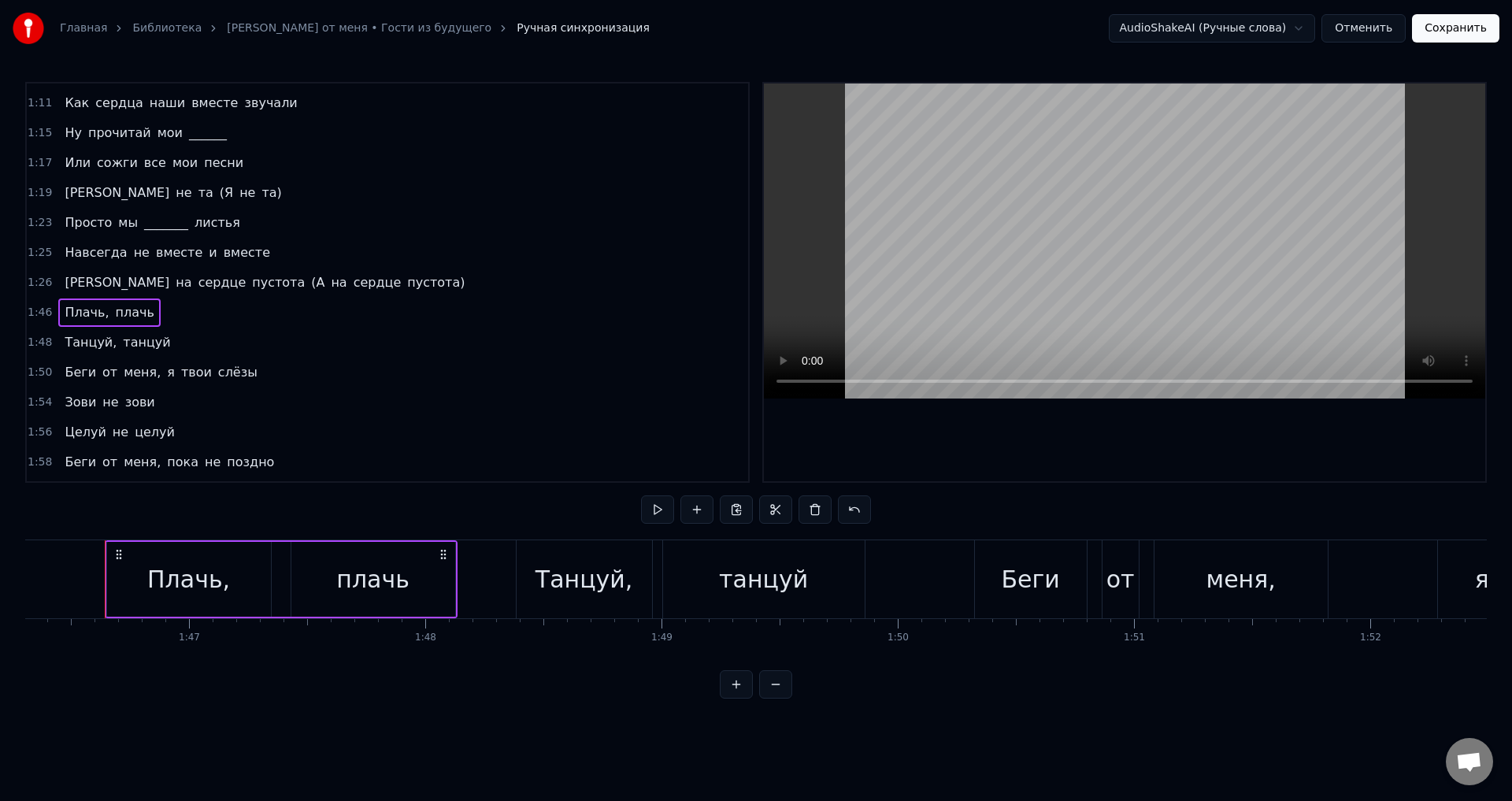
click at [283, 562] on div "Плачь, плачь" at bounding box center [281, 579] width 353 height 78
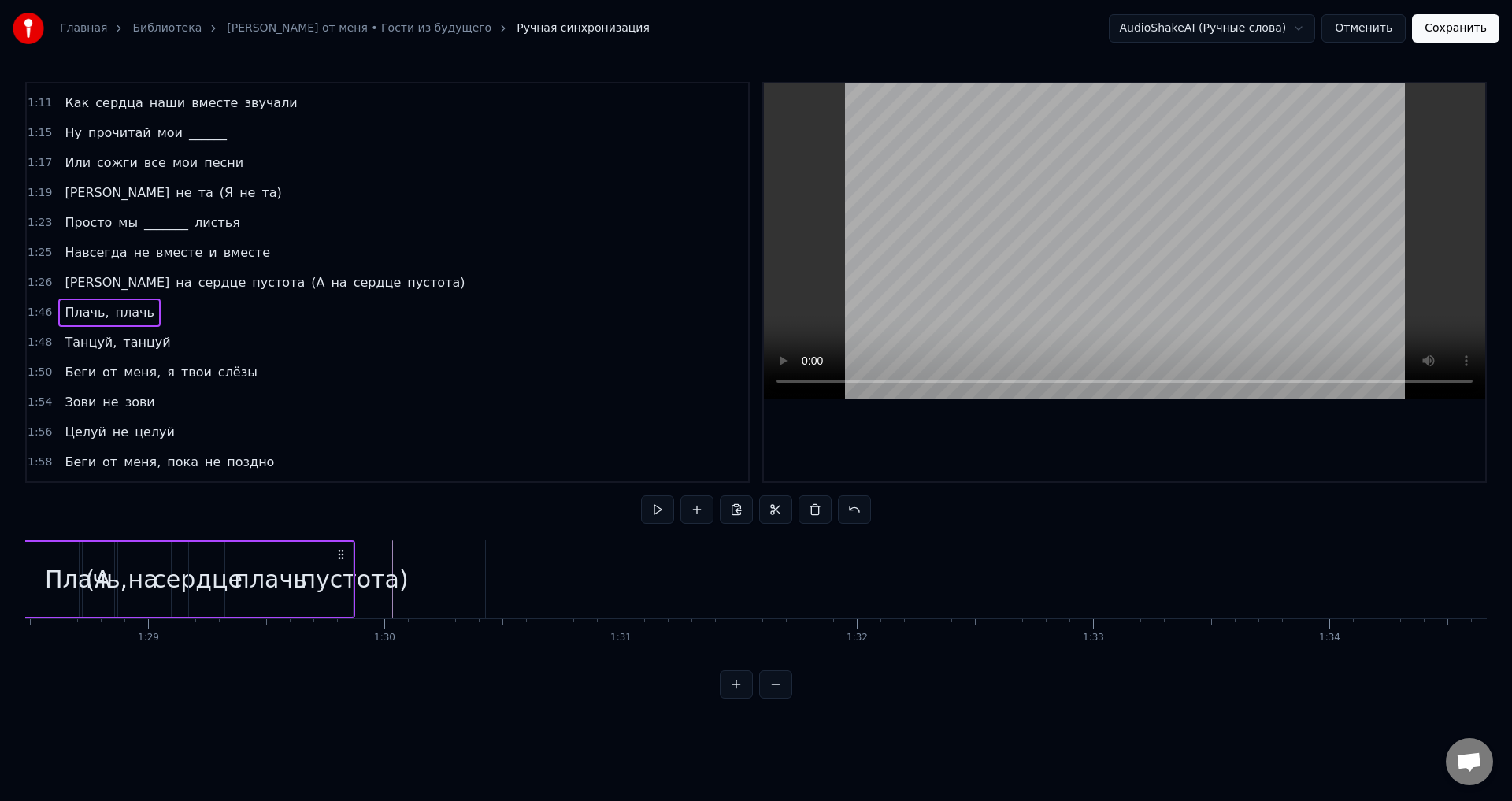
scroll to position [0, 20804]
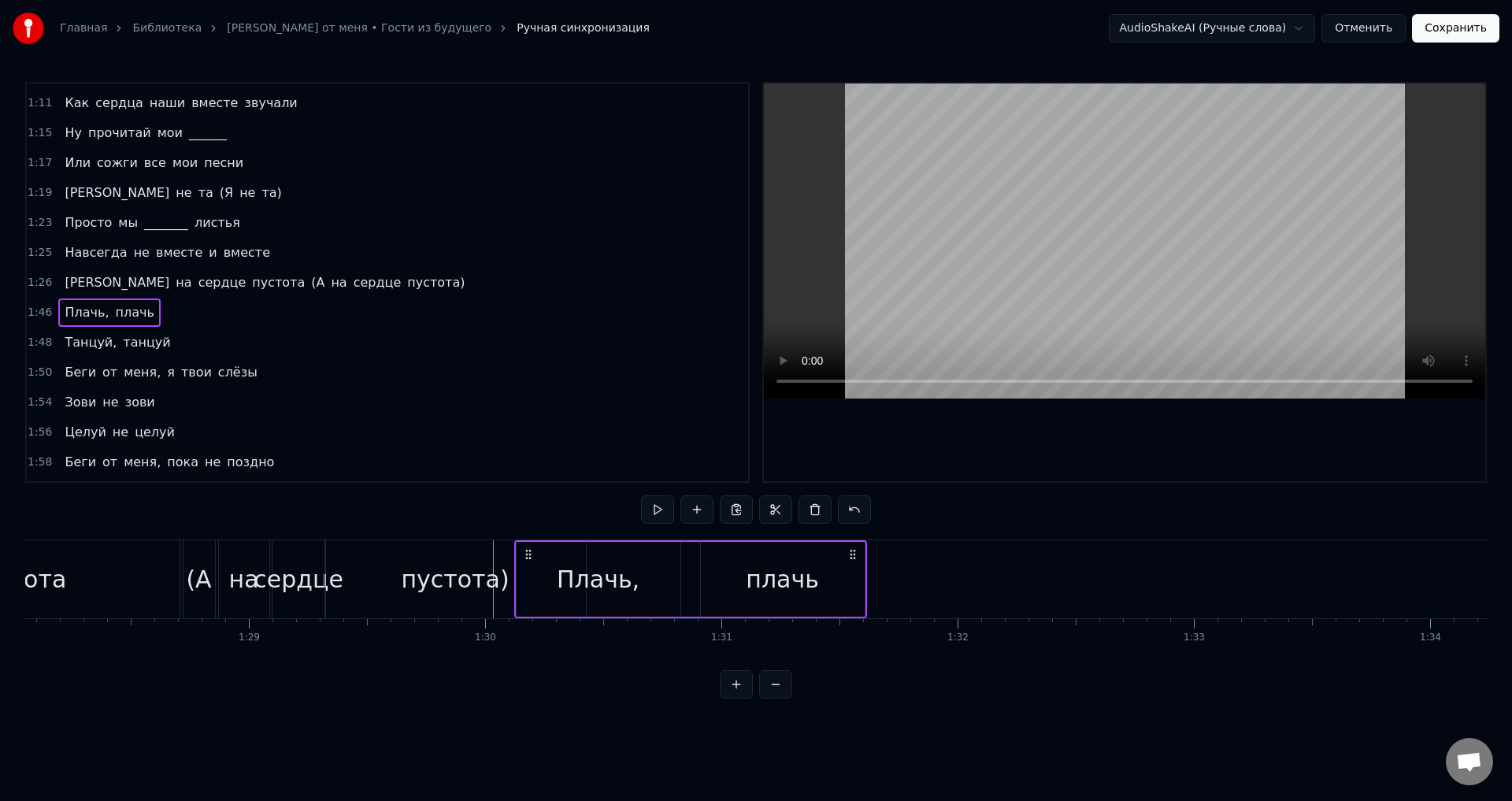
drag, startPoint x: 119, startPoint y: 548, endPoint x: 530, endPoint y: 593, distance: 413.5
click at [530, 593] on div "Плачь, плачь" at bounding box center [690, 579] width 353 height 78
click at [530, 552] on html "Главная Библиотека Беги от меня • Гости из будущего Ручная синхронизация AudioS…" at bounding box center [756, 362] width 1512 height 724
click at [529, 553] on icon at bounding box center [529, 555] width 13 height 13
click at [856, 507] on button at bounding box center [855, 509] width 33 height 29
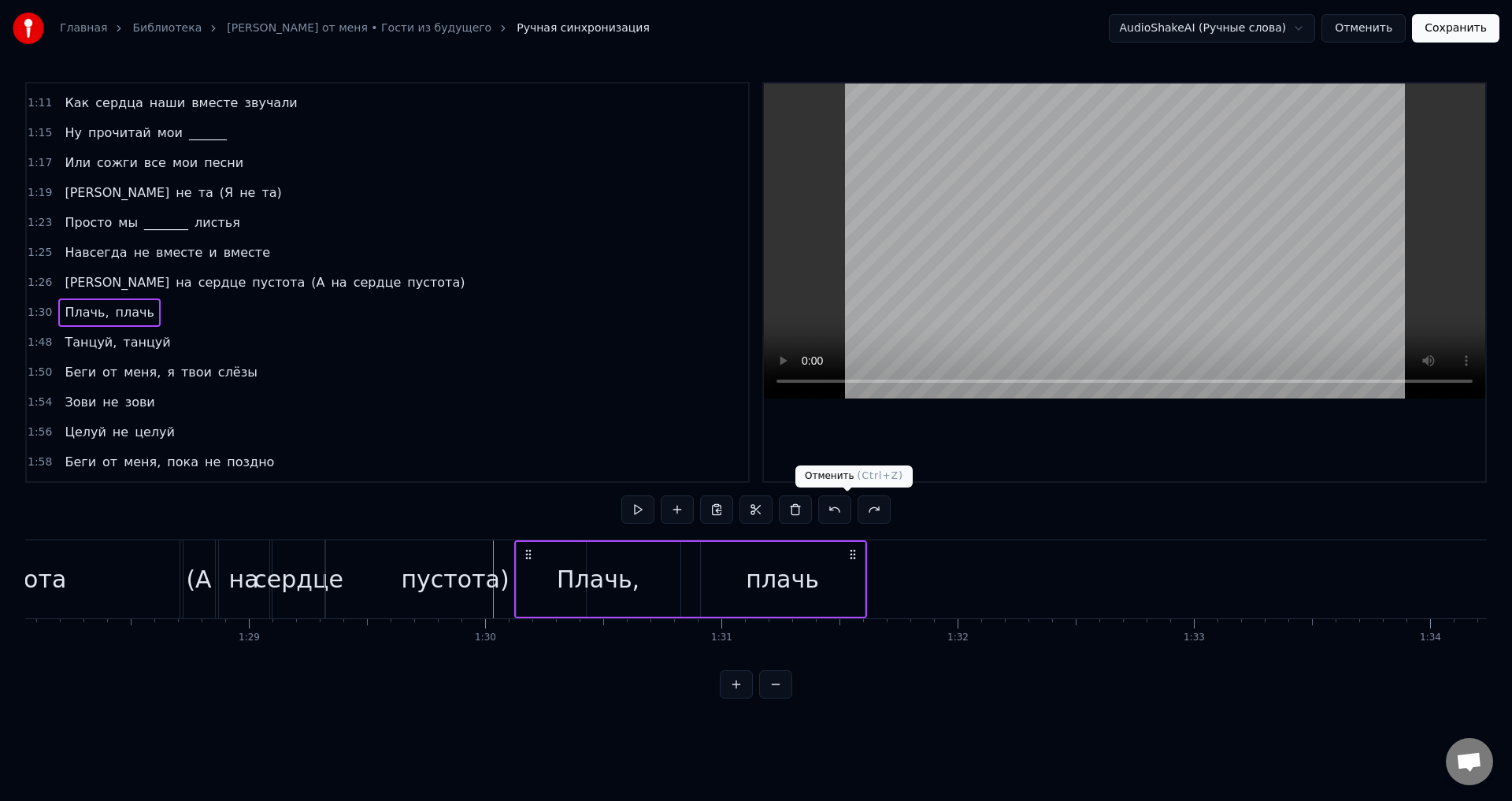
click at [851, 513] on button at bounding box center [835, 509] width 33 height 29
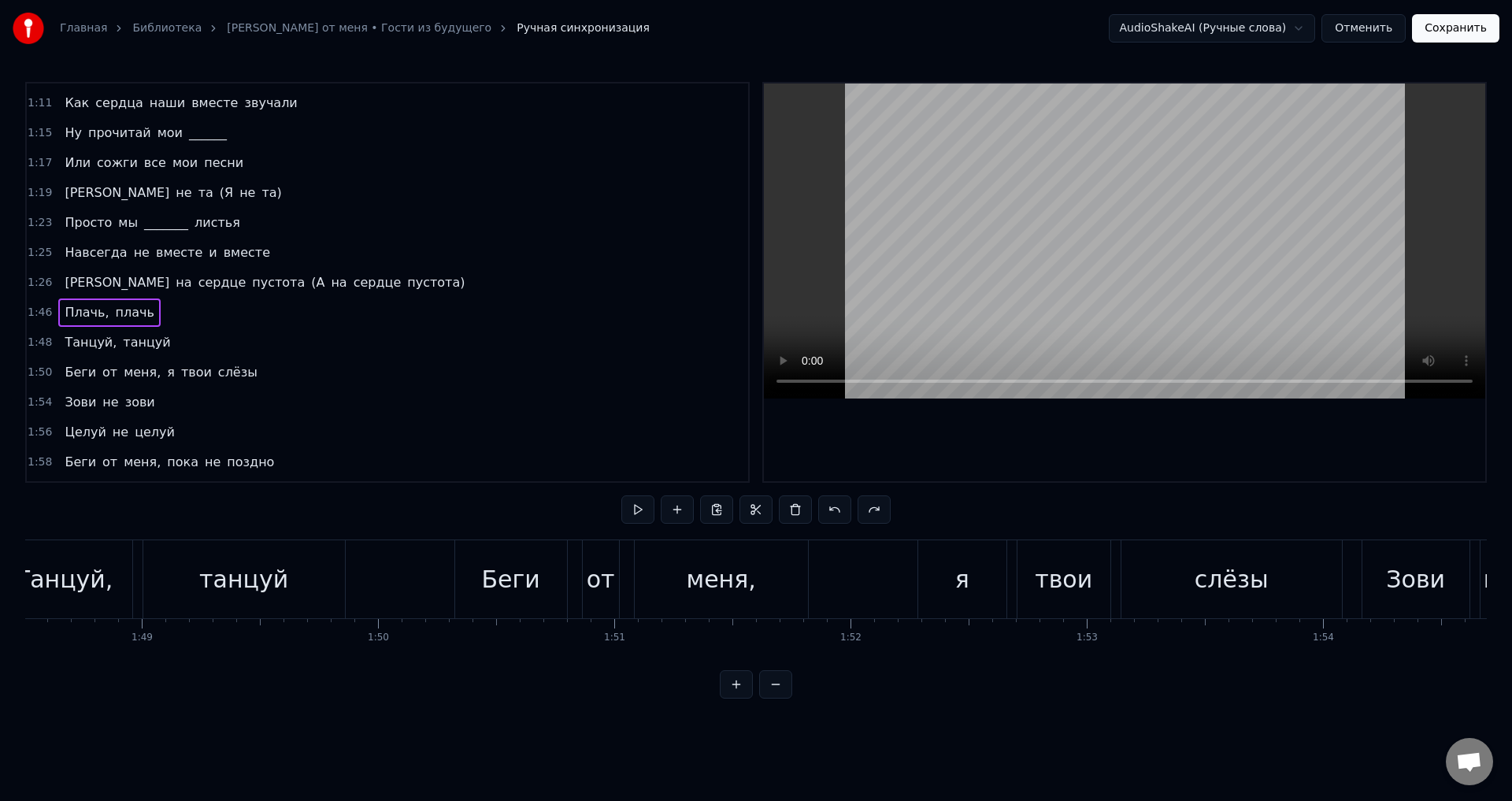
scroll to position [0, 24805]
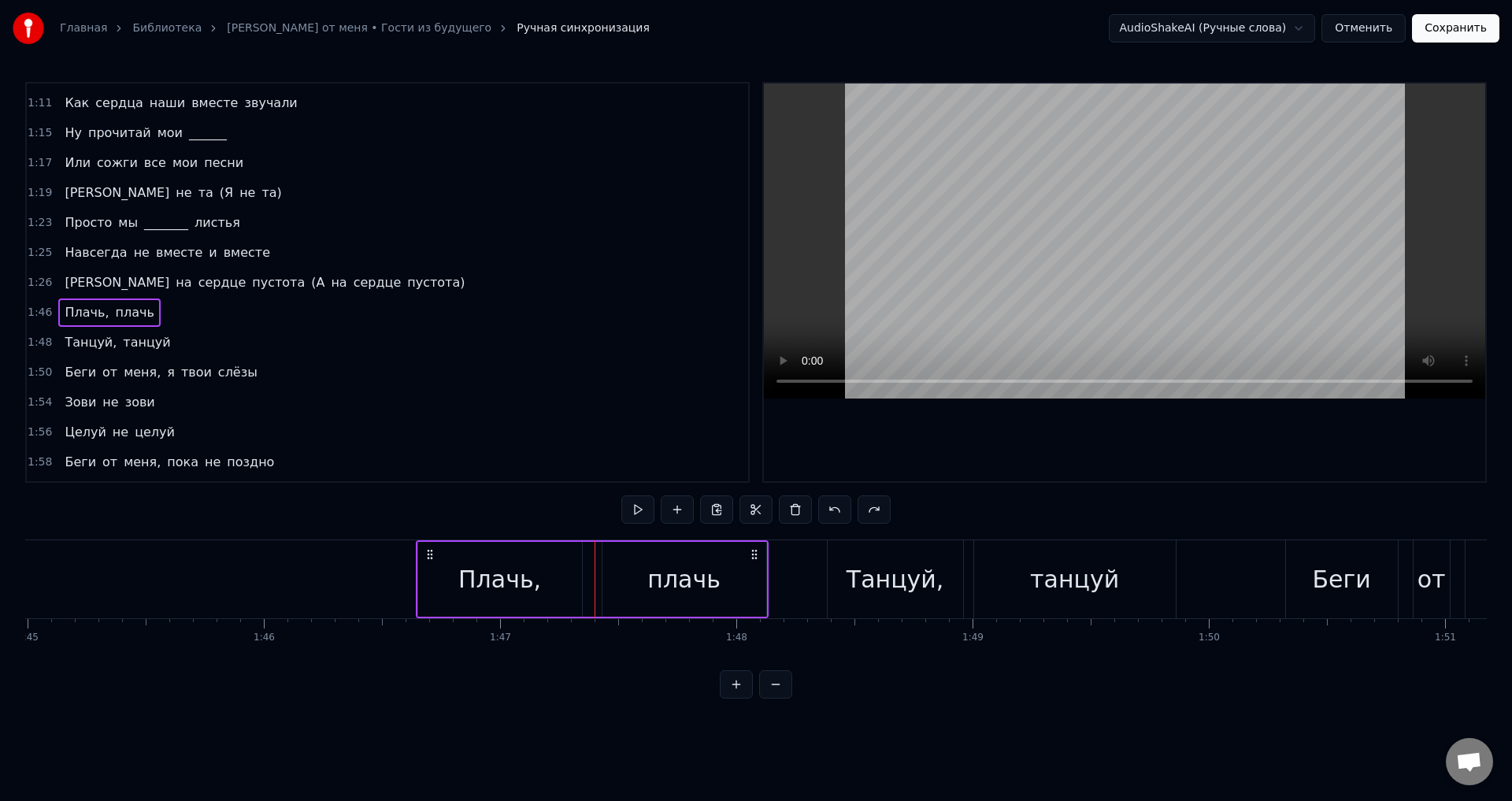
click at [431, 554] on circle at bounding box center [431, 554] width 1 height 1
click at [589, 563] on div "Плачь, плачь" at bounding box center [592, 579] width 353 height 78
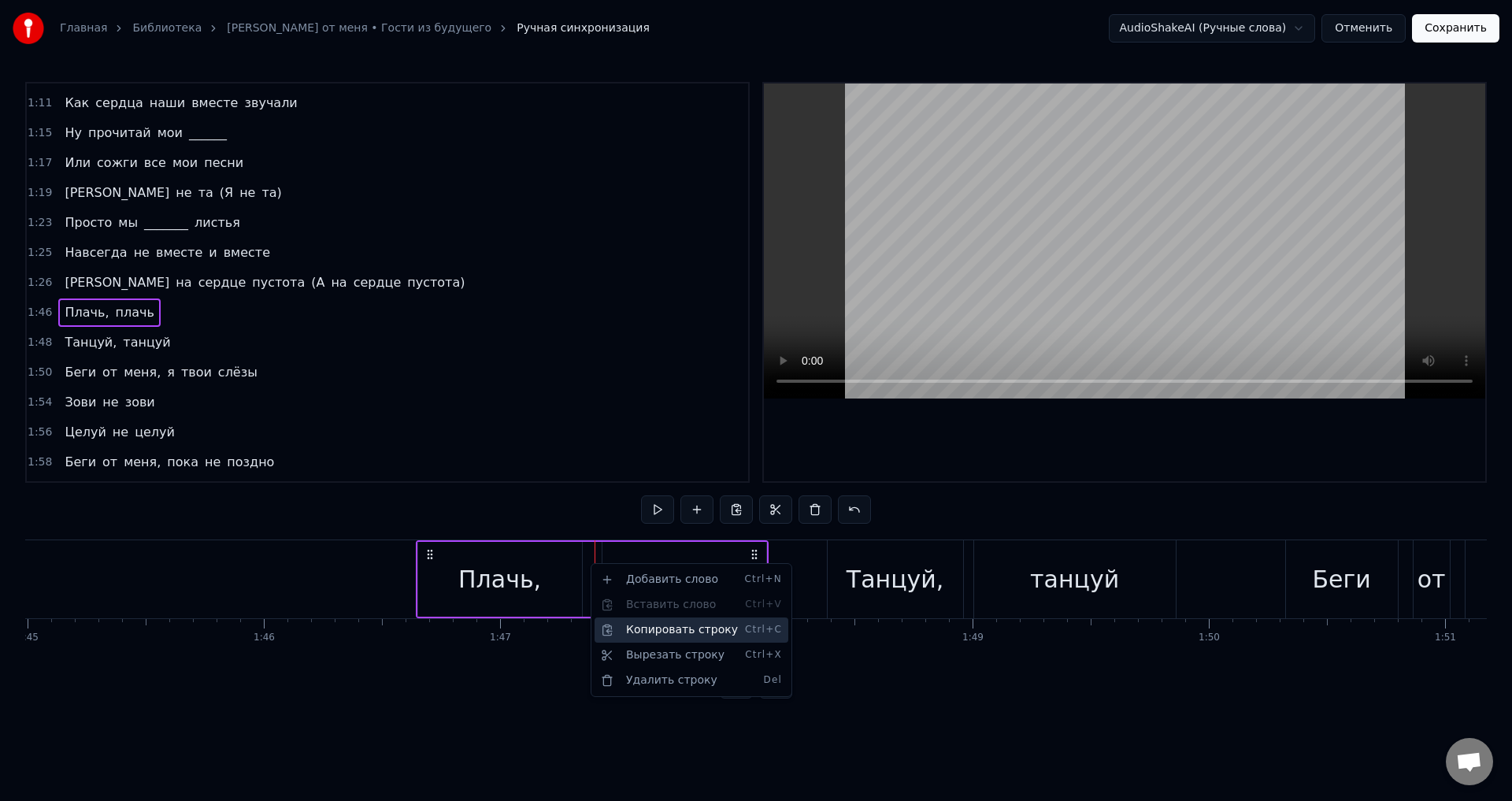
click at [703, 631] on div "Копировать строку Ctrl+C" at bounding box center [691, 630] width 194 height 25
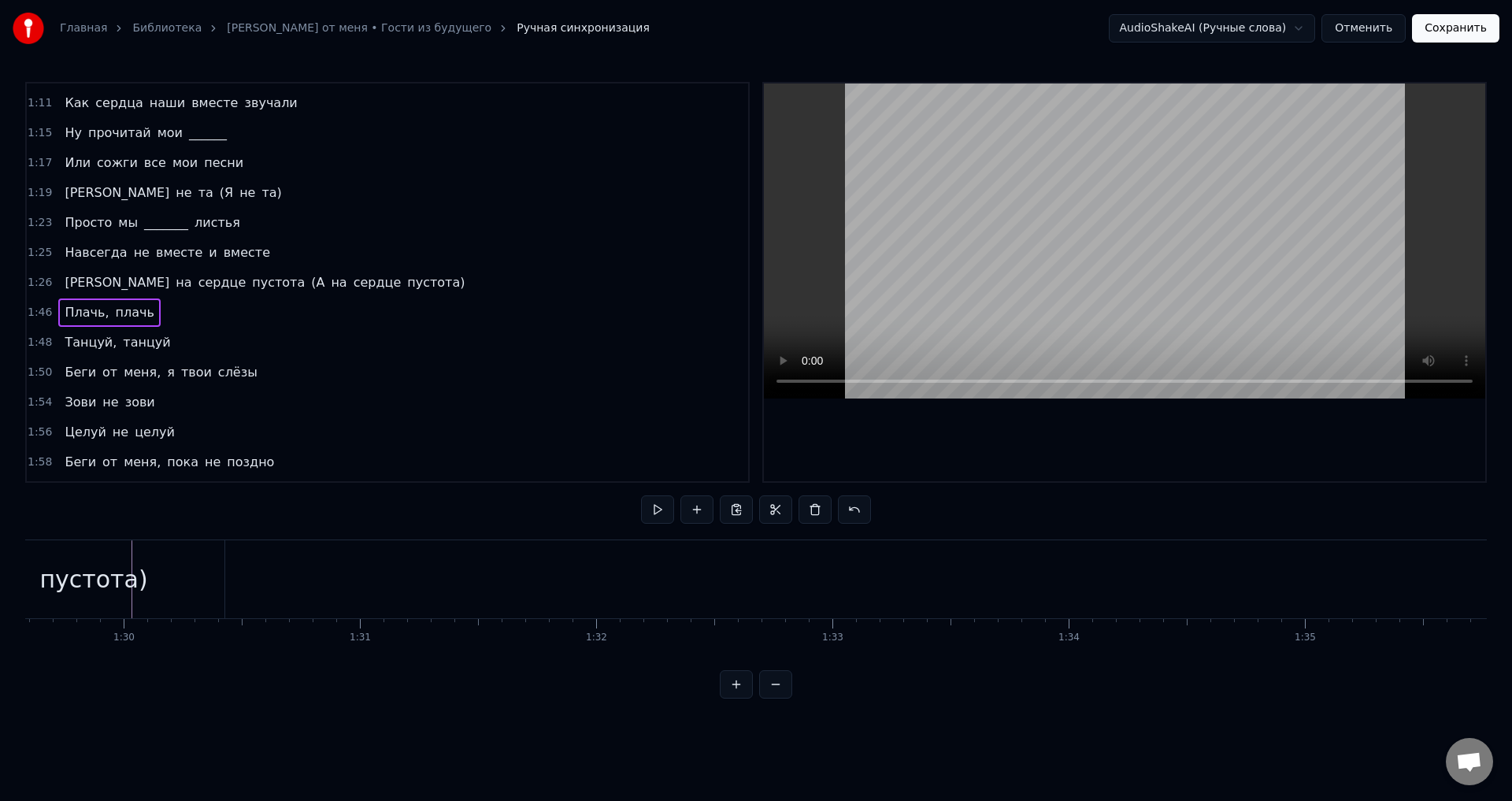
scroll to position [0, 21087]
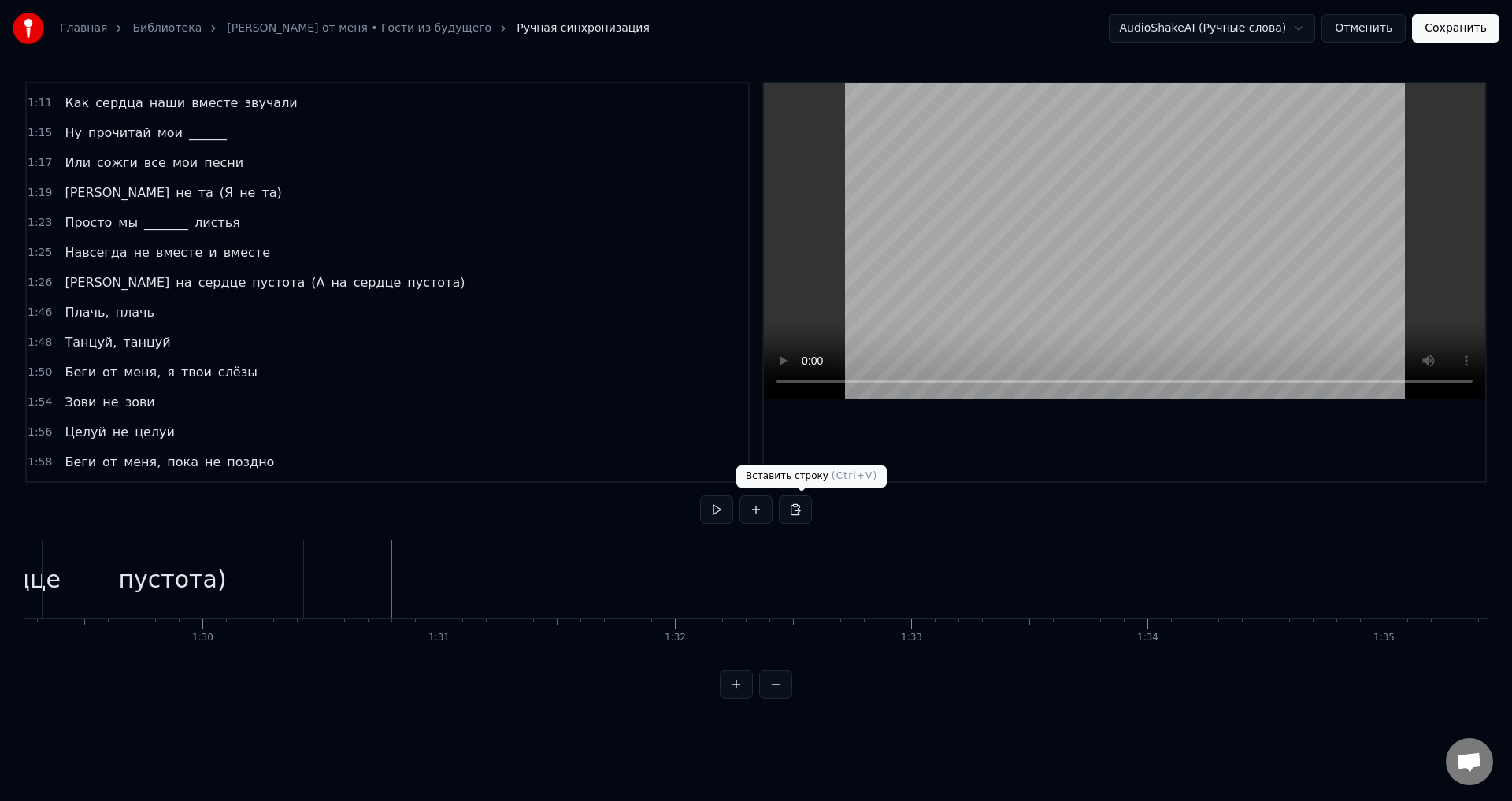
click at [812, 503] on button at bounding box center [795, 509] width 33 height 29
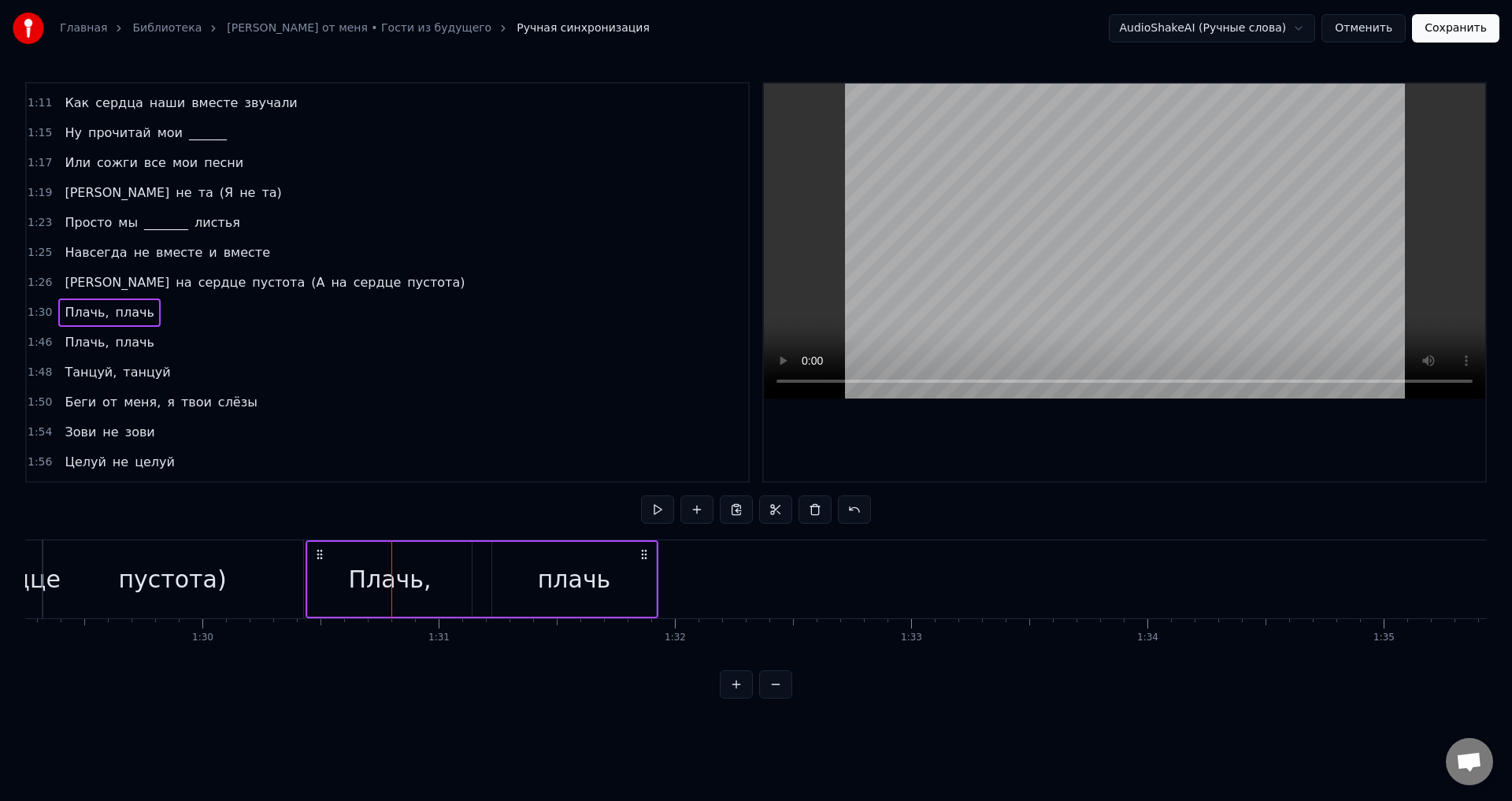
drag, startPoint x: 405, startPoint y: 556, endPoint x: 319, endPoint y: 561, distance: 86.1
click at [319, 561] on div "Плачь, плачь" at bounding box center [481, 579] width 353 height 78
click at [172, 567] on div "пустота)" at bounding box center [172, 579] width 108 height 35
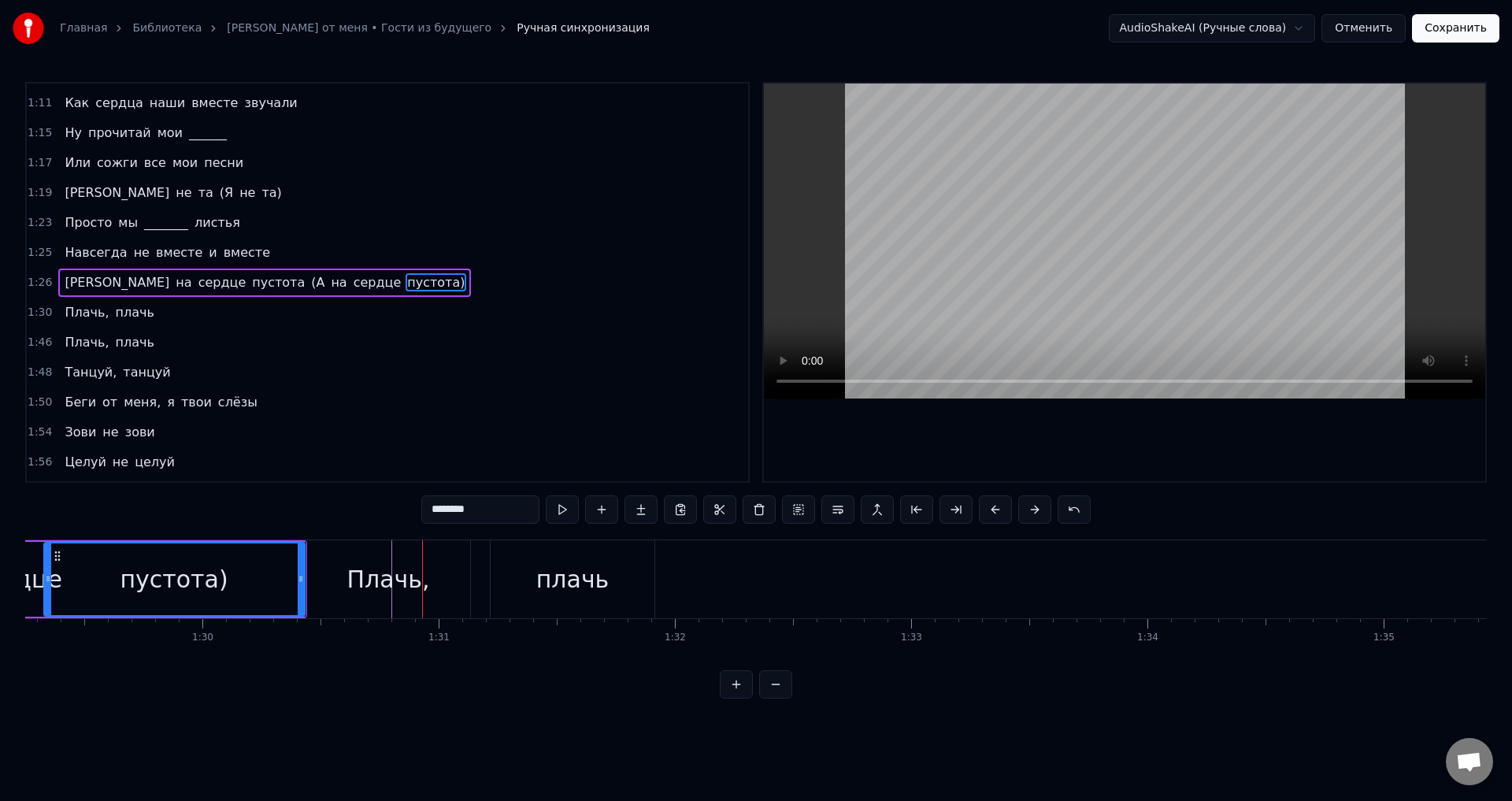
click at [429, 557] on div "Плачь," at bounding box center [388, 579] width 164 height 78
type input "******"
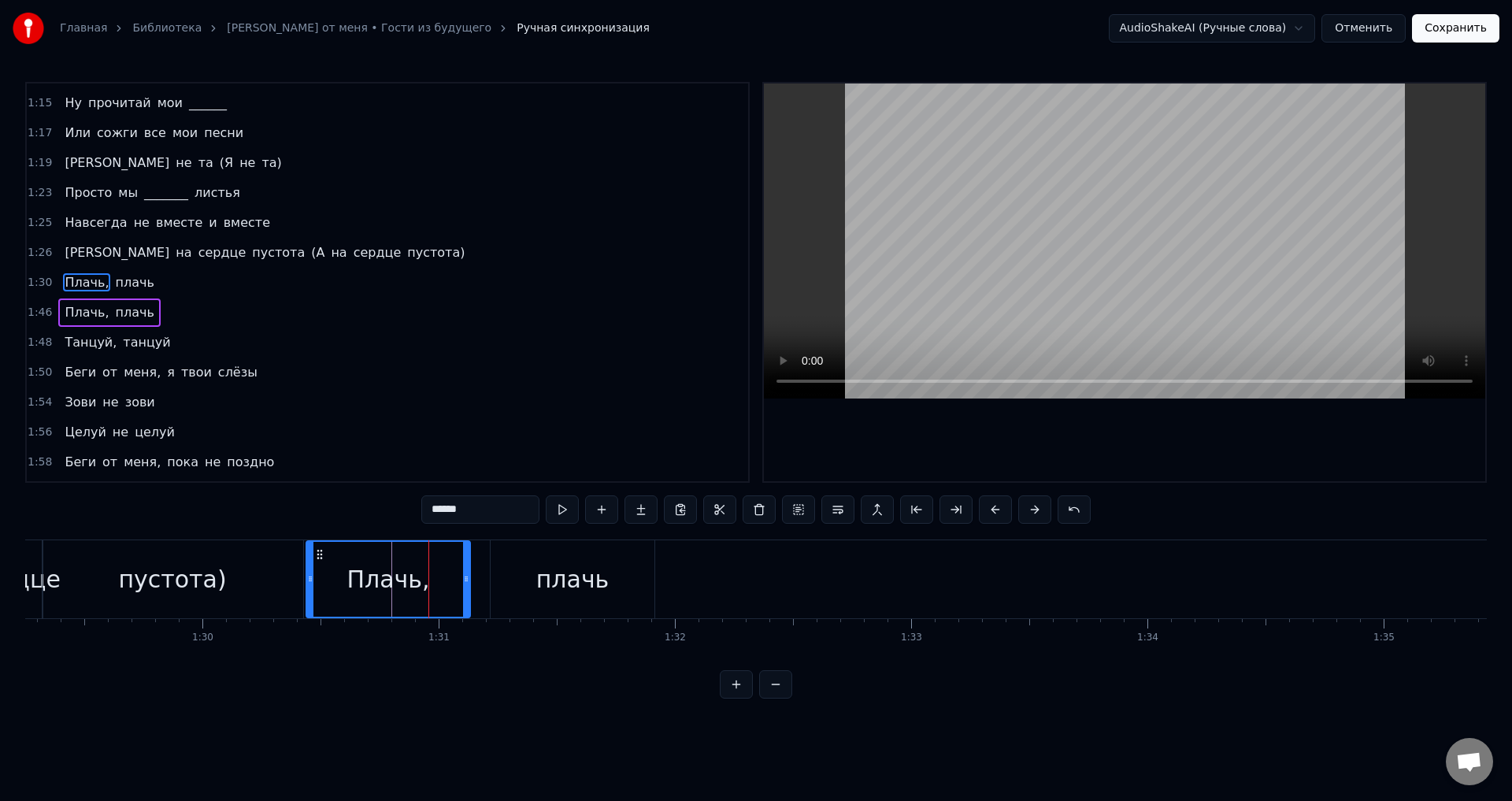
click at [485, 557] on div "Плачь, плачь" at bounding box center [481, 579] width 353 height 78
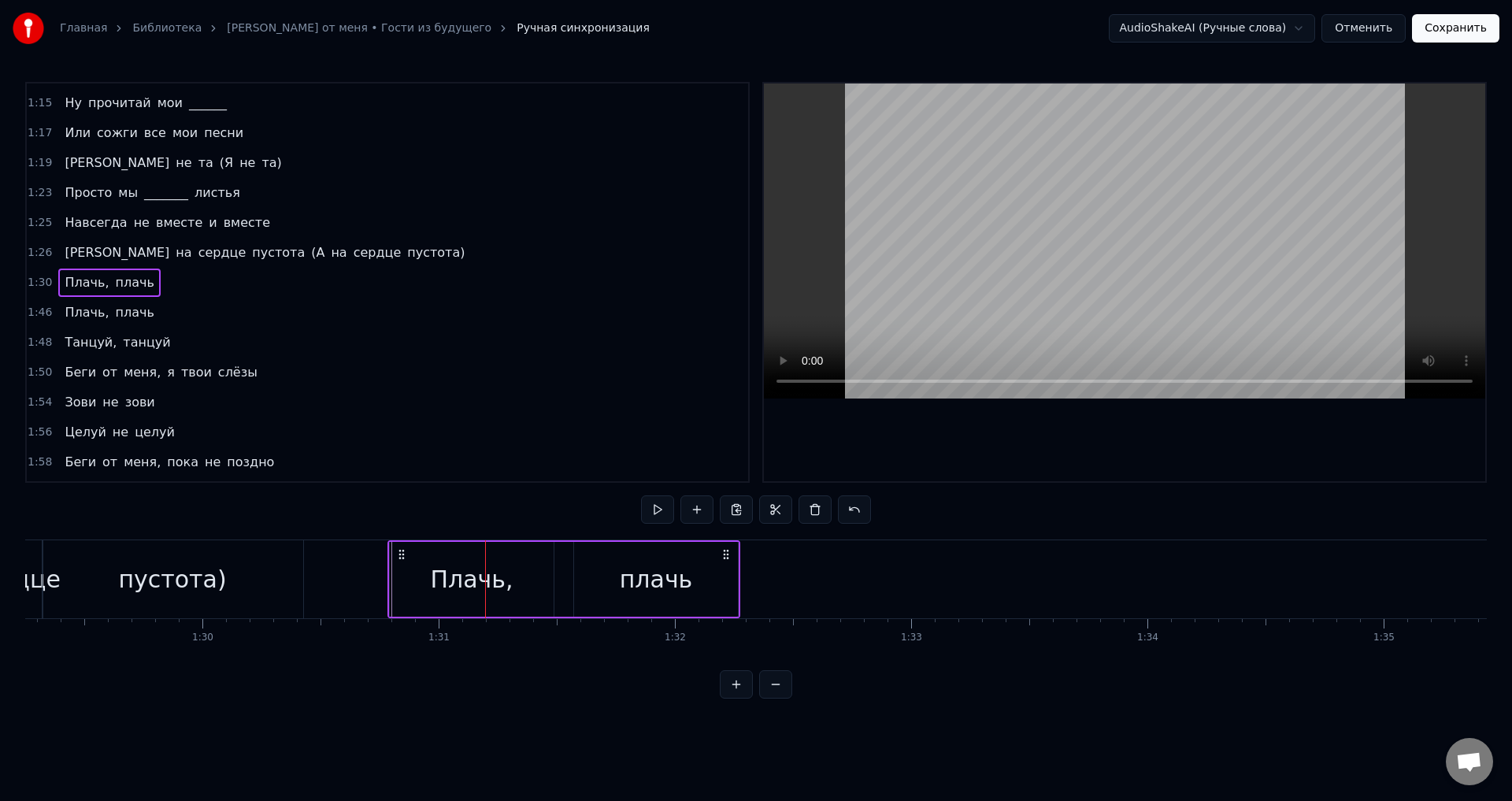
drag, startPoint x: 322, startPoint y: 554, endPoint x: 404, endPoint y: 557, distance: 82.1
click at [404, 557] on icon at bounding box center [402, 555] width 13 height 13
click at [161, 558] on div "пустота)" at bounding box center [173, 579] width 261 height 78
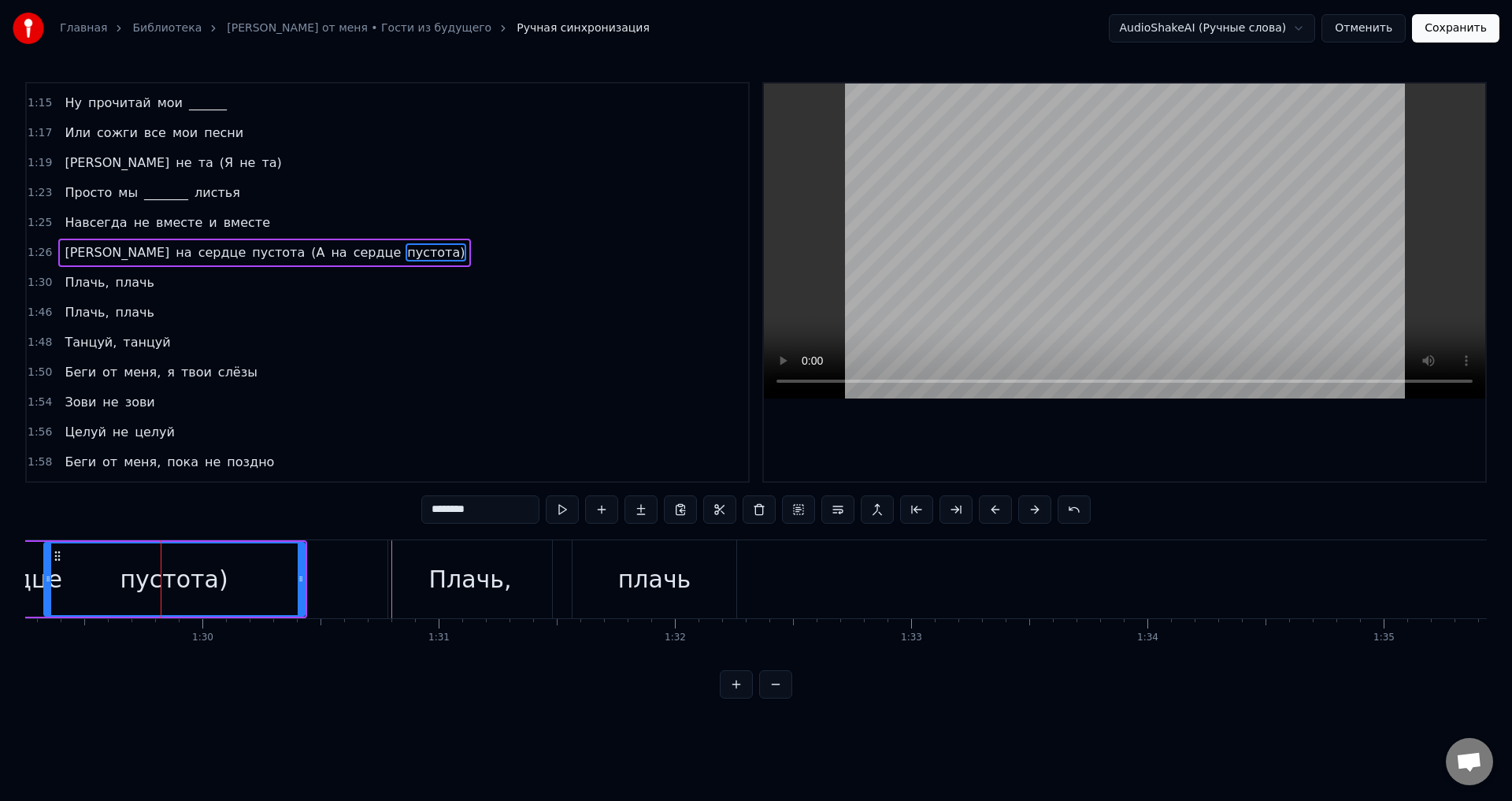
scroll to position [145, 0]
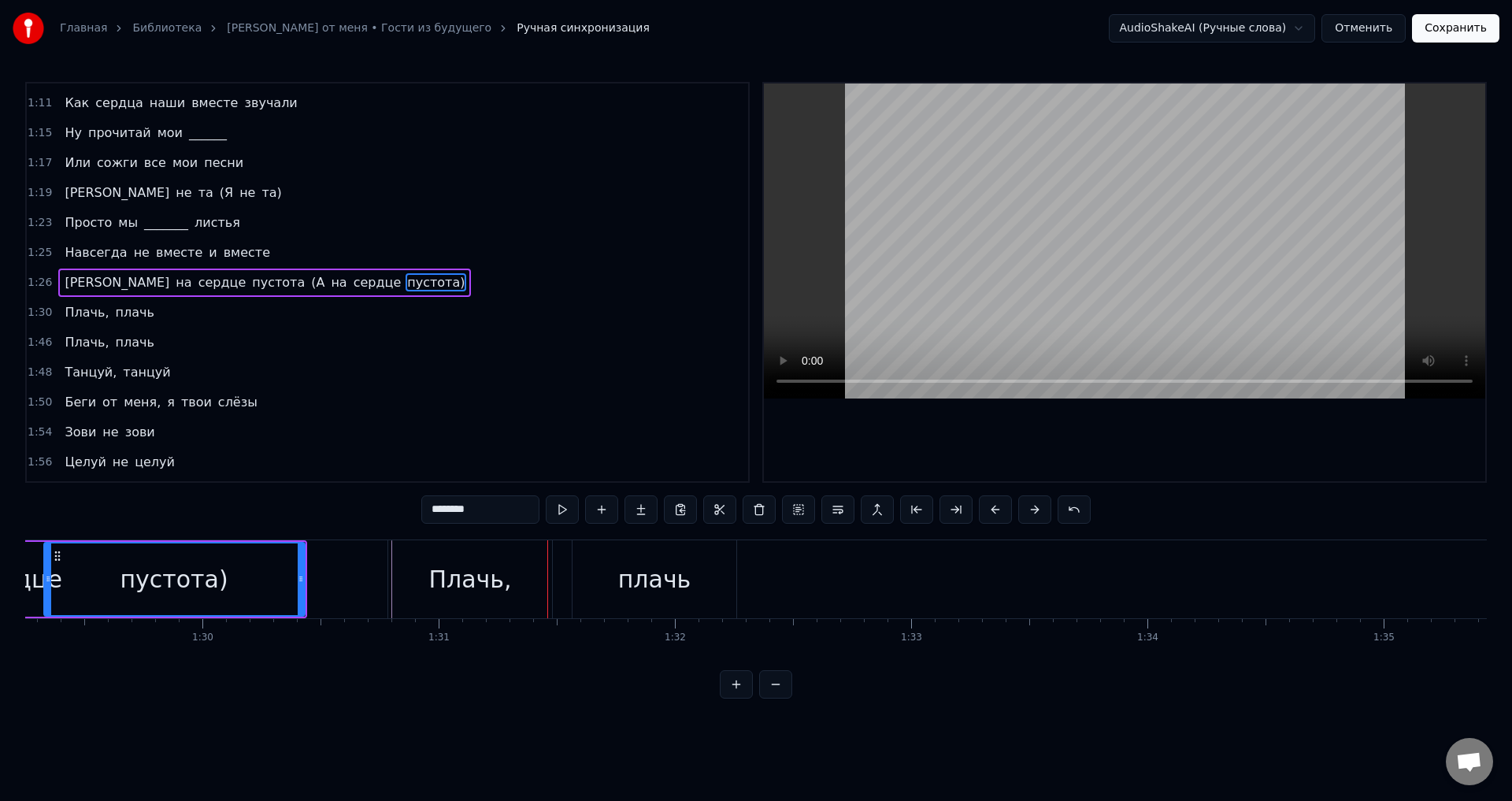
click at [564, 567] on div "Плачь, плачь" at bounding box center [563, 579] width 353 height 78
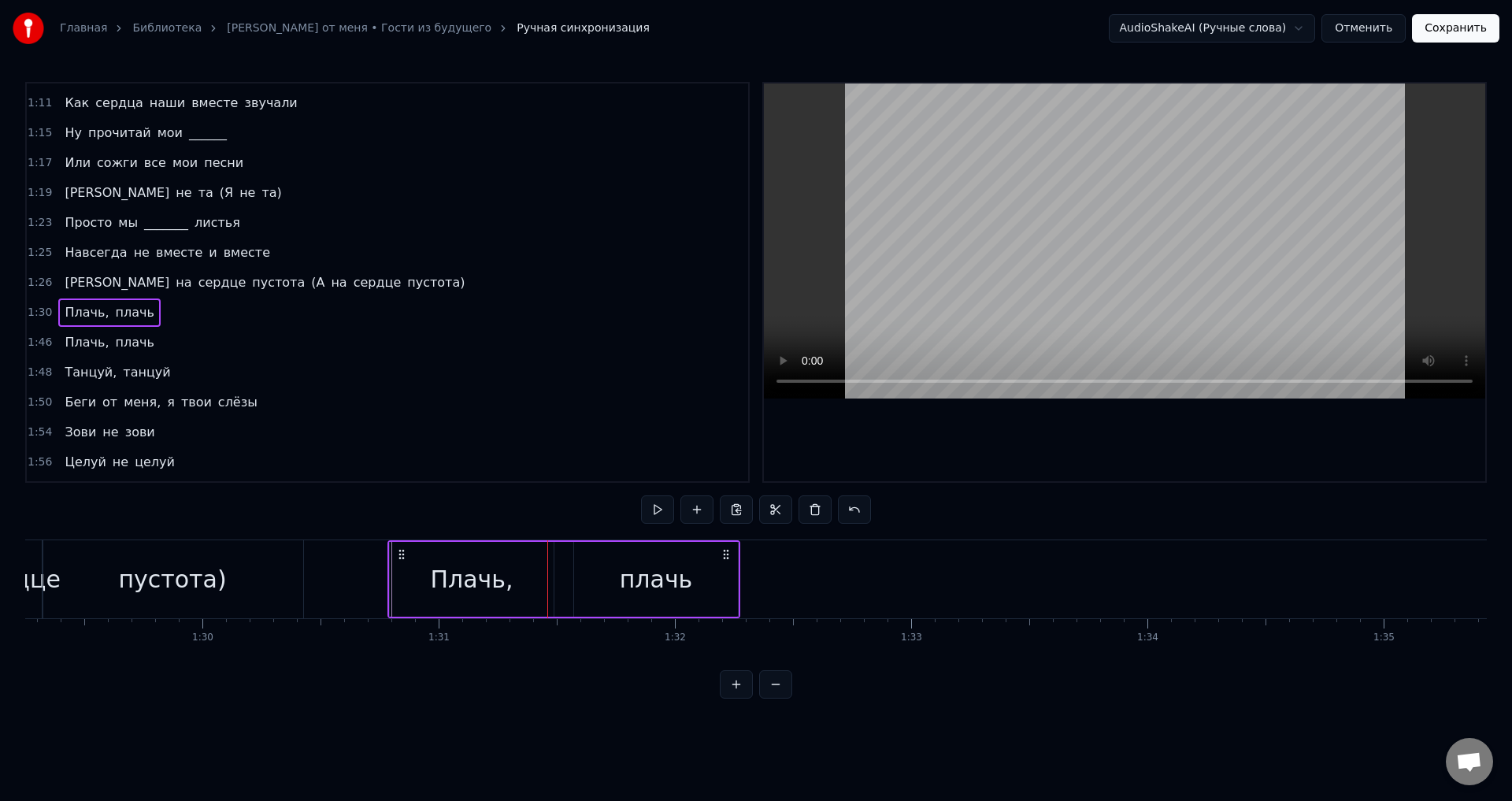
click at [407, 553] on icon at bounding box center [402, 555] width 13 height 13
drag, startPoint x: 403, startPoint y: 553, endPoint x: 429, endPoint y: 555, distance: 26.1
click at [429, 555] on icon at bounding box center [427, 555] width 13 height 13
click at [279, 557] on div "пустота)" at bounding box center [173, 579] width 261 height 78
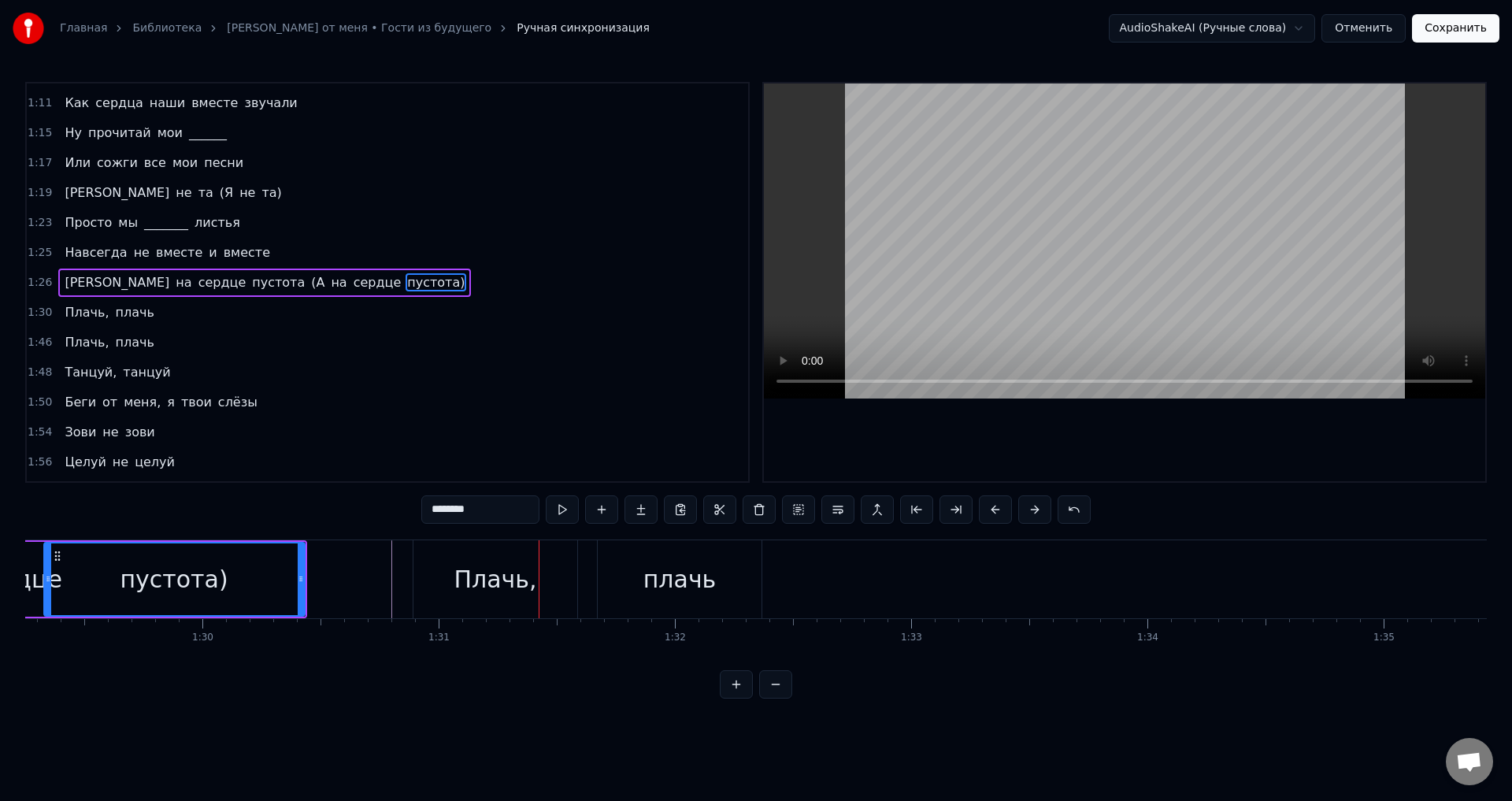
click at [580, 563] on div "Плачь, плачь" at bounding box center [589, 579] width 353 height 78
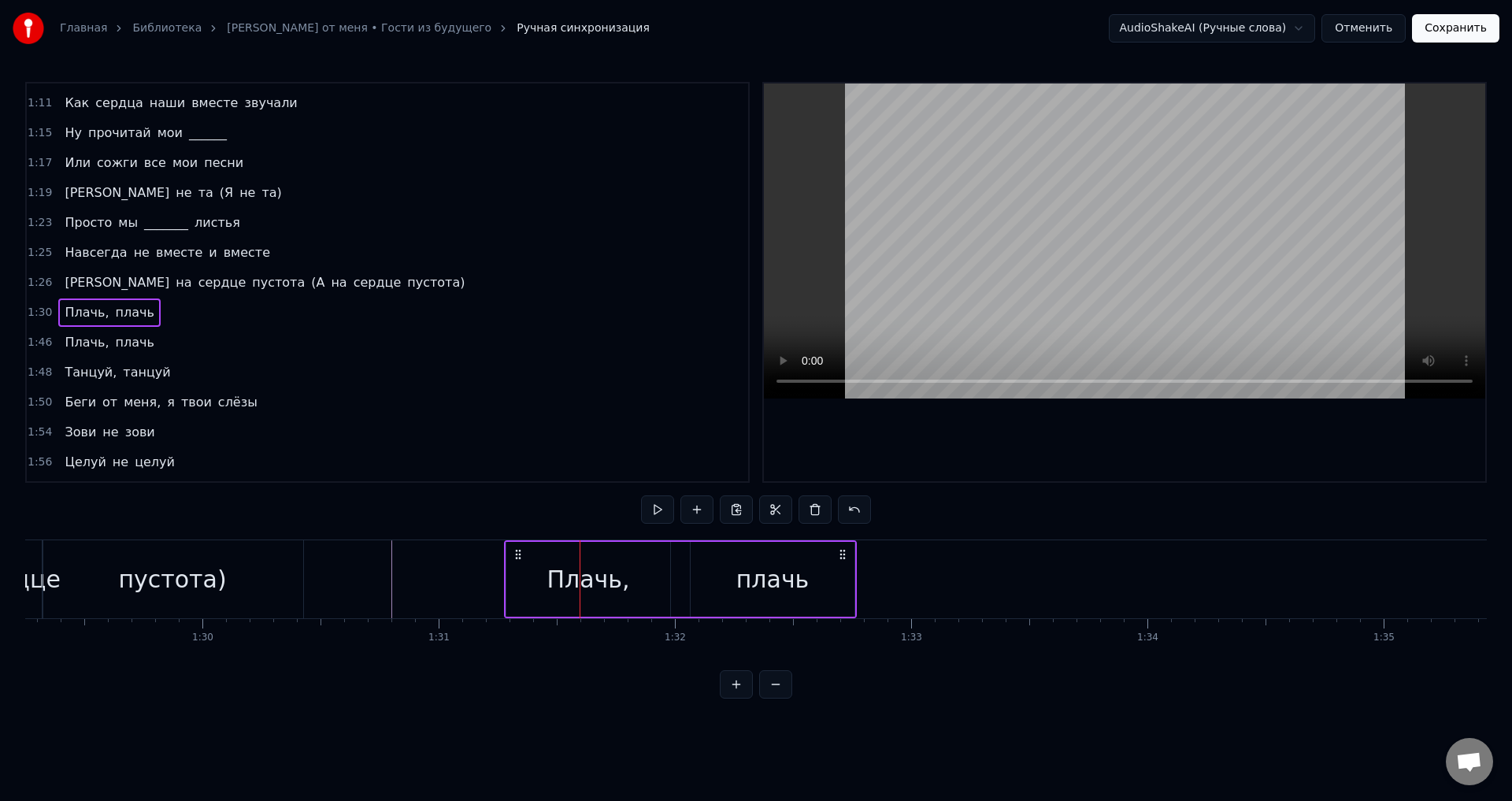
drag, startPoint x: 429, startPoint y: 553, endPoint x: 519, endPoint y: 560, distance: 90.3
click at [519, 560] on icon at bounding box center [519, 555] width 13 height 13
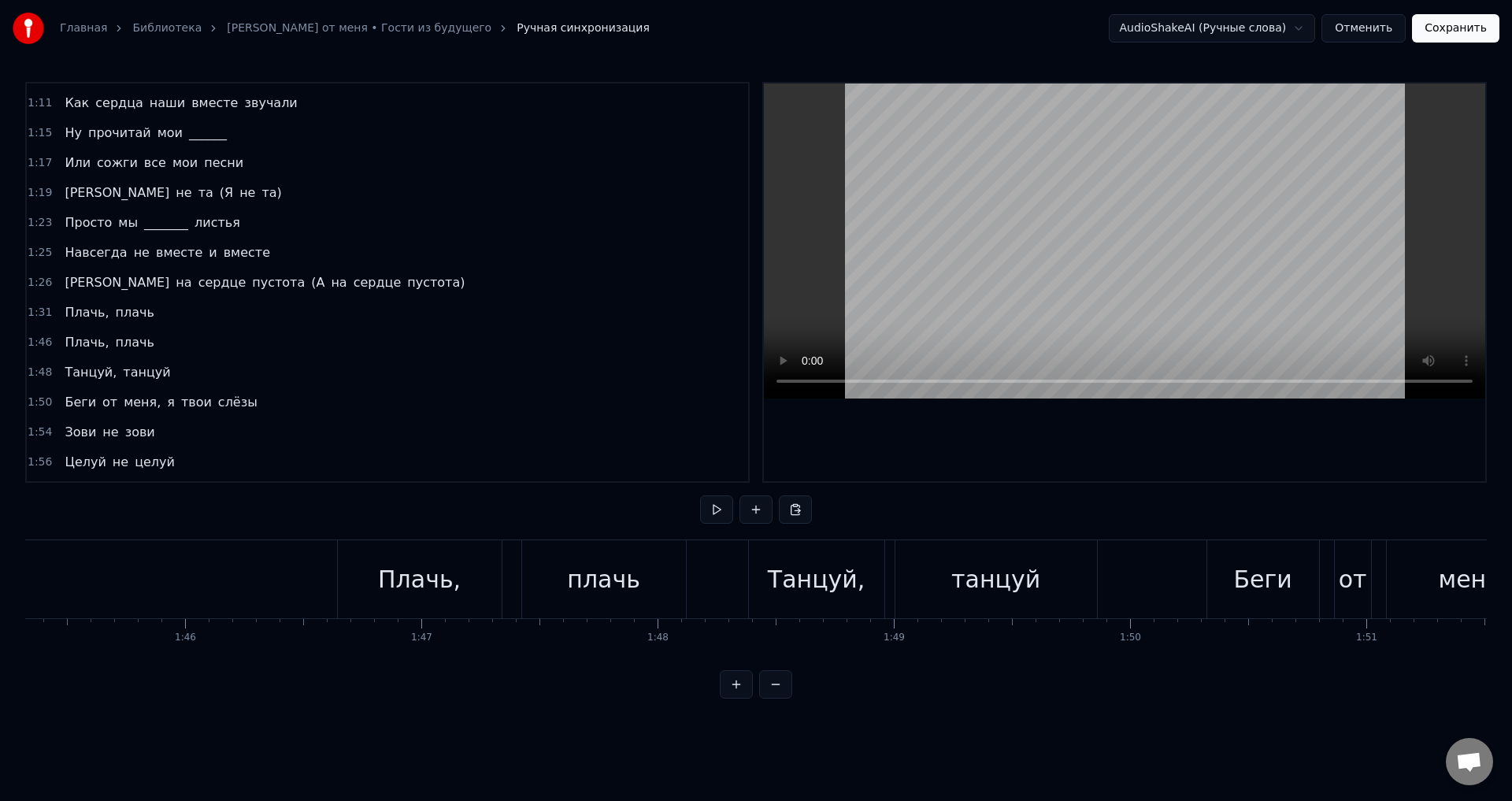
scroll to position [0, 24923]
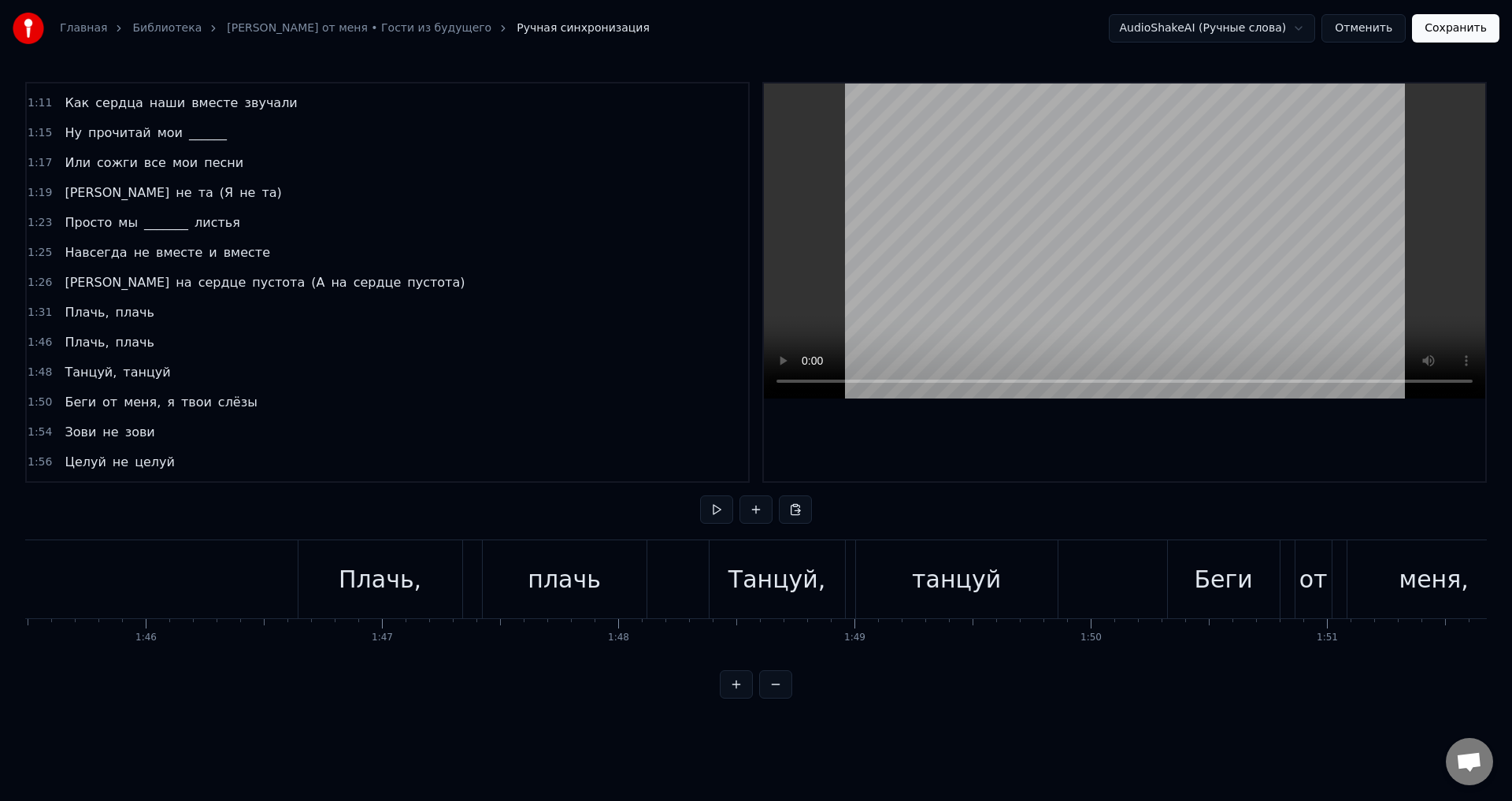
click at [851, 564] on div "Танцуй, танцуй" at bounding box center [885, 579] width 353 height 78
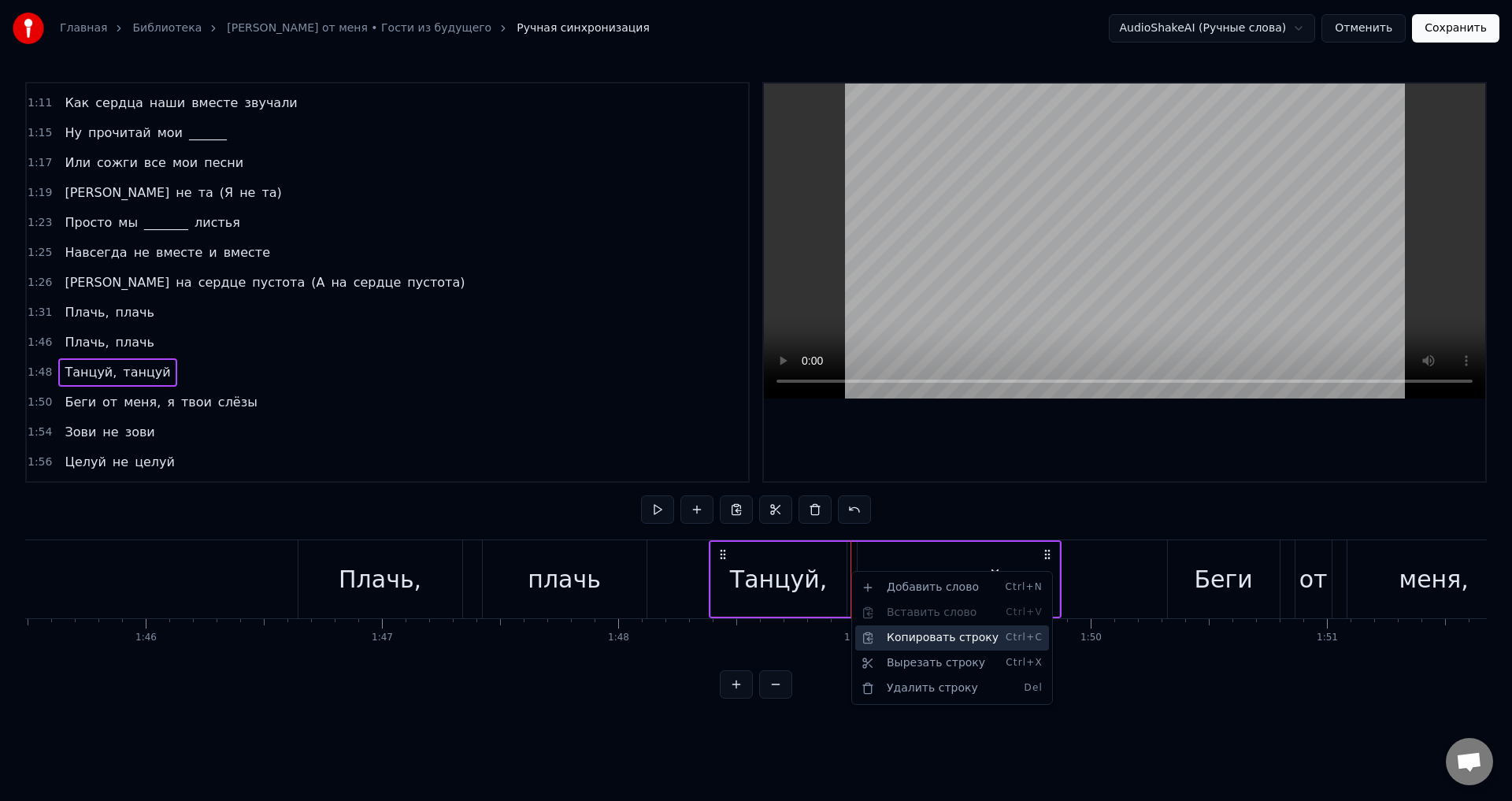
click at [908, 641] on div "Копировать строку Ctrl+C" at bounding box center [952, 637] width 194 height 25
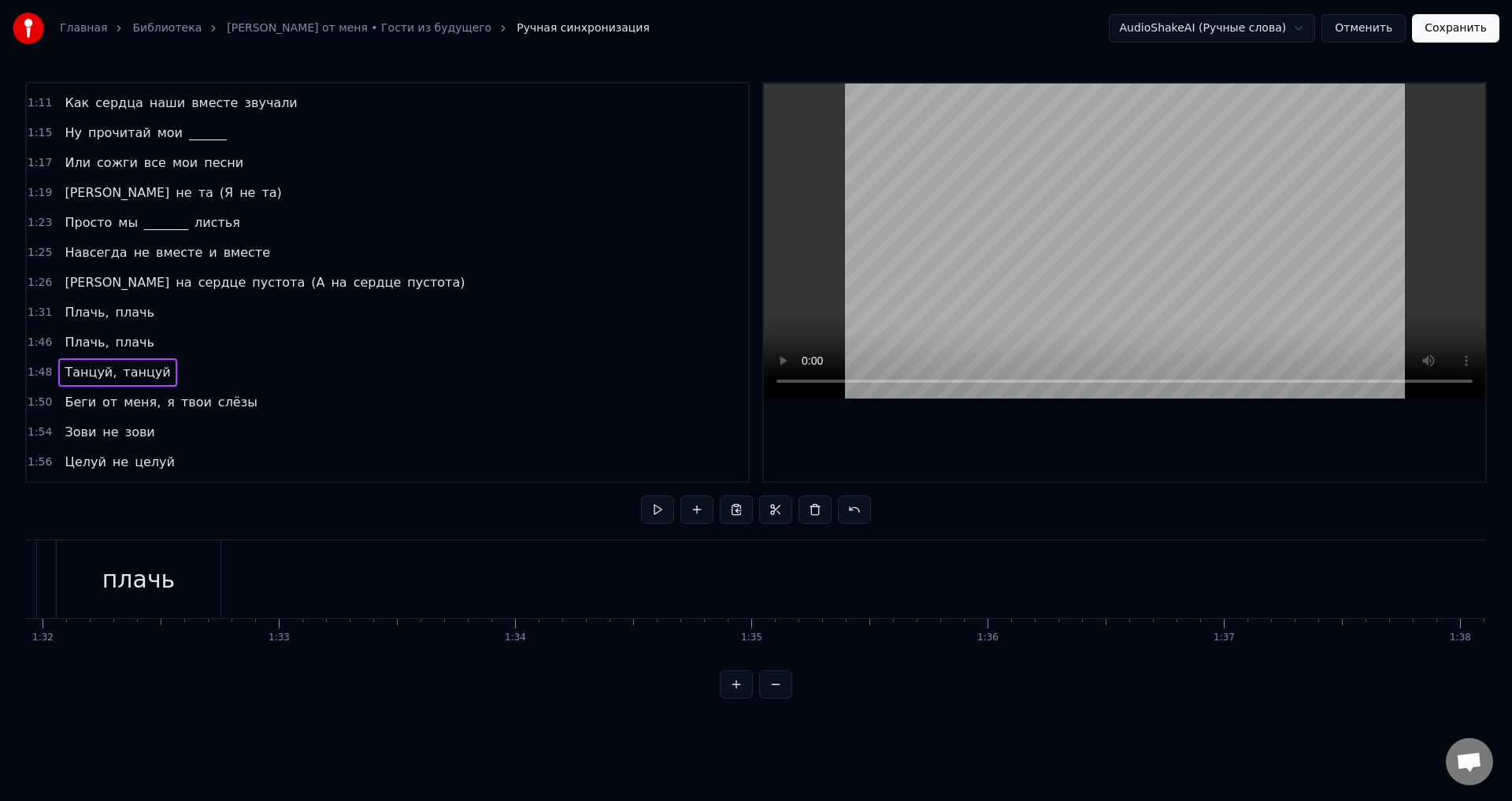
scroll to position [0, 21205]
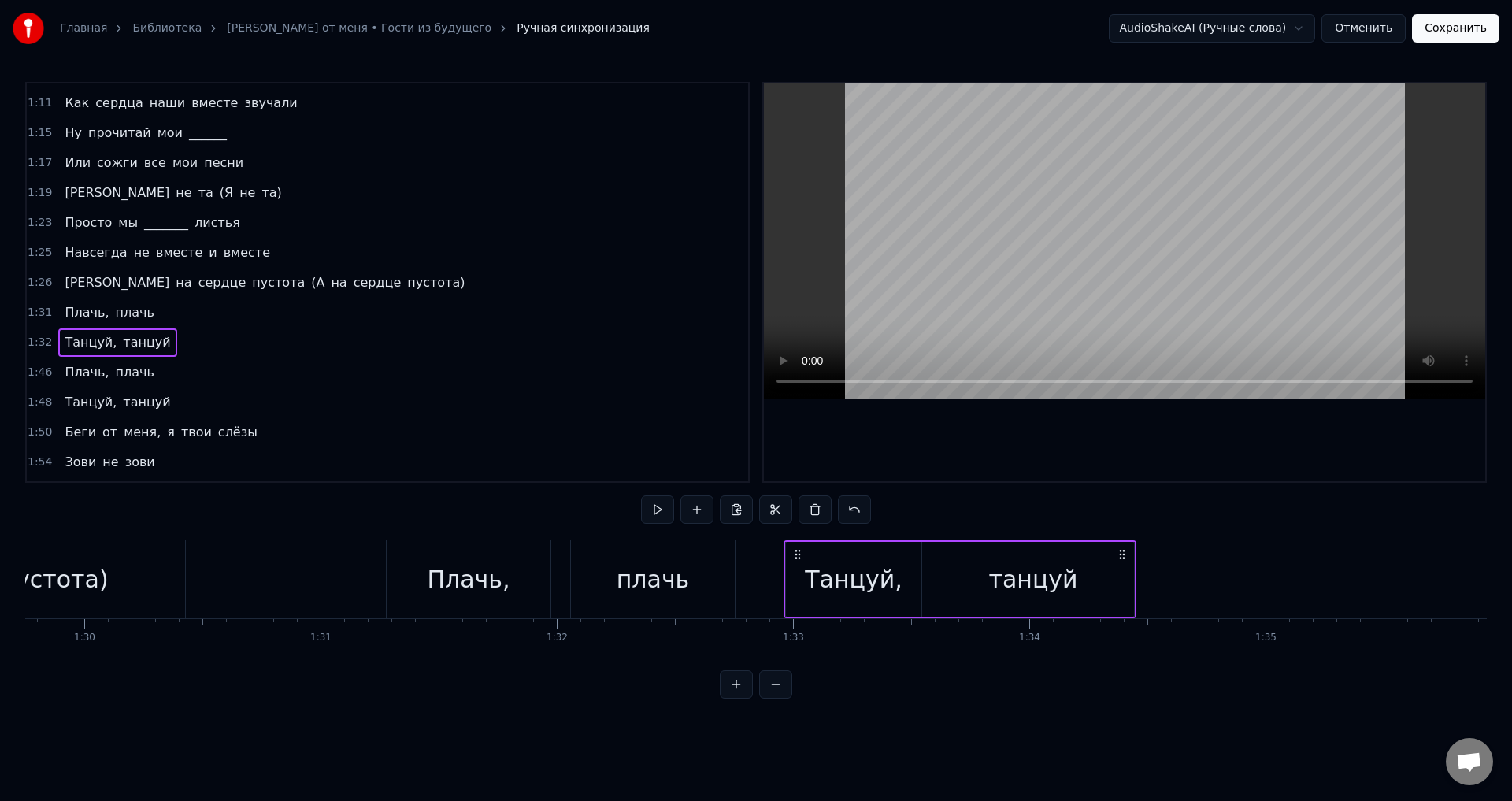
drag, startPoint x: 926, startPoint y: 566, endPoint x: 899, endPoint y: 569, distance: 27.2
click at [893, 570] on div "Танцуй, танцуй" at bounding box center [959, 579] width 353 height 78
click at [930, 567] on div "Танцуй, танцуй" at bounding box center [959, 579] width 353 height 78
click at [794, 553] on icon at bounding box center [798, 555] width 13 height 13
click at [394, 556] on div "Плачь," at bounding box center [469, 579] width 164 height 78
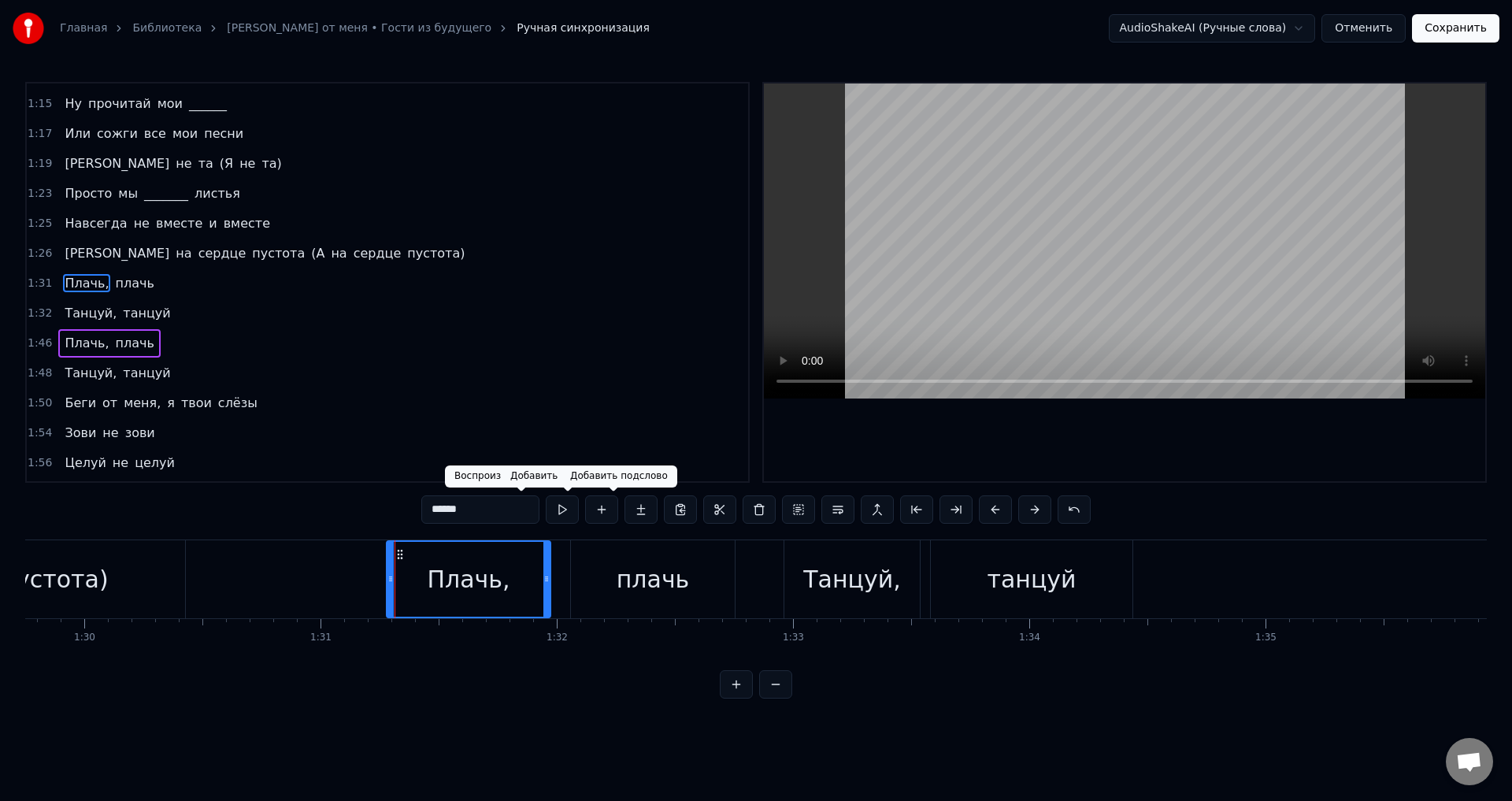
scroll to position [175, 0]
click at [545, 508] on button at bounding box center [562, 509] width 33 height 29
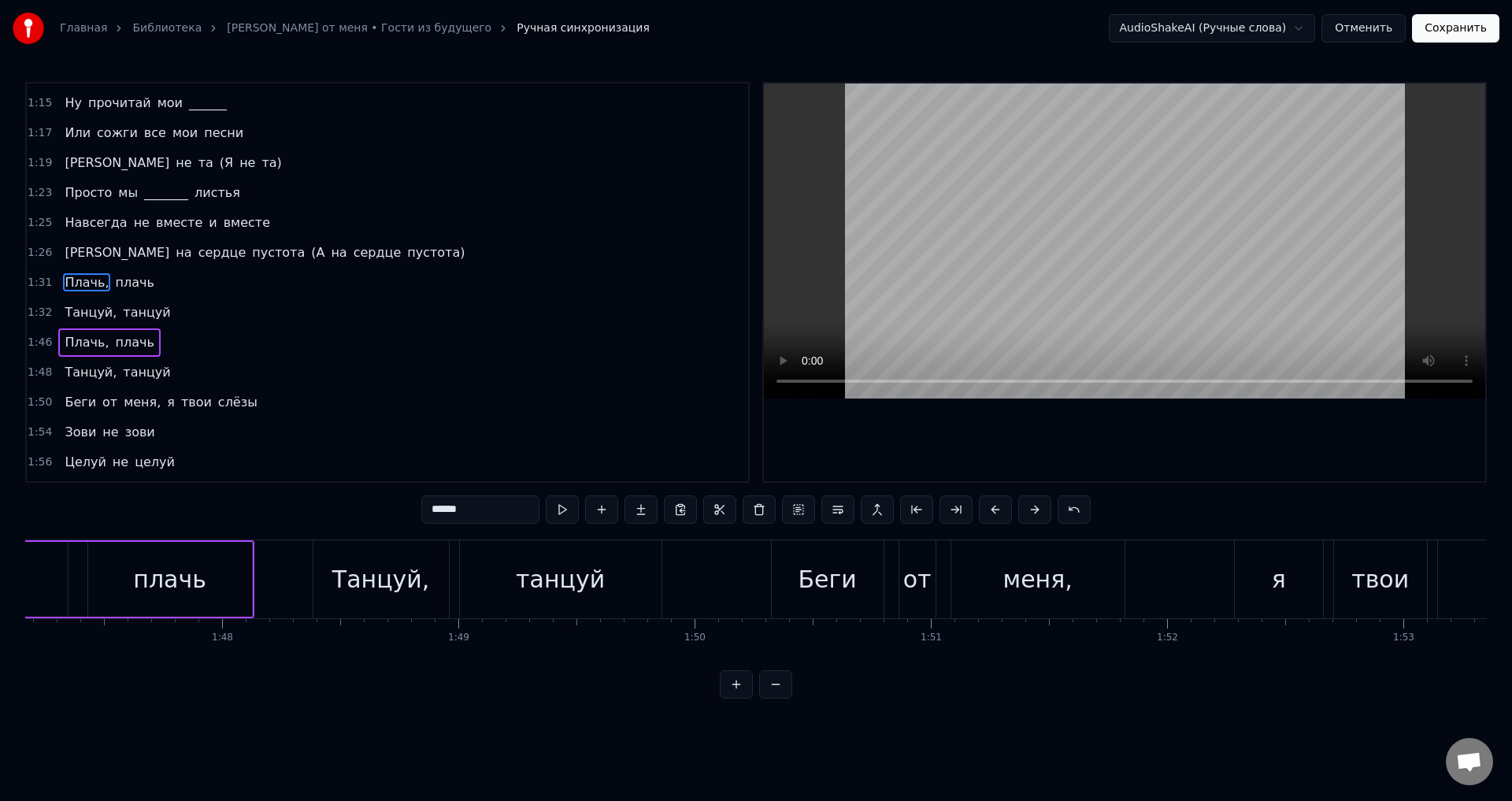
scroll to position [0, 25359]
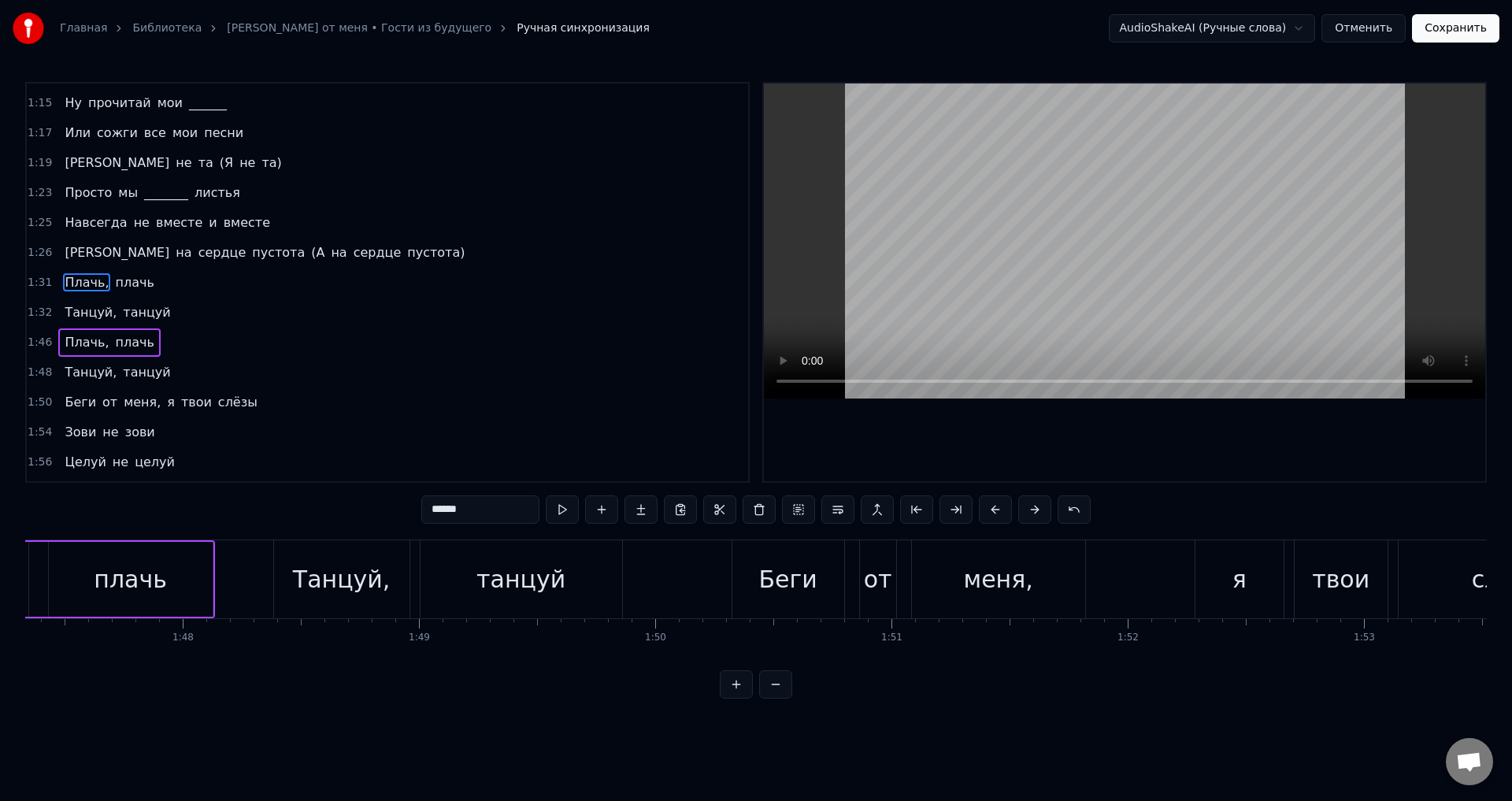
click at [904, 561] on div "[PERSON_NAME] от меня, я твои слёзы" at bounding box center [1177, 579] width 892 height 78
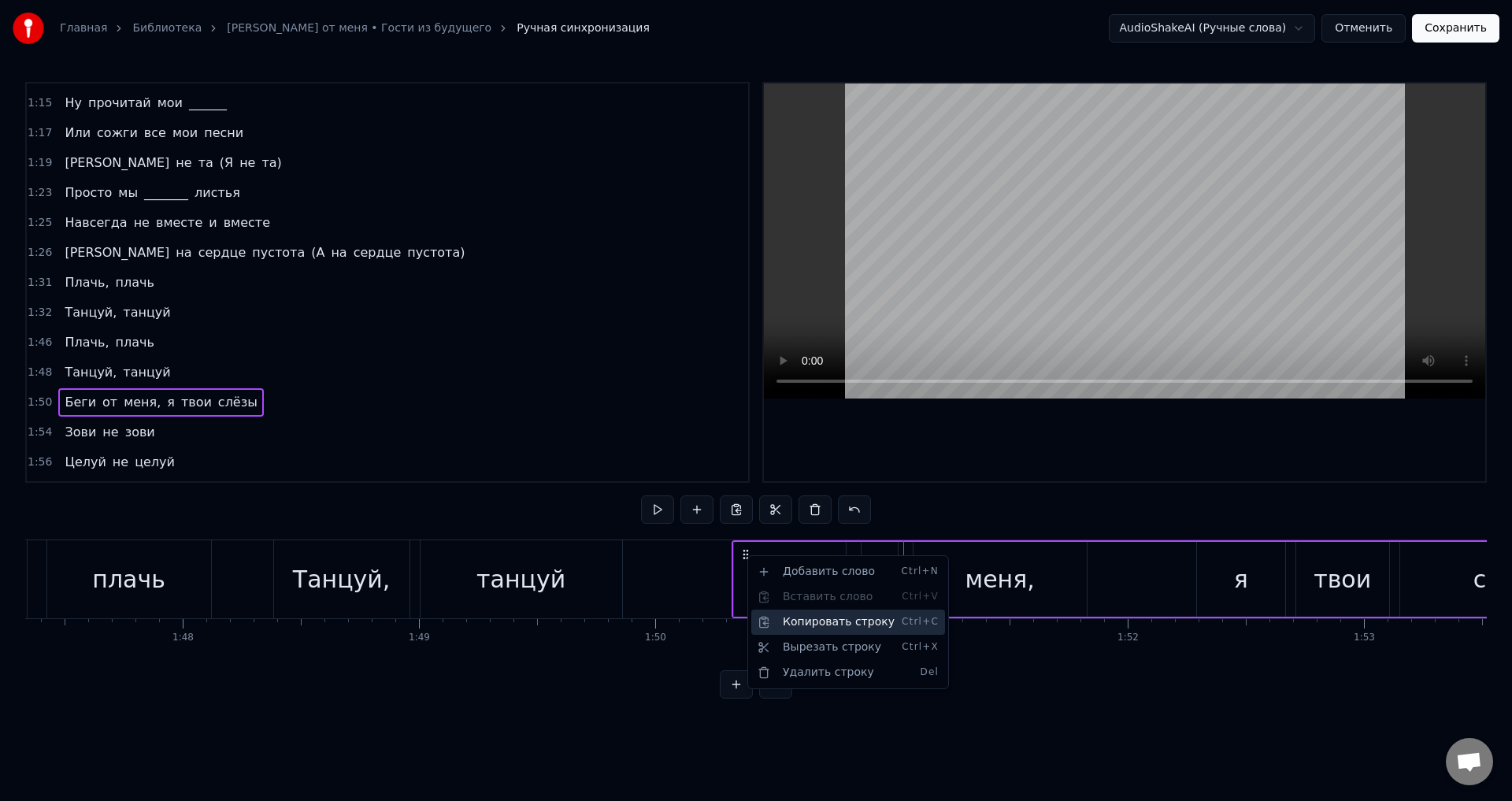
click at [818, 620] on div "Копировать строку Ctrl+C" at bounding box center [847, 621] width 194 height 25
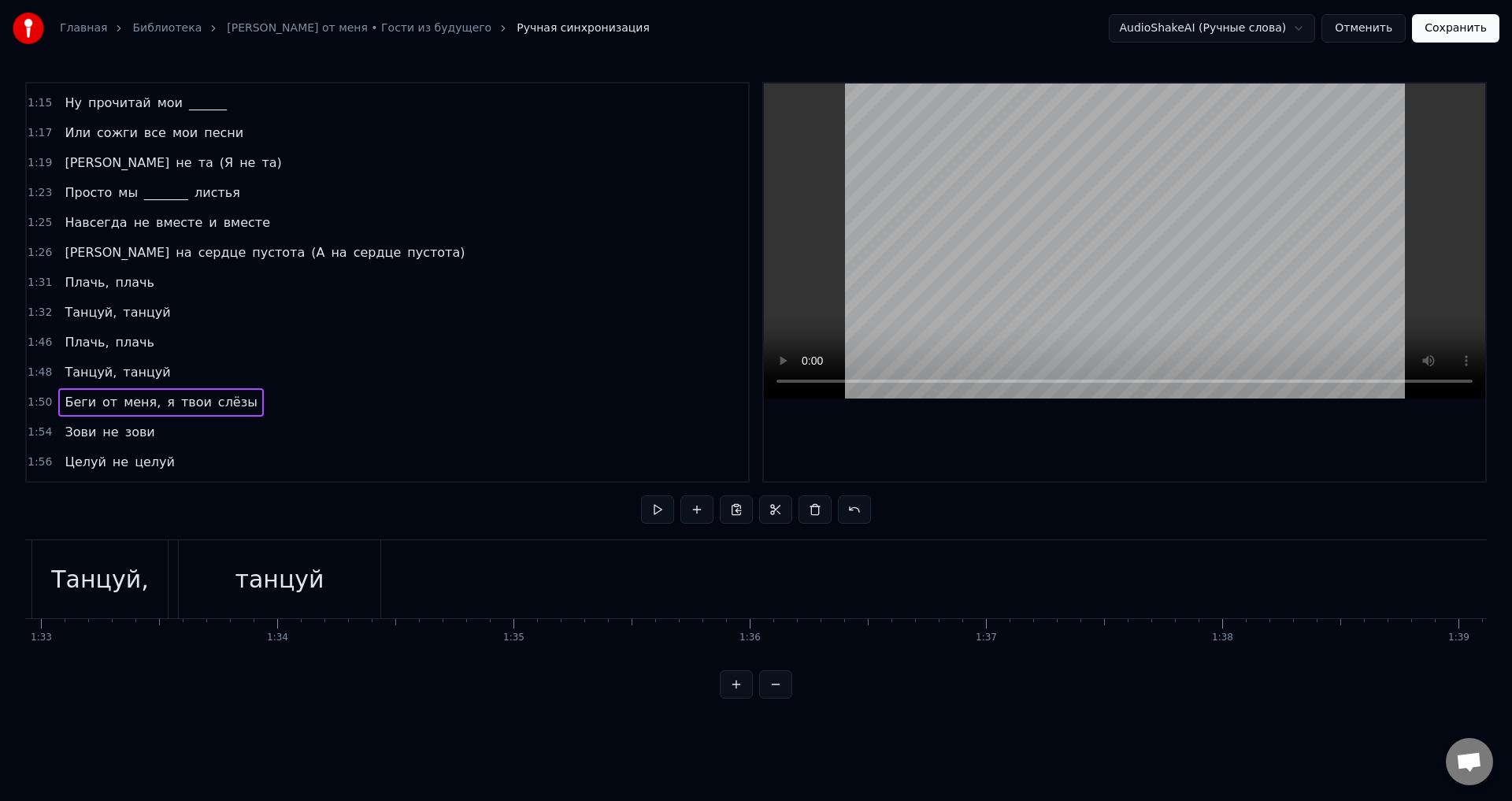
scroll to position [0, 21877]
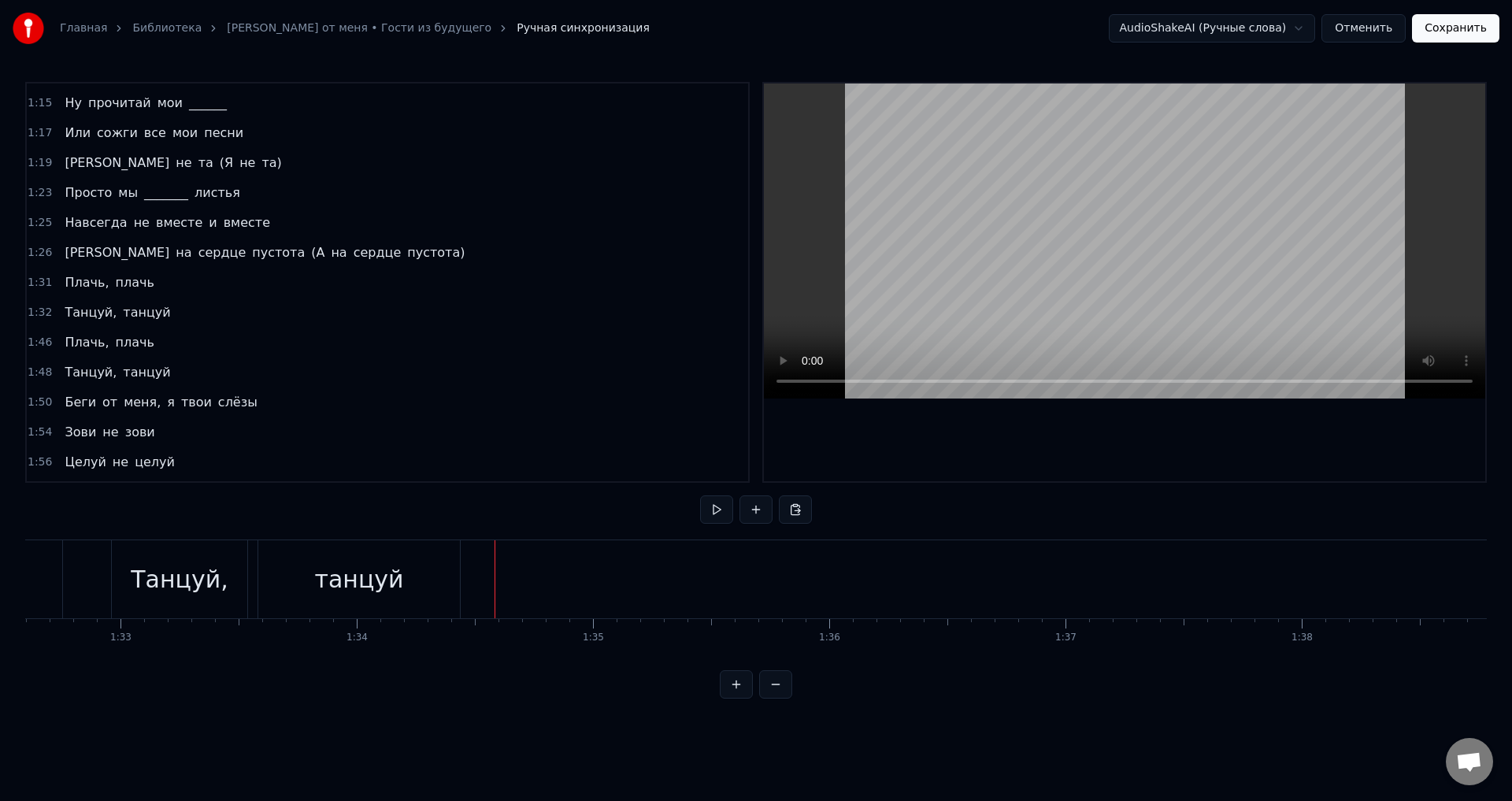
click at [499, 540] on div at bounding box center [499, 579] width 1 height 78
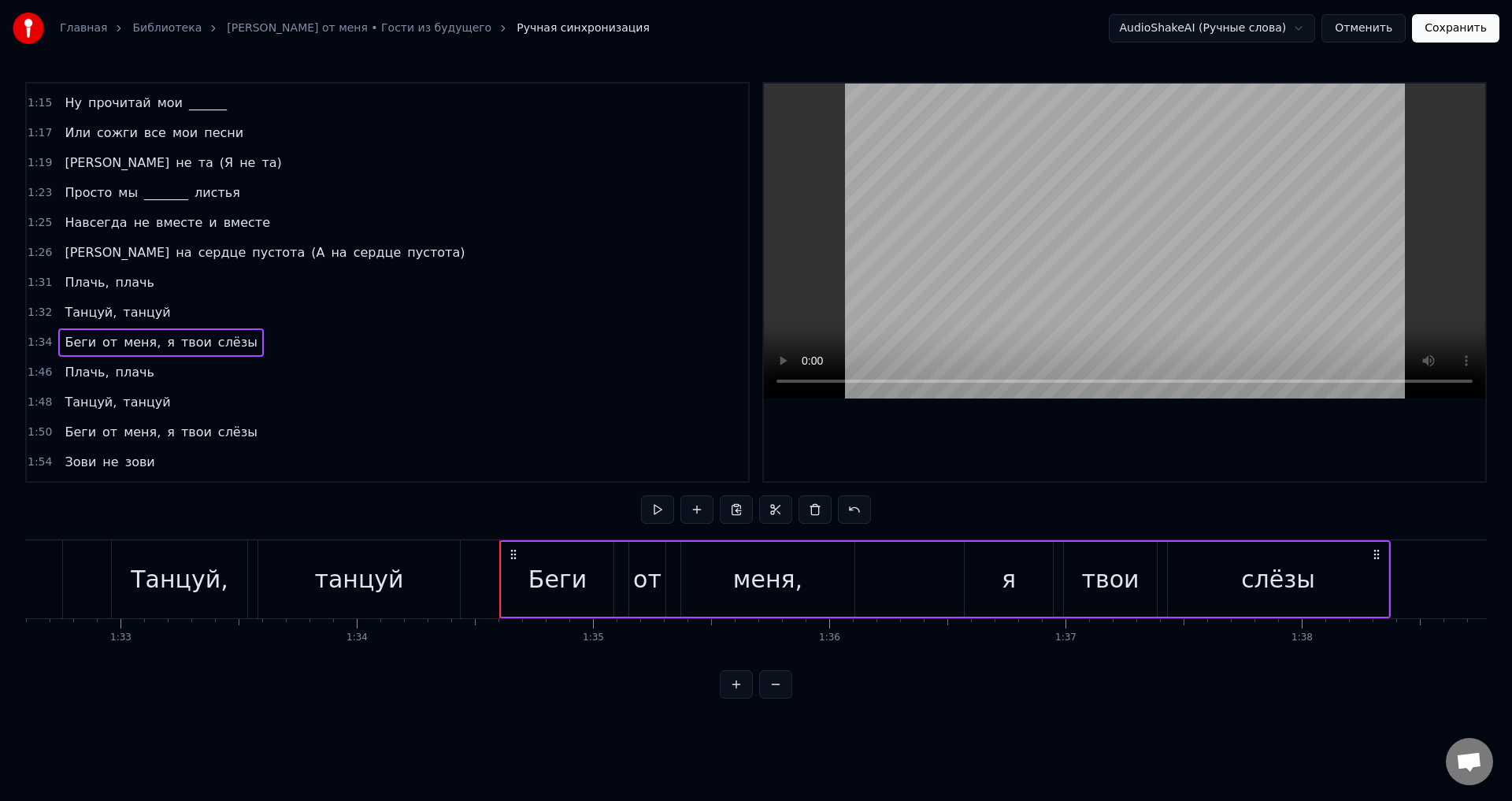
click at [429, 573] on div "танцуй" at bounding box center [359, 579] width 202 height 78
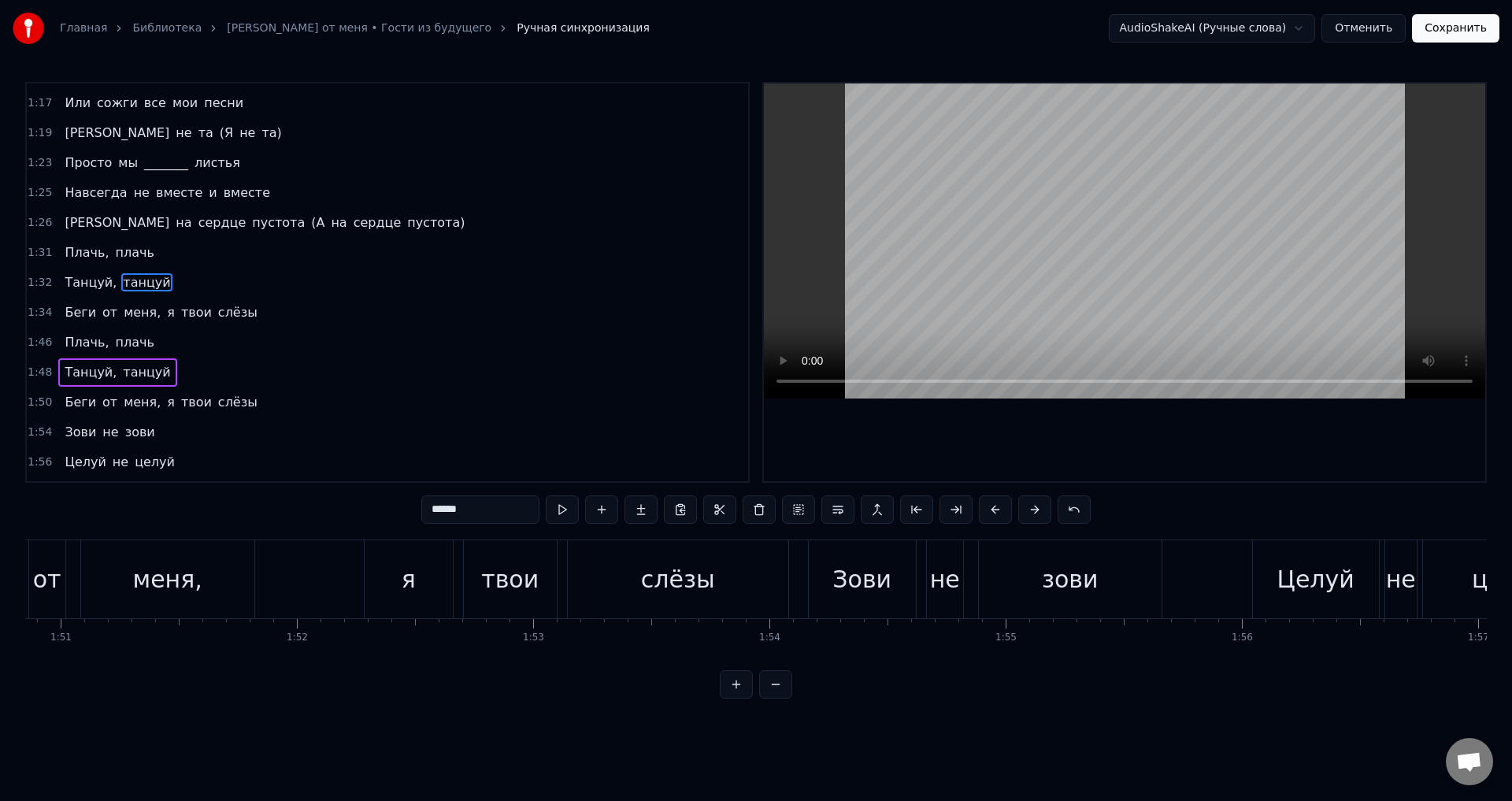
scroll to position [0, 26110]
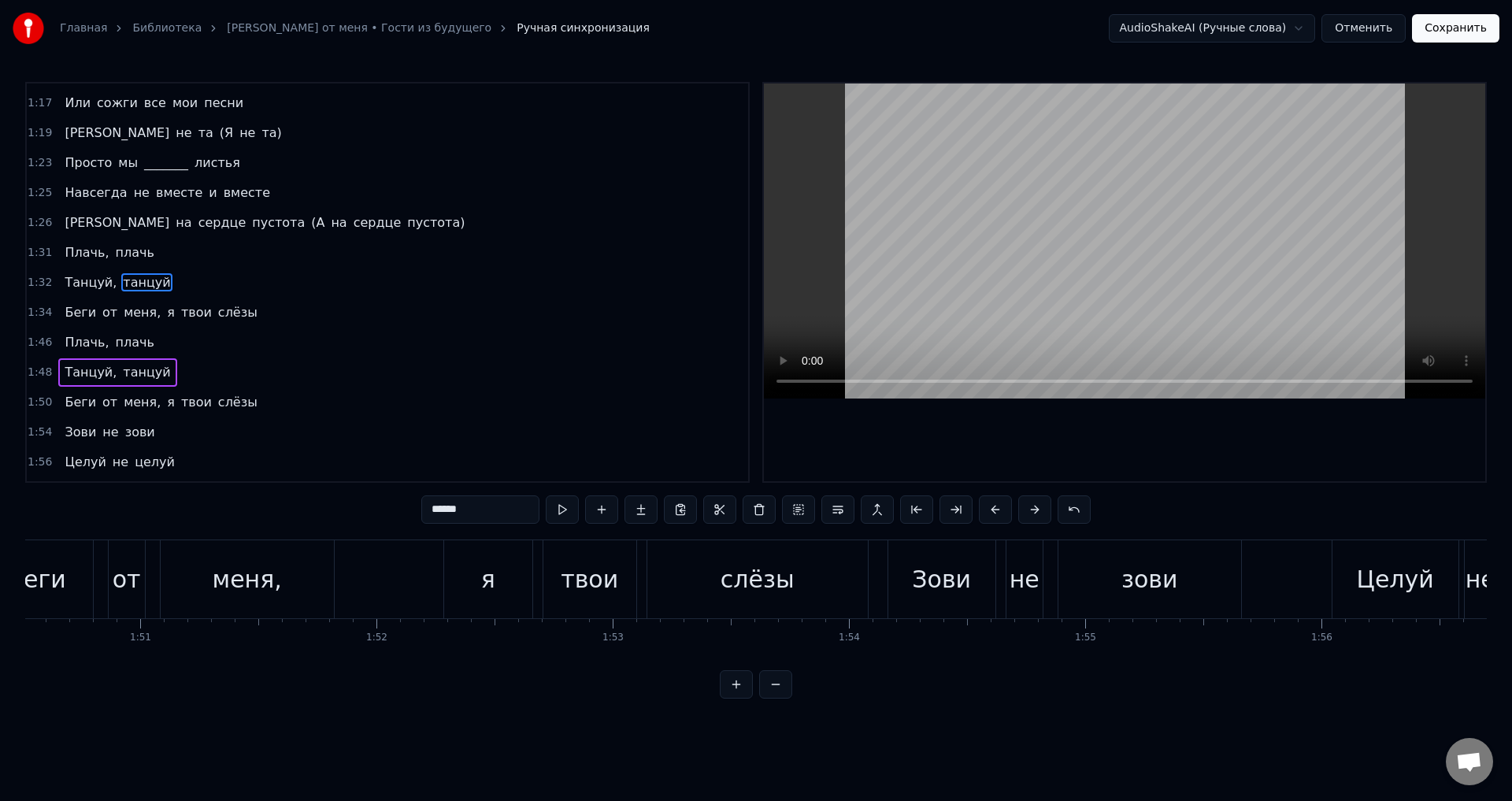
click at [1048, 567] on div "Зови не зови" at bounding box center [1067, 579] width 357 height 78
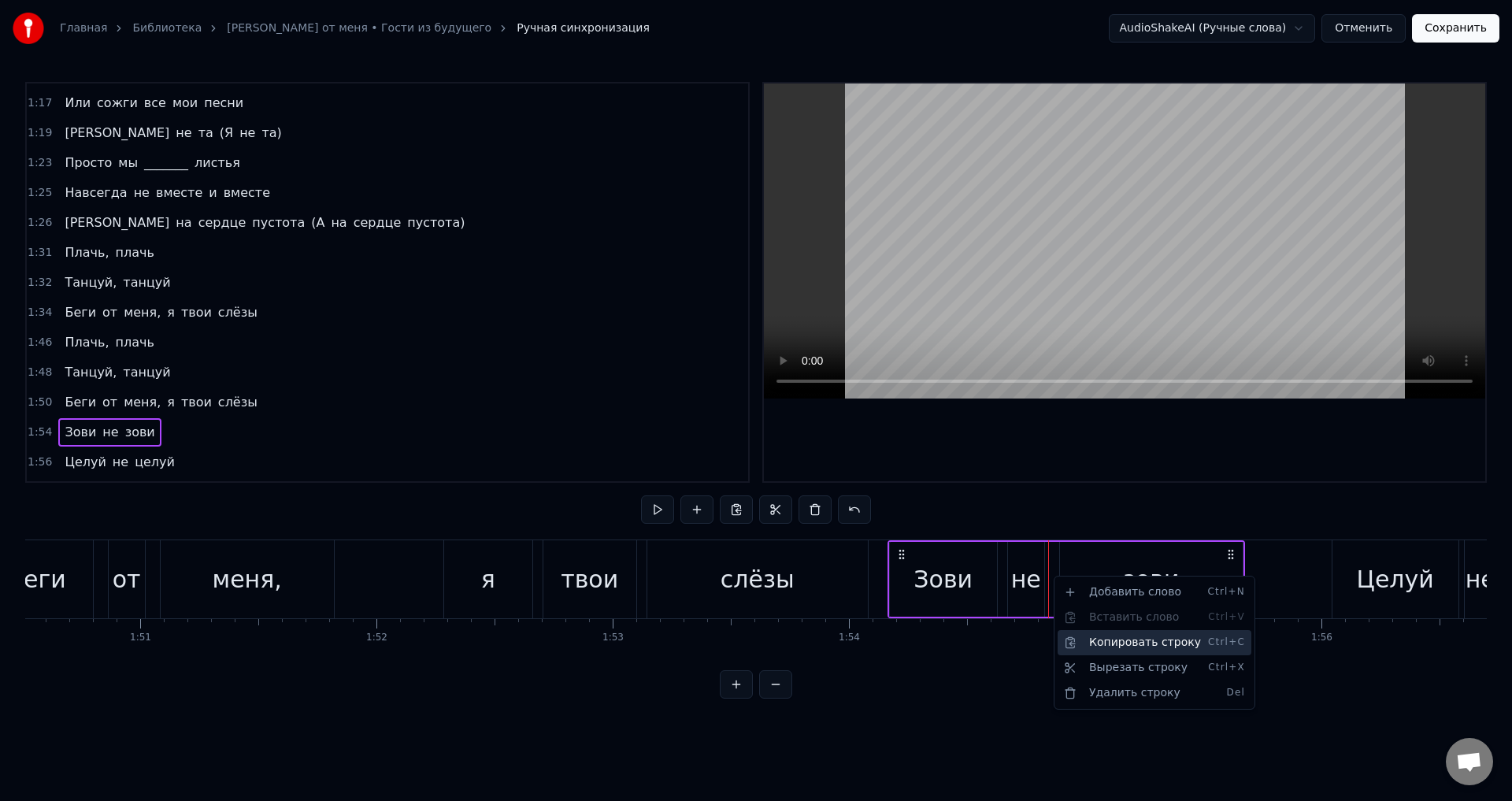
click at [1083, 641] on div "Копировать строку Ctrl+C" at bounding box center [1154, 642] width 194 height 25
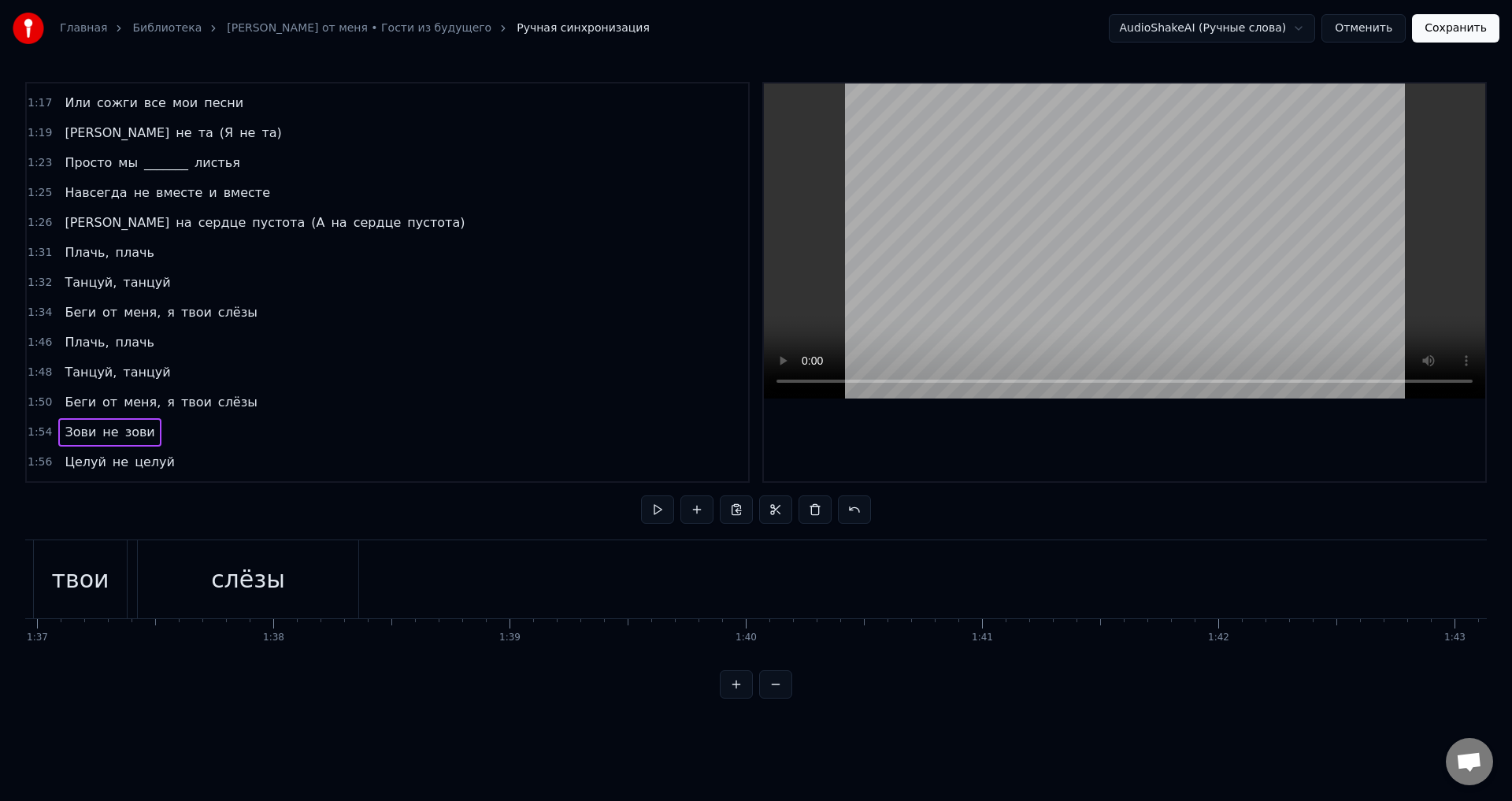
scroll to position [0, 22827]
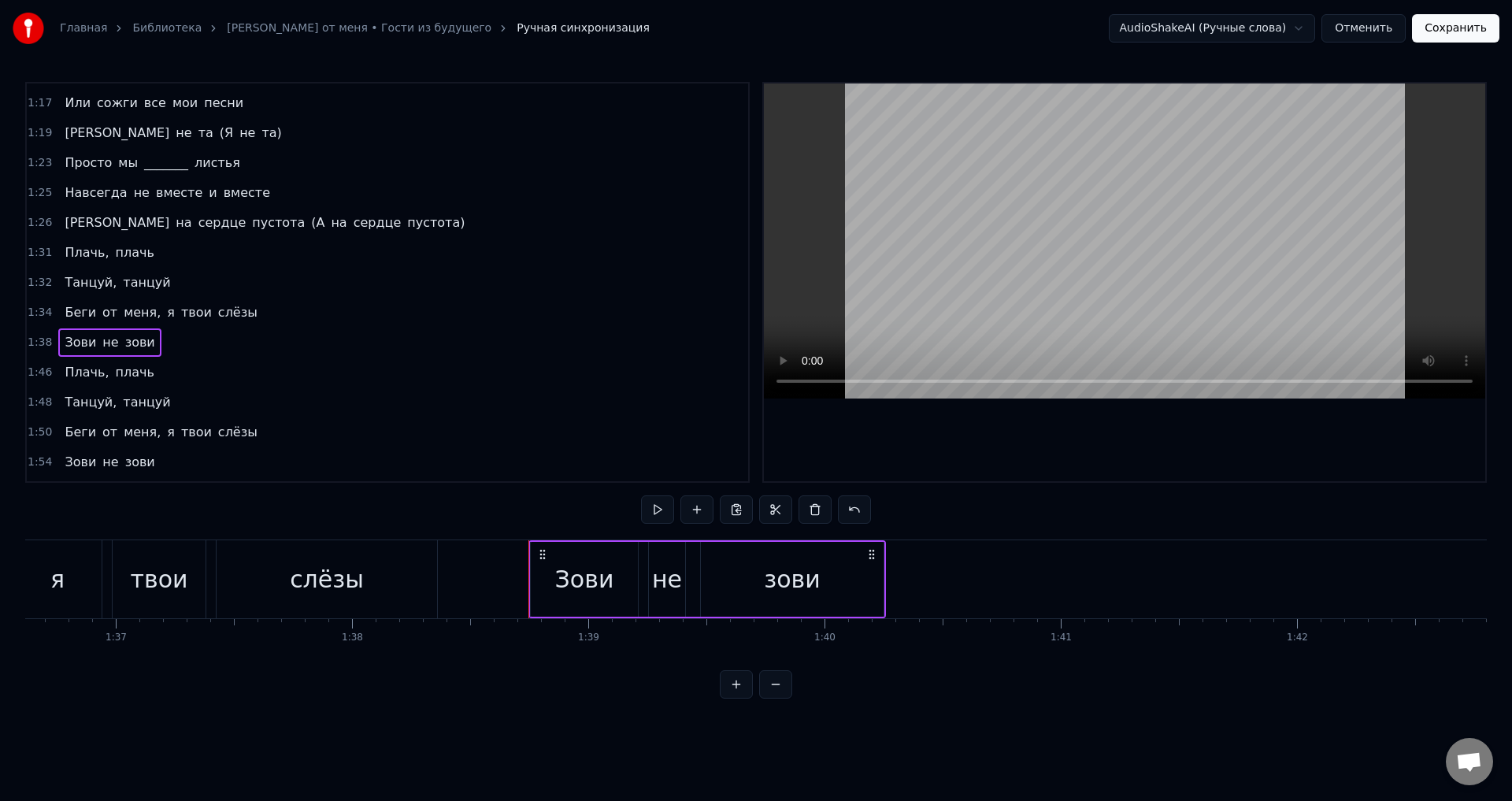
click at [386, 581] on div "слёзы" at bounding box center [327, 579] width 220 height 78
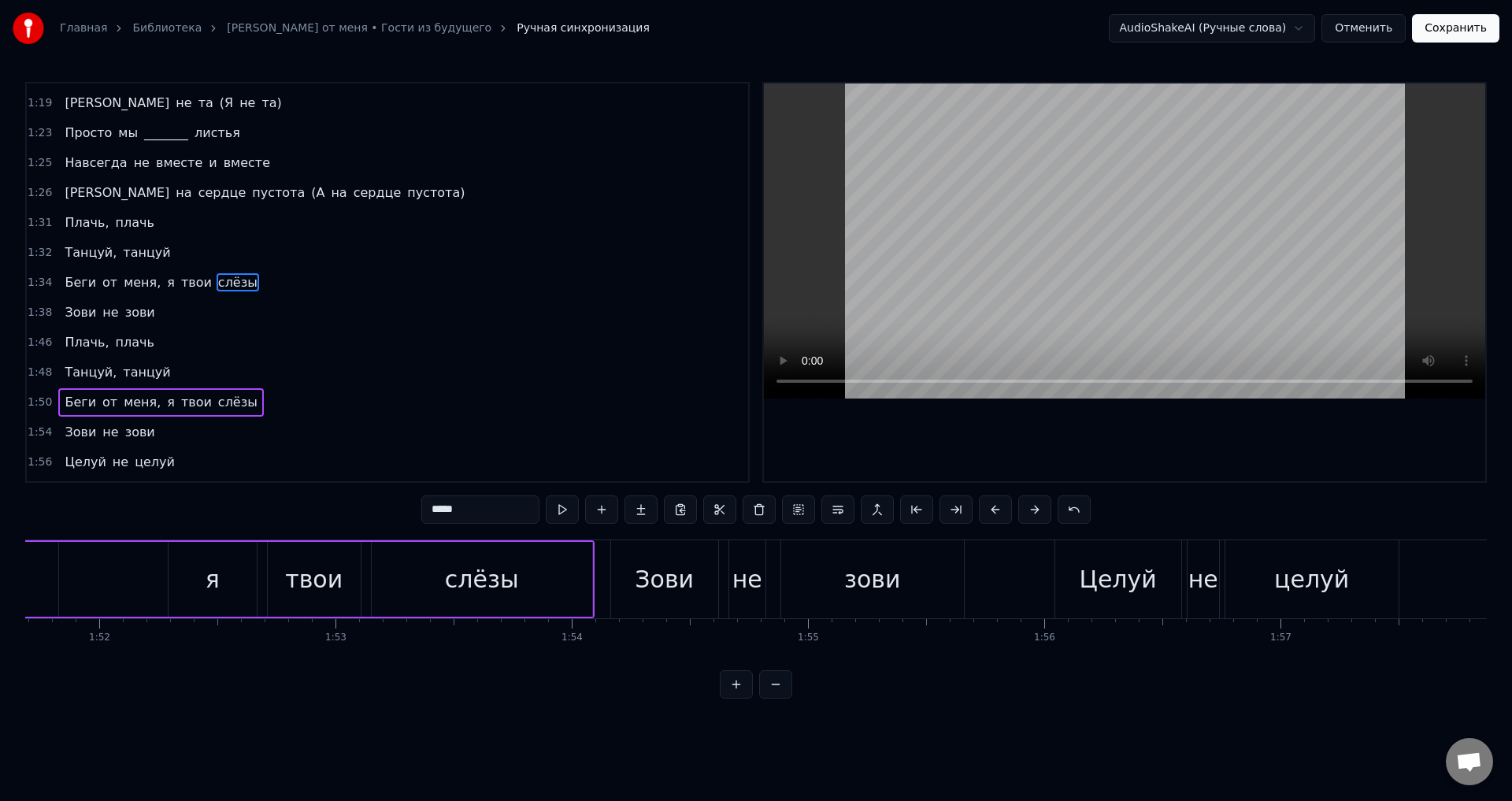
scroll to position [0, 26507]
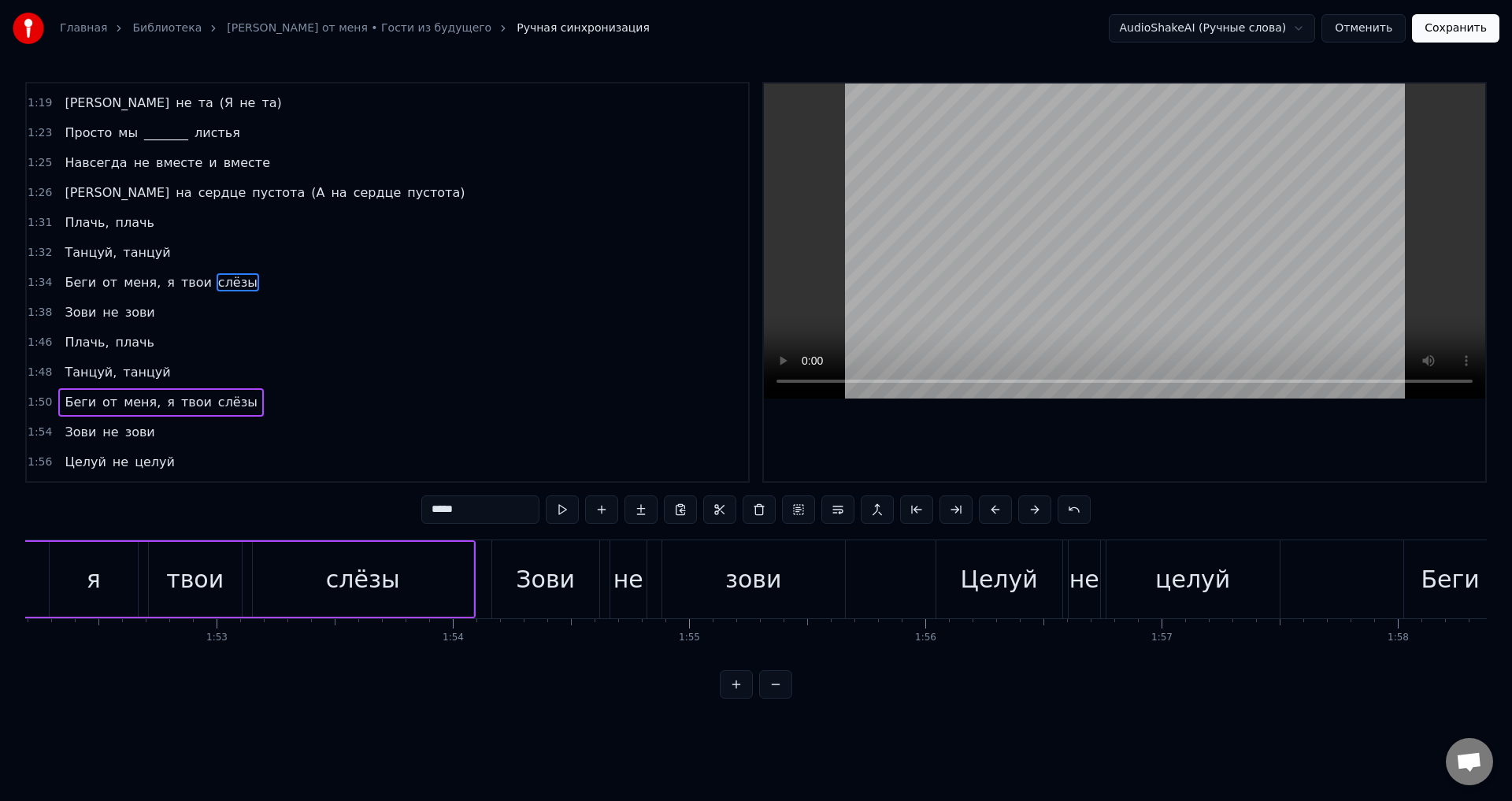
click at [1101, 564] on div "Целуй не целуй" at bounding box center [1109, 579] width 348 height 78
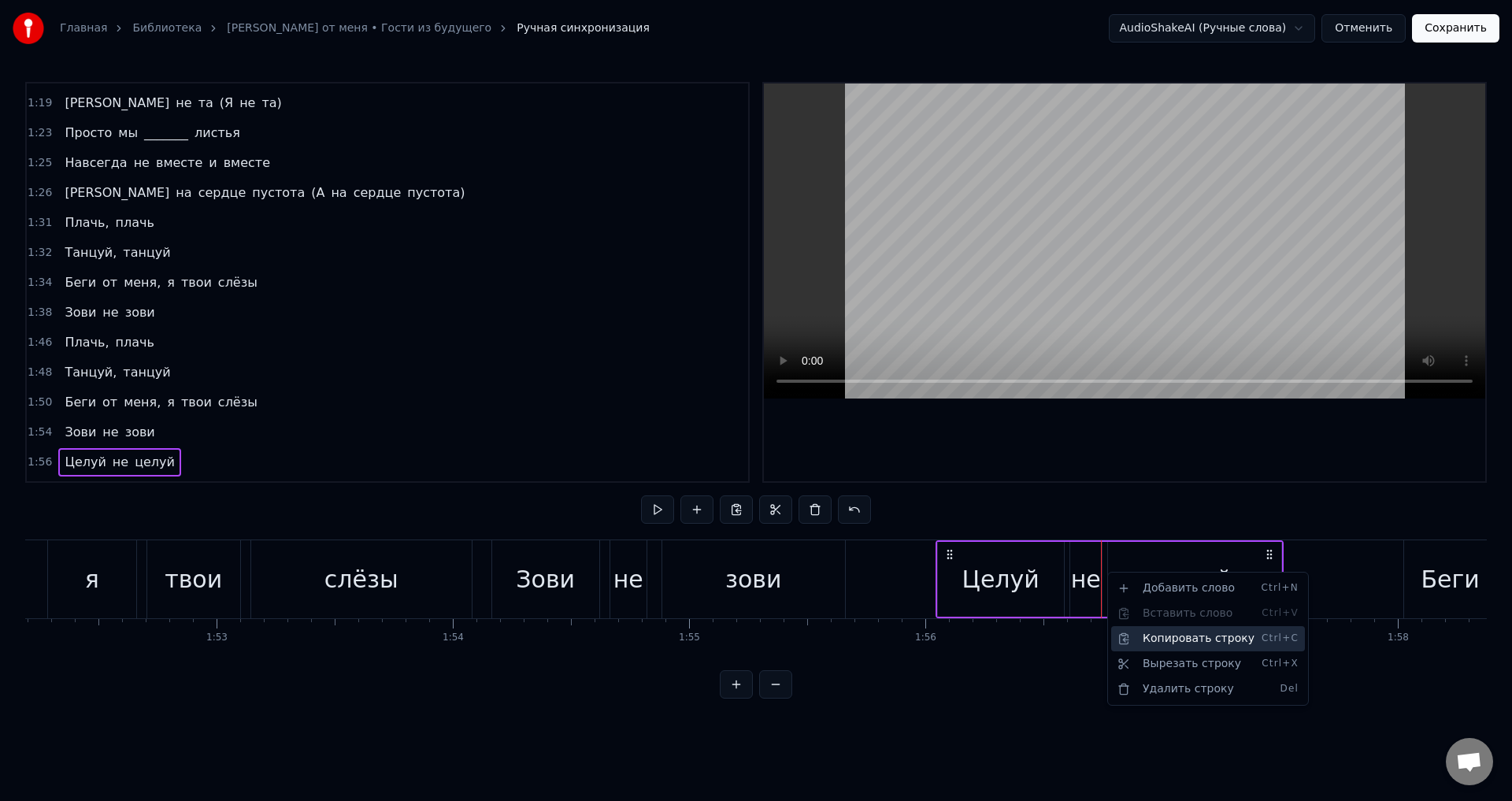
click at [1161, 638] on div "Копировать строку Ctrl+C" at bounding box center [1207, 638] width 194 height 25
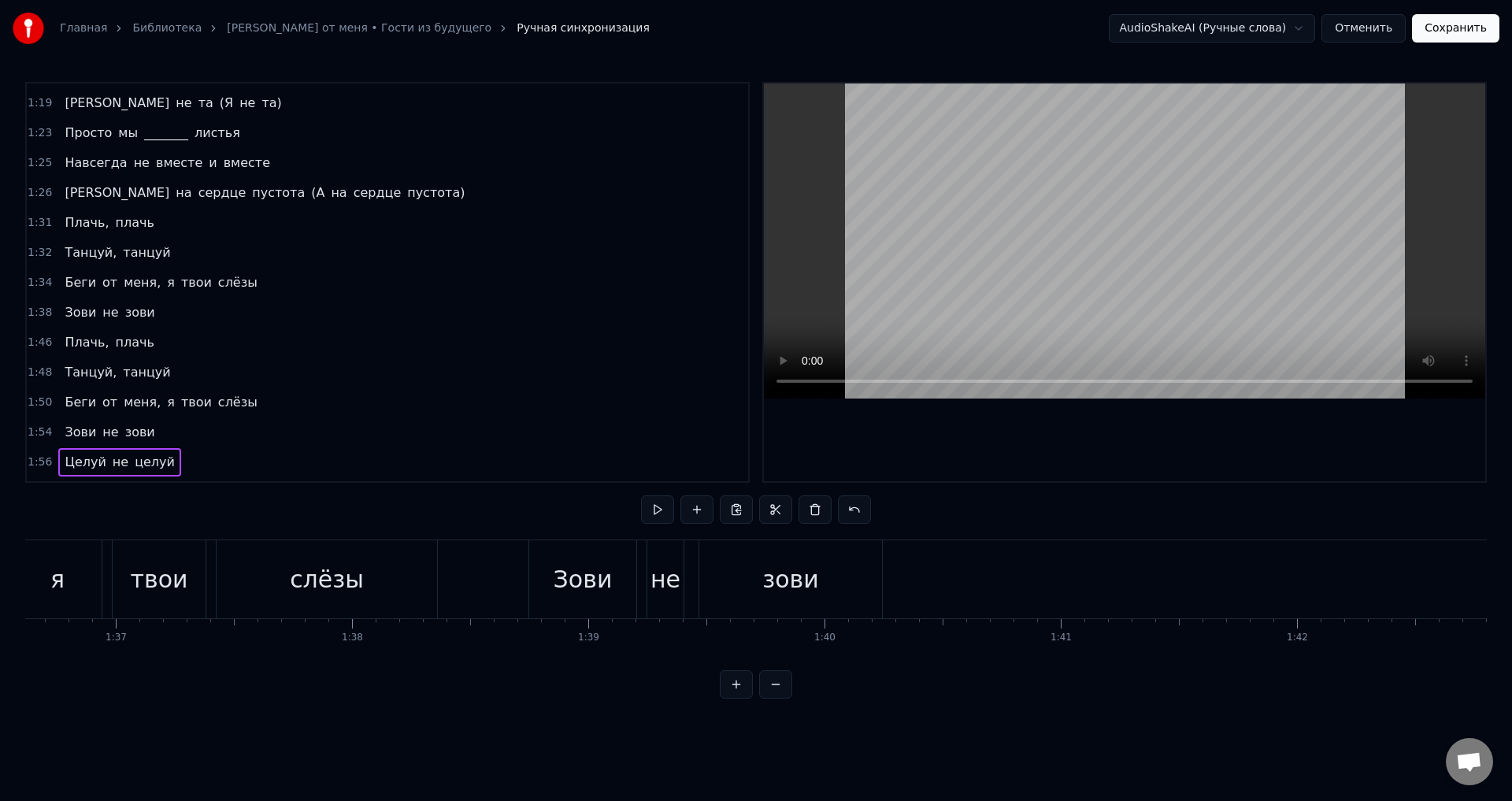
scroll to position [0, 22669]
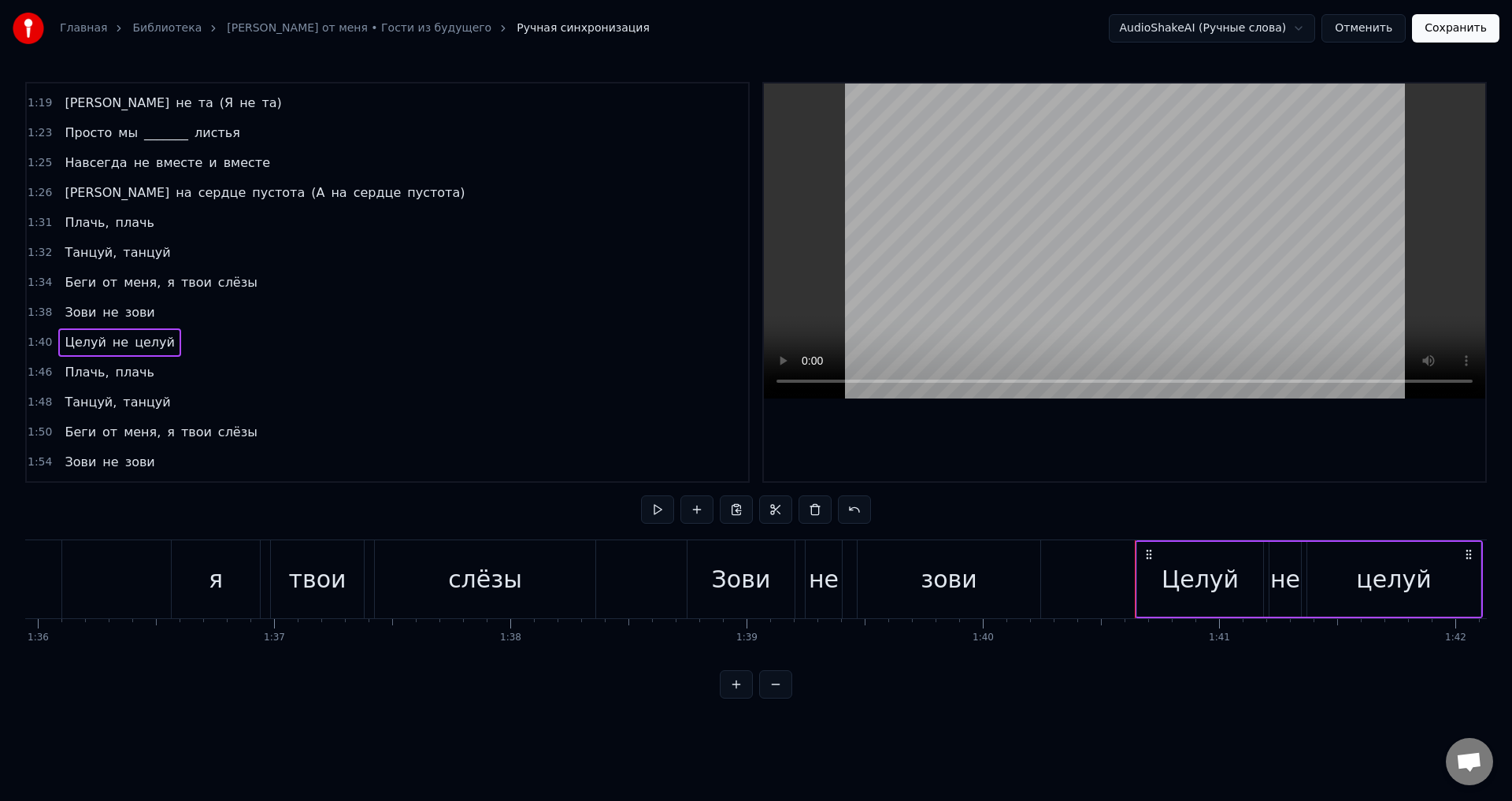
click at [956, 562] on div "зови" at bounding box center [948, 579] width 56 height 35
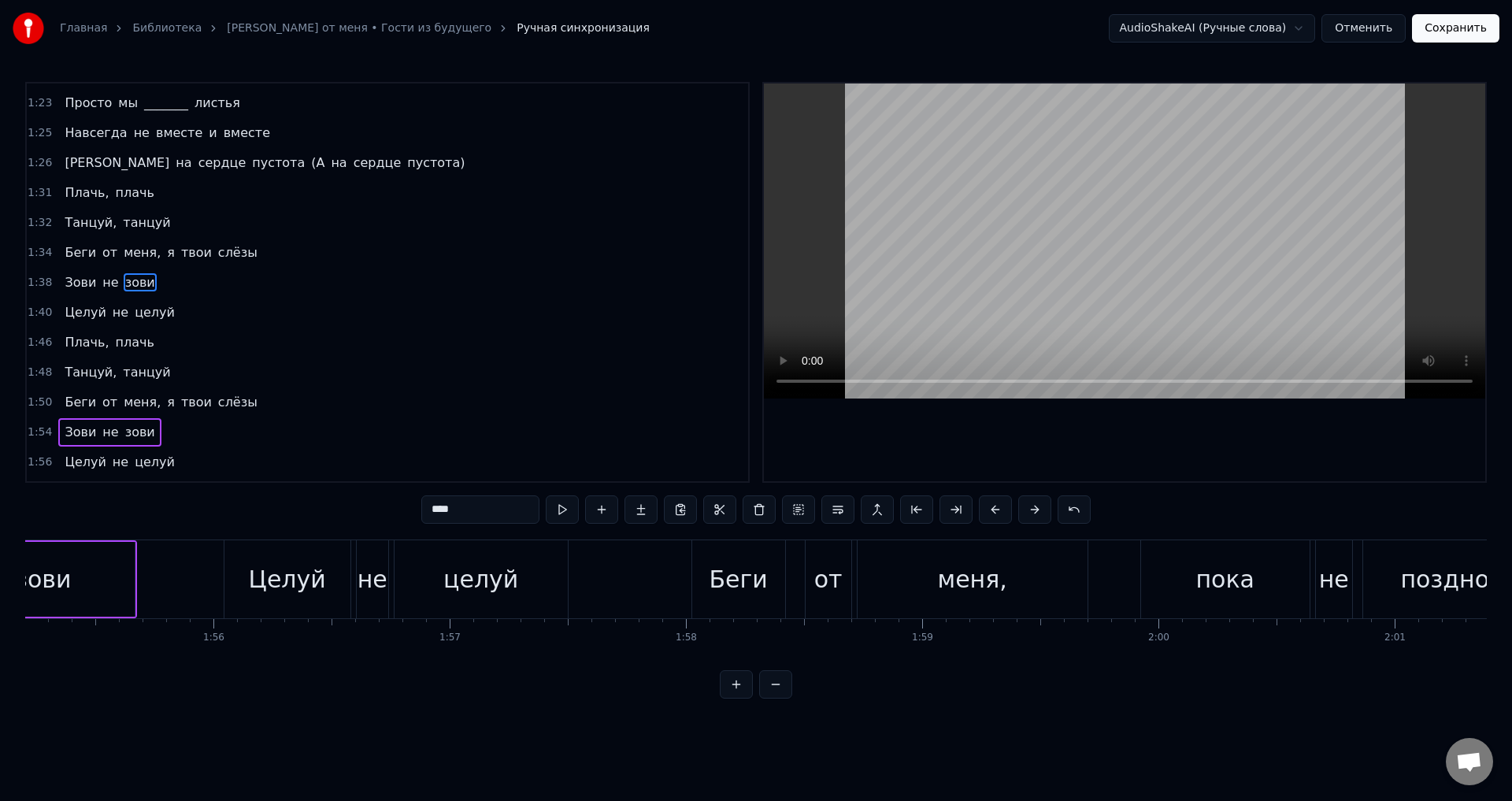
scroll to position [0, 27258]
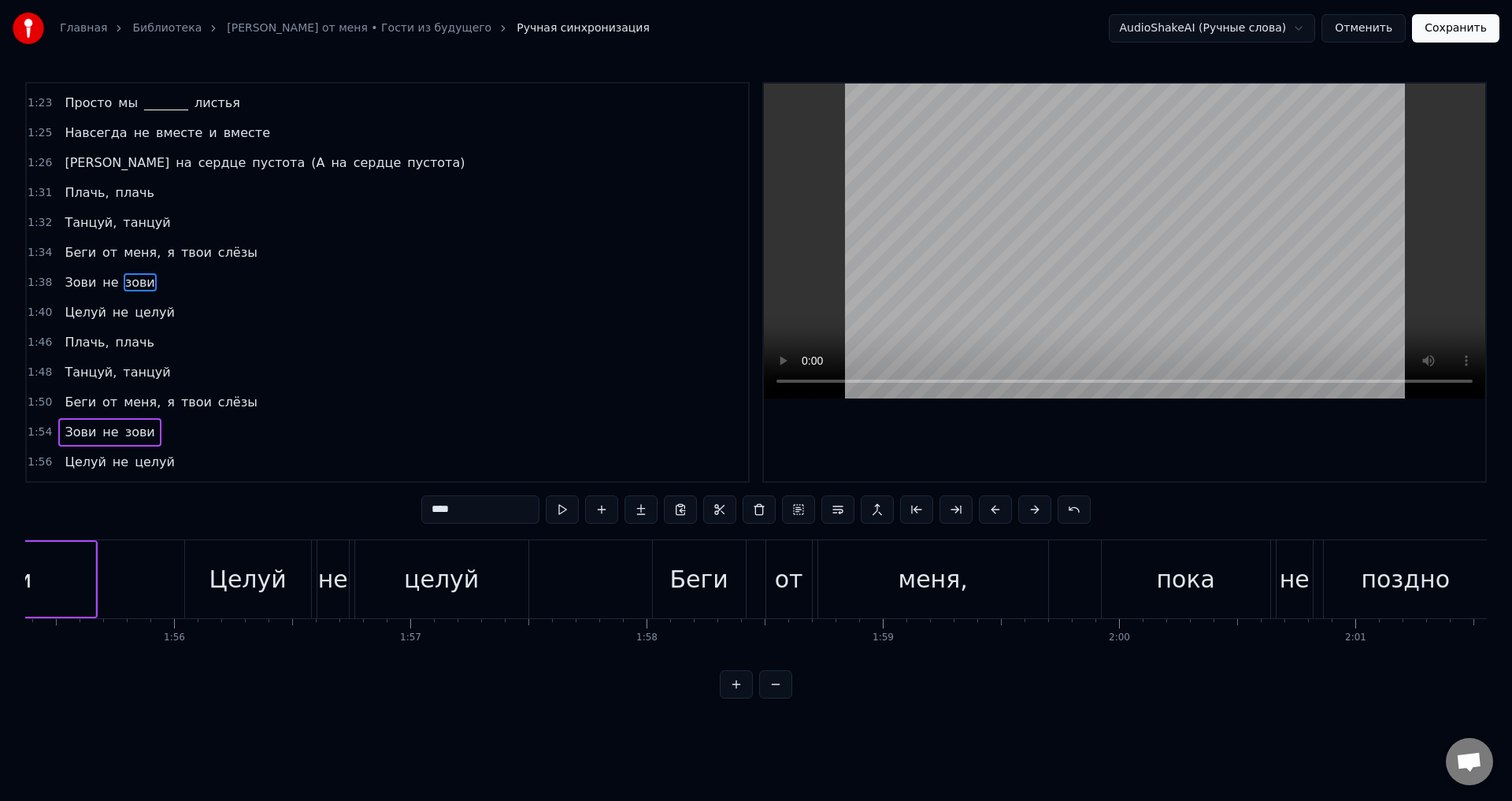
click at [718, 591] on div "Беги" at bounding box center [699, 579] width 58 height 35
type input "****"
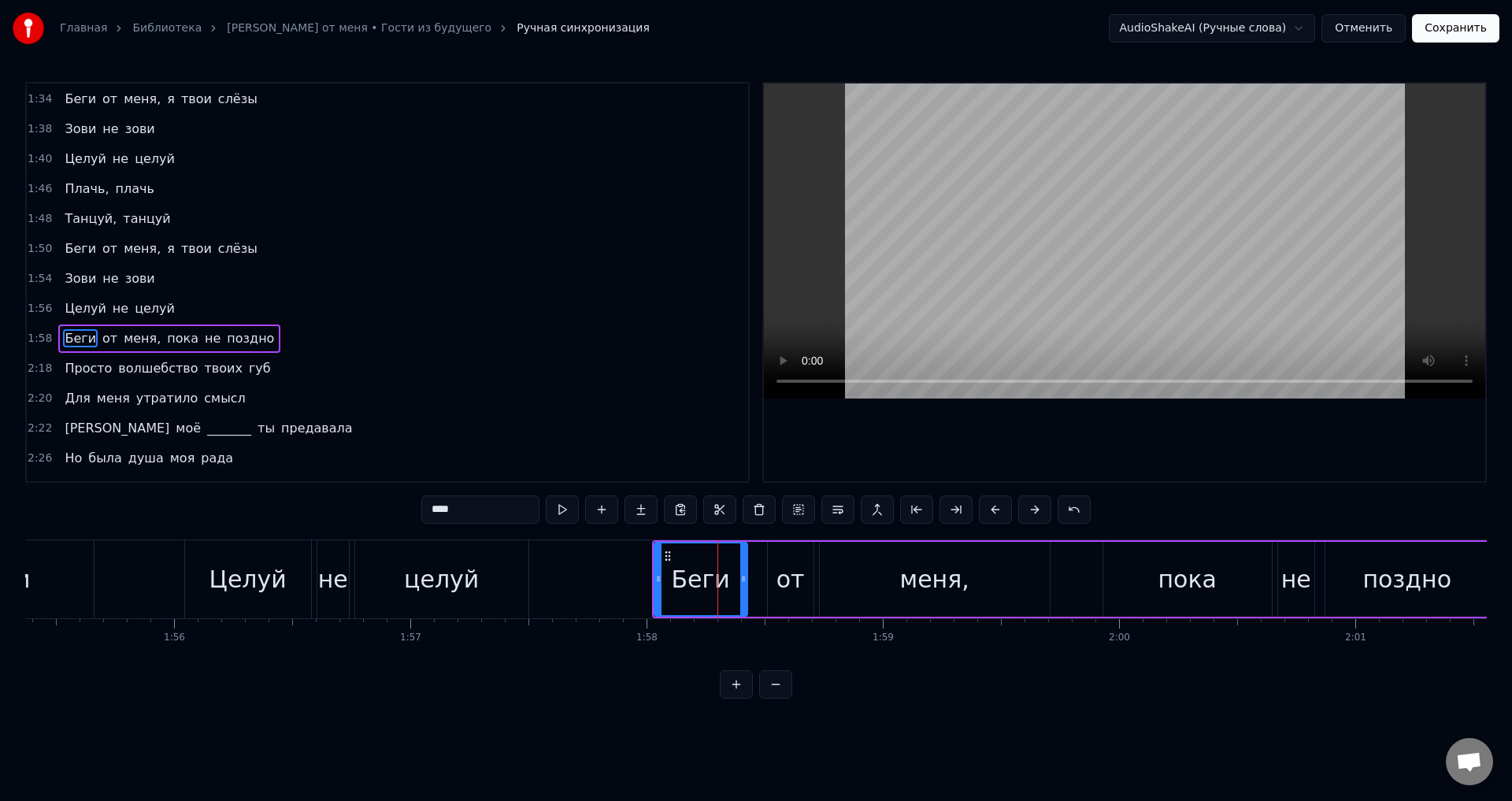
scroll to position [474, 0]
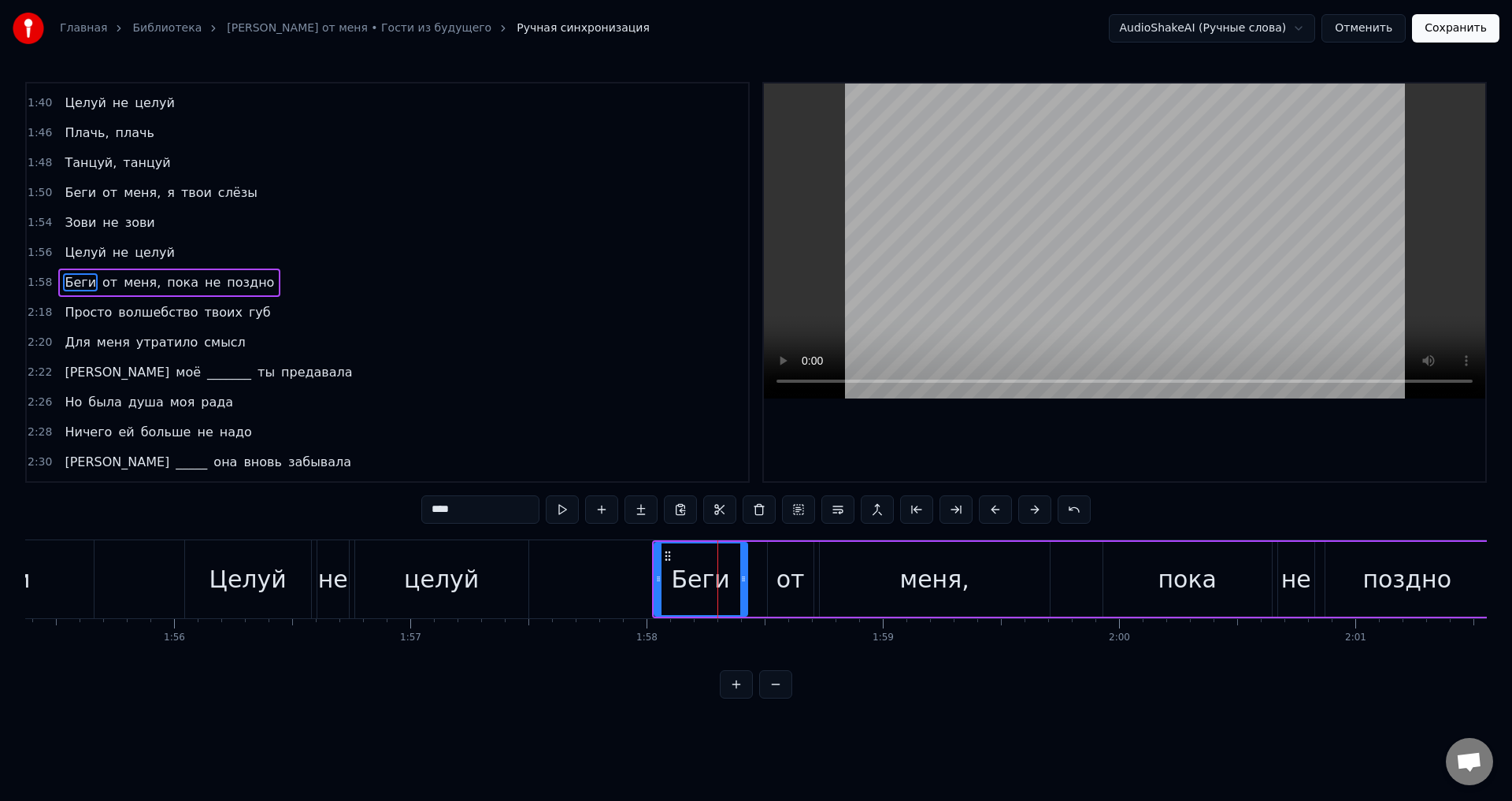
click at [1088, 551] on div "Беги от меня, пока не поздно" at bounding box center [1071, 579] width 840 height 78
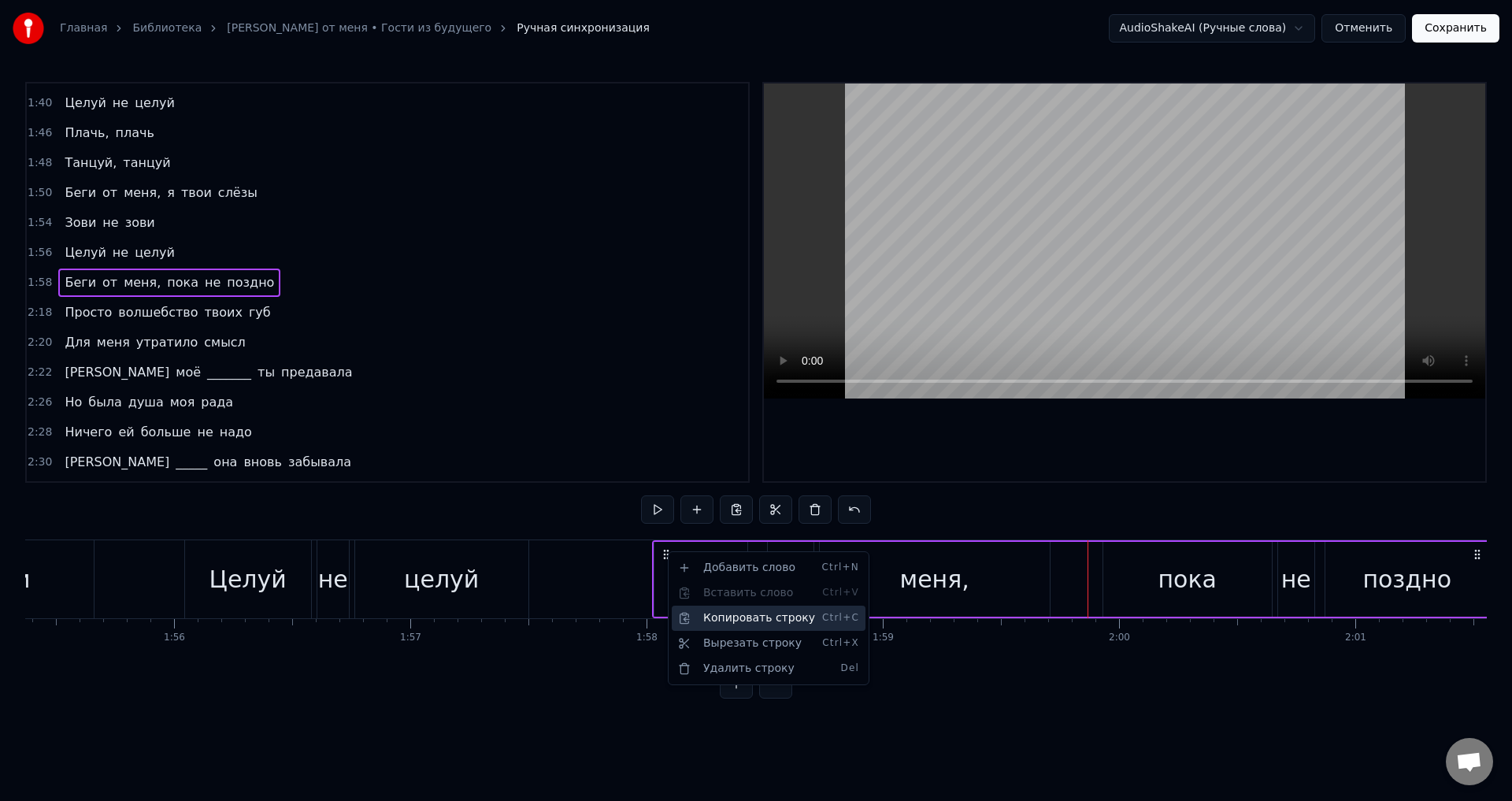
click at [731, 620] on div "Копировать строку Ctrl+C" at bounding box center [768, 618] width 194 height 25
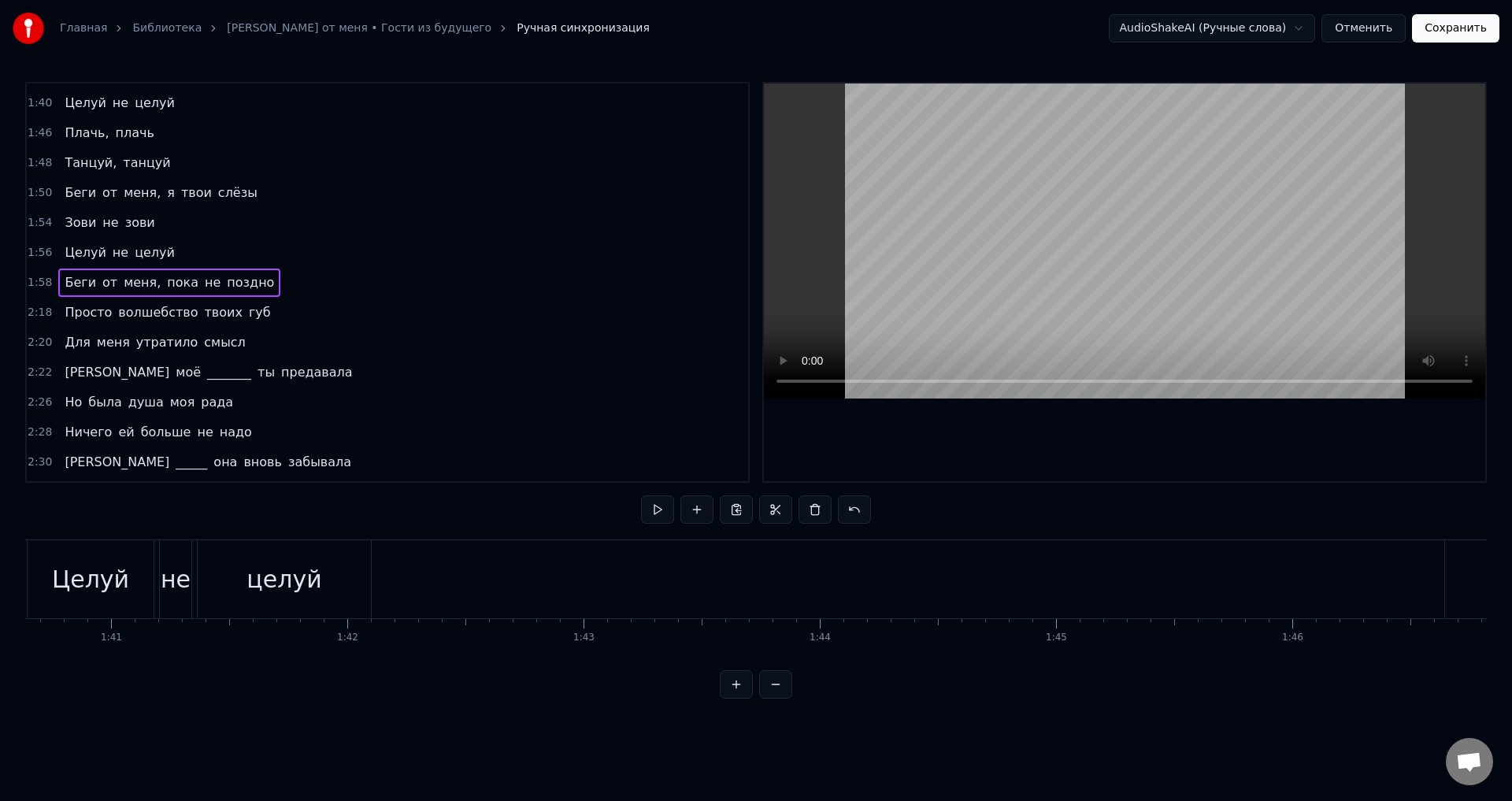
scroll to position [0, 23698]
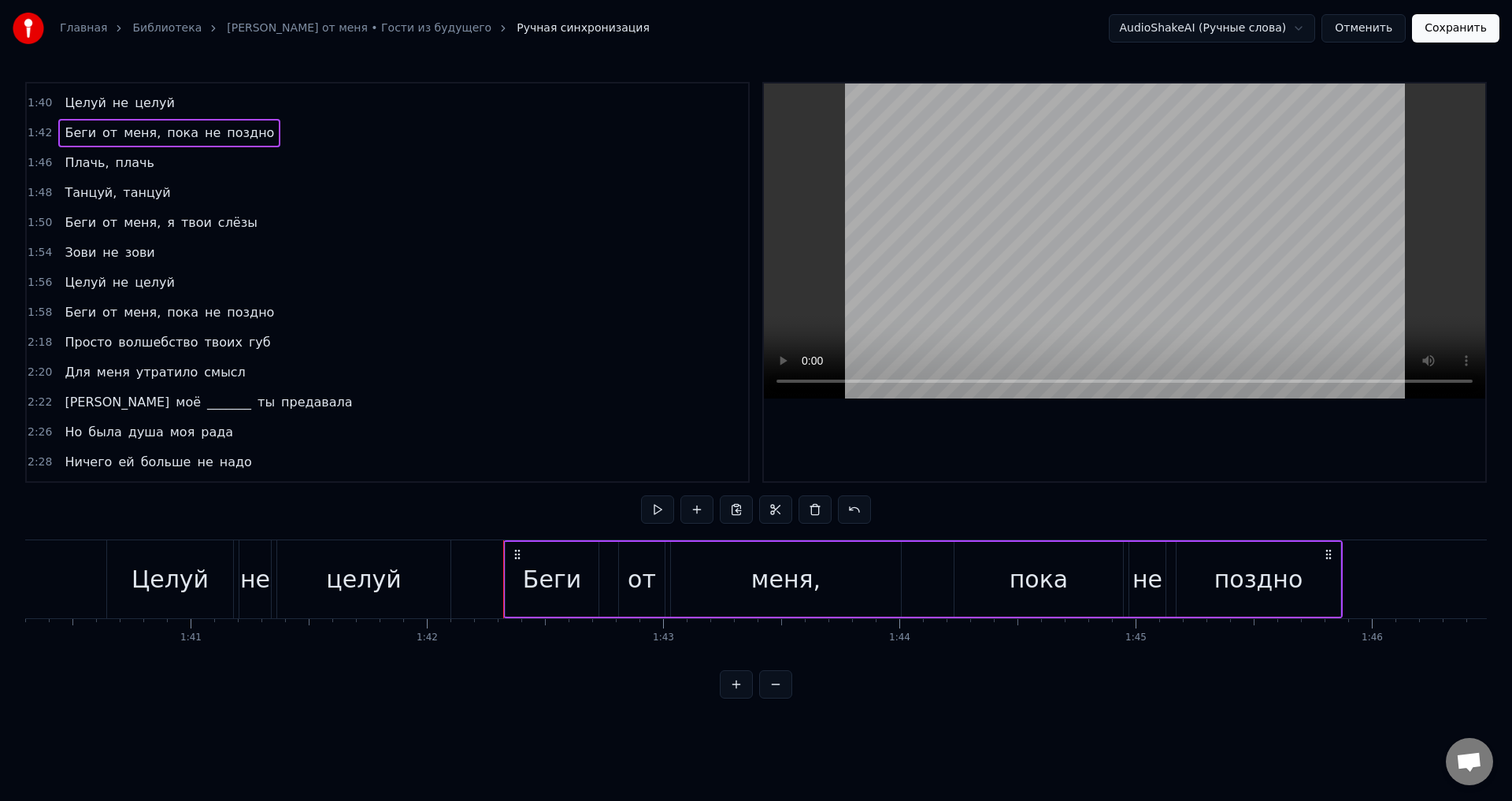
click at [390, 587] on div "целуй" at bounding box center [363, 579] width 75 height 35
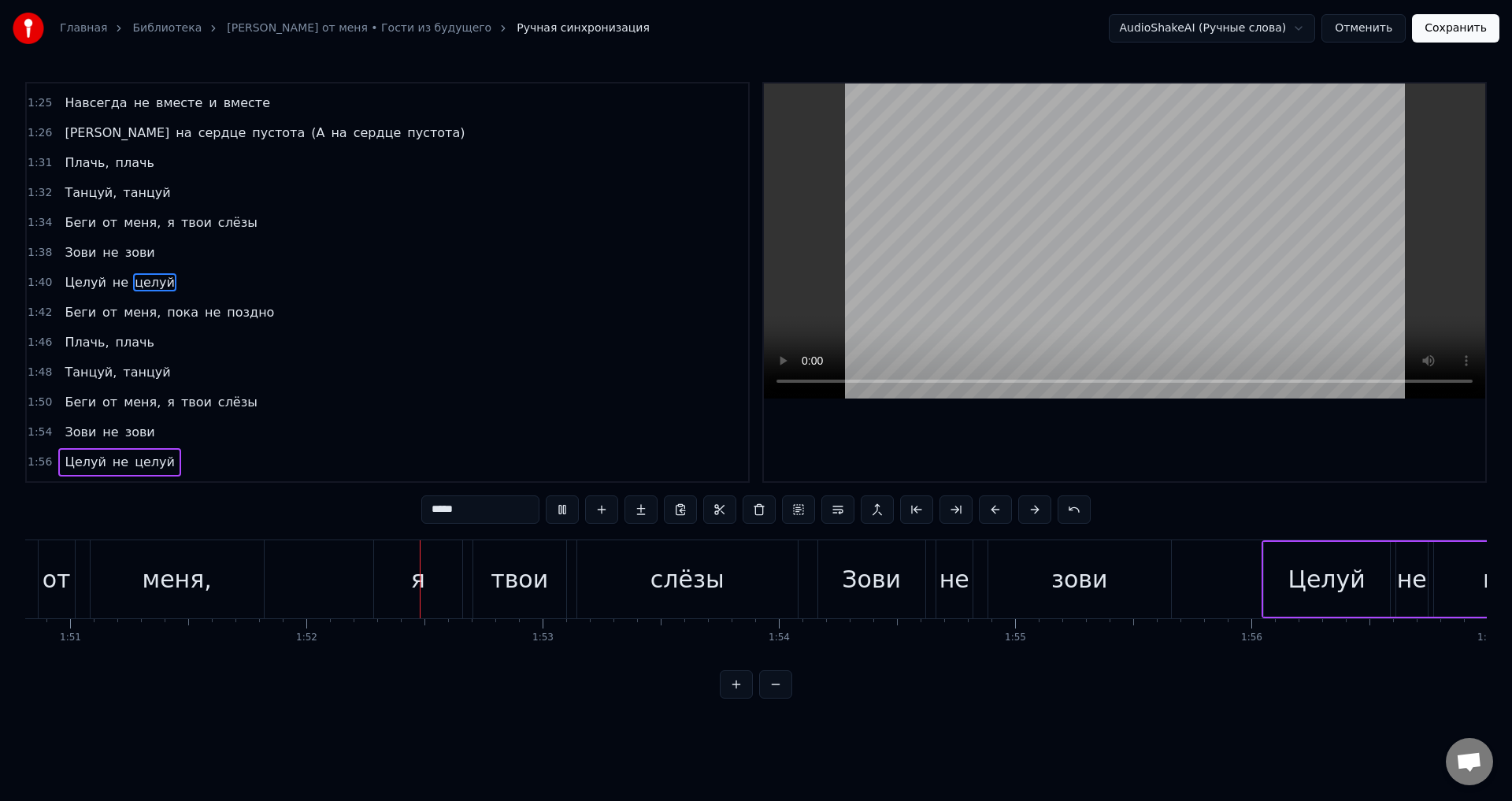
scroll to position [0, 26357]
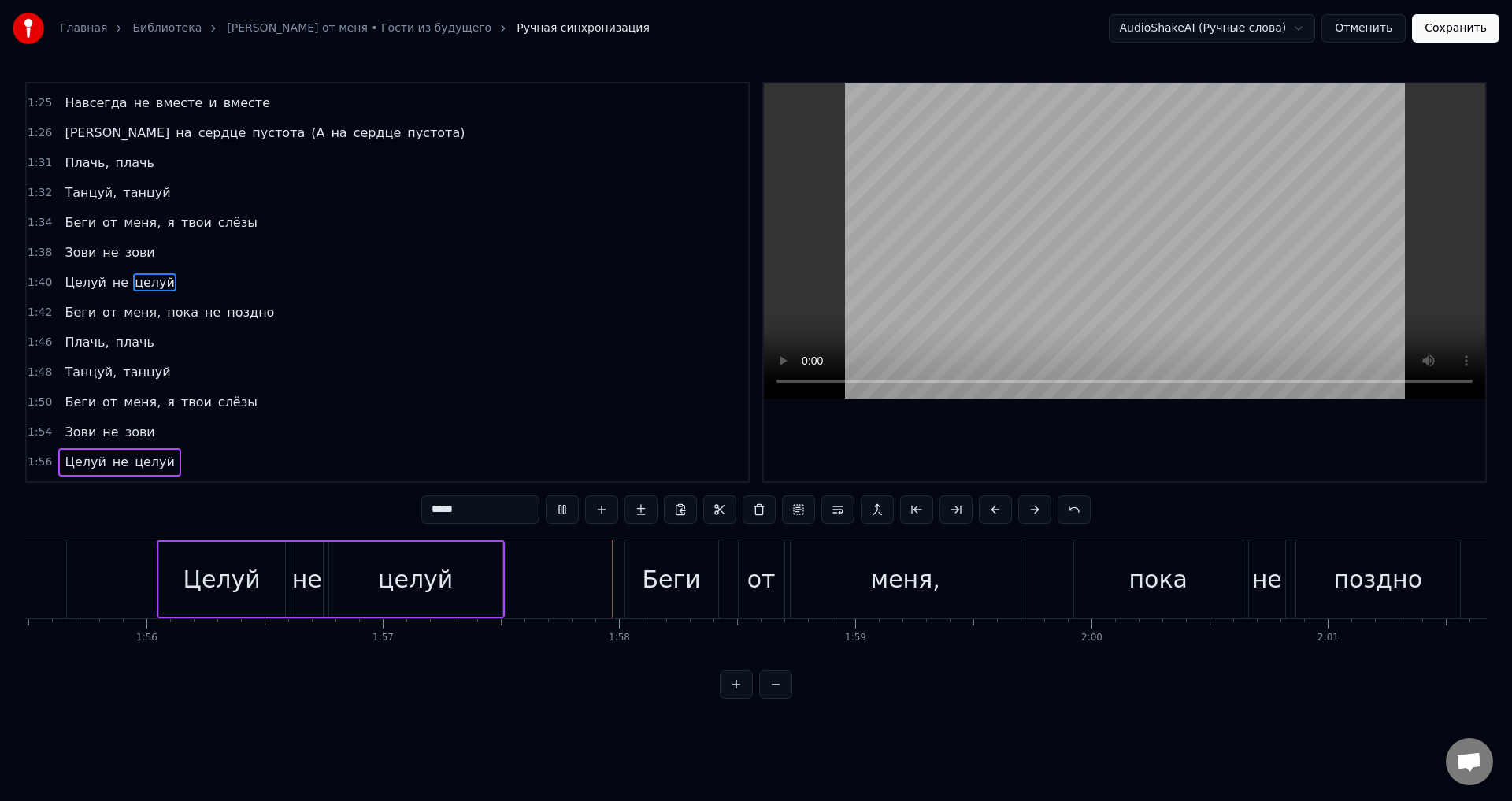
click at [1495, 30] on button "Сохранить" at bounding box center [1456, 28] width 87 height 29
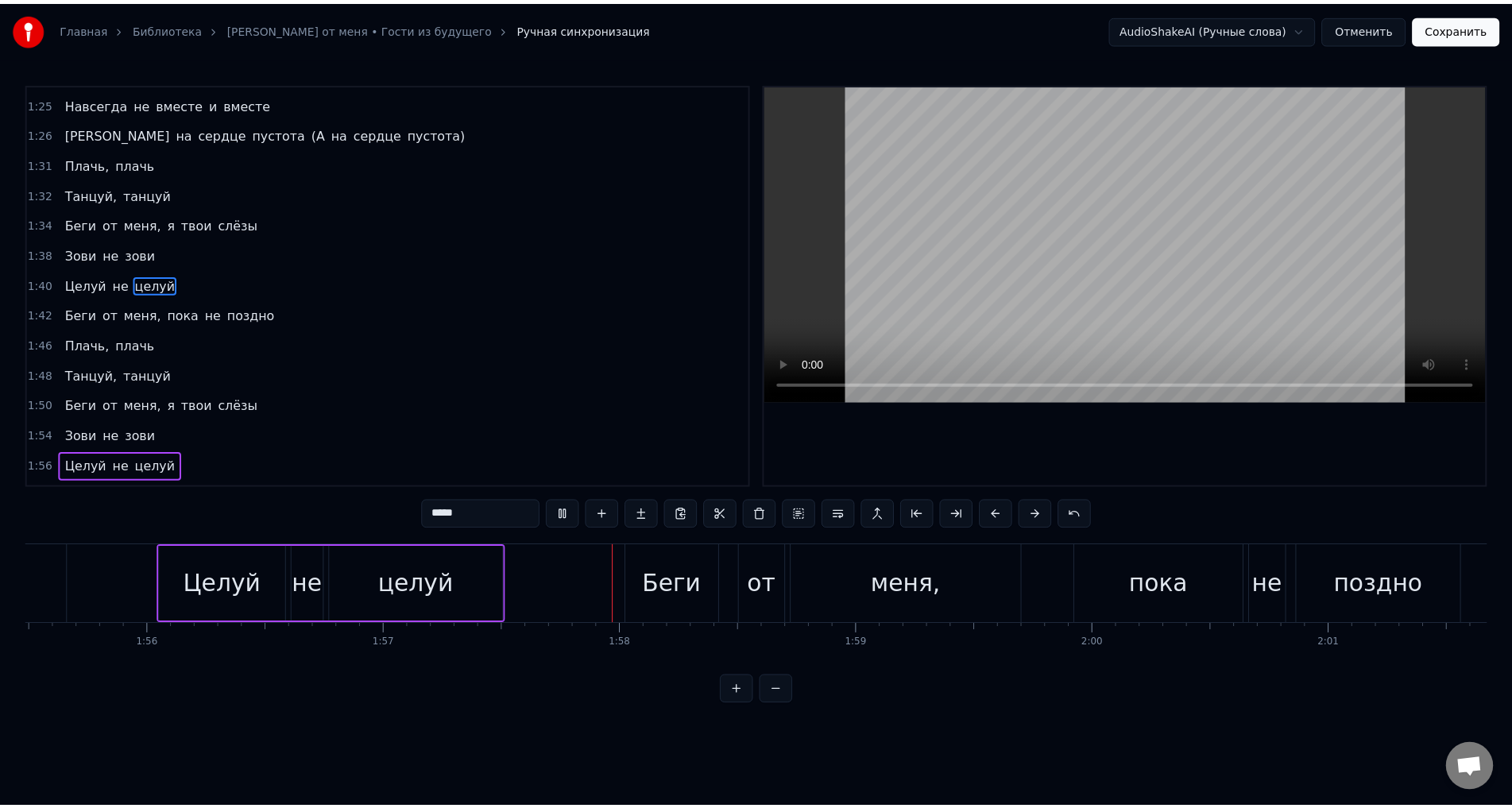
scroll to position [0, 27875]
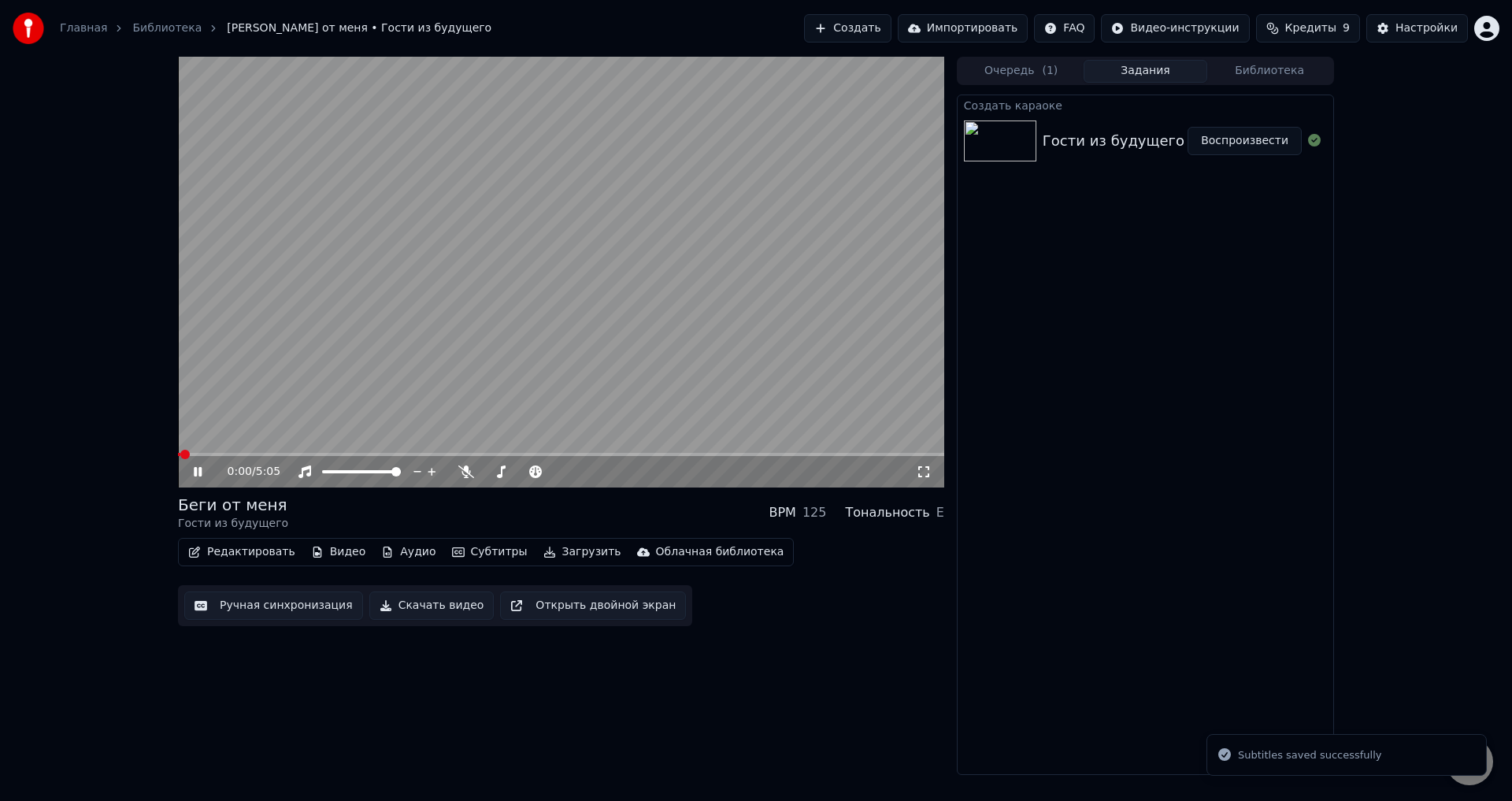
click at [193, 469] on icon at bounding box center [209, 472] width 37 height 13
click at [224, 554] on button "Редактировать" at bounding box center [241, 552] width 119 height 22
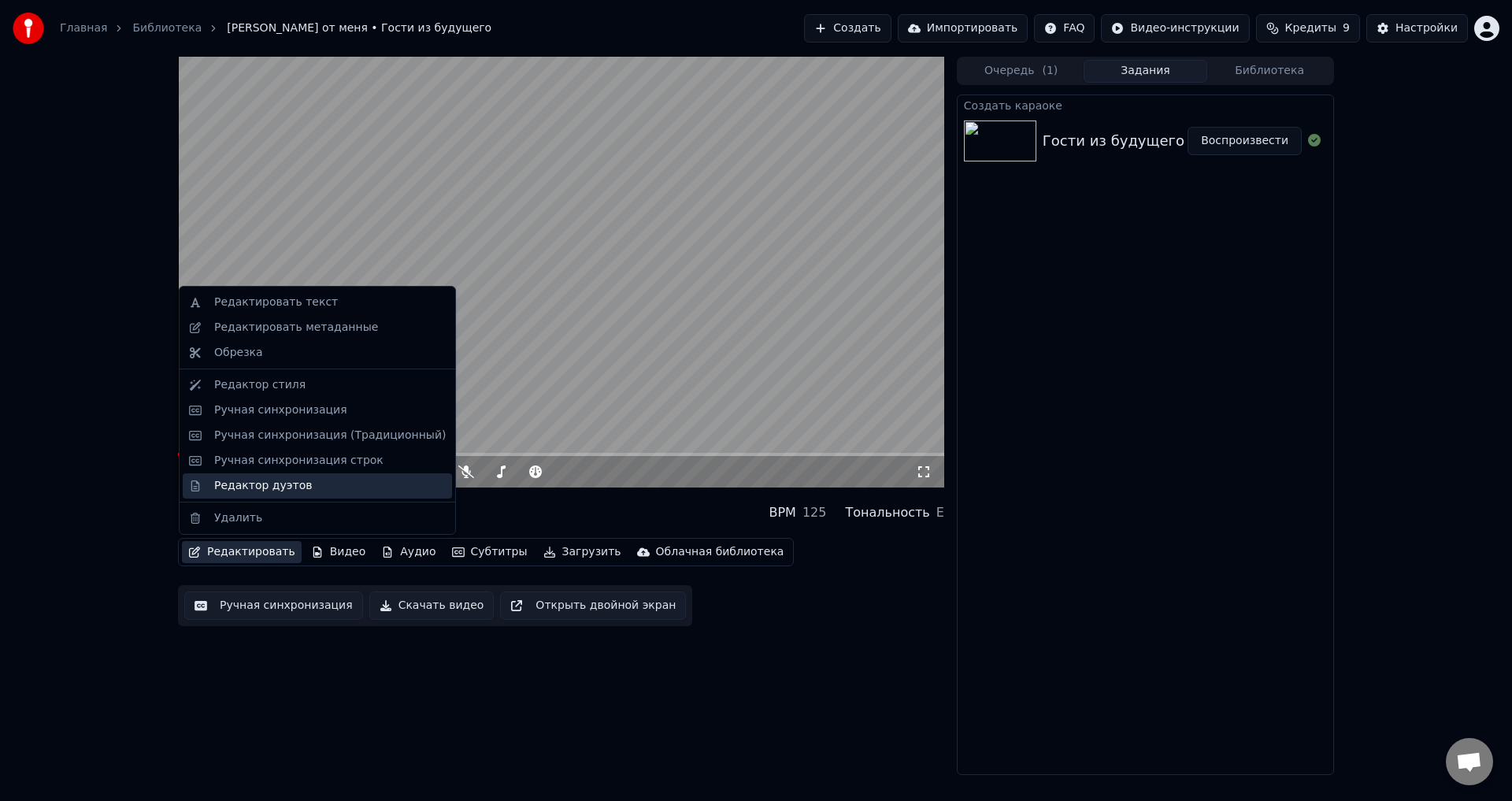
click at [220, 493] on div "Редактор дуэтов" at bounding box center [262, 485] width 97 height 16
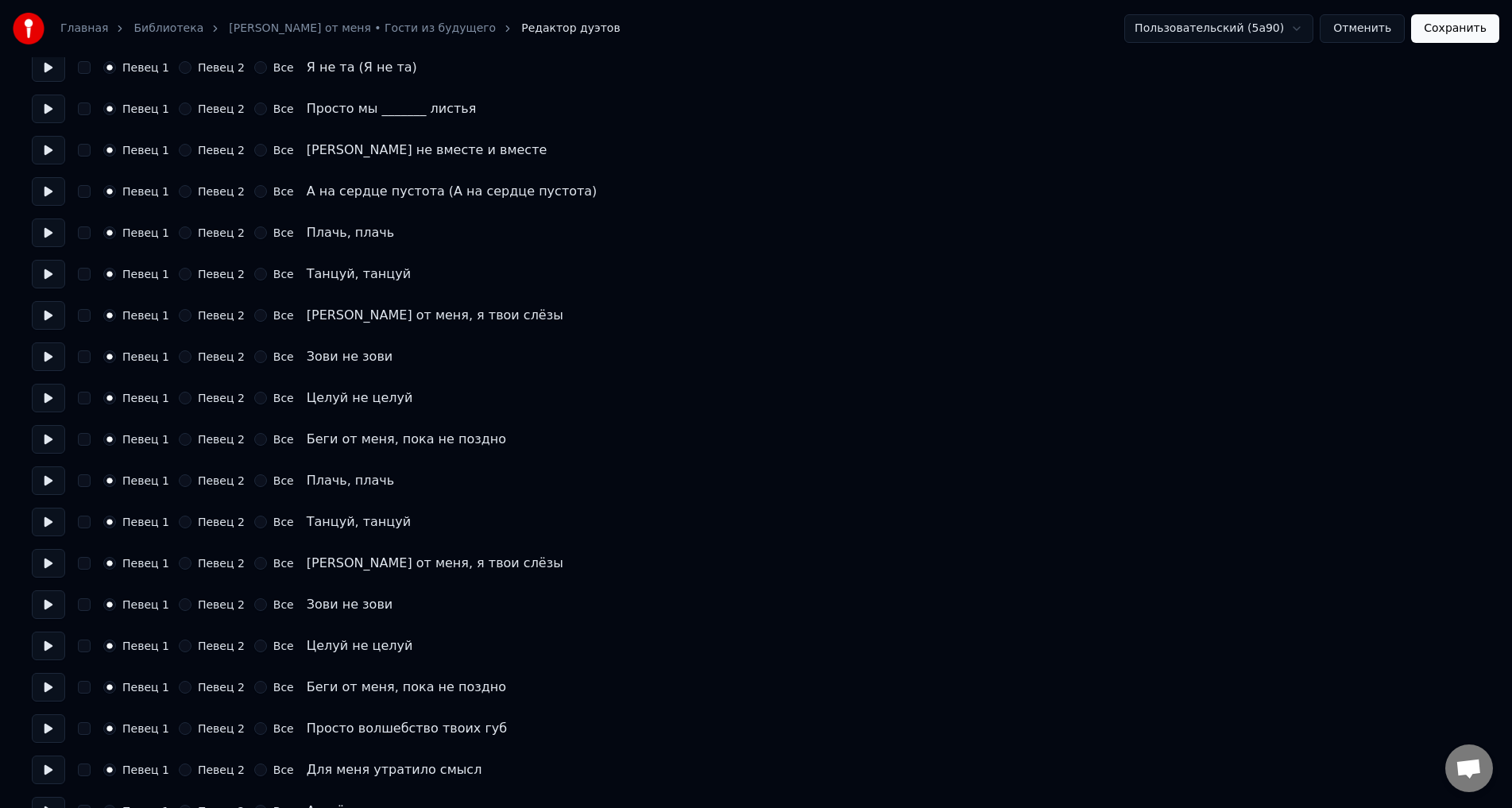
scroll to position [476, 0]
click at [180, 727] on button "Певец 2" at bounding box center [185, 727] width 13 height 13
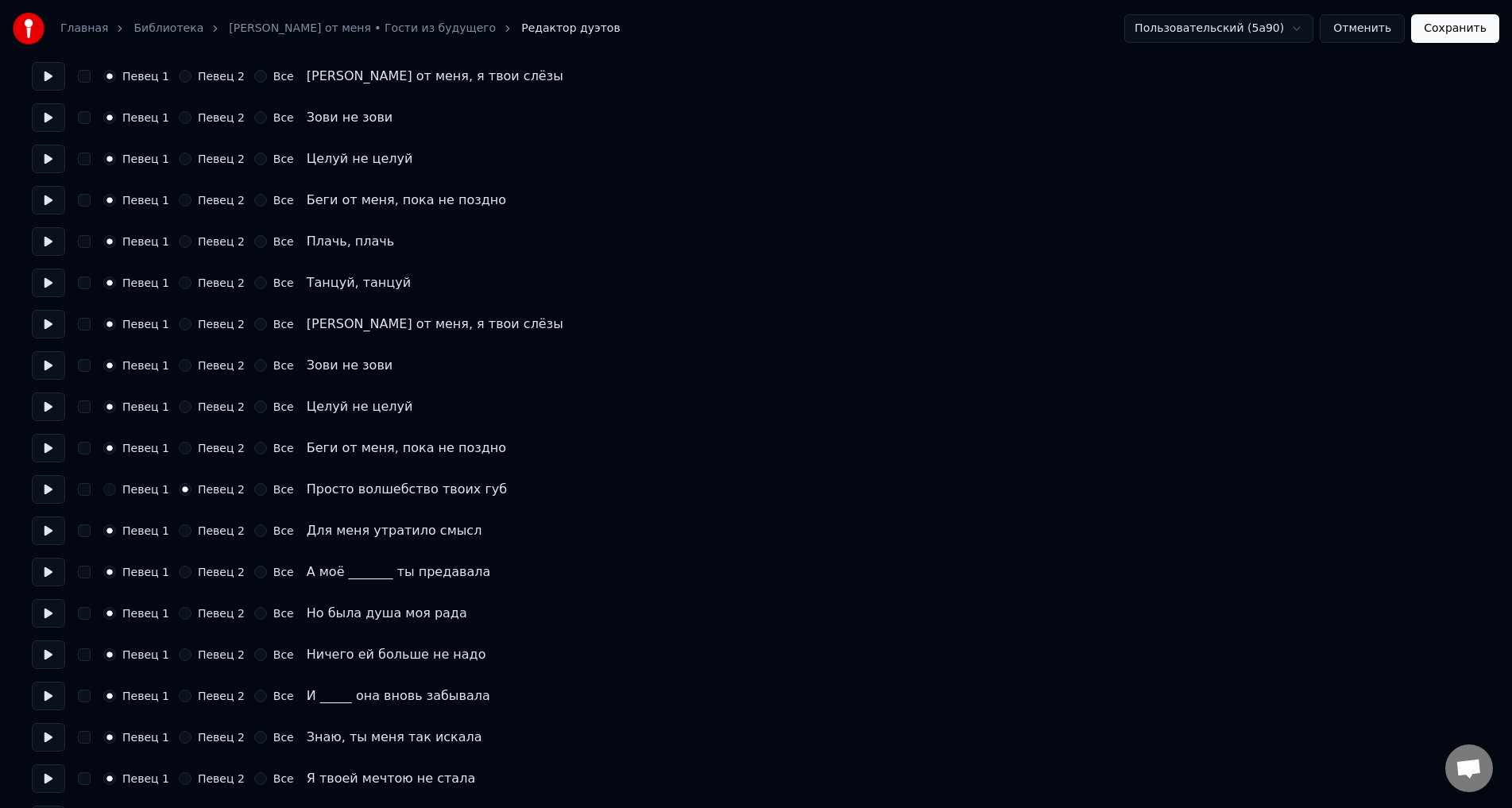
scroll to position [716, 0]
click at [179, 529] on button "Певец 2" at bounding box center [185, 530] width 13 height 13
click at [178, 585] on div "Количество певцов * Сохранить голос певца Певец 1 Певец 2 Все Певец 1 Певец 2 В…" at bounding box center [756, 818] width 1448 height 2921
click at [181, 574] on button "Певец 2" at bounding box center [185, 571] width 13 height 13
click at [182, 616] on button "Певец 2" at bounding box center [185, 612] width 13 height 13
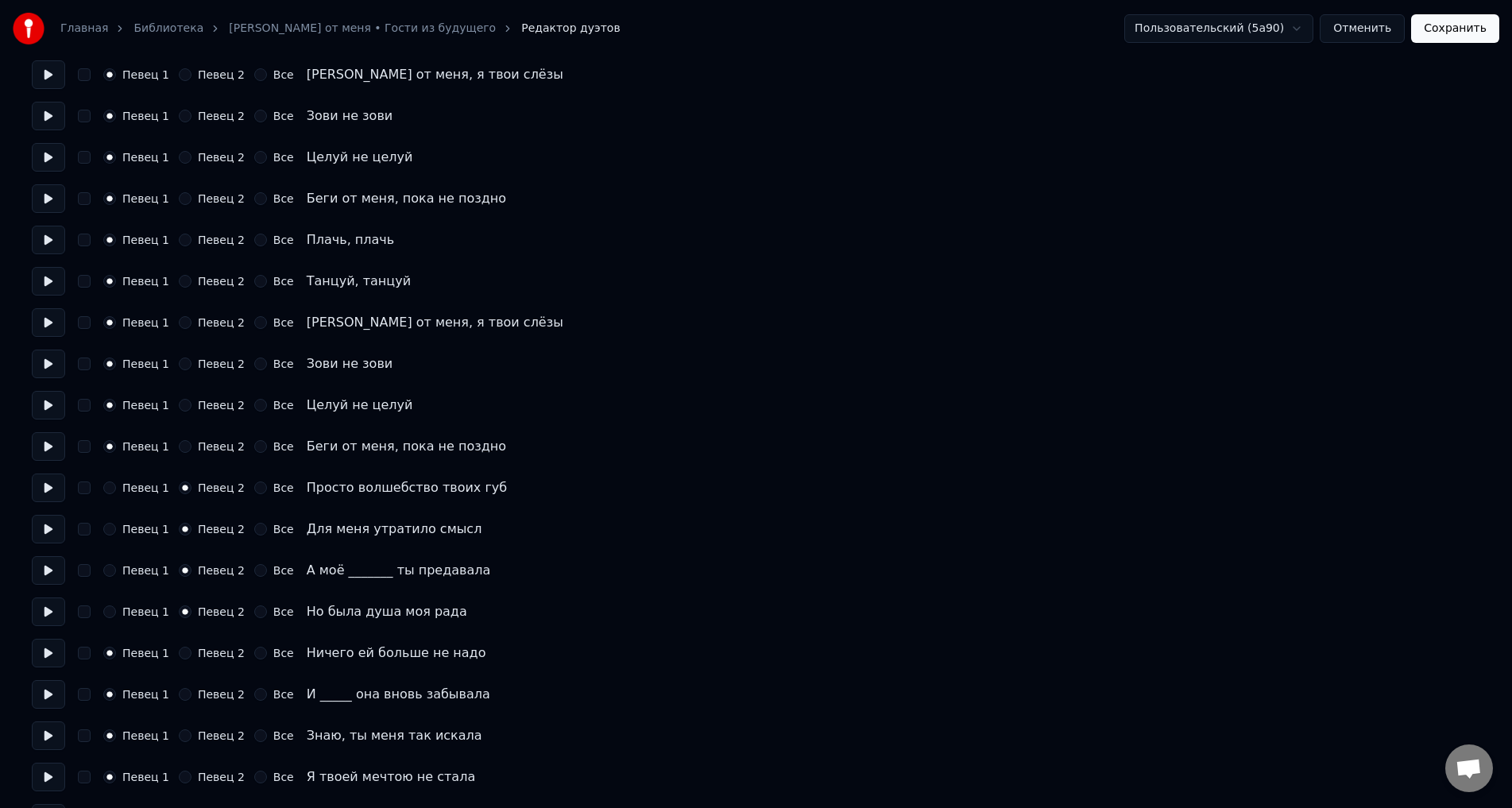
click at [189, 658] on button "Певец 2" at bounding box center [185, 653] width 13 height 13
click at [187, 692] on button "Певец 2" at bounding box center [185, 695] width 13 height 13
click at [187, 734] on button "Певец 2" at bounding box center [185, 736] width 13 height 13
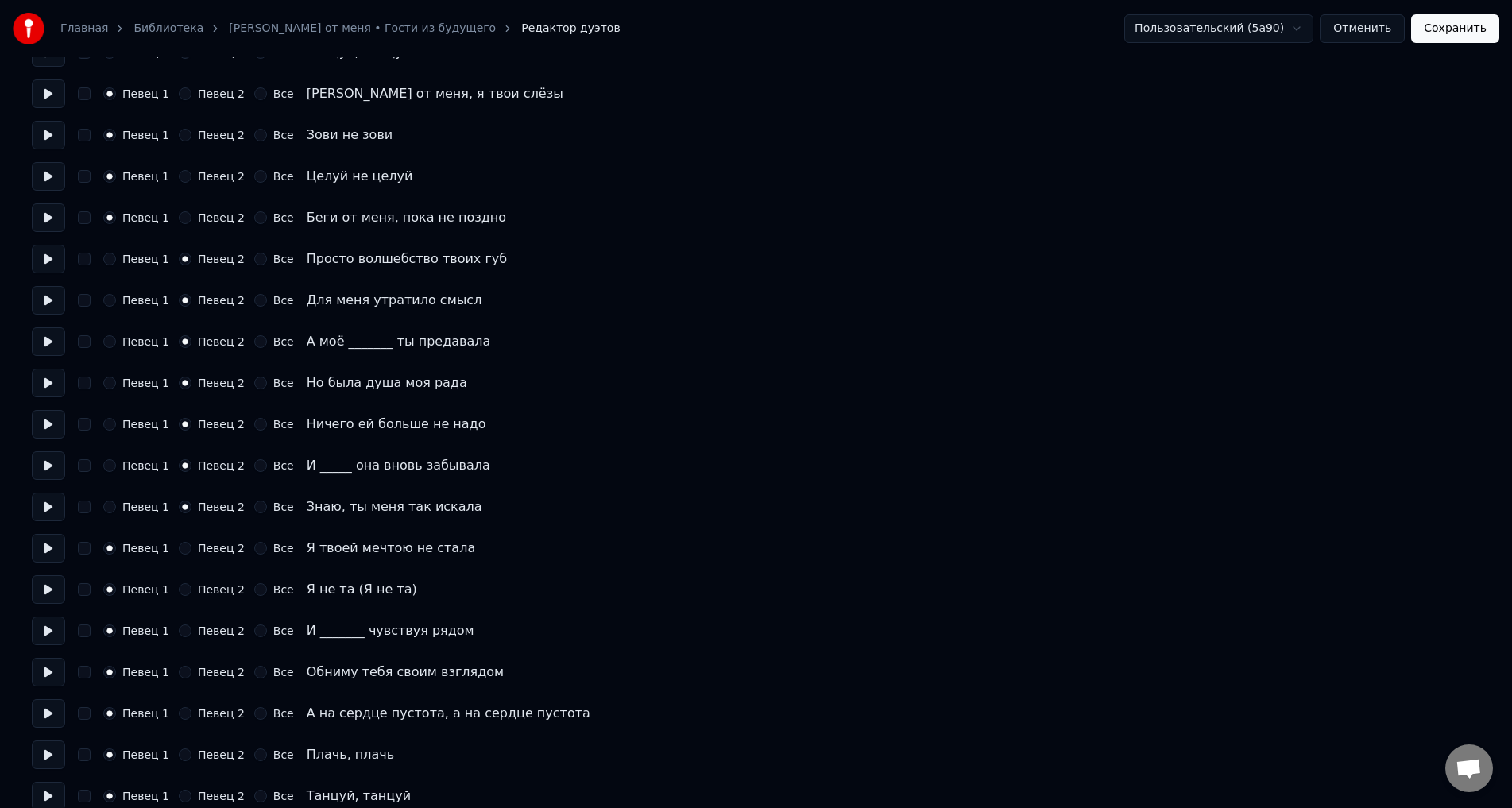
scroll to position [954, 0]
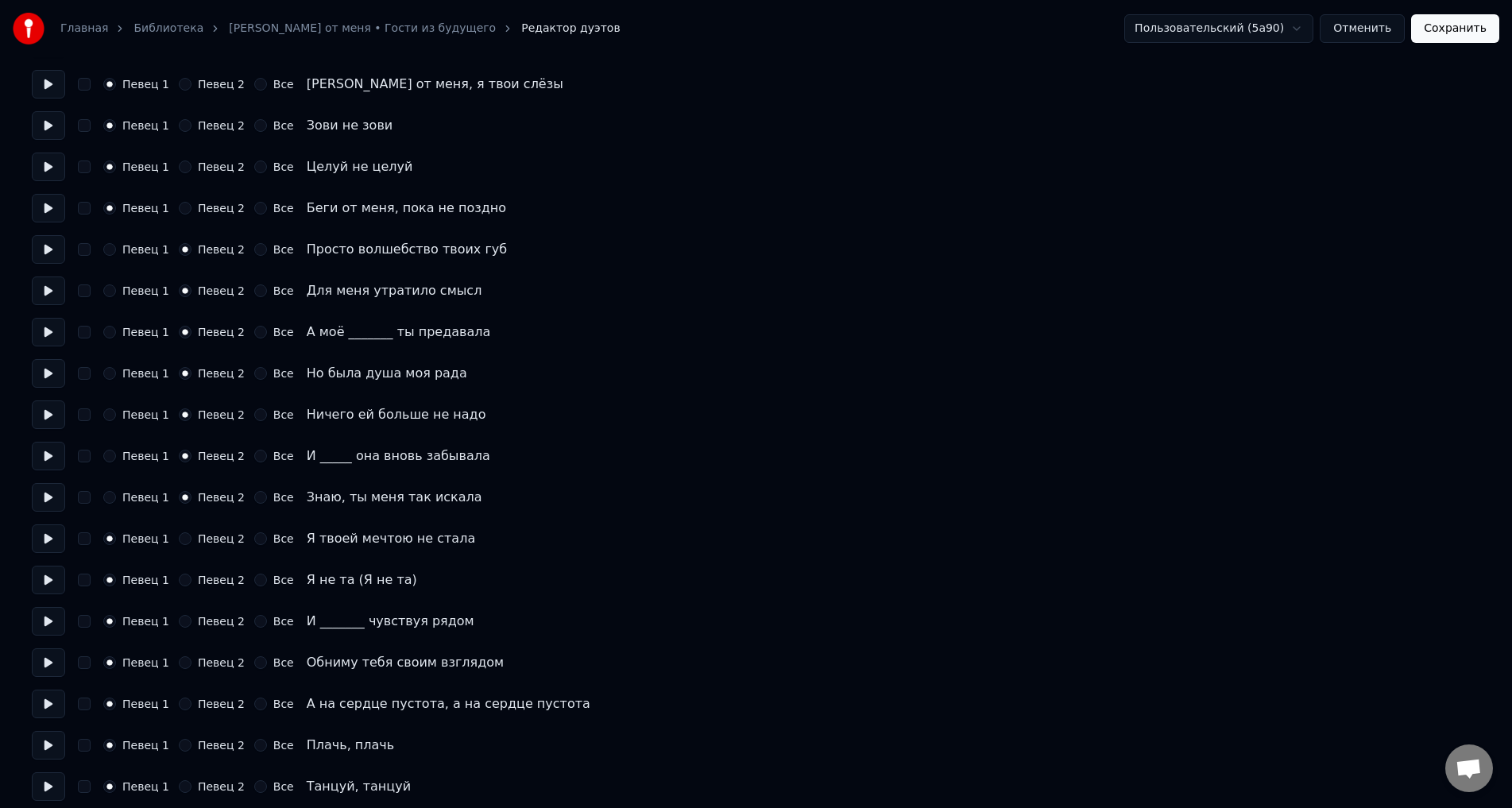
click at [183, 545] on div "Певец 1 Певец 2 Все Я твоей мечтою не стала" at bounding box center [756, 538] width 1448 height 29
click at [183, 538] on button "Певец 2" at bounding box center [185, 539] width 13 height 13
click at [188, 578] on button "Певец 2" at bounding box center [185, 580] width 13 height 13
click at [187, 622] on button "Певец 2" at bounding box center [185, 621] width 13 height 13
click at [184, 658] on button "Певец 2" at bounding box center [185, 663] width 13 height 13
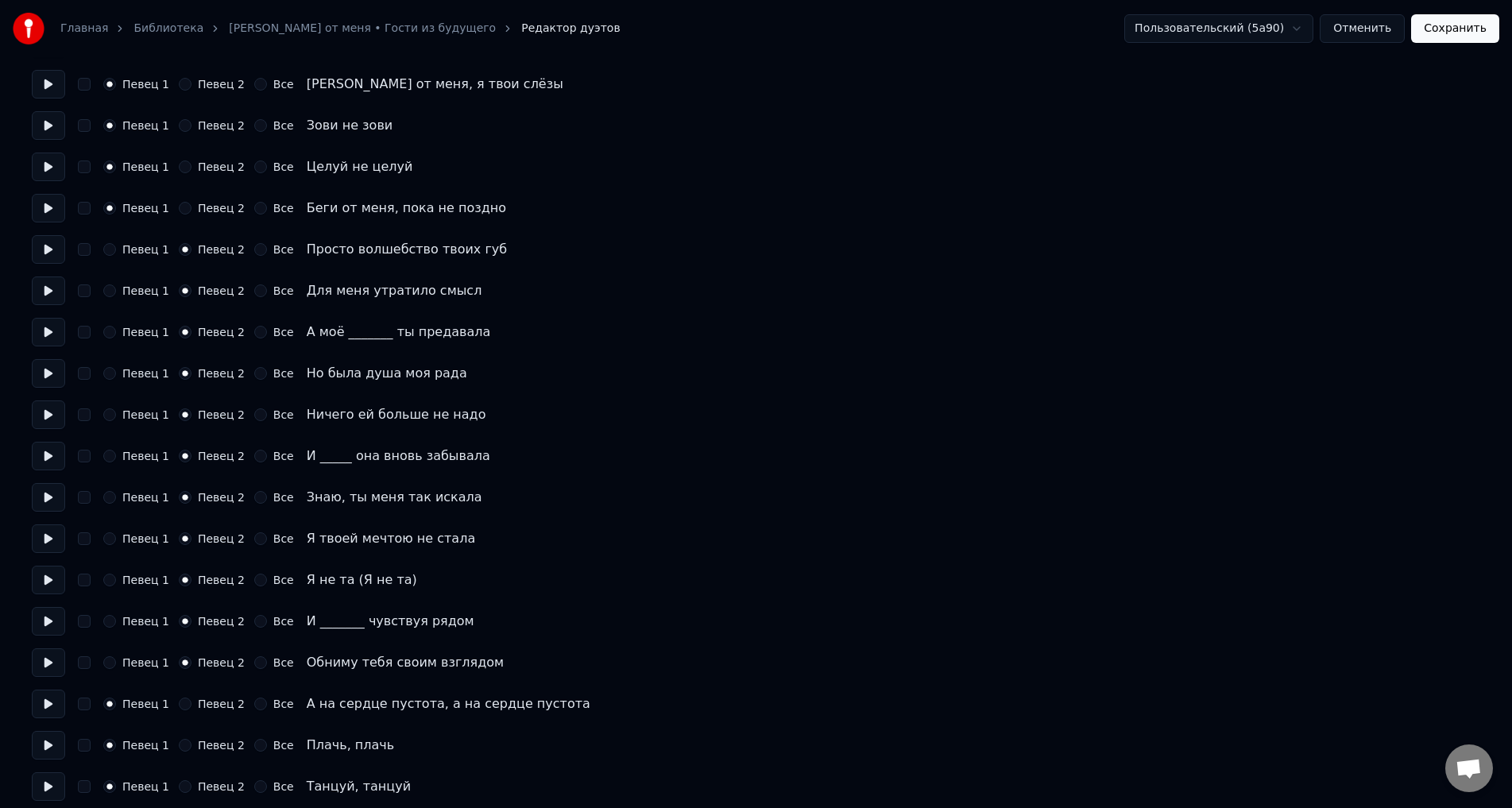
click at [188, 708] on button "Певец 2" at bounding box center [185, 704] width 13 height 13
click at [184, 751] on button "Певец 2" at bounding box center [185, 745] width 13 height 13
click at [189, 787] on button "Певец 2" at bounding box center [185, 787] width 13 height 13
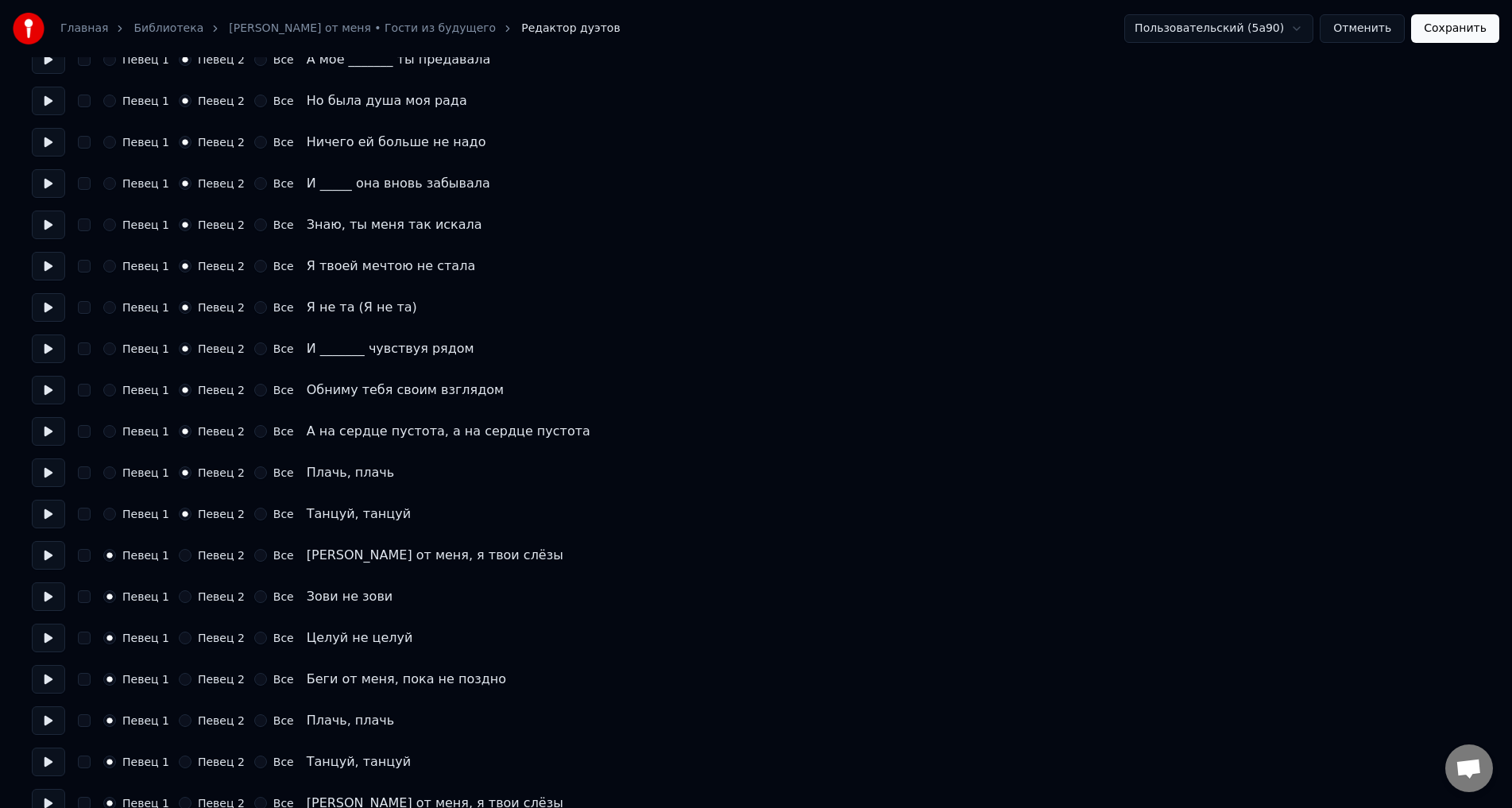
scroll to position [1271, 0]
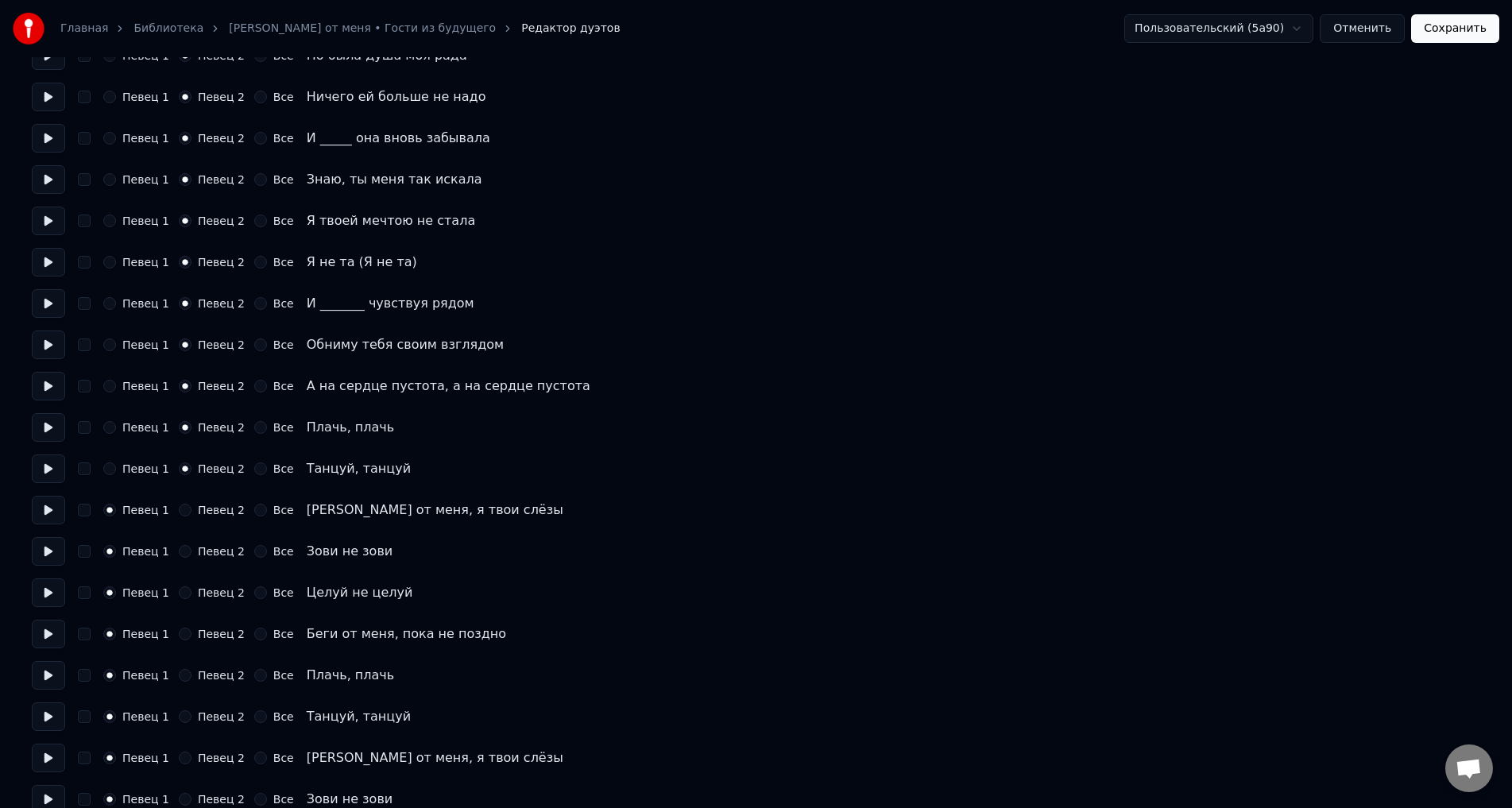
click at [186, 514] on button "Певец 2" at bounding box center [185, 510] width 13 height 13
click at [182, 556] on button "Певец 2" at bounding box center [185, 551] width 13 height 13
click at [190, 596] on div "Певец 2" at bounding box center [211, 593] width 66 height 13
click at [183, 631] on button "Певец 2" at bounding box center [185, 634] width 13 height 13
click at [184, 595] on button "Певец 2" at bounding box center [185, 593] width 13 height 13
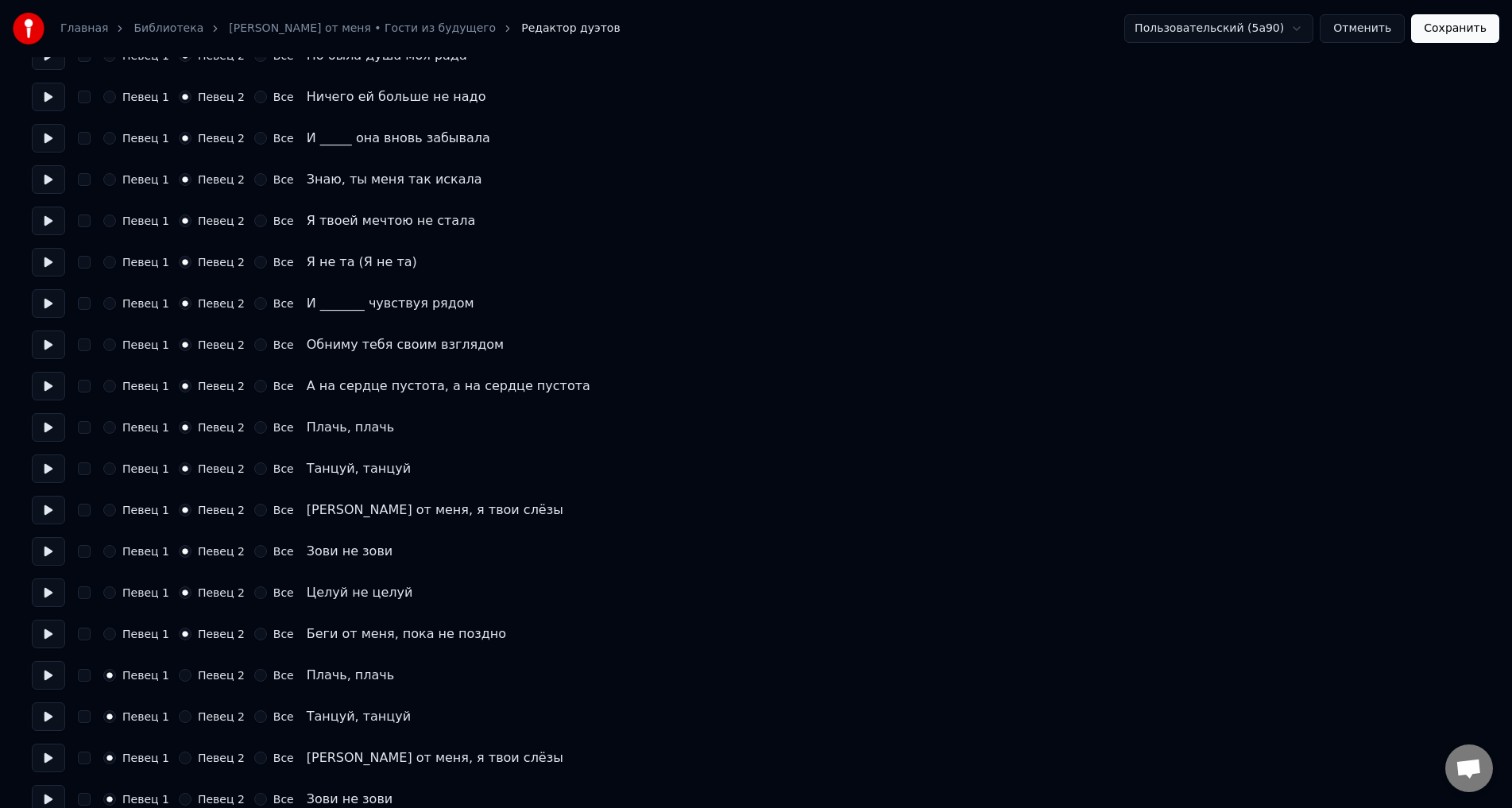
click at [187, 682] on div "Певец 1 Певец 2 Все Плачь, плачь" at bounding box center [756, 675] width 1448 height 29
click at [182, 720] on button "Певец 2" at bounding box center [185, 716] width 13 height 13
click at [181, 681] on div "Певец 2" at bounding box center [211, 675] width 66 height 13
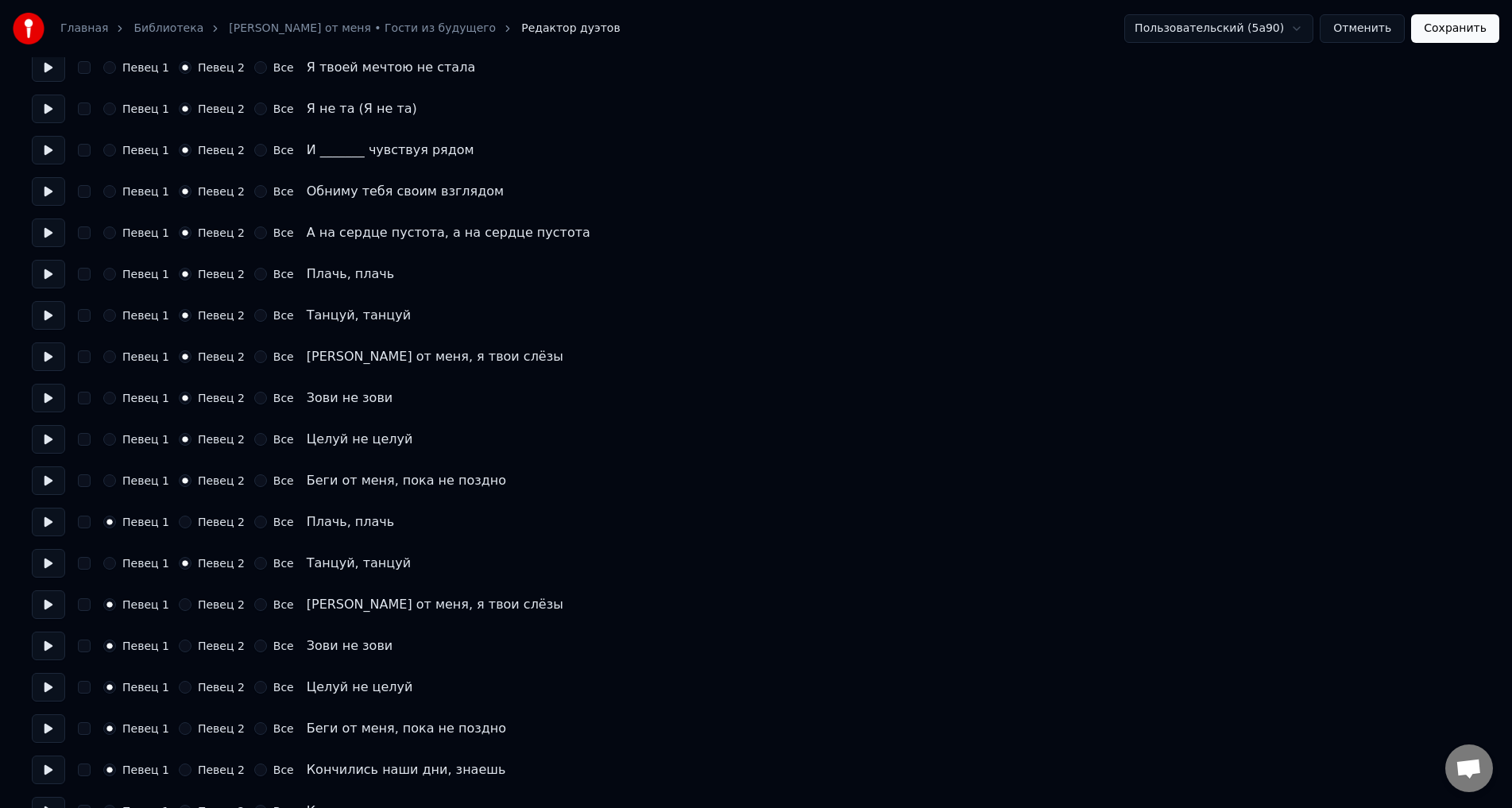
scroll to position [1430, 0]
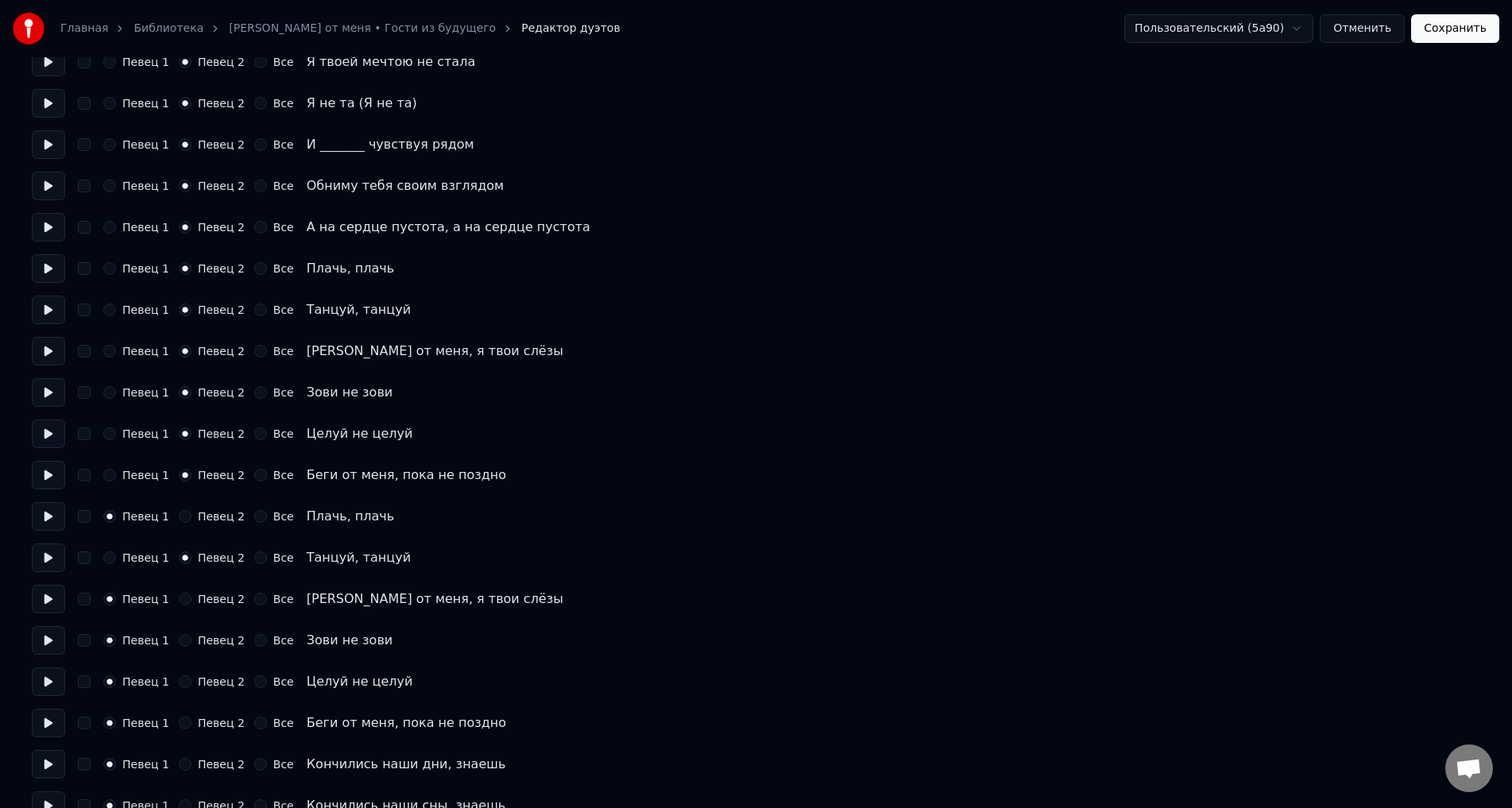
click at [183, 597] on button "Певец 2" at bounding box center [185, 600] width 13 height 13
click at [187, 517] on button "Певец 2" at bounding box center [185, 517] width 13 height 13
click at [184, 638] on button "Певец 2" at bounding box center [185, 641] width 13 height 13
click at [190, 683] on button "Певец 2" at bounding box center [185, 682] width 13 height 13
click at [190, 730] on div "Певец 1 Певец 2 Все Беги от меня, пока не поздно" at bounding box center [756, 723] width 1448 height 29
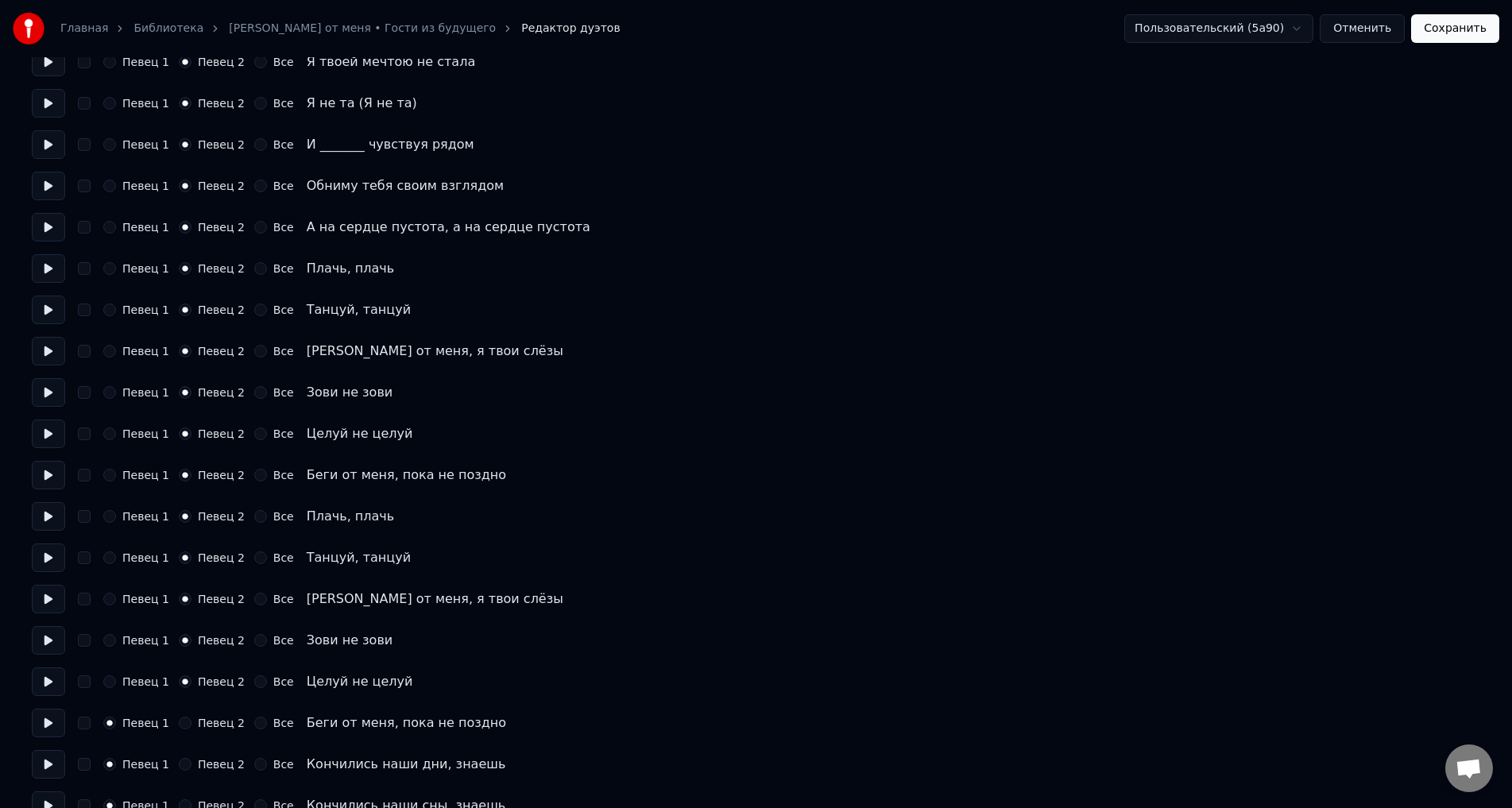
click at [185, 725] on button "Певец 2" at bounding box center [185, 723] width 13 height 13
click at [188, 767] on button "Певец 2" at bounding box center [185, 764] width 13 height 13
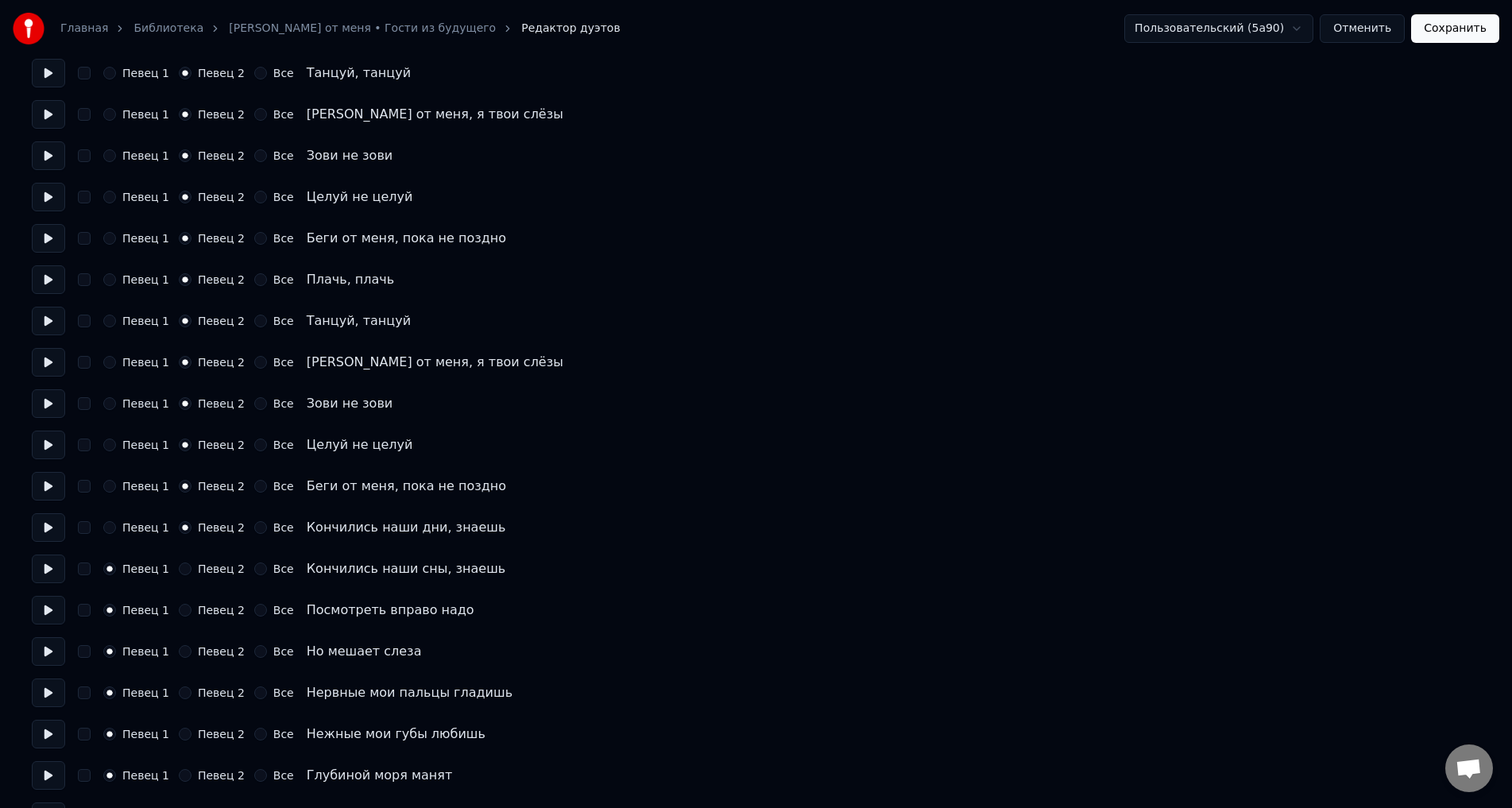
scroll to position [1668, 0]
click at [182, 574] on div "Певец 1 Певец 2 Все Кончились наши сны, знаешь" at bounding box center [756, 567] width 1448 height 29
click at [189, 609] on button "Певец 2" at bounding box center [185, 609] width 13 height 13
click at [189, 573] on div "Певец 2" at bounding box center [211, 568] width 66 height 13
click at [186, 572] on button "Певец 2" at bounding box center [185, 568] width 13 height 13
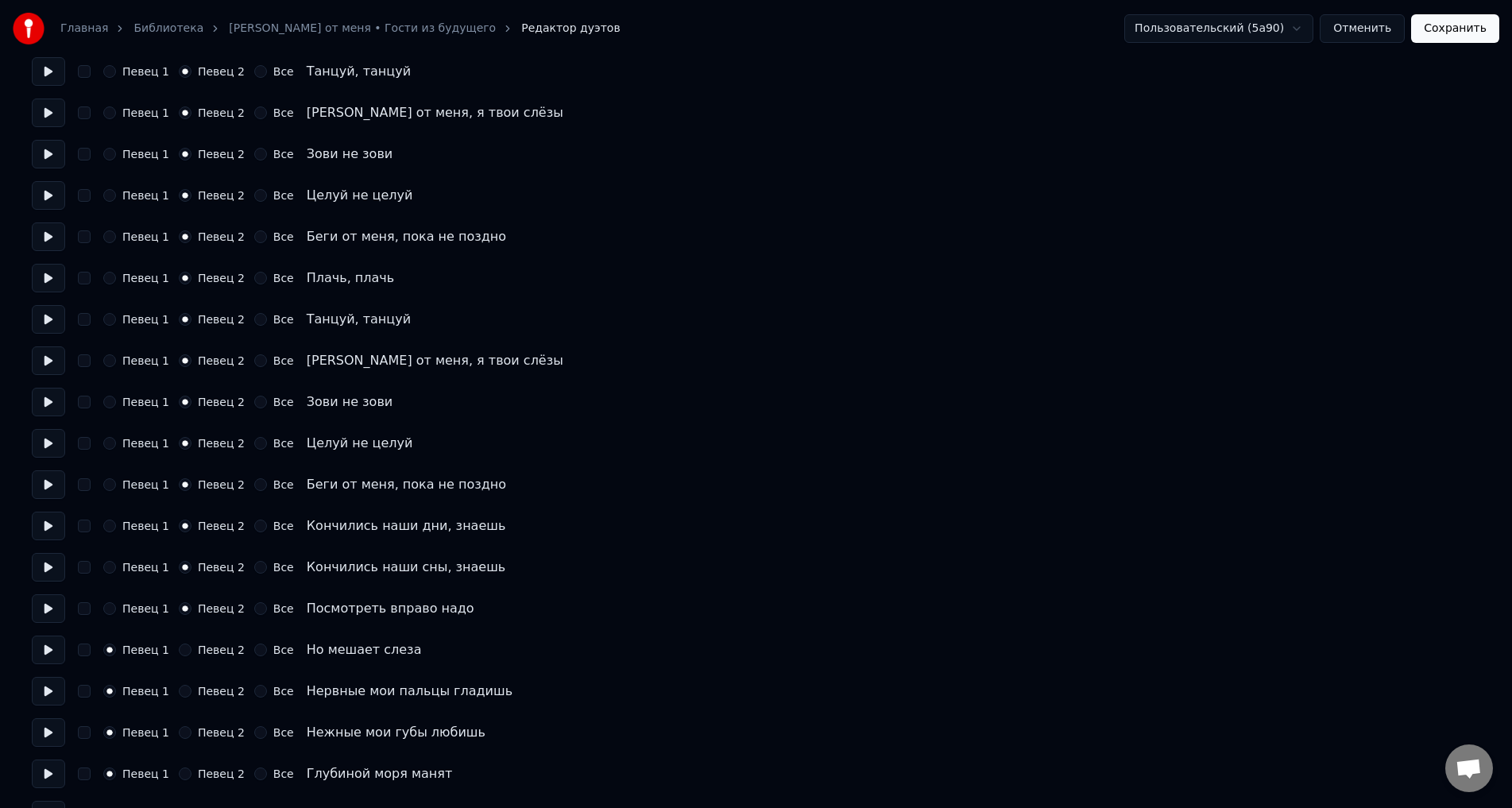
click at [189, 646] on button "Певец 2" at bounding box center [185, 650] width 13 height 13
click at [189, 688] on button "Певец 2" at bounding box center [185, 691] width 13 height 13
click at [187, 735] on button "Певец 2" at bounding box center [185, 732] width 13 height 13
click at [185, 776] on button "Певец 2" at bounding box center [185, 774] width 13 height 13
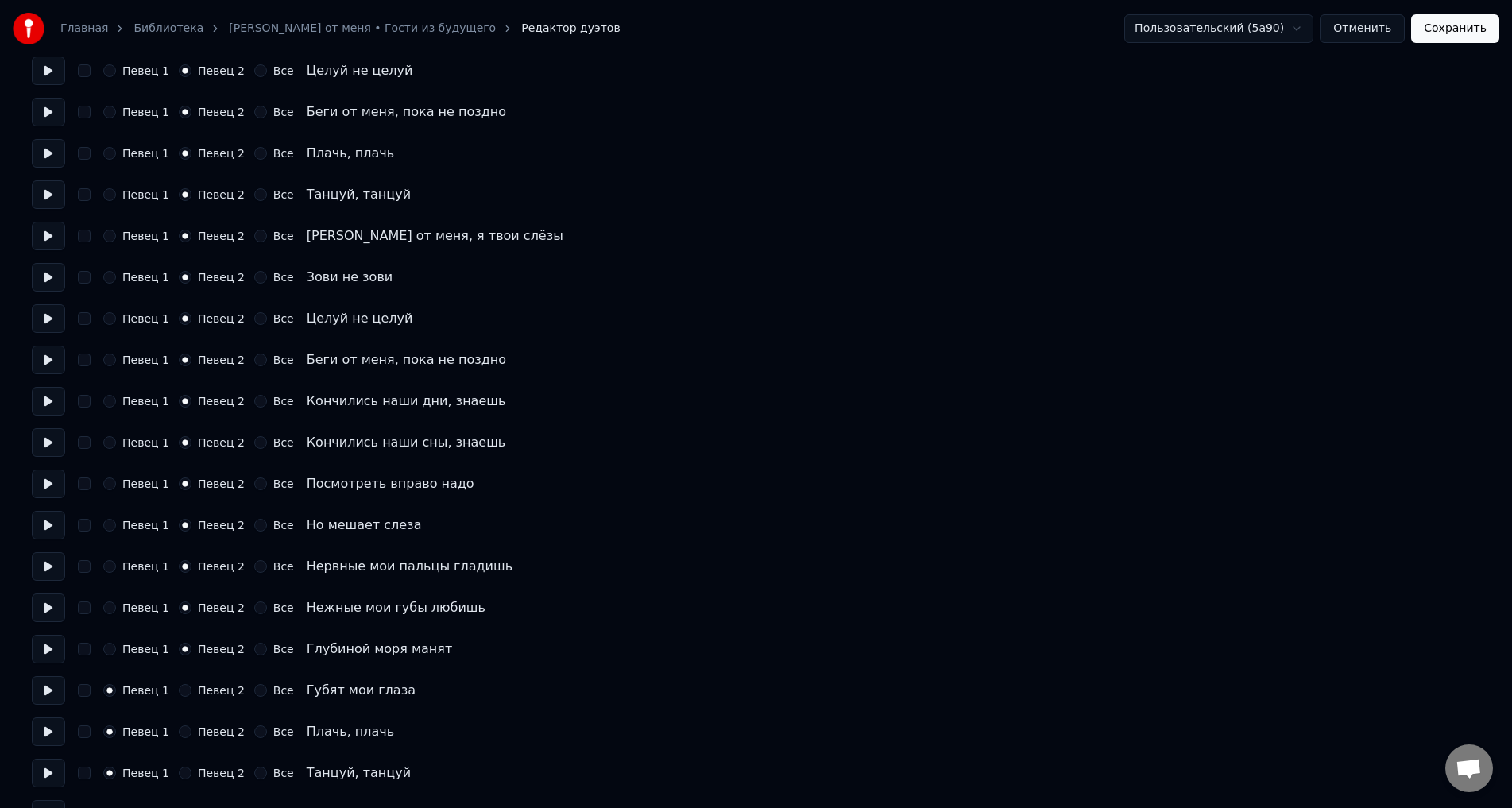
scroll to position [1748, 0]
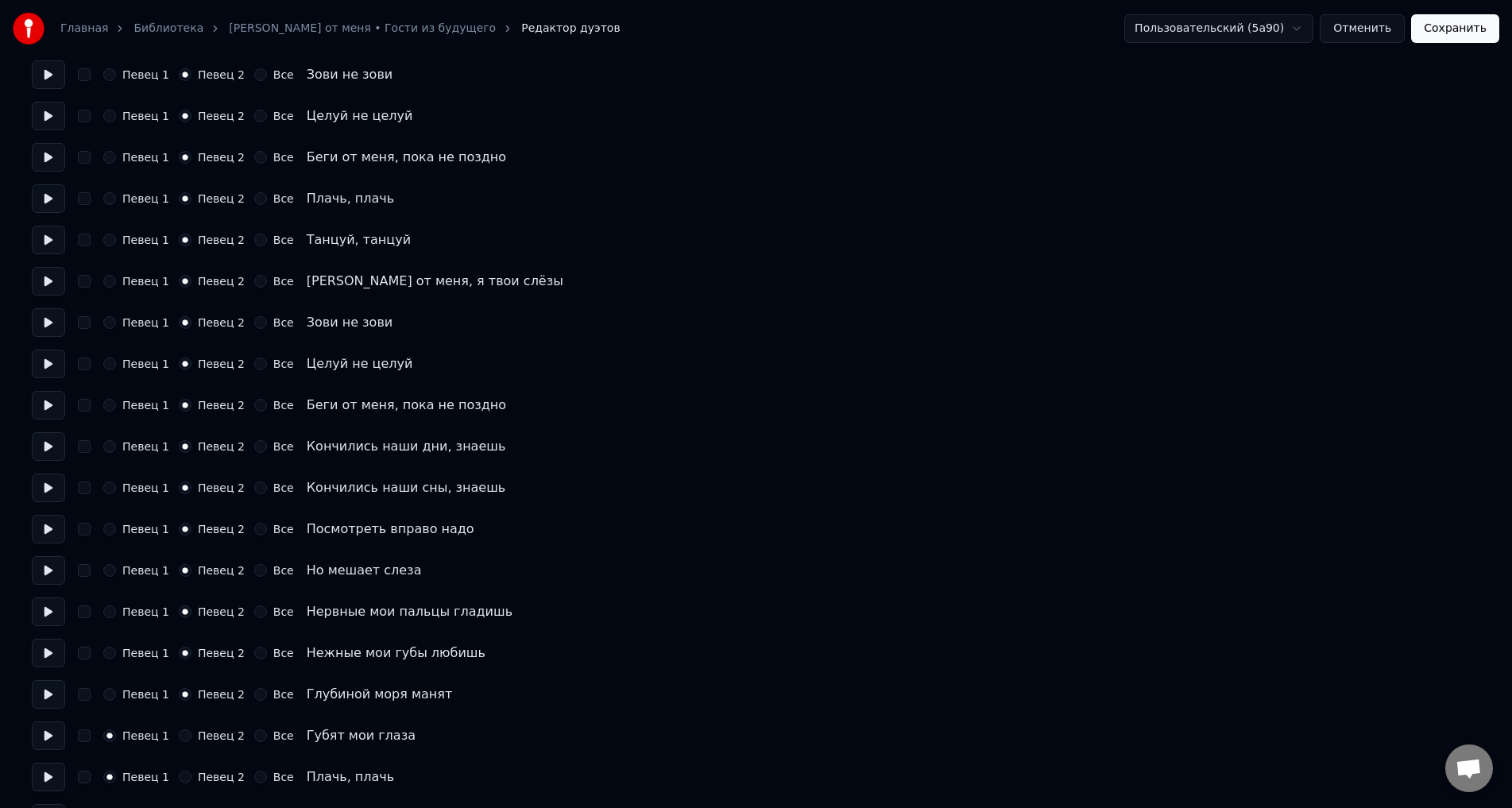
click at [254, 447] on button "Все" at bounding box center [261, 447] width 13 height 13
click at [254, 489] on button "Все" at bounding box center [261, 488] width 13 height 13
click at [259, 535] on div "Певец 1 Певец 2 Все Посмотреть вправо надо" at bounding box center [756, 529] width 1448 height 29
click at [258, 566] on button "Все" at bounding box center [261, 571] width 13 height 13
click at [255, 529] on button "Все" at bounding box center [261, 530] width 13 height 13
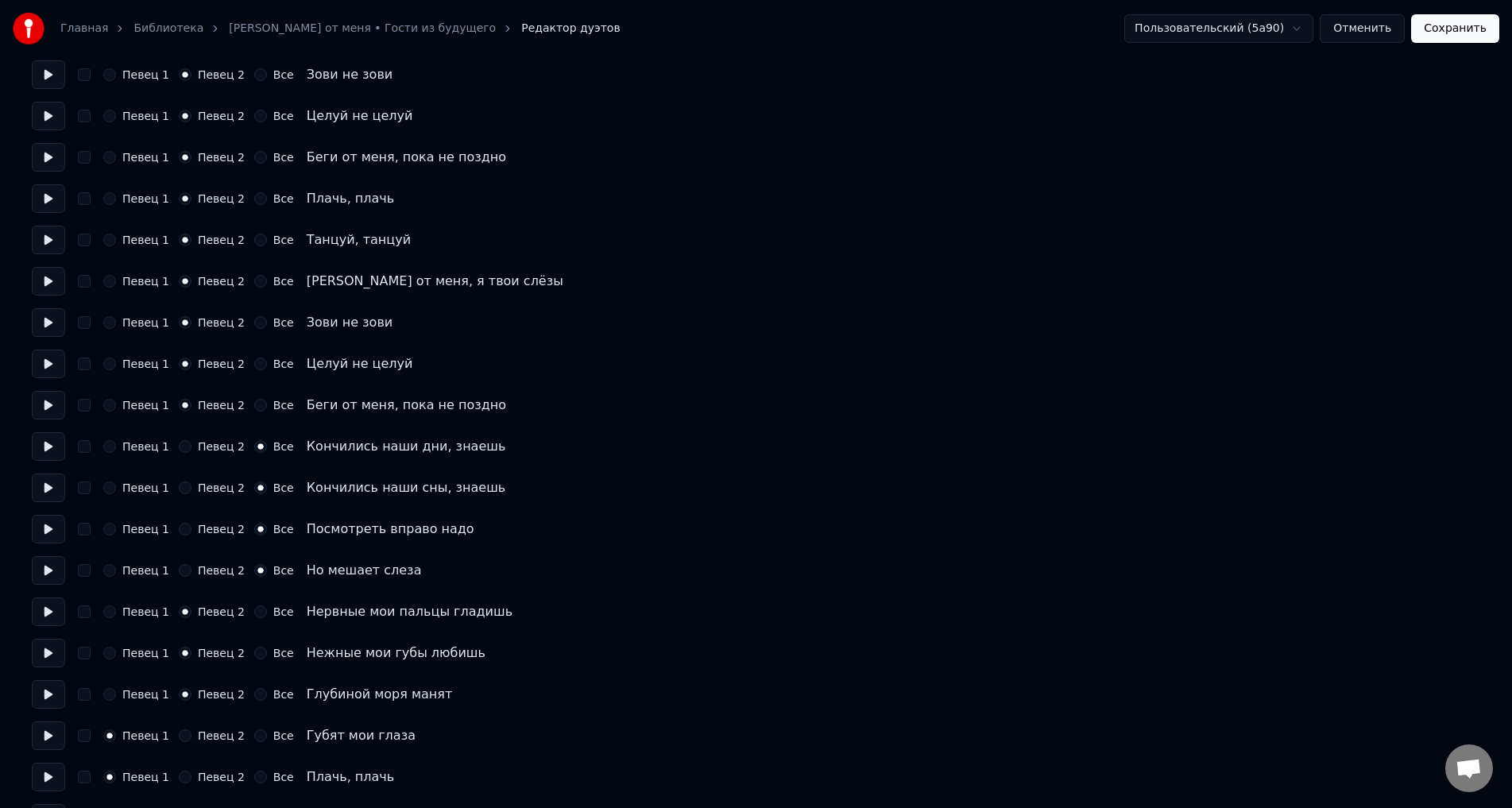
click at [254, 609] on button "Все" at bounding box center [261, 612] width 13 height 13
click at [259, 652] on button "Все" at bounding box center [261, 653] width 13 height 13
click at [255, 699] on button "Все" at bounding box center [261, 695] width 13 height 13
click at [184, 488] on button "Певец 2" at bounding box center [185, 488] width 13 height 13
click at [181, 532] on button "Певец 2" at bounding box center [185, 530] width 13 height 13
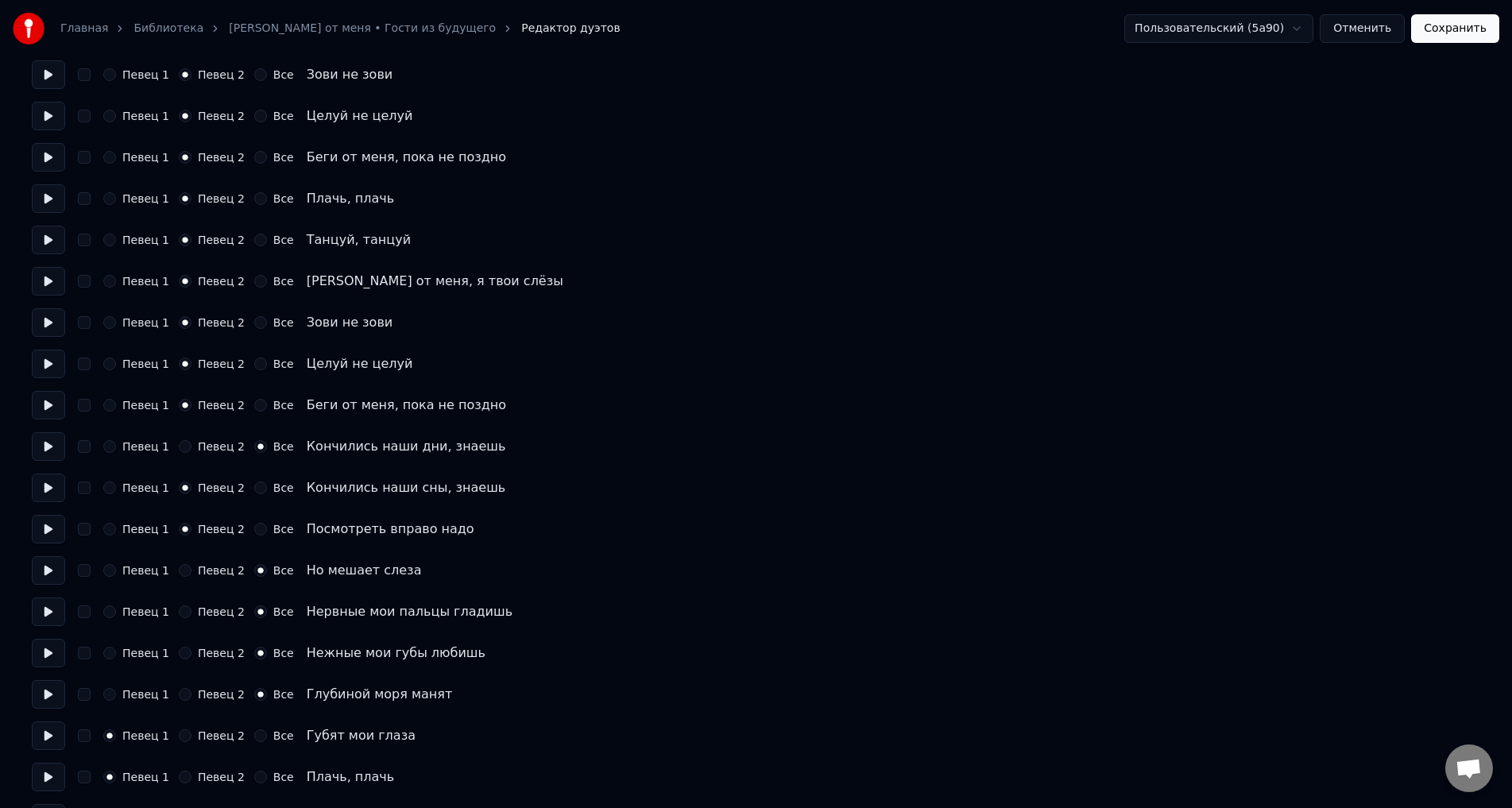
click at [193, 566] on div "Певец 2" at bounding box center [211, 571] width 66 height 13
click at [190, 572] on button "Певец 2" at bounding box center [185, 571] width 13 height 13
click at [189, 610] on button "Певец 2" at bounding box center [185, 612] width 13 height 13
click at [186, 650] on button "Певец 2" at bounding box center [185, 653] width 13 height 13
click at [186, 689] on button "Певец 2" at bounding box center [185, 695] width 13 height 13
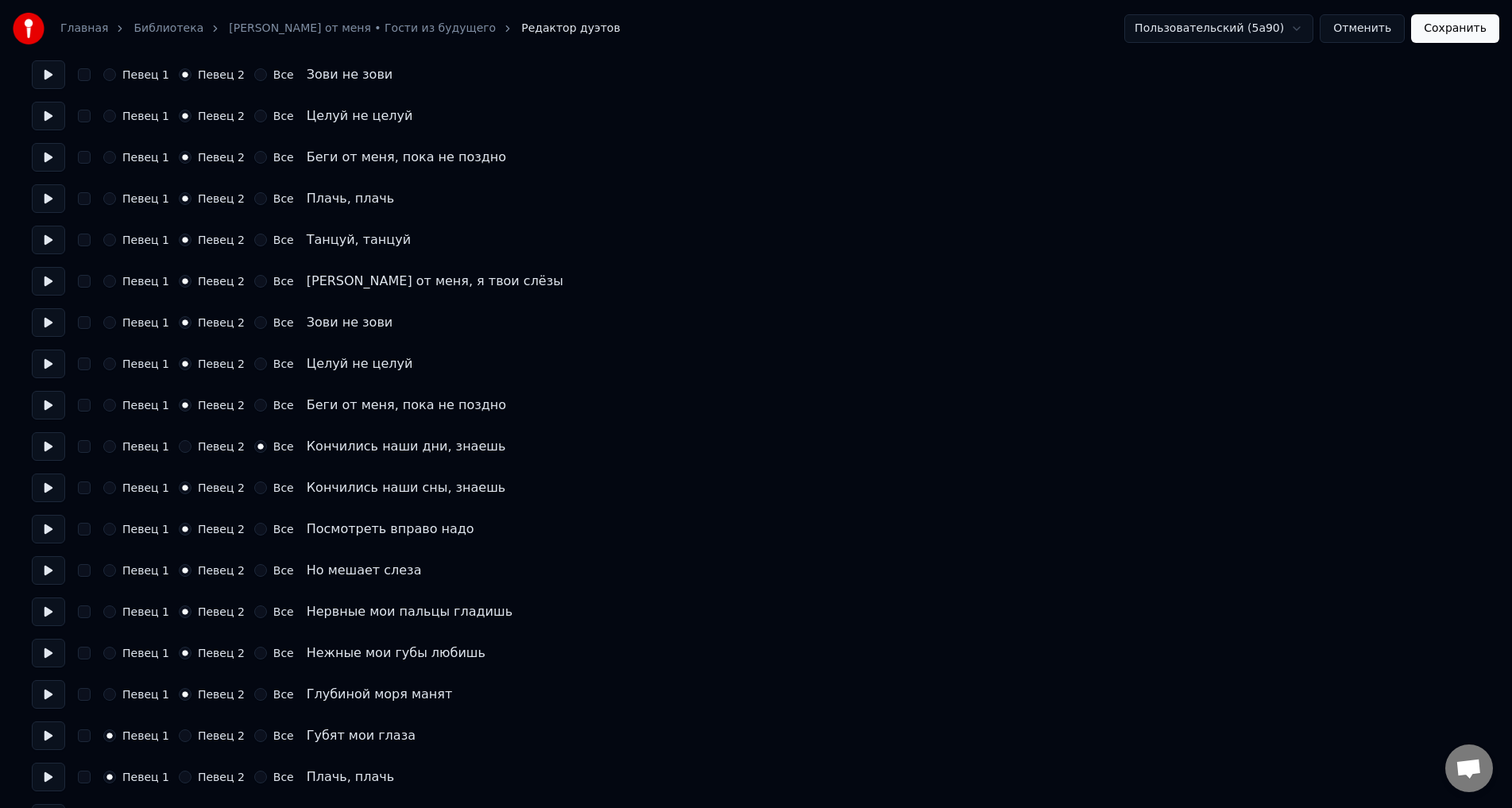
click at [182, 449] on button "Певец 2" at bounding box center [185, 447] width 13 height 13
click at [1468, 33] on button "Сохранить" at bounding box center [1455, 28] width 88 height 29
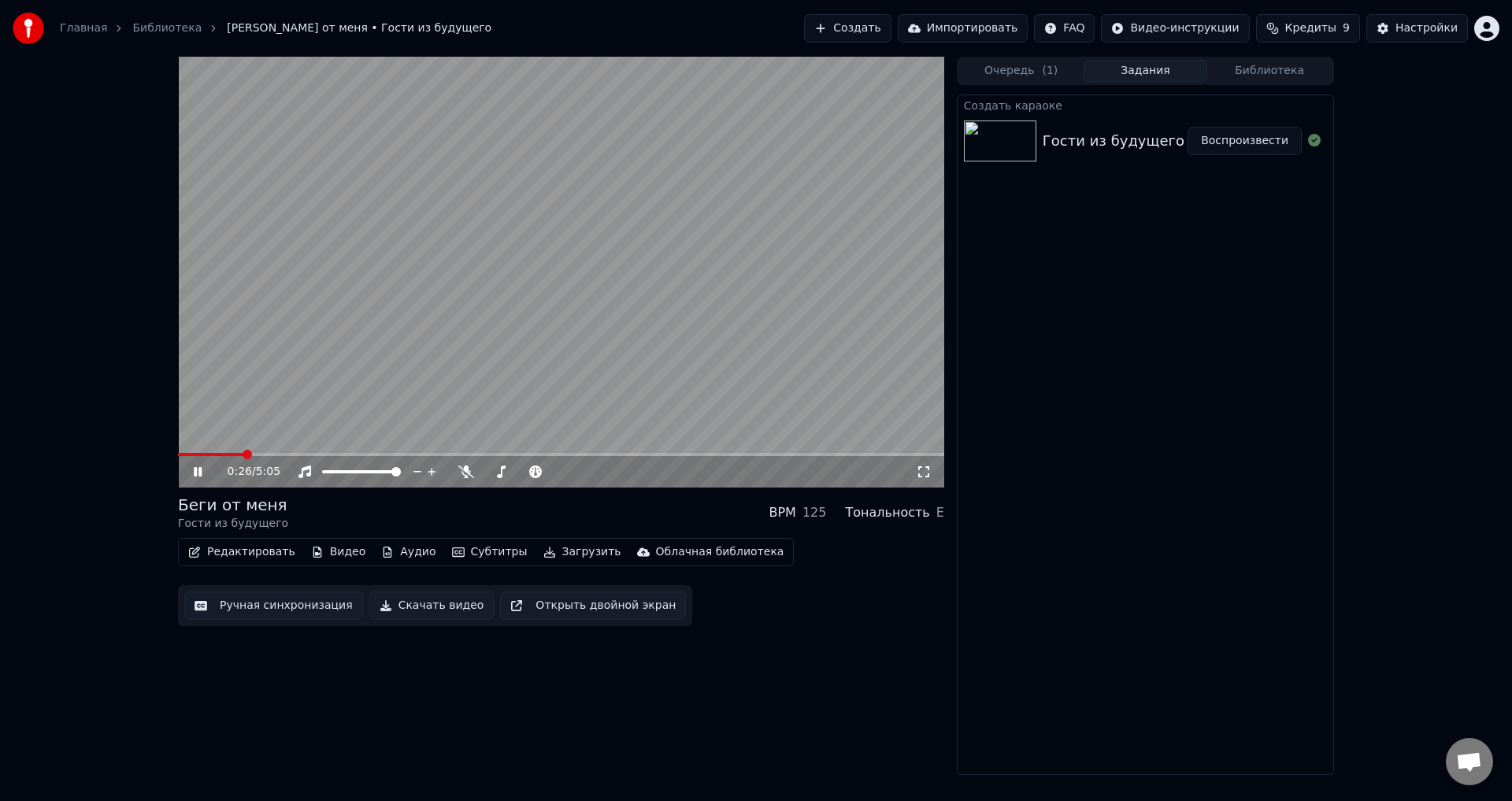
click at [250, 459] on span at bounding box center [247, 455] width 9 height 9
click at [262, 459] on span at bounding box center [257, 455] width 9 height 9
click at [202, 472] on icon at bounding box center [197, 471] width 8 height 9
click at [425, 608] on button "Скачать видео" at bounding box center [431, 606] width 125 height 29
click at [230, 459] on span at bounding box center [230, 455] width 9 height 9
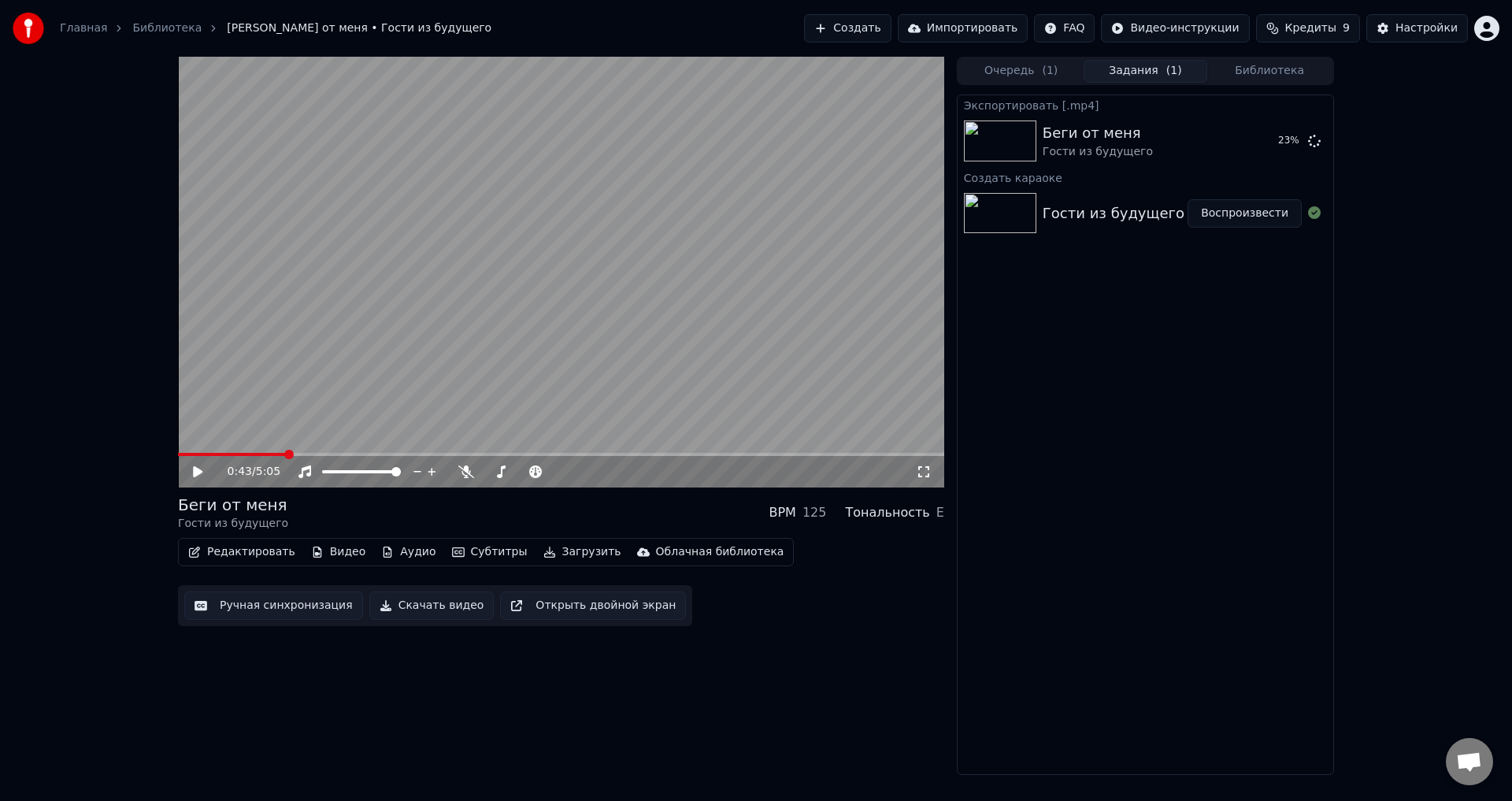
click at [285, 456] on span at bounding box center [289, 455] width 9 height 9
click at [308, 454] on span at bounding box center [306, 455] width 9 height 9
click at [199, 468] on icon at bounding box center [209, 472] width 37 height 13
click at [641, 325] on video at bounding box center [561, 271] width 767 height 431
